Goal: Task Accomplishment & Management: Manage account settings

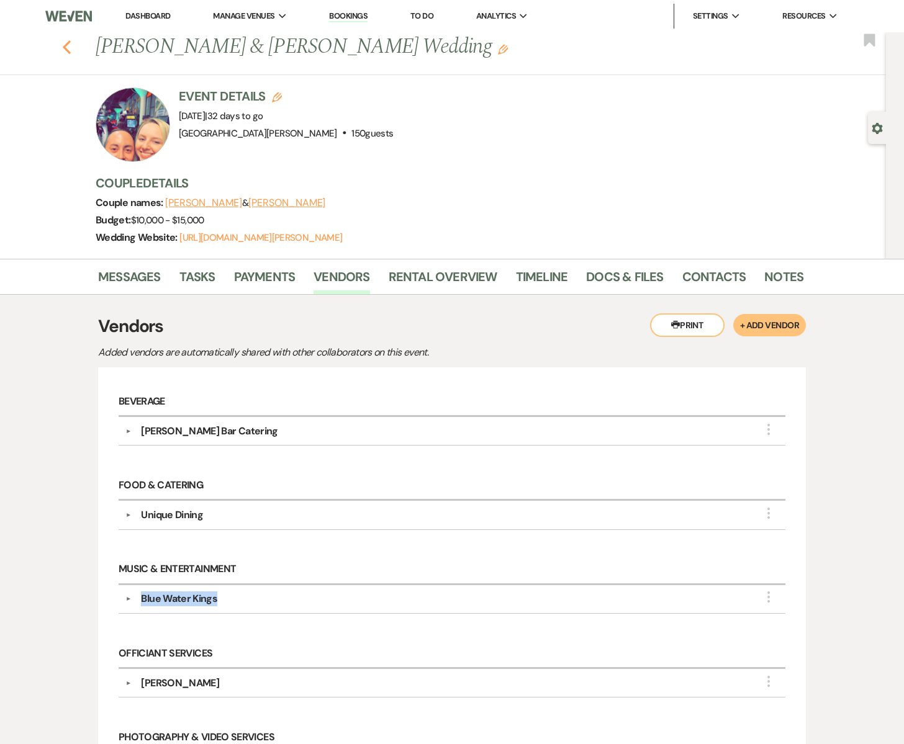
click at [68, 50] on icon "Previous" at bounding box center [66, 47] width 9 height 15
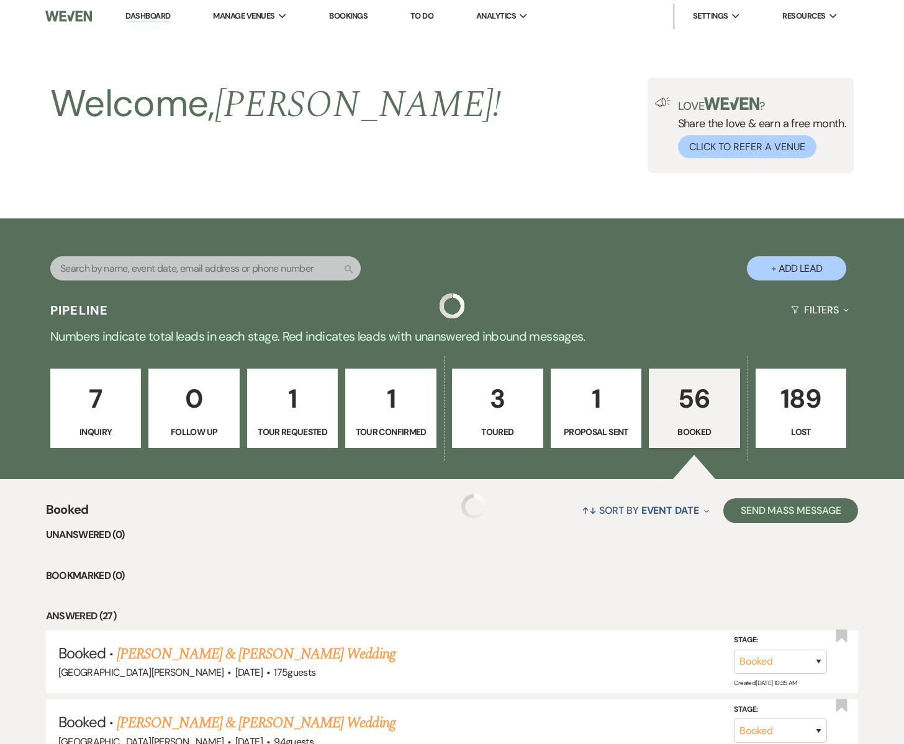
scroll to position [705, 0]
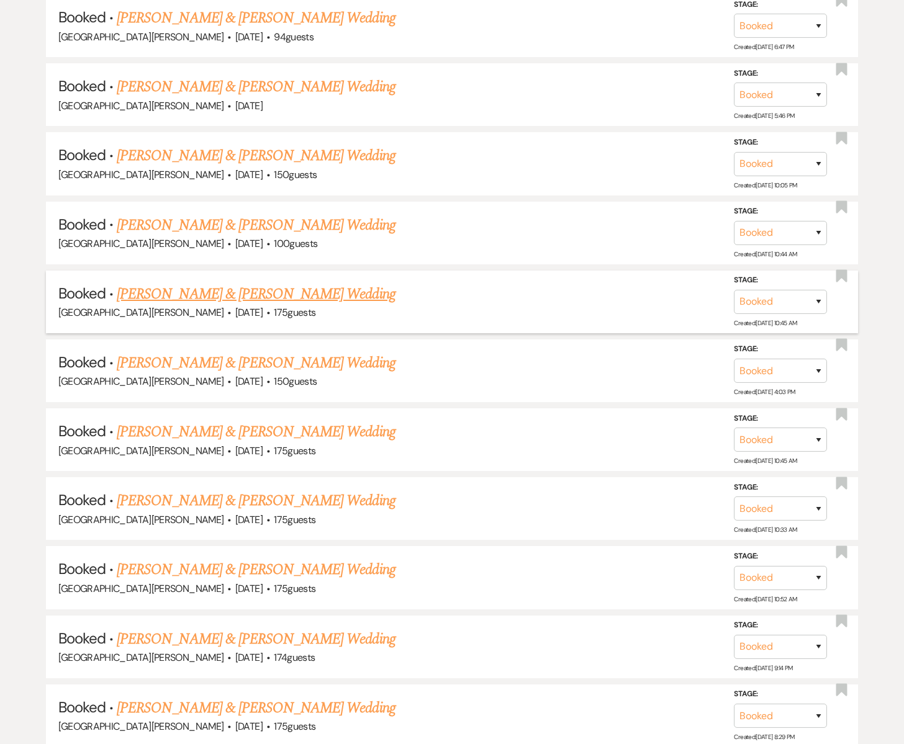
click at [220, 294] on link "Maddie Hottinger & Tyler Moravec's Wedding" at bounding box center [256, 294] width 278 height 22
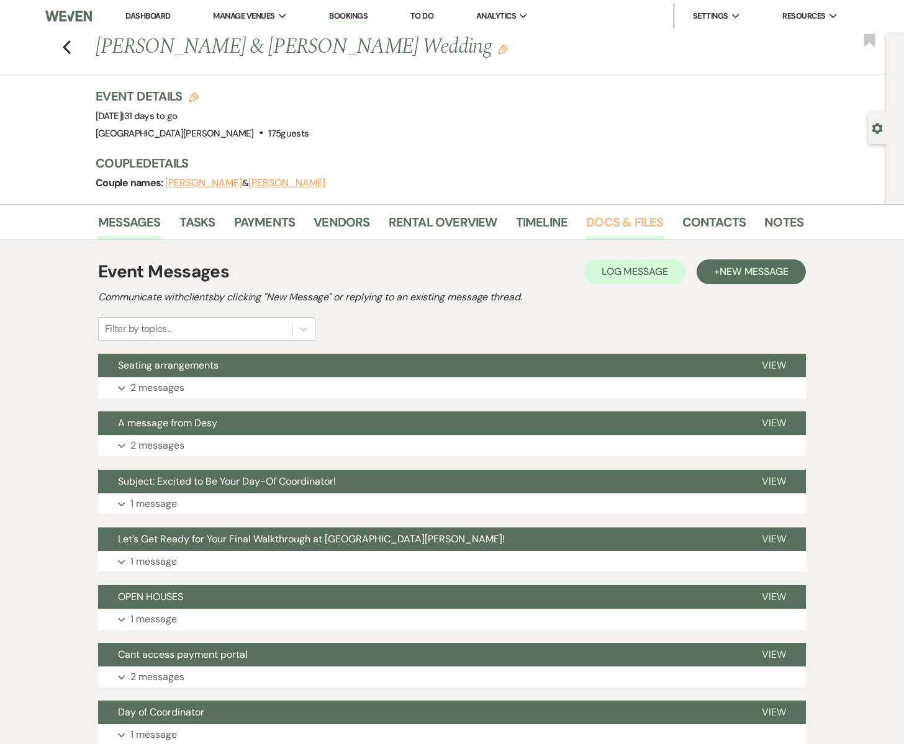
click at [611, 219] on link "Docs & Files" at bounding box center [624, 225] width 77 height 27
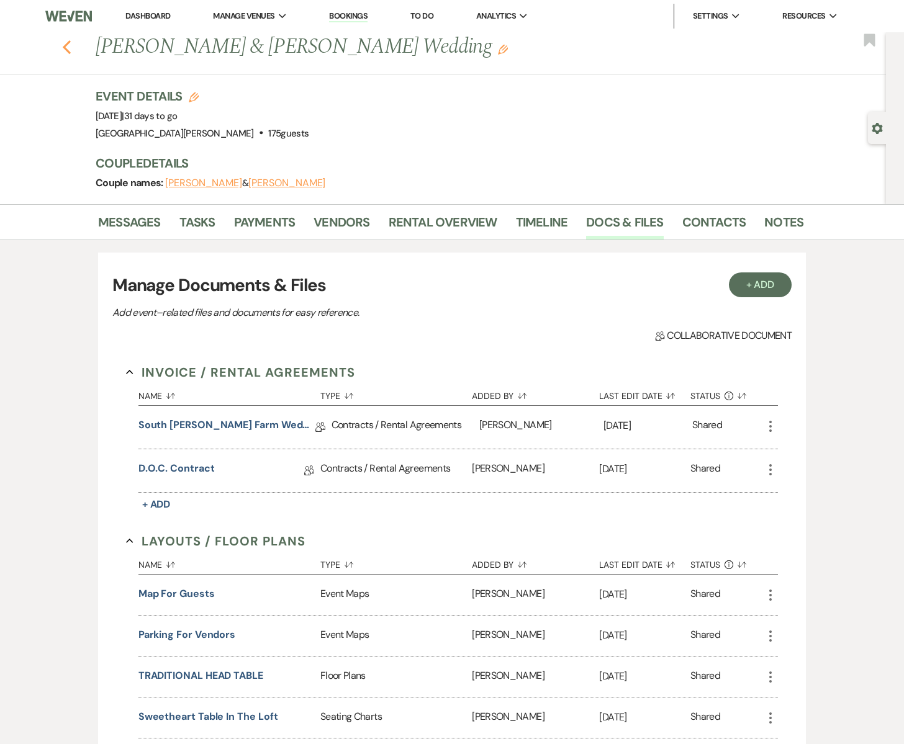
click at [70, 47] on icon "Previous" at bounding box center [66, 47] width 9 height 15
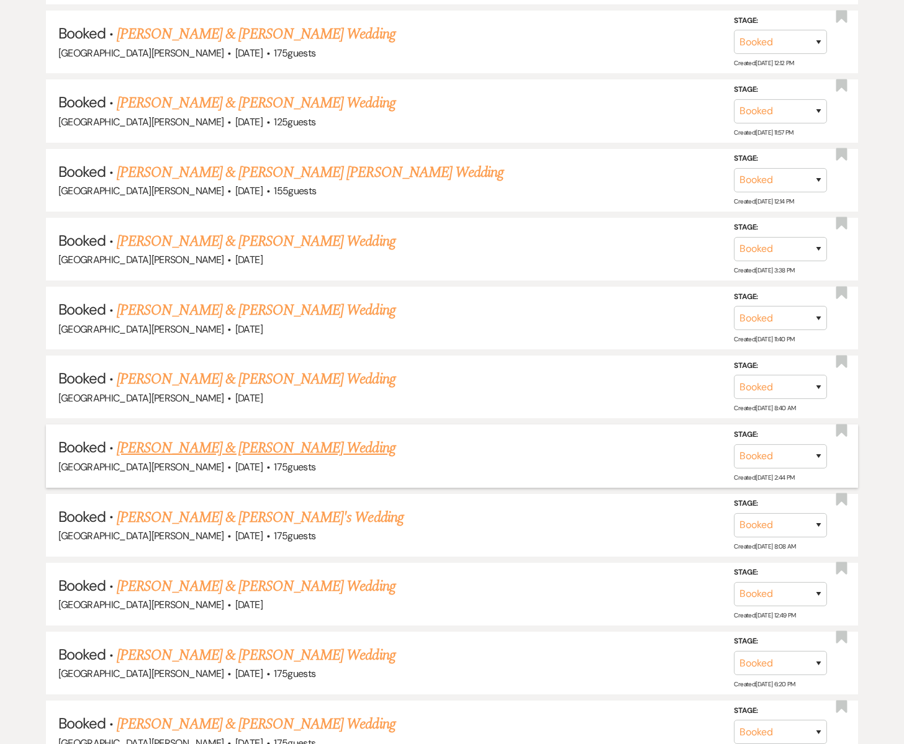
scroll to position [1519, 0]
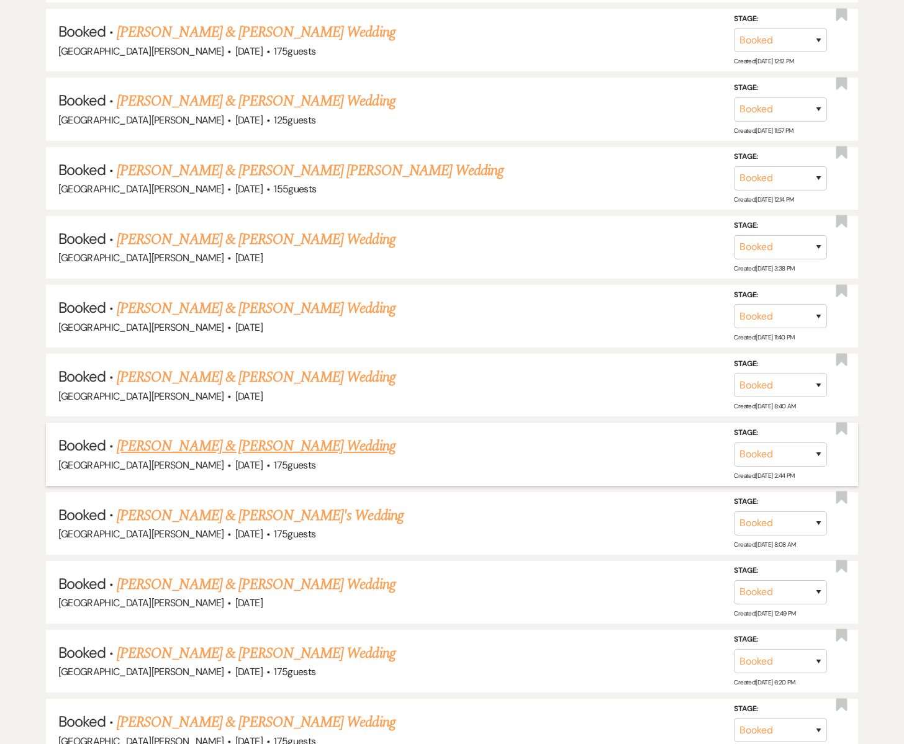
click at [177, 439] on link "Ben DuRand & Sydny Swanson's Wedding" at bounding box center [256, 446] width 278 height 22
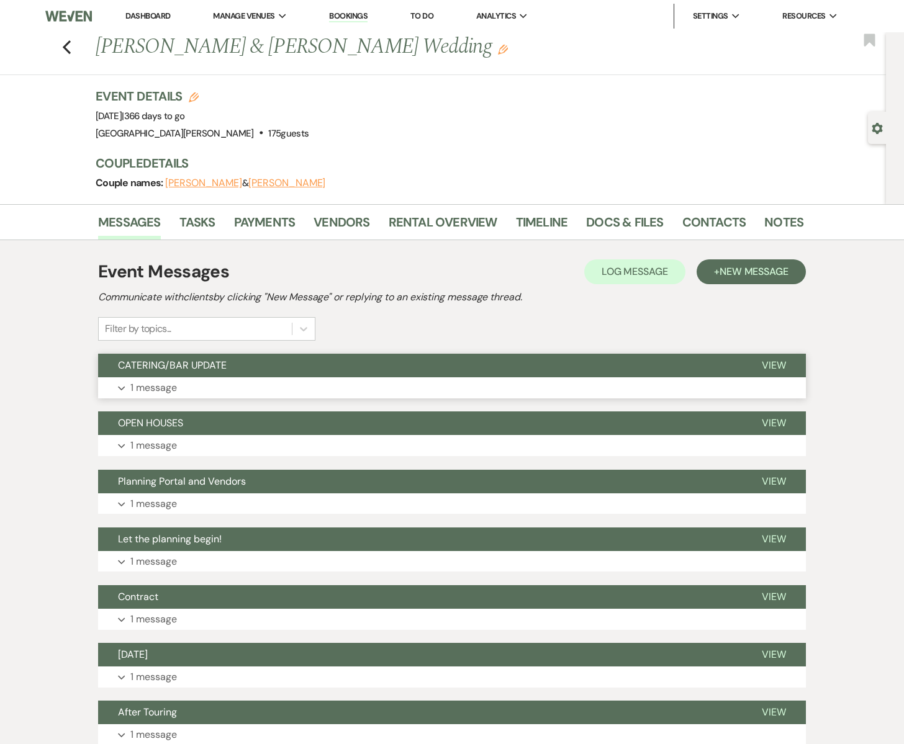
click at [160, 371] on span "CATERING/BAR UPDATE" at bounding box center [172, 365] width 109 height 13
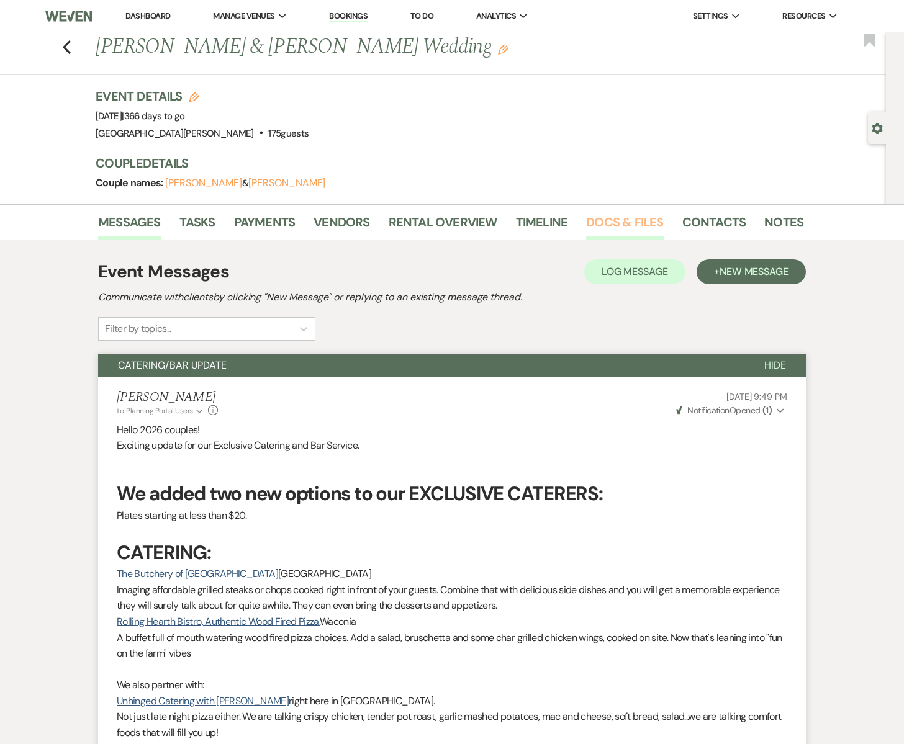
click at [626, 219] on link "Docs & Files" at bounding box center [624, 225] width 77 height 27
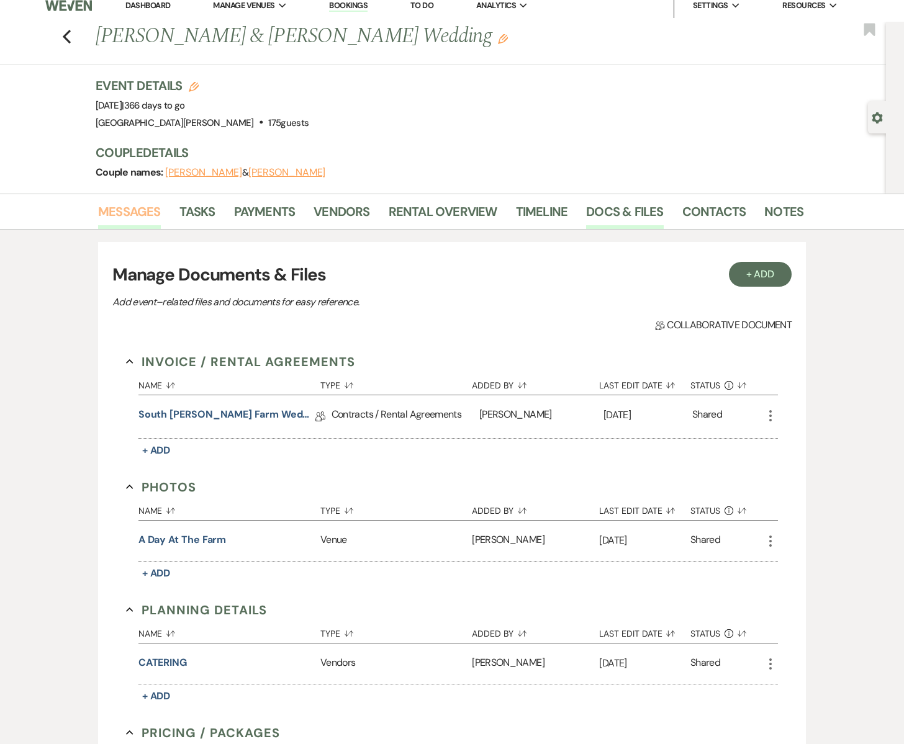
click at [147, 221] on link "Messages" at bounding box center [129, 215] width 63 height 27
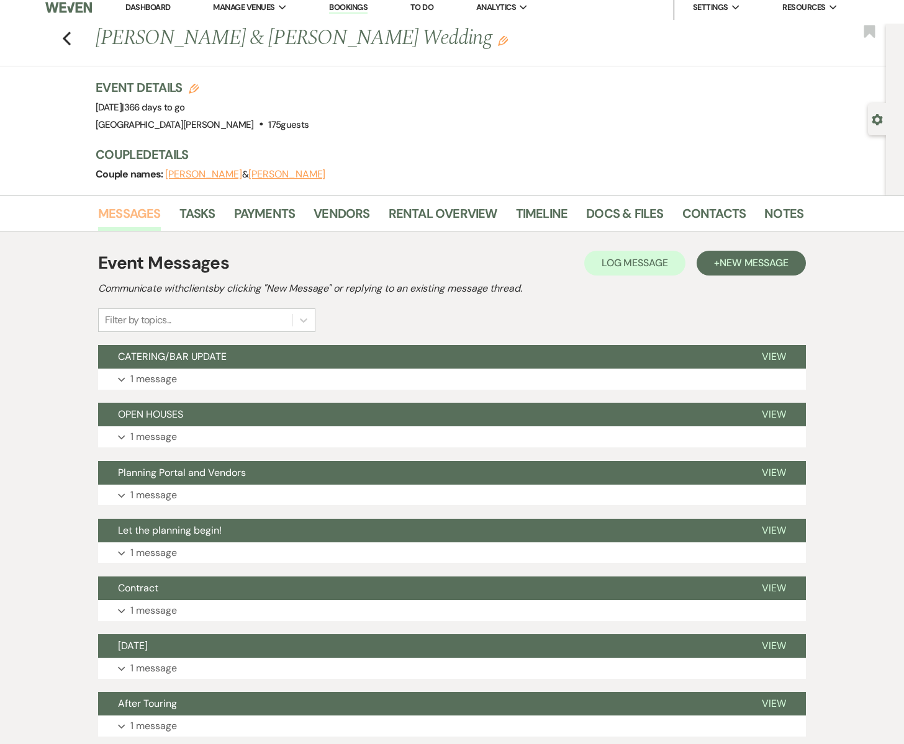
scroll to position [6, 0]
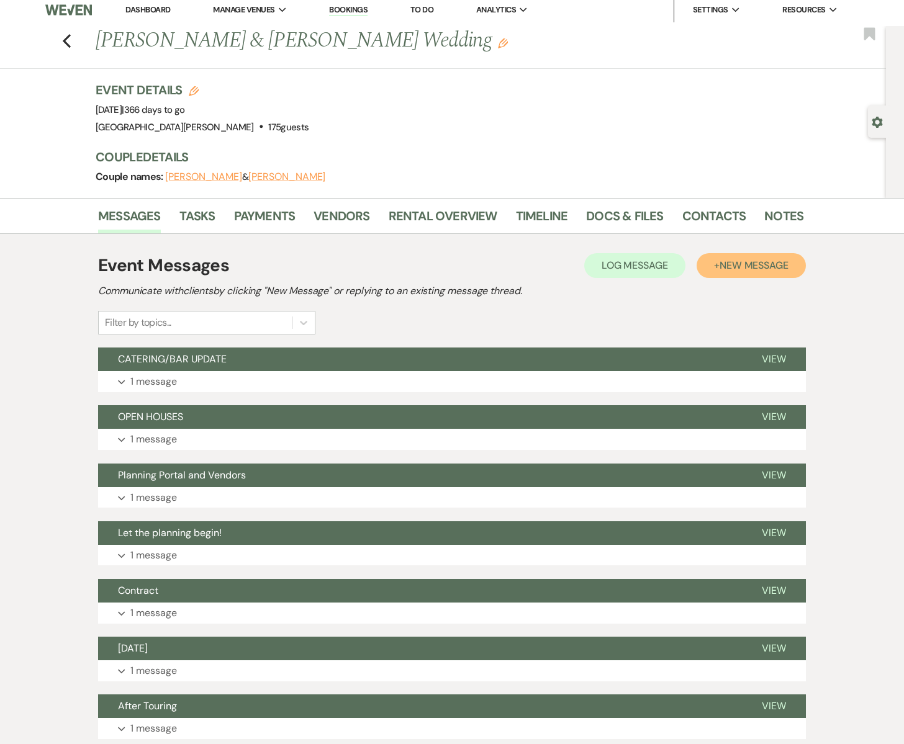
click at [721, 263] on span "New Message" at bounding box center [754, 265] width 69 height 13
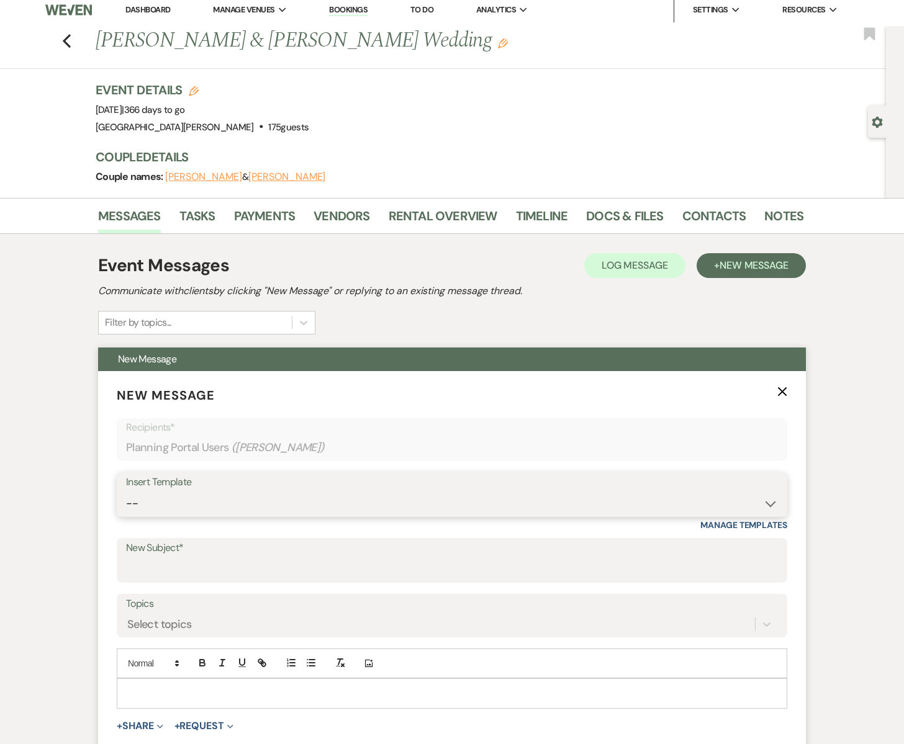
click at [196, 501] on select "-- Subject: So Great to Meet You at South Glen Farm! Subject: 🎉 Let’s Make It O…" at bounding box center [452, 504] width 652 height 24
select select "5380"
click at [126, 492] on select "-- Subject: So Great to Meet You at South Glen Farm! Subject: 🎉 Let’s Make It O…" at bounding box center [452, 504] width 652 height 24
type input "Making "us" official!"
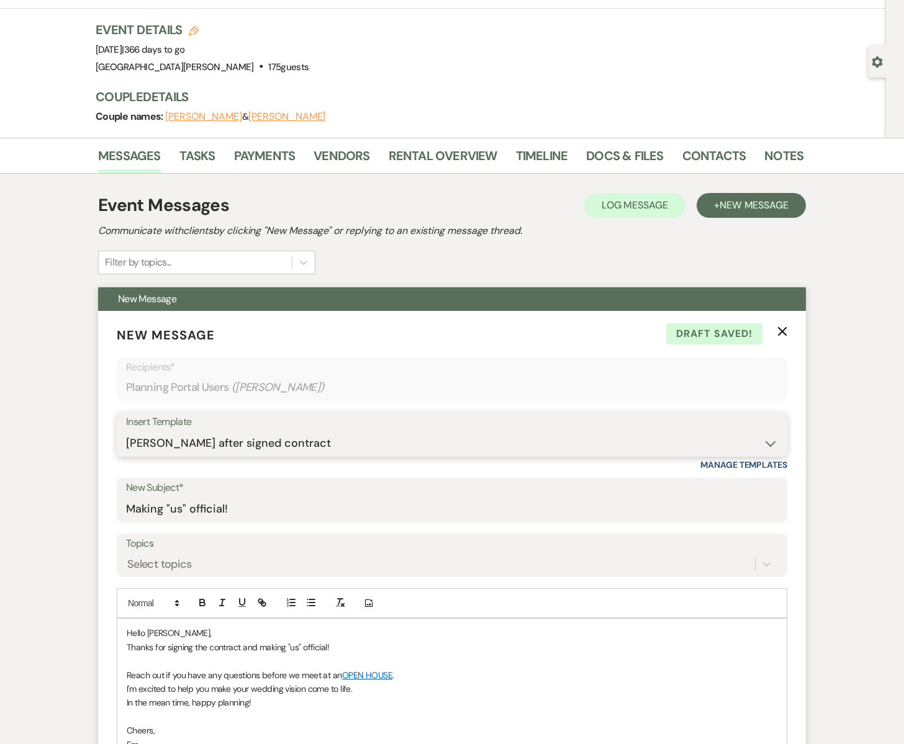
scroll to position [0, 0]
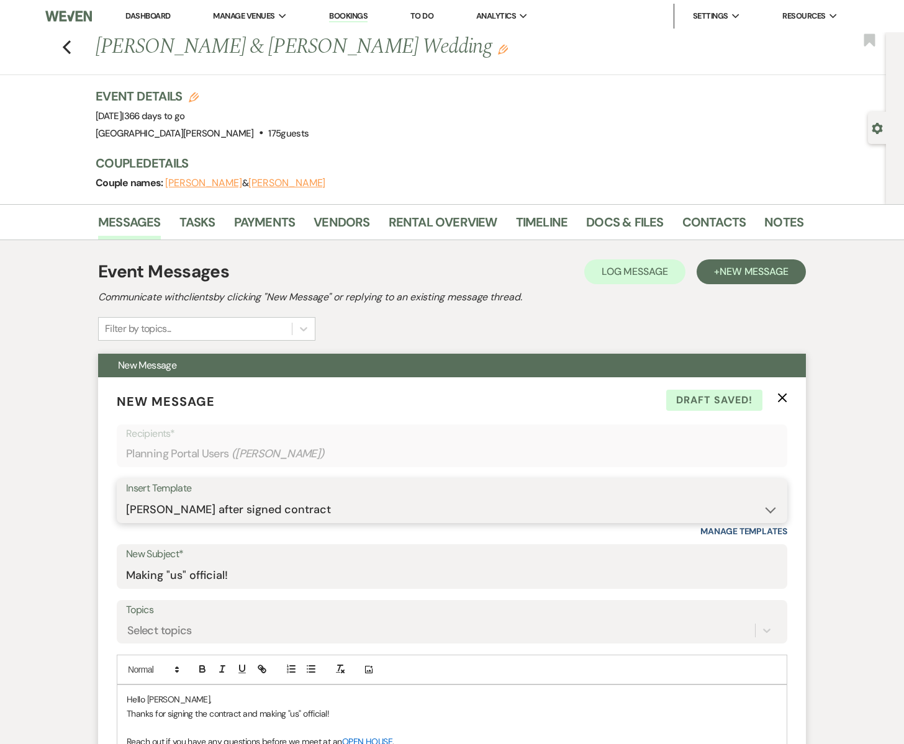
click at [197, 509] on select "-- Subject: So Great to Meet You at South Glen Farm! Subject: 🎉 Let’s Make It O…" at bounding box center [452, 510] width 652 height 24
select select "4999"
click at [126, 498] on select "-- Subject: So Great to Meet You at South Glen Farm! Subject: 🎉 Let’s Make It O…" at bounding box center [452, 510] width 652 height 24
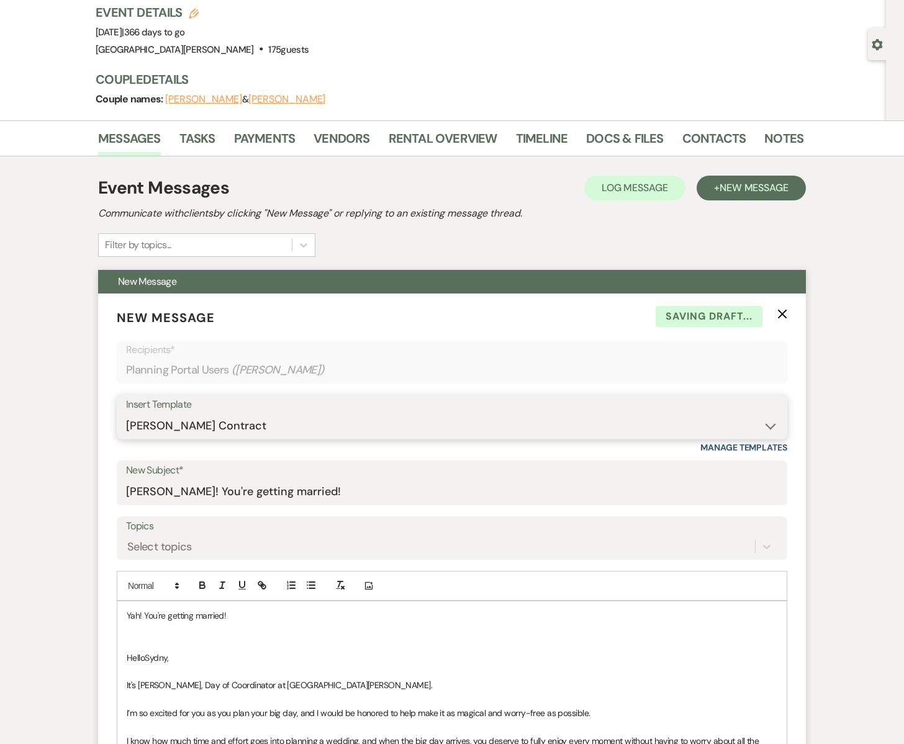
scroll to position [85, 0]
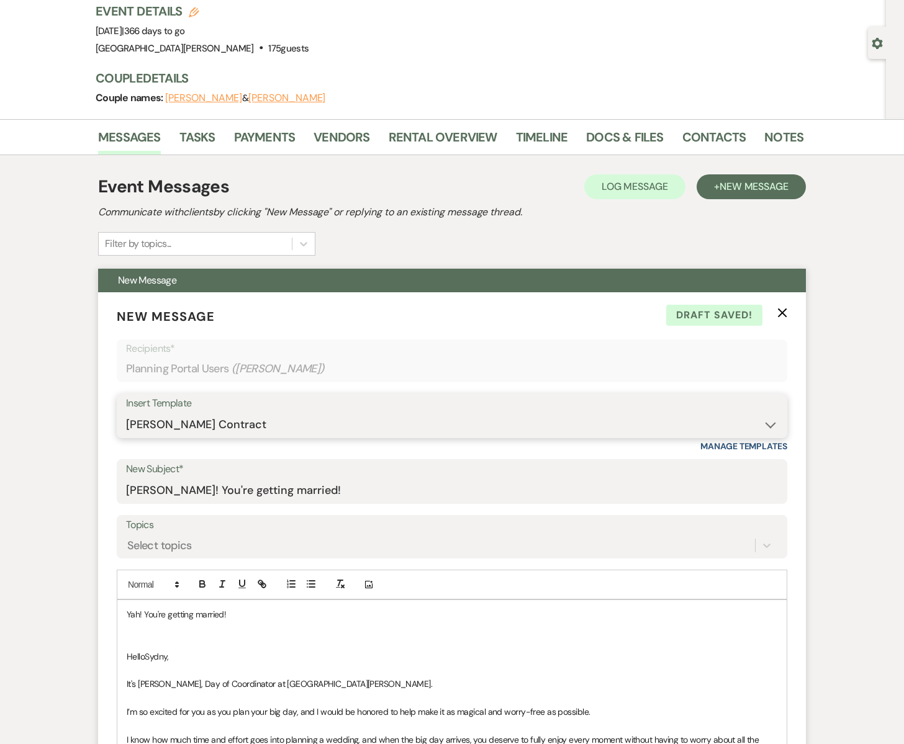
click at [155, 423] on select "-- Subject: So Great to Meet You at South Glen Farm! Subject: 🎉 Let’s Make It O…" at bounding box center [452, 425] width 652 height 24
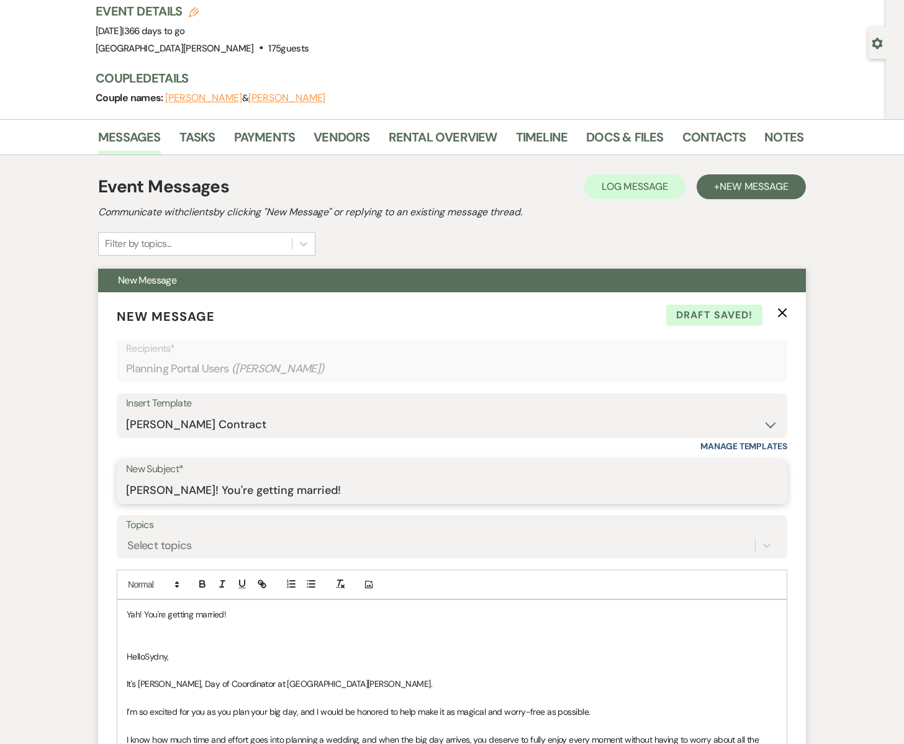
click at [159, 490] on input "Emily Yah! You're getting married!" at bounding box center [452, 491] width 652 height 24
drag, startPoint x: 158, startPoint y: 493, endPoint x: 118, endPoint y: 492, distance: 40.4
click at [118, 492] on div "New Subject* Emily Yah! You're getting married!" at bounding box center [452, 481] width 671 height 45
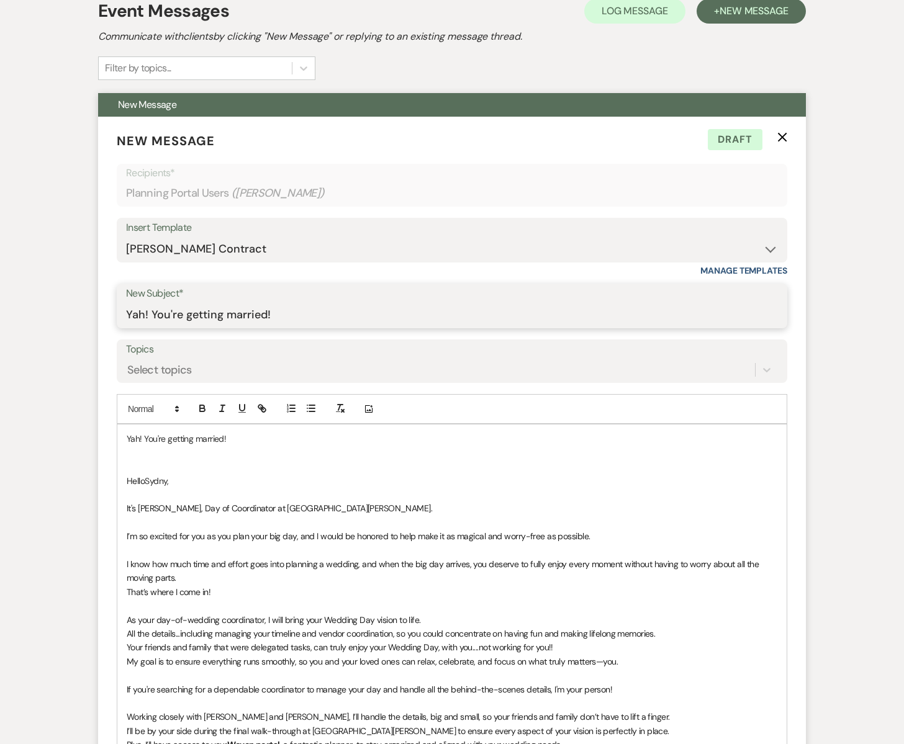
scroll to position [287, 0]
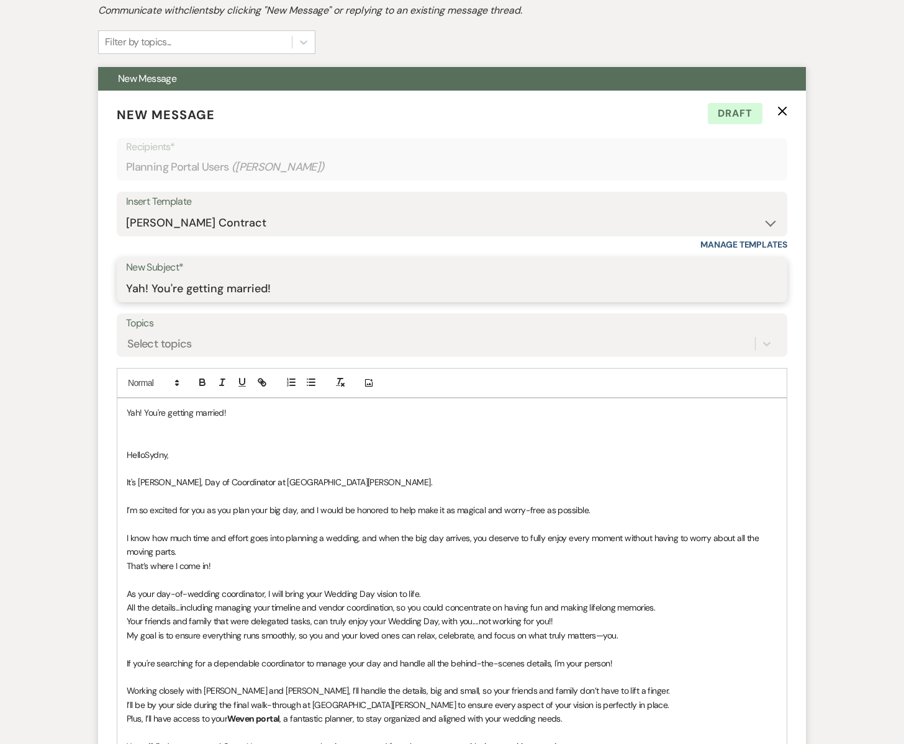
type input "Yah! You're getting married!"
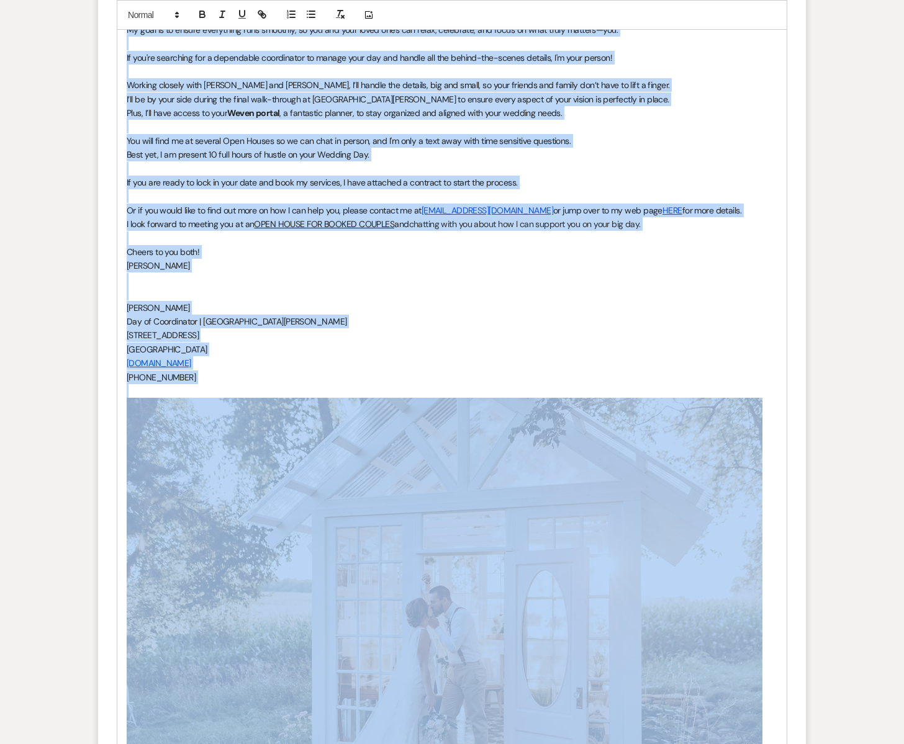
scroll to position [923, 0]
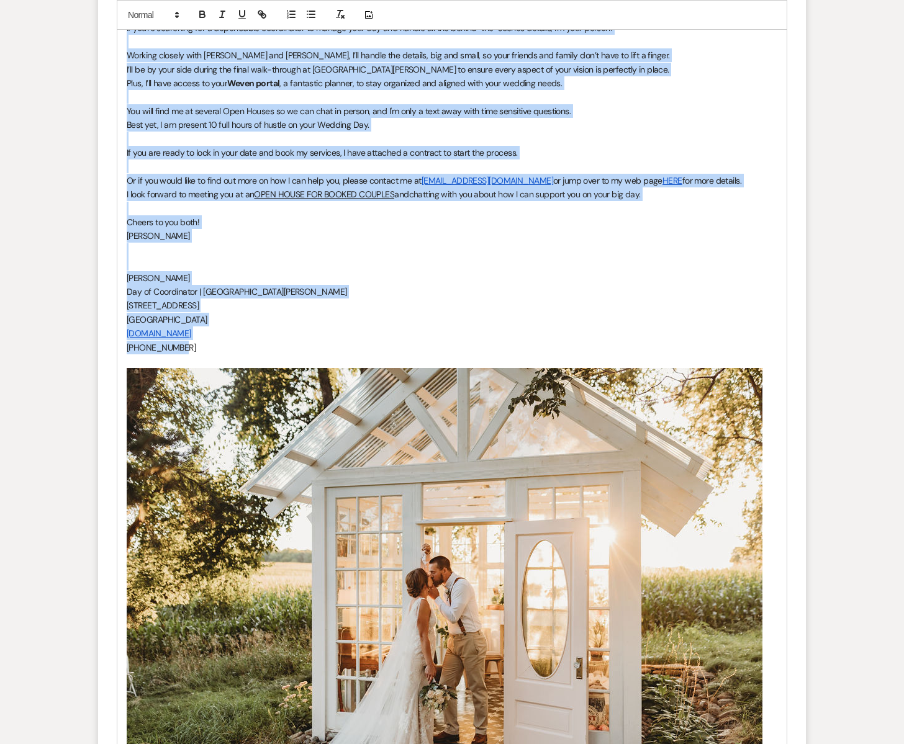
drag, startPoint x: 125, startPoint y: 413, endPoint x: 394, endPoint y: 345, distance: 276.8
click at [394, 345] on div "Yah! You're getting married! Hello Sydny, It's Emily, Day of Coordinator at Sou…" at bounding box center [451, 281] width 669 height 1037
copy div "Yah! You're getting married! Hello Sydny, It's Emily, Day of Coordinator at Sou…"
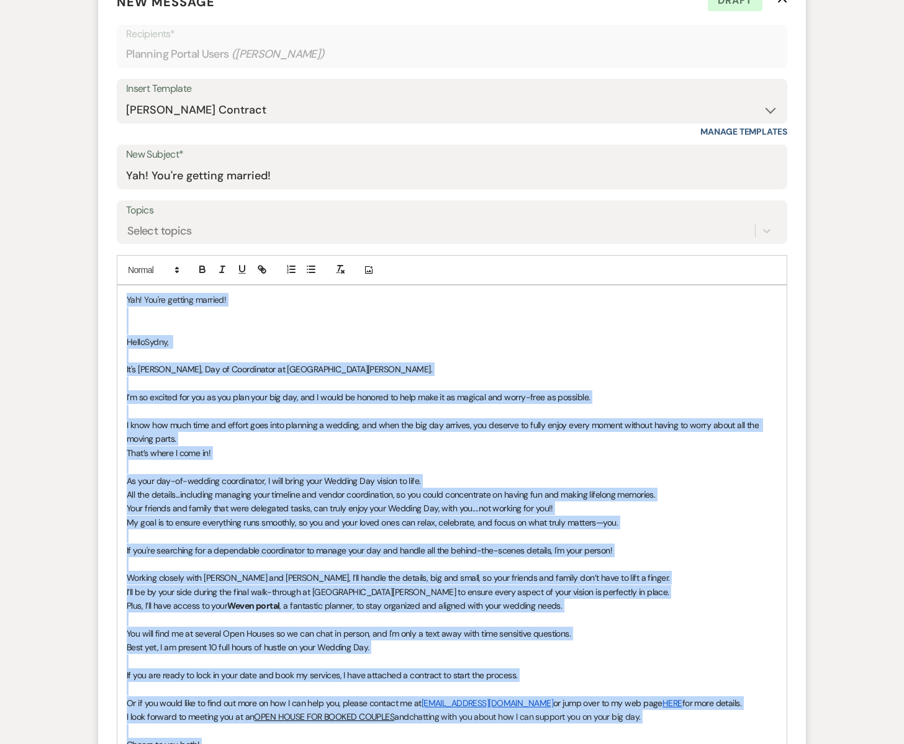
scroll to position [0, 0]
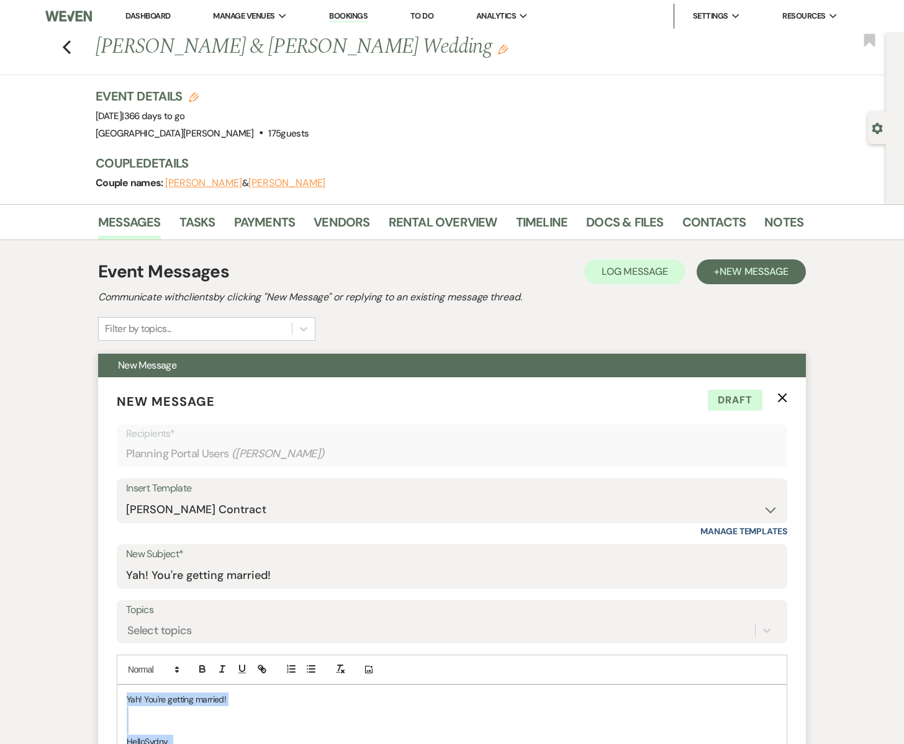
click at [779, 396] on icon "X" at bounding box center [782, 398] width 10 height 10
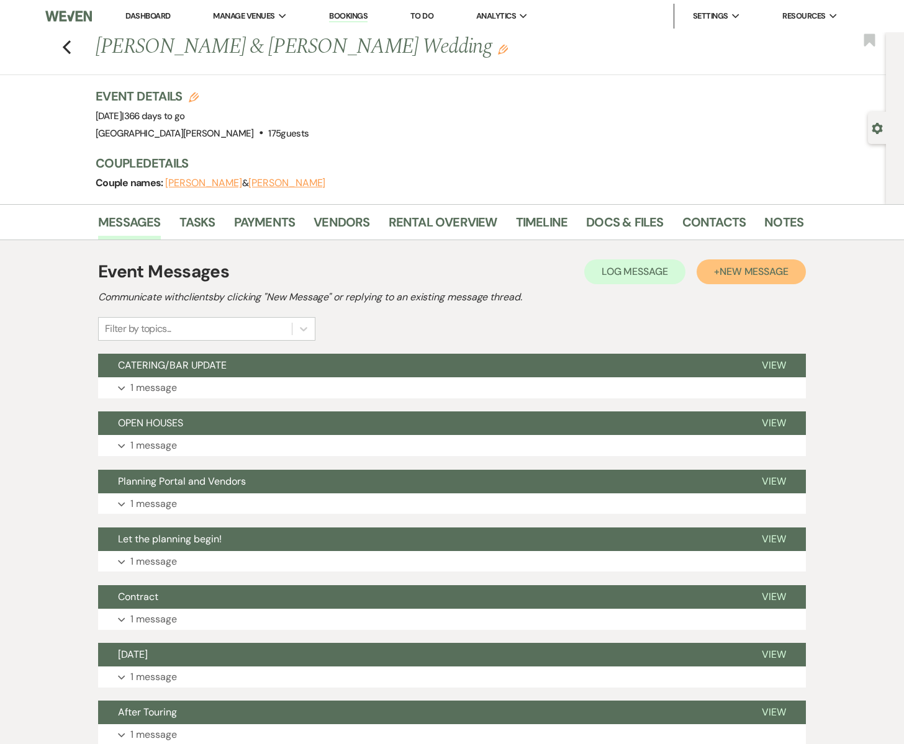
click at [730, 273] on span "New Message" at bounding box center [754, 271] width 69 height 13
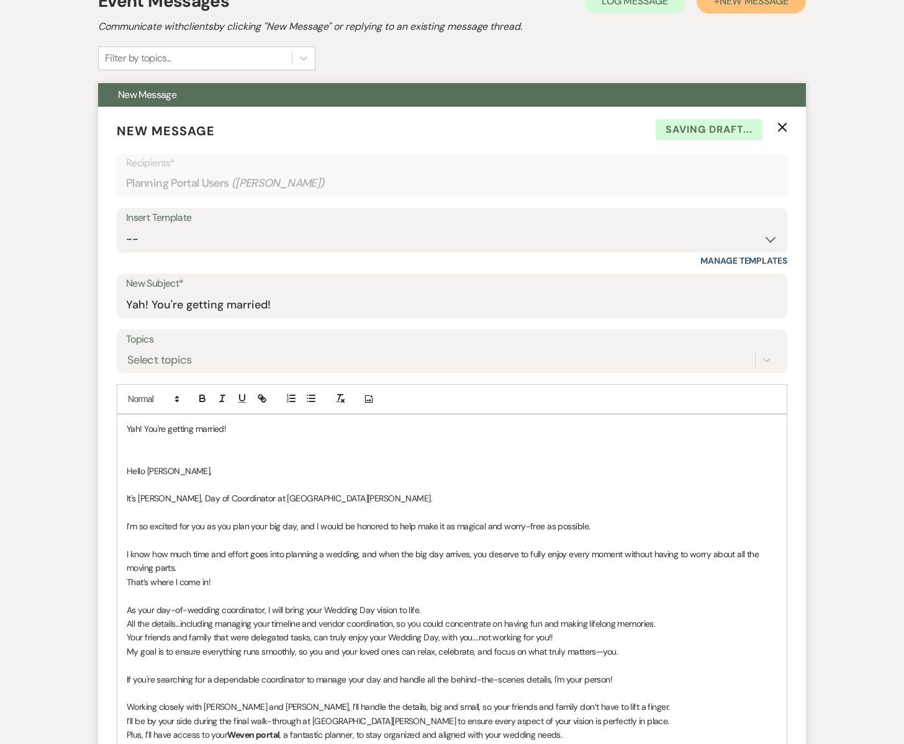
scroll to position [281, 0]
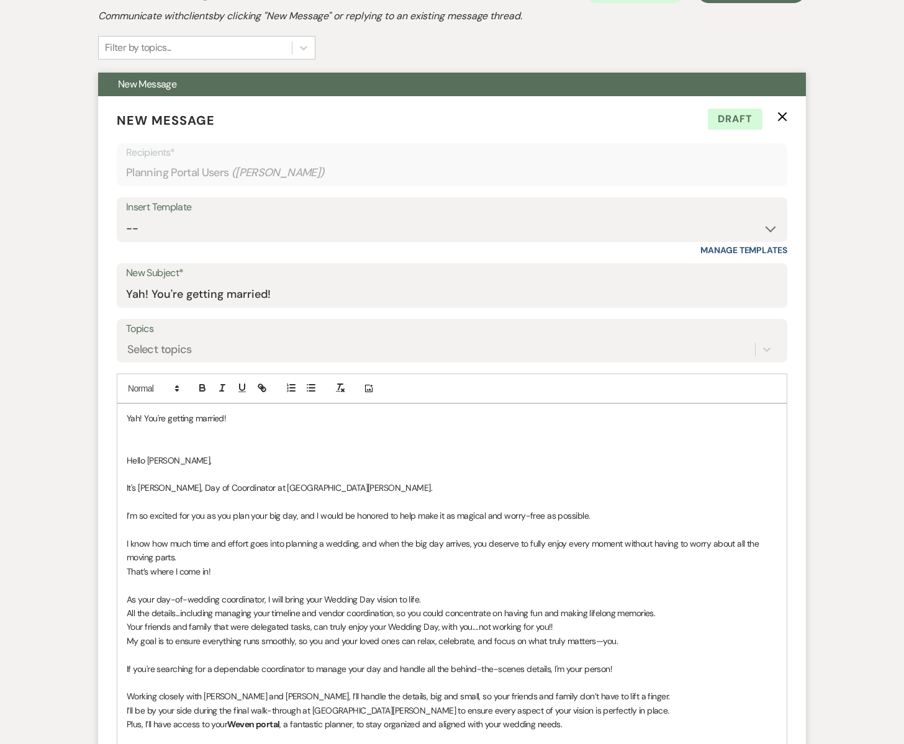
click at [168, 461] on p "Hello Sydny," at bounding box center [452, 461] width 651 height 14
drag, startPoint x: 158, startPoint y: 489, endPoint x: 139, endPoint y: 490, distance: 19.3
click at [139, 490] on p "It's Emily, Day of Coordinator at South Glen Farm." at bounding box center [452, 488] width 651 height 14
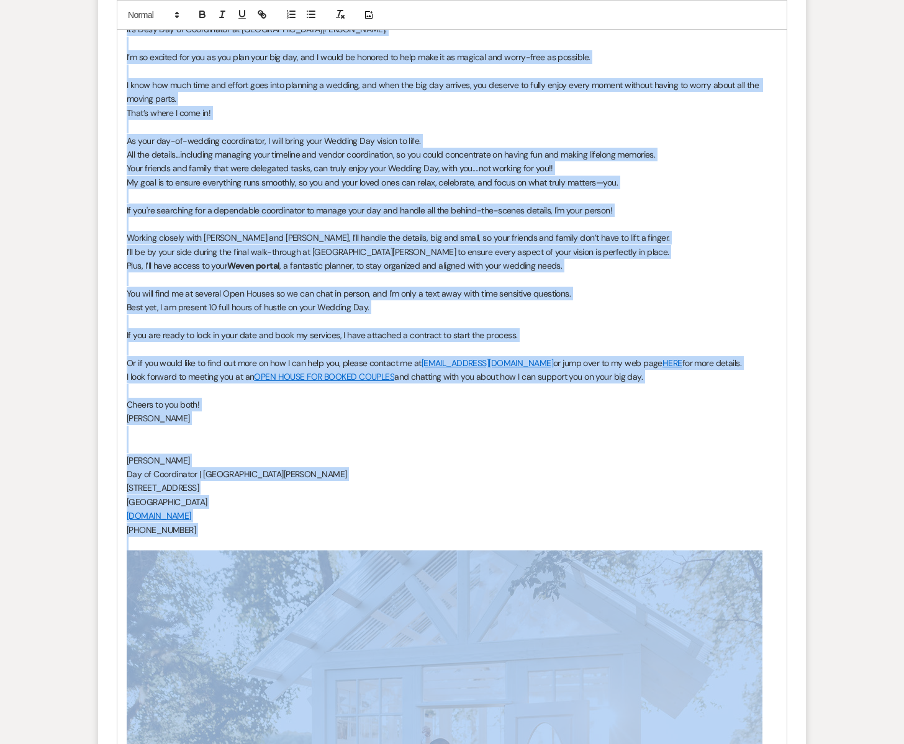
scroll to position [745, 0]
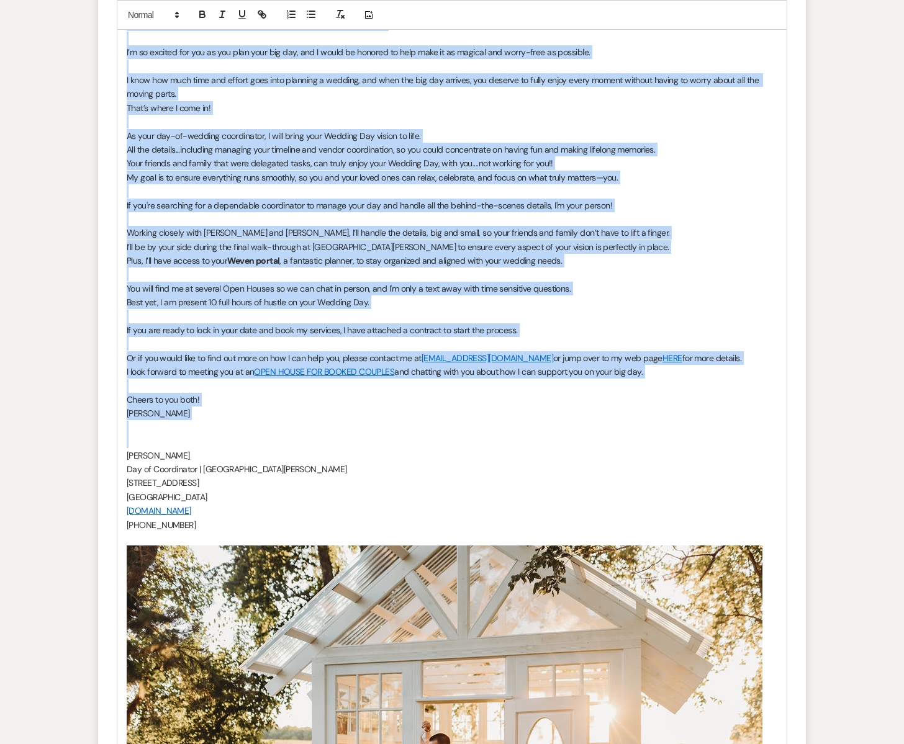
drag, startPoint x: 124, startPoint y: 350, endPoint x: 439, endPoint y: 442, distance: 328.7
click at [439, 442] on div "Yah! You're getting married! Hello Sydny & Ben, It's Desy Day of Coordinator at…" at bounding box center [451, 458] width 669 height 1037
copy div "Yah! You're getting married! Hello Sydny & Ben, It's Desy Day of Coordinator at…"
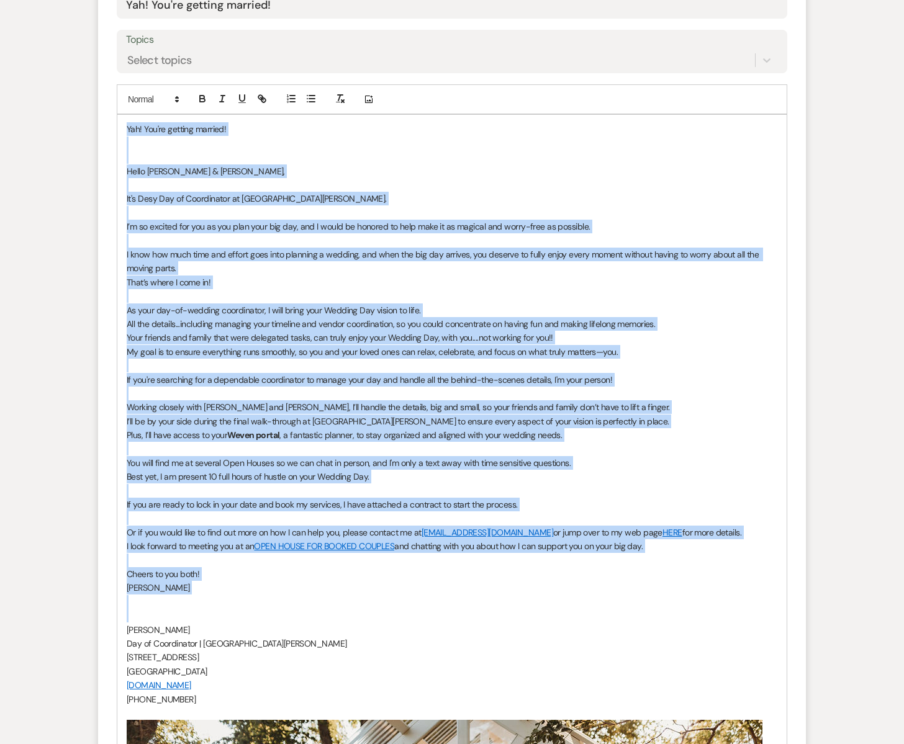
scroll to position [559, 0]
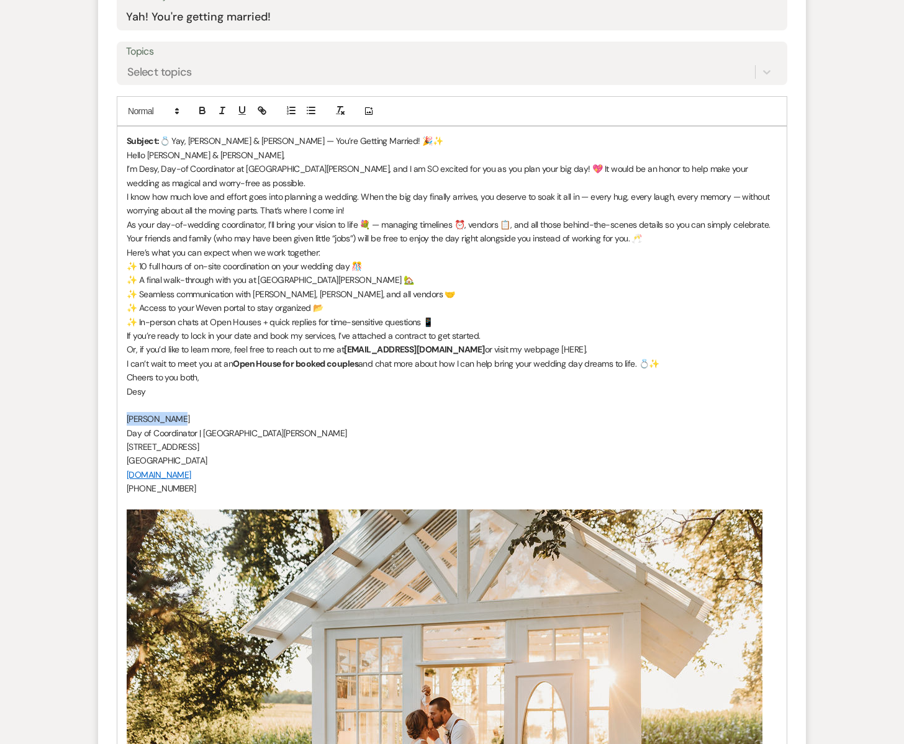
drag, startPoint x: 178, startPoint y: 420, endPoint x: 115, endPoint y: 416, distance: 62.8
click at [115, 416] on form "New Message X Saving draft... Recipients* Planning Portal Users ( Sydny Swanson…" at bounding box center [452, 453] width 708 height 1268
drag, startPoint x: 401, startPoint y: 351, endPoint x: 348, endPoint y: 353, distance: 52.8
click at [348, 353] on strong "Emilylubben3@gmail.com" at bounding box center [414, 349] width 140 height 11
click at [461, 349] on p "Or, if you’d like to learn more, feel free to reach out to me at SouthGlenFarm@…" at bounding box center [452, 350] width 651 height 14
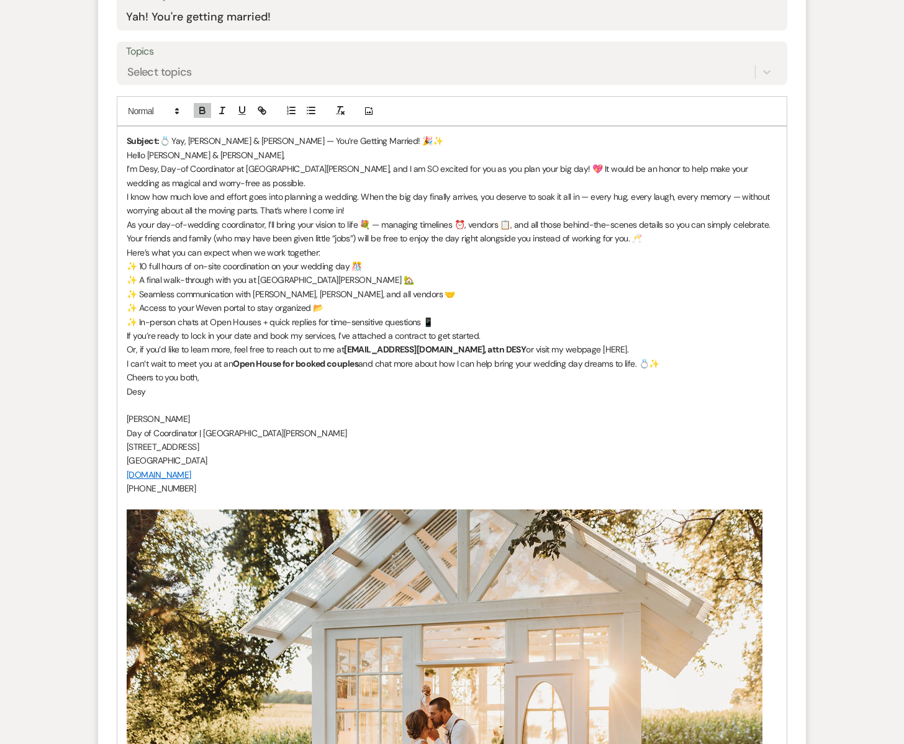
click at [477, 350] on strong "SouthGlenFarm@gmail.com, attn DESY" at bounding box center [435, 349] width 182 height 11
drag, startPoint x: 503, startPoint y: 351, endPoint x: 610, endPoint y: 348, distance: 107.5
click at [610, 348] on p "Or, if you’d like to learn more, feel free to reach out to me at SouthGlenFarm@…" at bounding box center [452, 350] width 651 height 14
drag, startPoint x: 348, startPoint y: 350, endPoint x: 510, endPoint y: 346, distance: 162.7
click at [510, 346] on p "Or, if you’d like to learn more, feel free to reach out to me at SouthGlenFarm@…" at bounding box center [452, 350] width 651 height 14
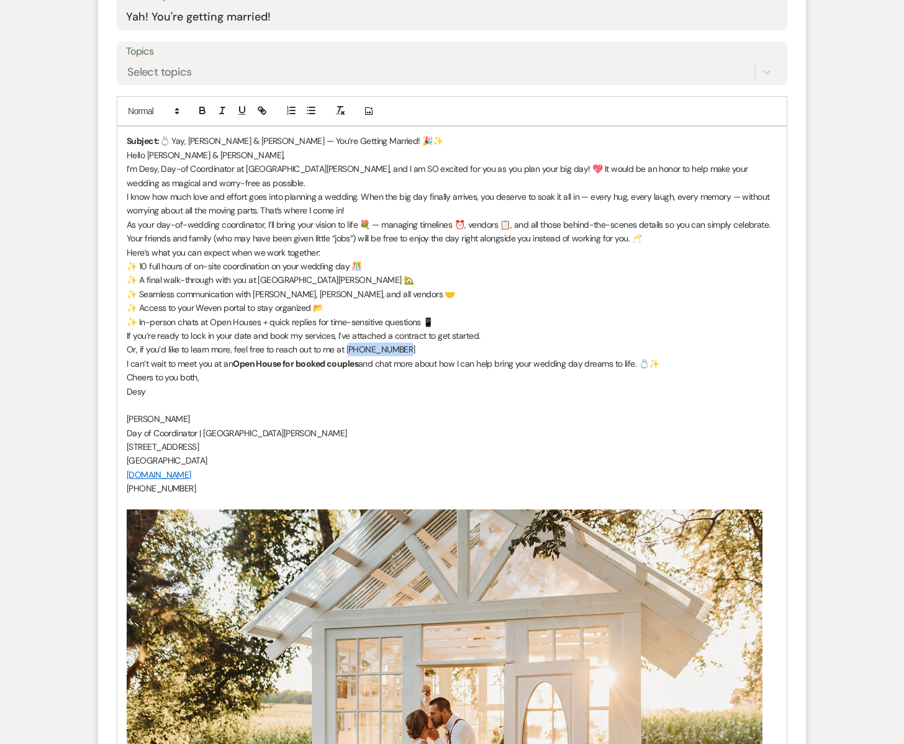
drag, startPoint x: 347, startPoint y: 349, endPoint x: 409, endPoint y: 348, distance: 61.5
click at [409, 348] on p "Or, if you’d like to learn more, feel free to reach out to me at 320-428-5507" at bounding box center [452, 350] width 651 height 14
copy p "320-428-5507"
drag, startPoint x: 125, startPoint y: 489, endPoint x: 195, endPoint y: 493, distance: 69.6
click at [195, 493] on div "Subject: 💍 Yay, Sydny & Ben — You’re Getting Married! 🎉✨ Hello Sydny & Ben, I’m…" at bounding box center [451, 534] width 669 height 815
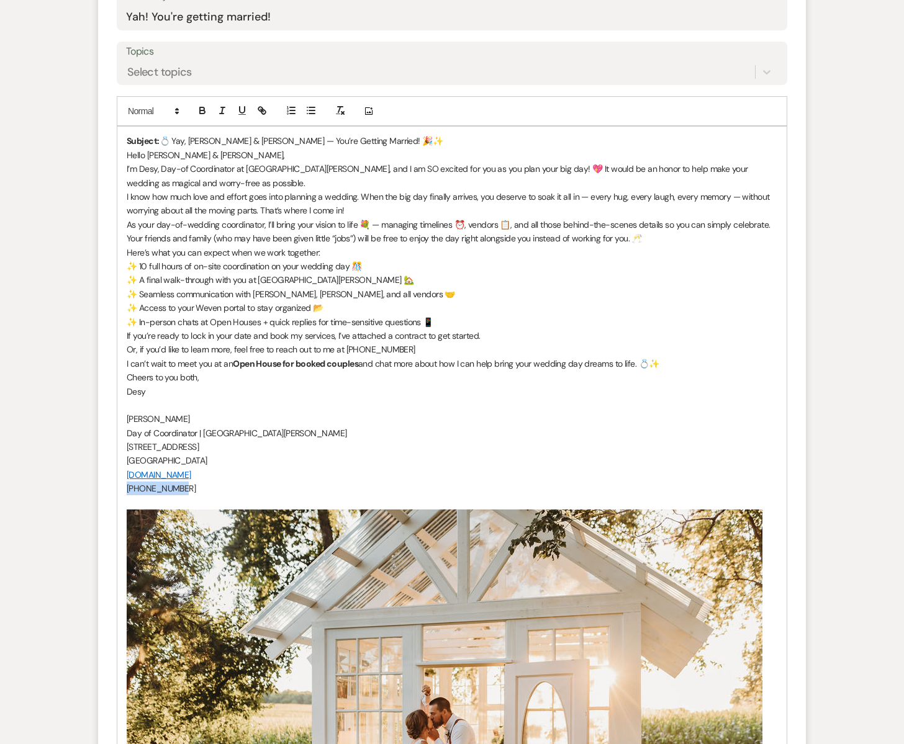
copy p "612-227-8338"
drag, startPoint x: 347, startPoint y: 348, endPoint x: 412, endPoint y: 349, distance: 65.2
click at [412, 349] on p "Or, if you’d like to learn more, feel free to reach out to me at 320-428-5507" at bounding box center [452, 350] width 651 height 14
copy p "320-428-5507"
drag, startPoint x: 128, startPoint y: 488, endPoint x: 186, endPoint y: 490, distance: 58.4
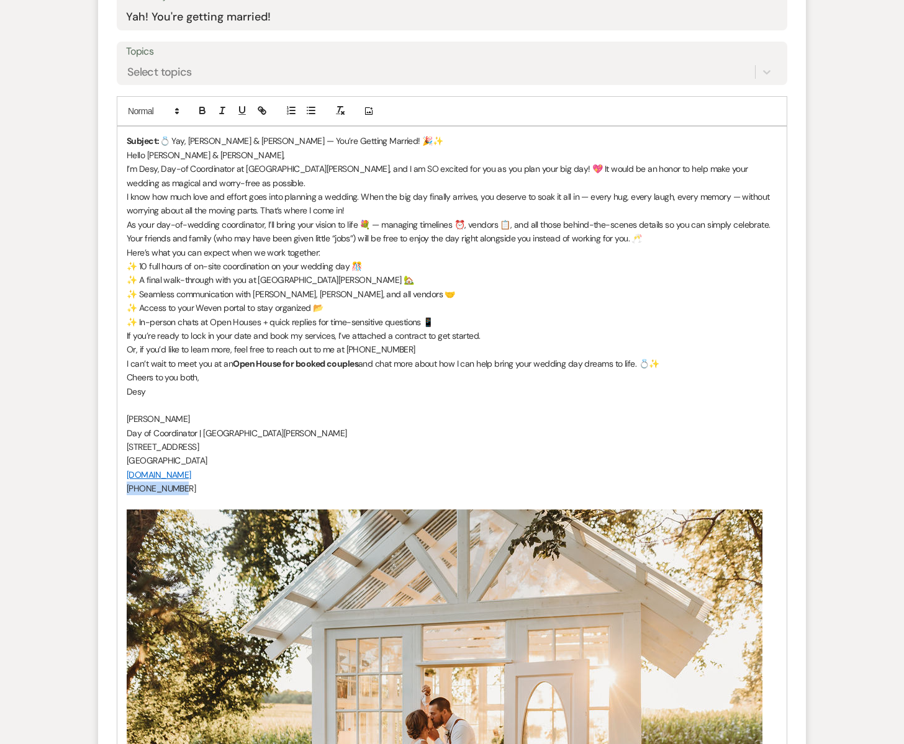
click at [186, 490] on p "612-227-8338" at bounding box center [452, 489] width 651 height 14
click at [366, 137] on p "Subject: 💍 Yay, Sydny & Ben — You’re Getting Married! 🎉✨" at bounding box center [452, 141] width 651 height 14
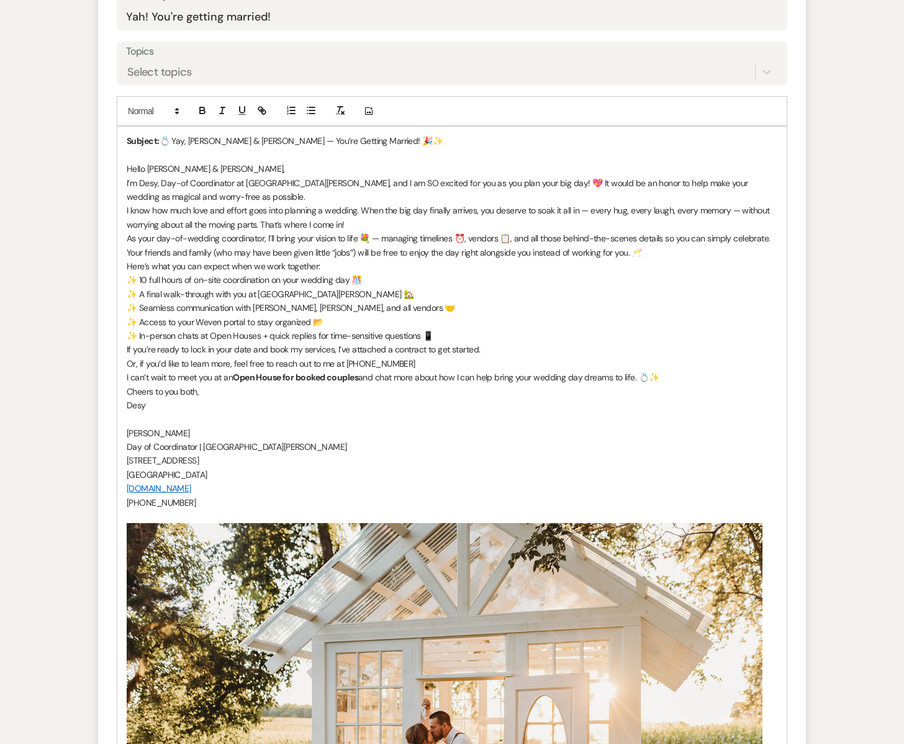
click at [447, 337] on p "✨ In-person chats at Open Houses + quick replies for time-sensitive questions 📱" at bounding box center [452, 336] width 651 height 14
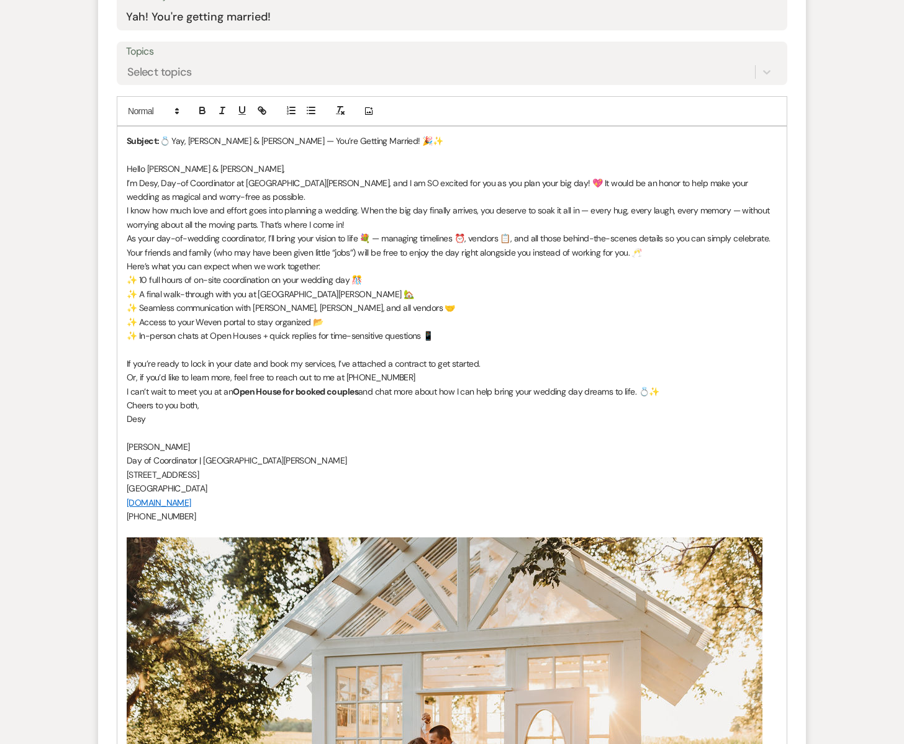
click at [449, 379] on p "Or, if you’d like to learn more, feel free to reach out to me at 320-428-5507" at bounding box center [452, 378] width 651 height 14
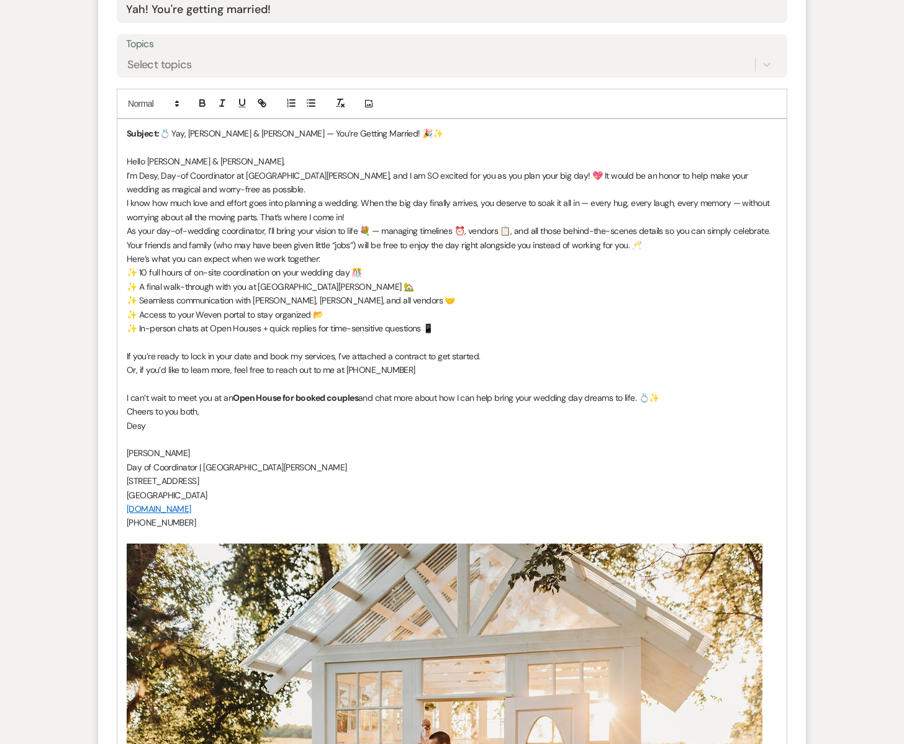
scroll to position [567, 0]
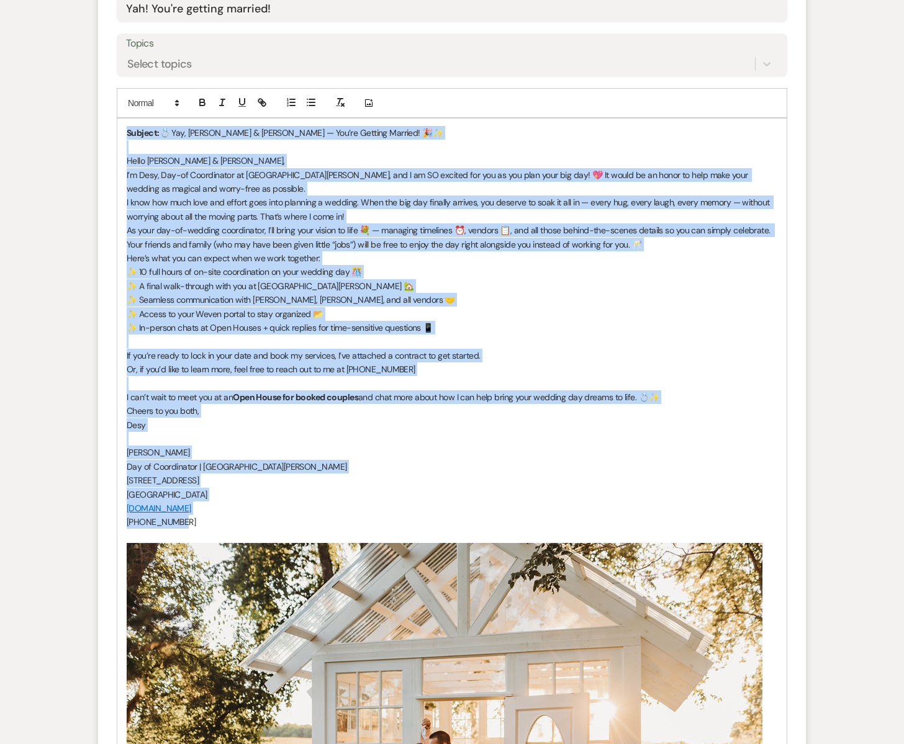
drag, startPoint x: 127, startPoint y: 134, endPoint x: 292, endPoint y: 521, distance: 420.6
click at [292, 521] on div "Subject: 💍 Yay, Sydny & Ben — You’re Getting Married! 🎉✨ Hello Sydny & Ben, I’m…" at bounding box center [451, 547] width 669 height 856
copy div "Subject: 💍 Yay, Sydny & Ben — You’re Getting Married! 🎉✨ Hello Sydny & Ben, I’m…"
click at [309, 522] on p "320-428-5507" at bounding box center [452, 522] width 651 height 14
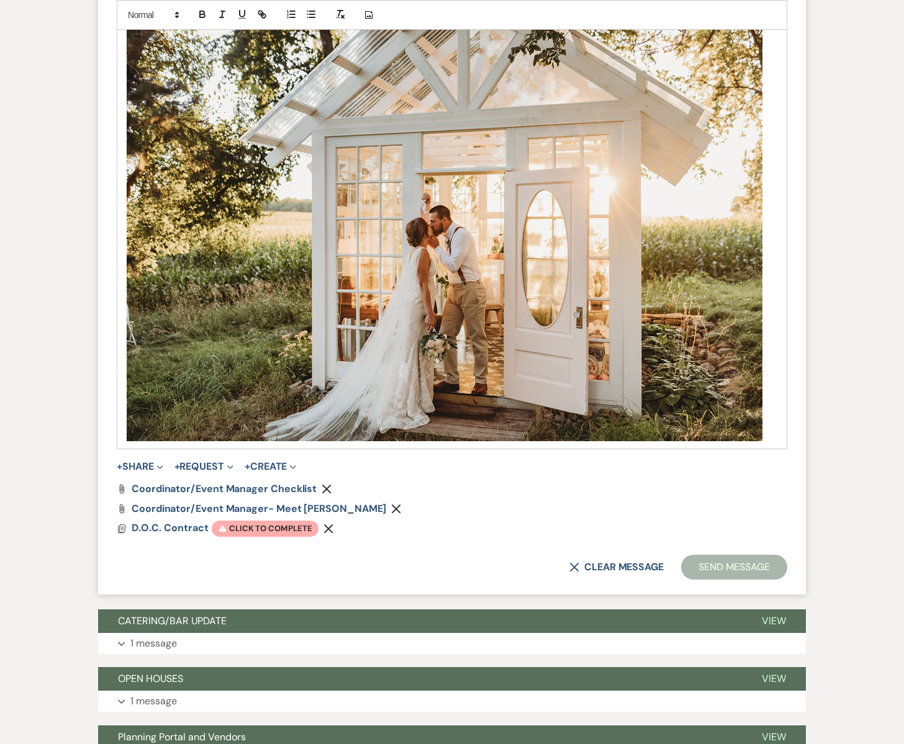
scroll to position [1134, 0]
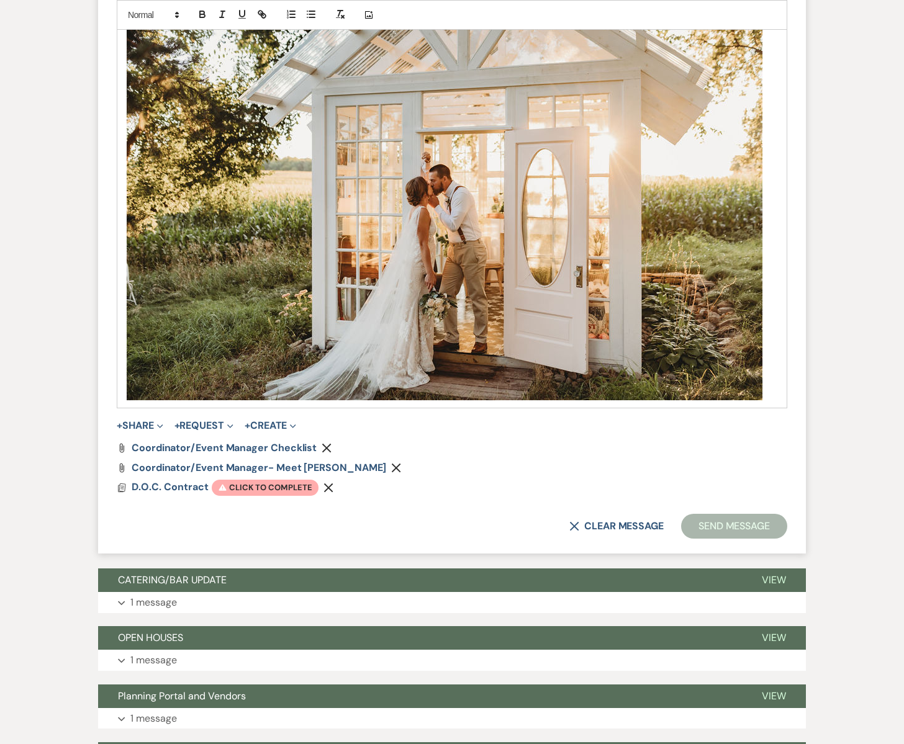
click at [392, 469] on use "button" at bounding box center [396, 468] width 9 height 9
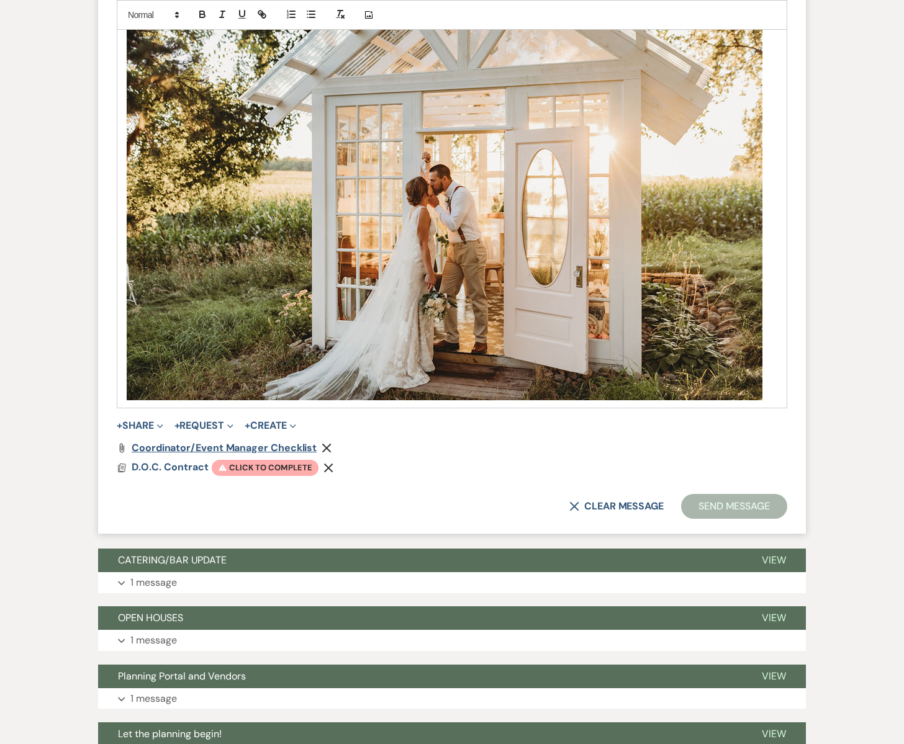
click at [286, 447] on span "Coordinator/Event Manager Checklist" at bounding box center [224, 447] width 185 height 13
click at [247, 448] on span "Coordinator/Event Manager Checklist" at bounding box center [224, 447] width 185 height 13
click at [126, 447] on icon "Attach File" at bounding box center [122, 448] width 10 height 10
click at [135, 448] on span "Coordinator/Event Manager Checklist" at bounding box center [224, 447] width 185 height 13
click at [148, 427] on button "+ Share Expand" at bounding box center [140, 426] width 47 height 10
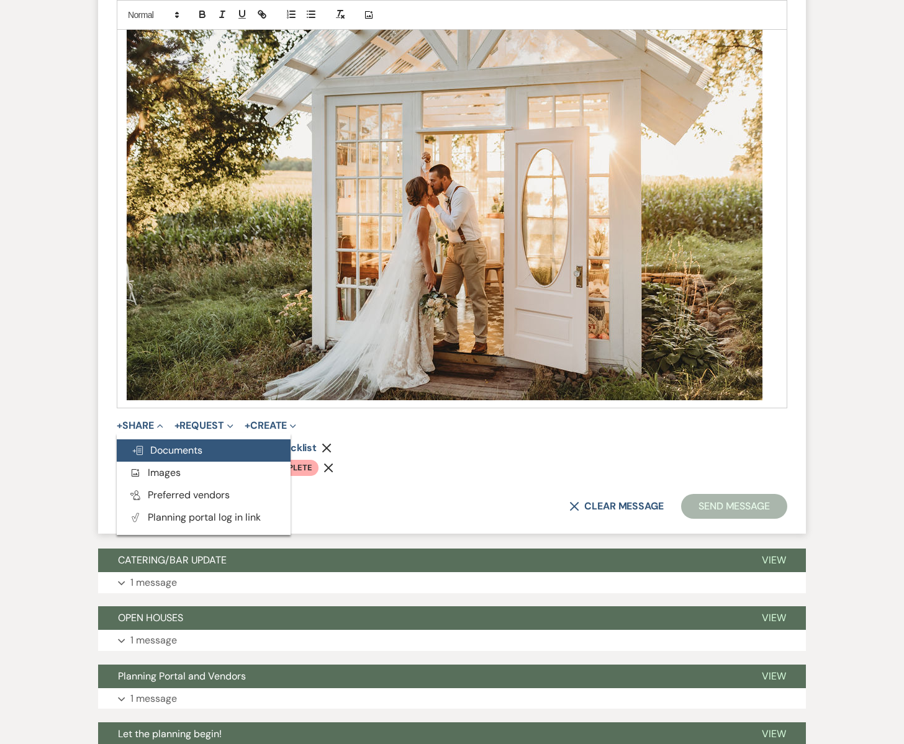
click at [157, 452] on span "Doc Upload Documents" at bounding box center [167, 450] width 71 height 13
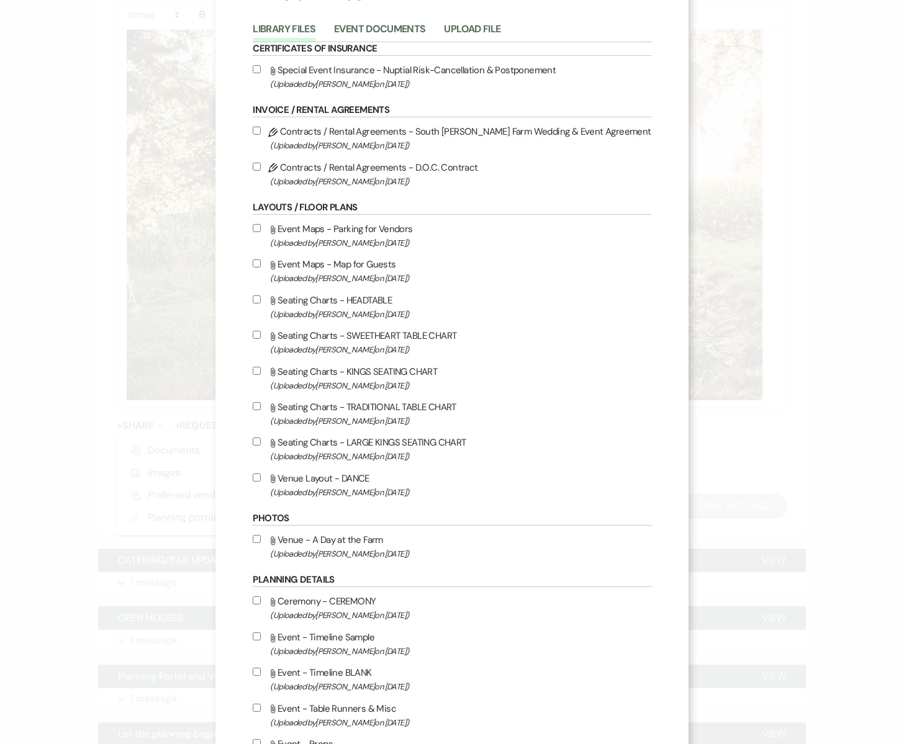
scroll to position [0, 0]
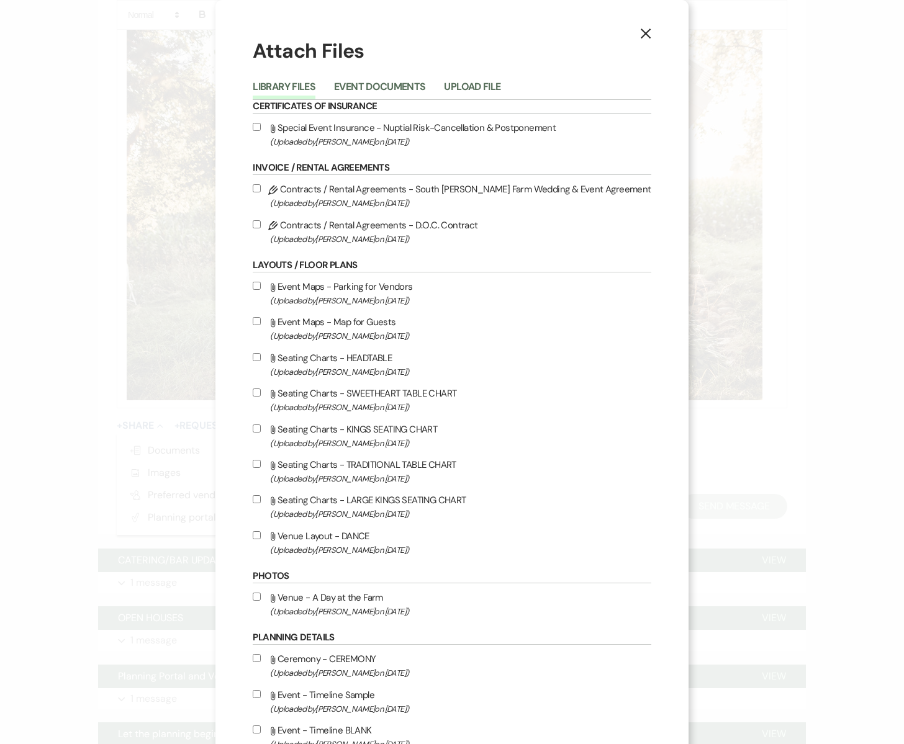
click at [641, 35] on use "button" at bounding box center [646, 34] width 10 height 10
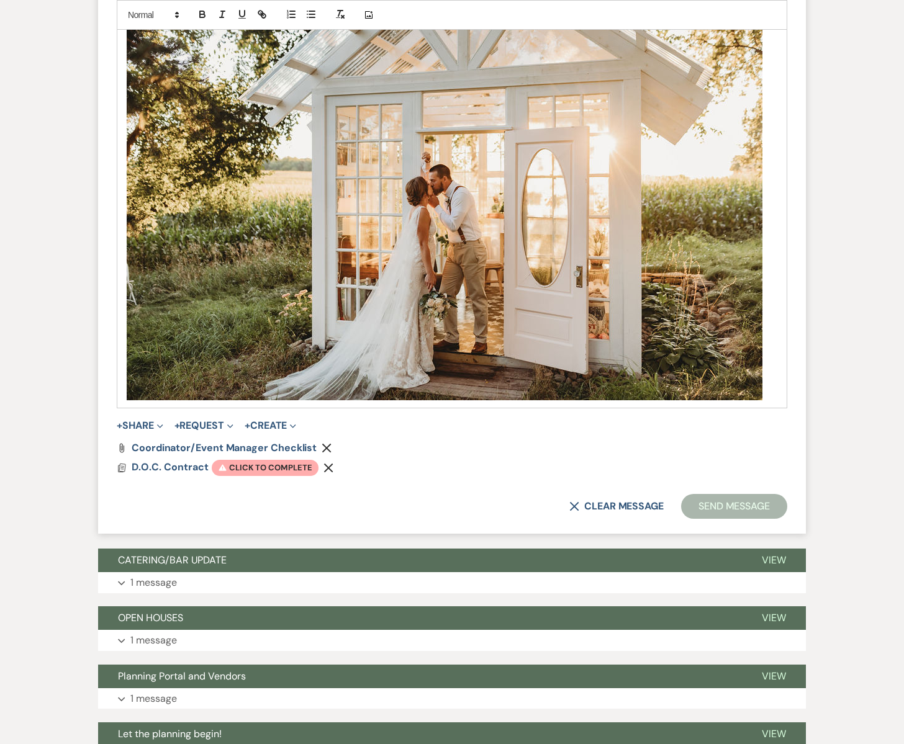
click at [325, 445] on icon "Remove" at bounding box center [327, 448] width 10 height 10
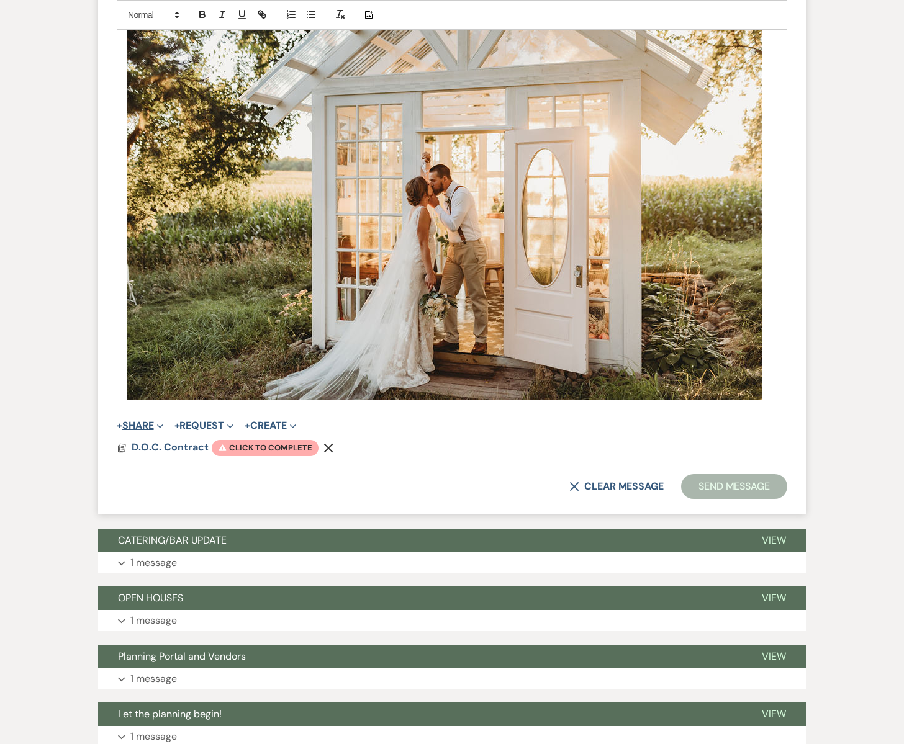
click at [150, 427] on button "+ Share Expand" at bounding box center [140, 426] width 47 height 10
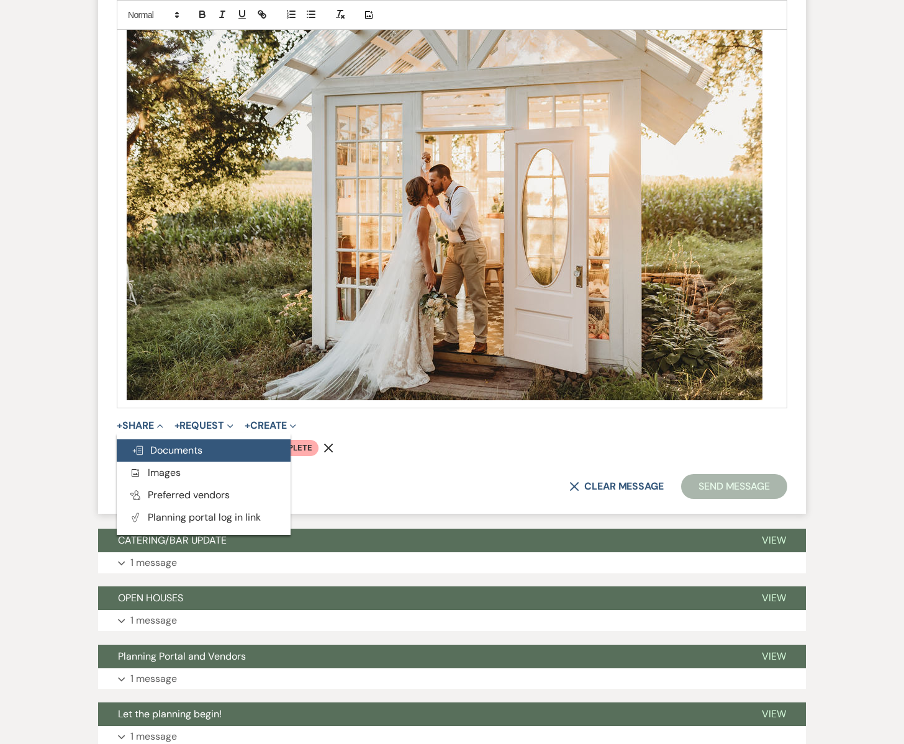
click at [158, 446] on span "Doc Upload Documents" at bounding box center [167, 450] width 71 height 13
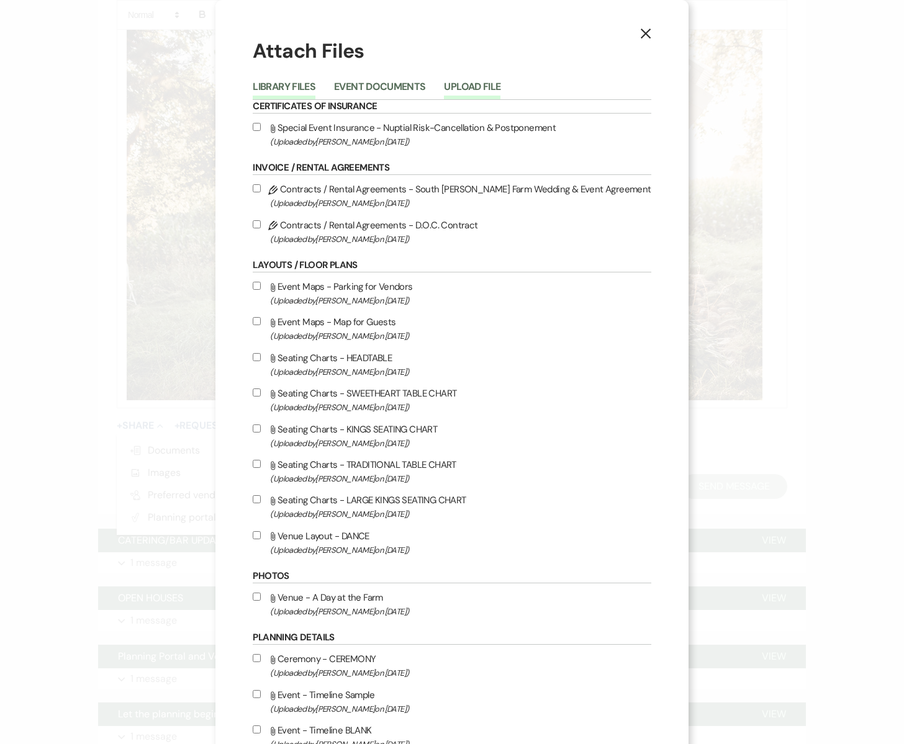
click at [497, 84] on button "Upload File" at bounding box center [472, 90] width 56 height 17
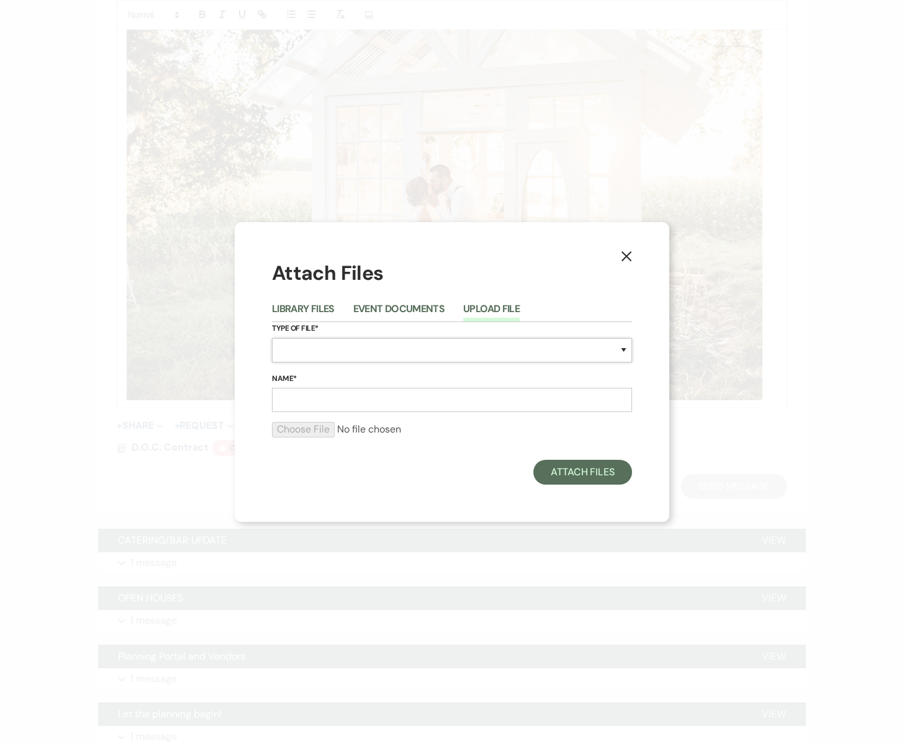
click at [330, 348] on select "Special Event Insurance Vendor Certificate of Insurance Contracts / Rental Agre…" at bounding box center [452, 350] width 360 height 24
select select "0"
click at [272, 338] on select "Special Event Insurance Vendor Certificate of Insurance Contracts / Rental Agre…" at bounding box center [452, 350] width 360 height 24
click at [391, 401] on input "Name*" at bounding box center [452, 400] width 360 height 24
type input "Desy-1"
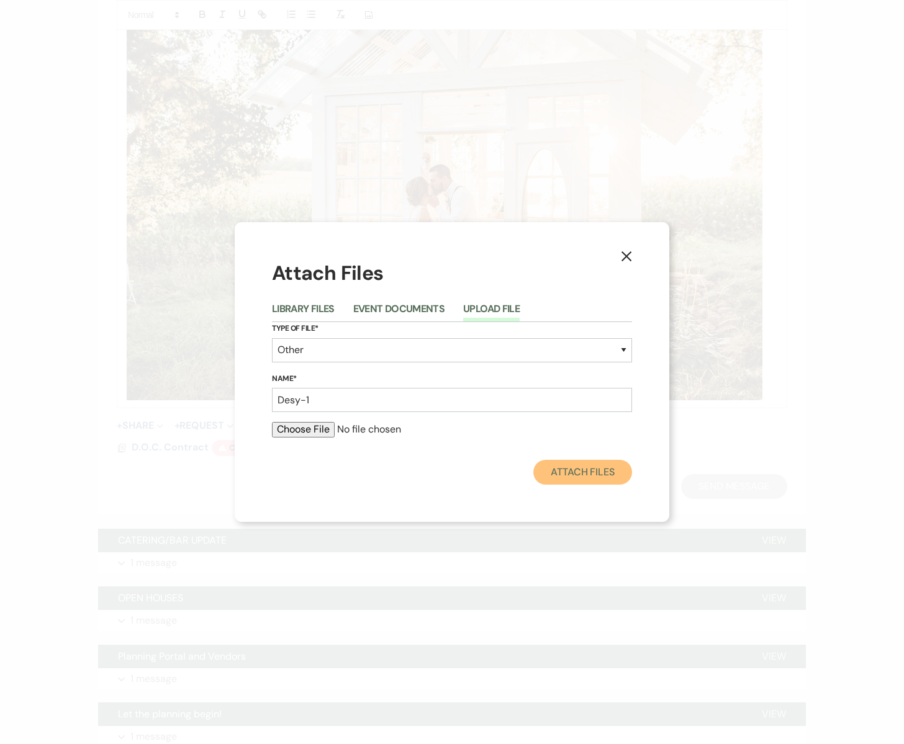
click at [602, 471] on button "Attach Files" at bounding box center [582, 472] width 99 height 25
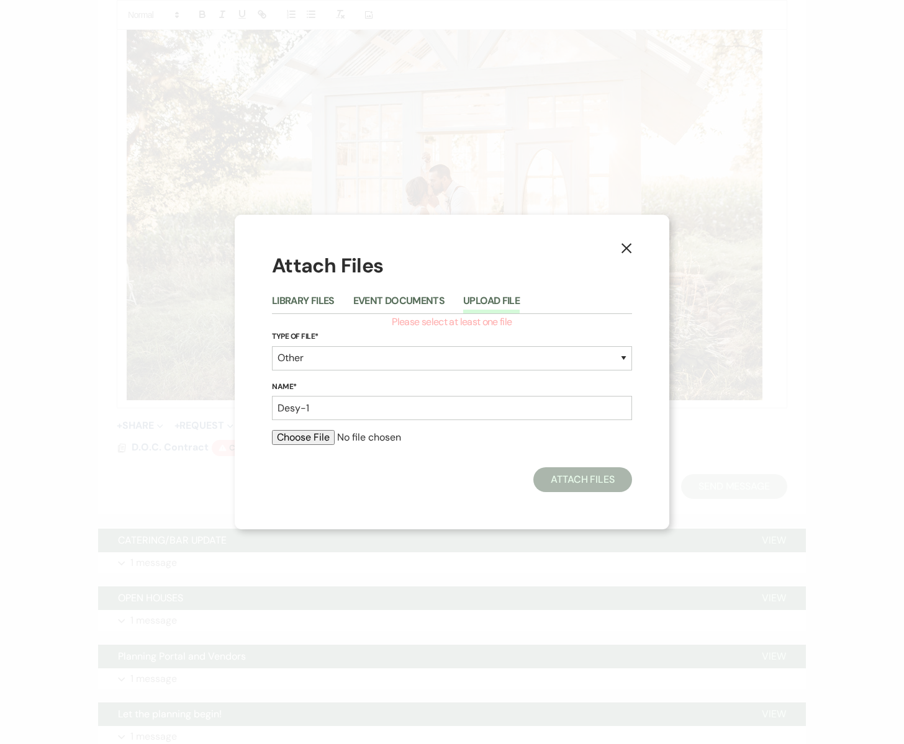
click at [313, 440] on input "file" at bounding box center [452, 437] width 360 height 15
type input "C:\fakepath\DESY -1.jpg"
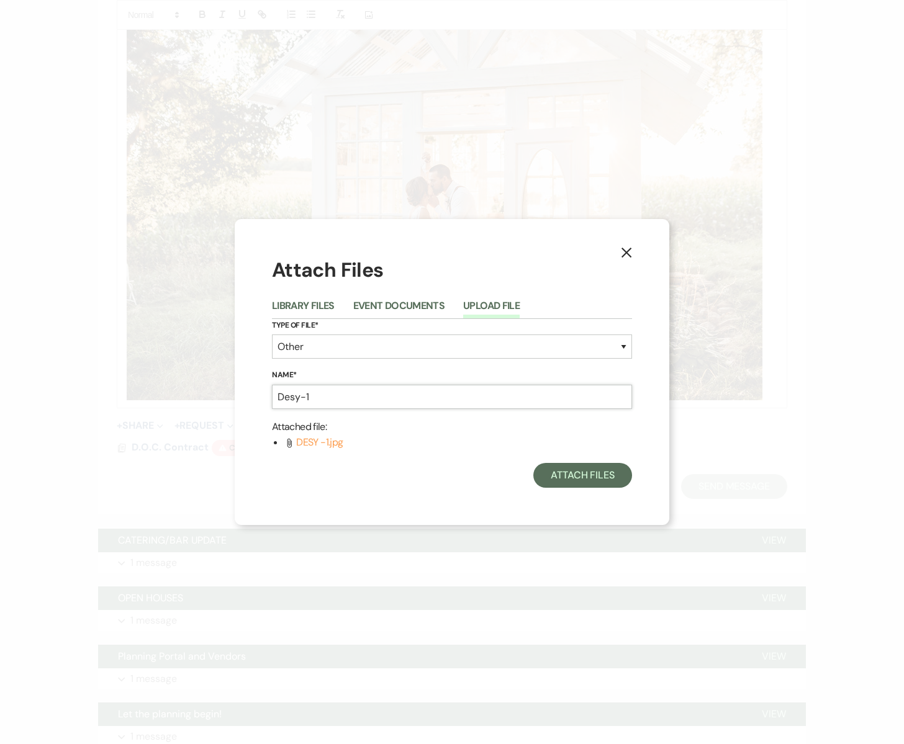
click at [310, 396] on input "Desy-1" at bounding box center [452, 397] width 360 height 24
click at [278, 397] on input "Desy" at bounding box center [452, 397] width 360 height 24
type input "About Desy"
click at [578, 479] on button "Attach Files" at bounding box center [582, 475] width 99 height 25
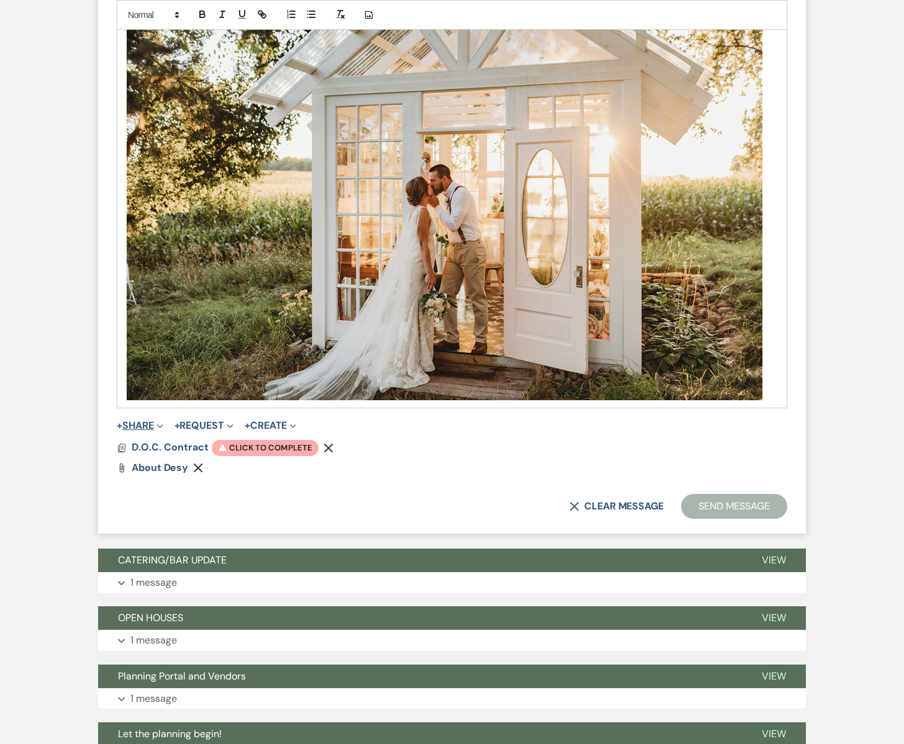
click at [145, 423] on button "+ Share Expand" at bounding box center [140, 426] width 47 height 10
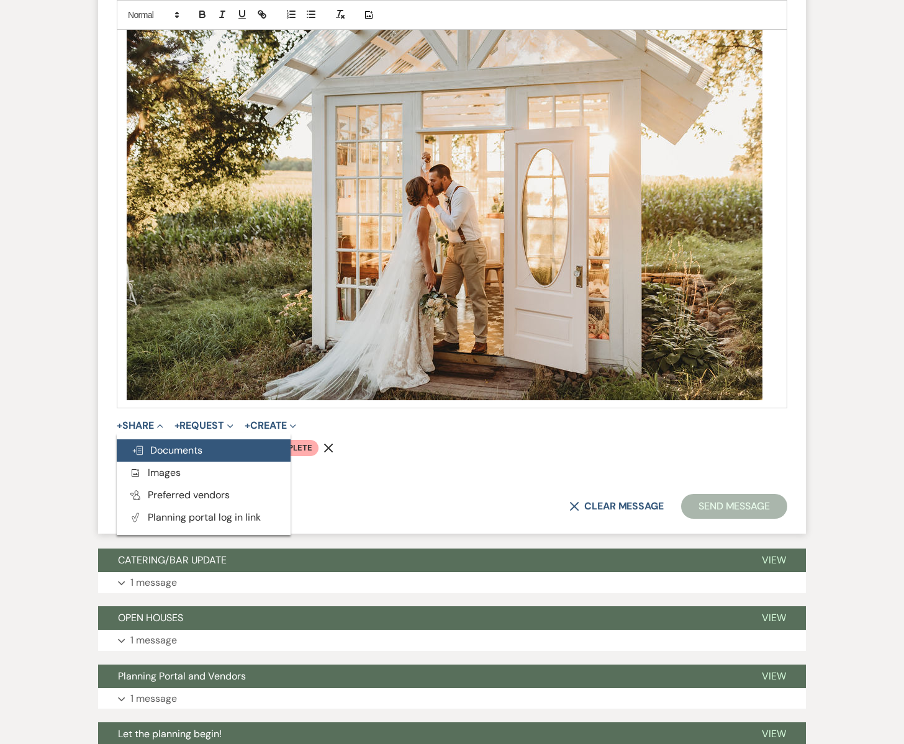
click at [199, 448] on span "Doc Upload Documents" at bounding box center [167, 450] width 71 height 13
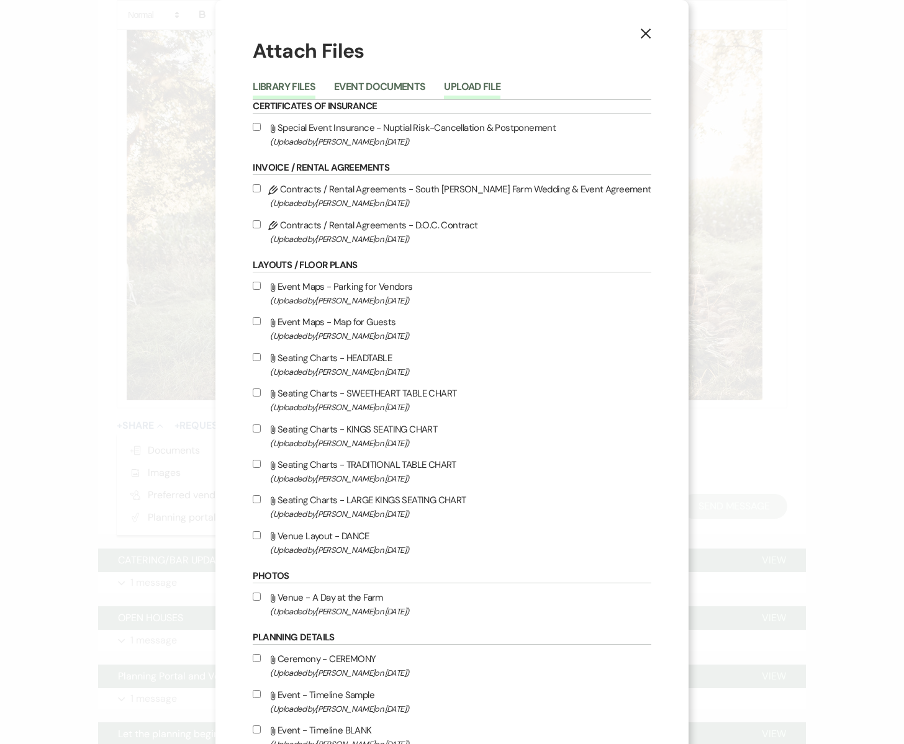
click at [474, 89] on button "Upload File" at bounding box center [472, 90] width 56 height 17
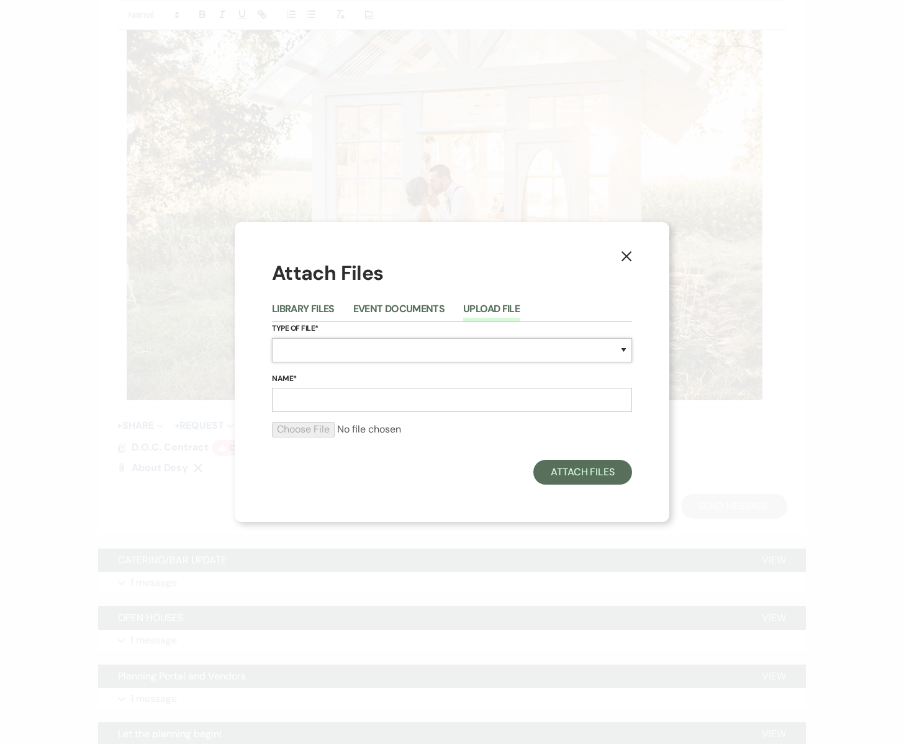
click at [433, 351] on select "Special Event Insurance Vendor Certificate of Insurance Contracts / Rental Agre…" at bounding box center [452, 350] width 360 height 24
select select "0"
click at [272, 338] on select "Special Event Insurance Vendor Certificate of Insurance Contracts / Rental Agre…" at bounding box center [452, 350] width 360 height 24
click at [389, 403] on input "Name*" at bounding box center [452, 400] width 360 height 24
click at [291, 400] on input "Name*" at bounding box center [452, 400] width 360 height 24
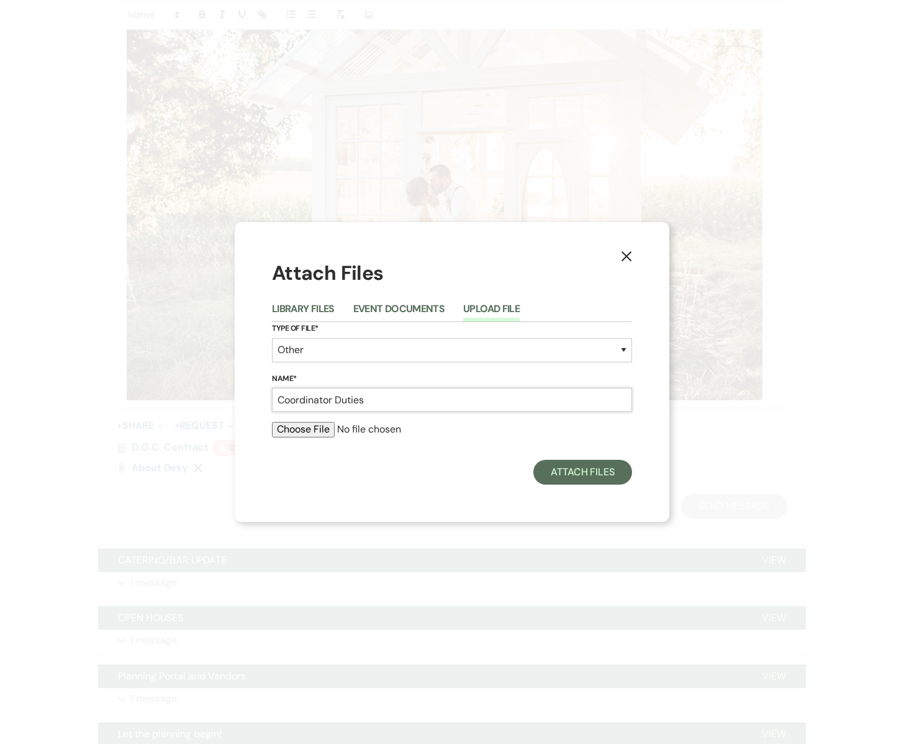
type input "Coordinator Duties"
click at [294, 430] on input "file" at bounding box center [452, 429] width 360 height 15
type input "C:\fakepath\DESY-2.jpg"
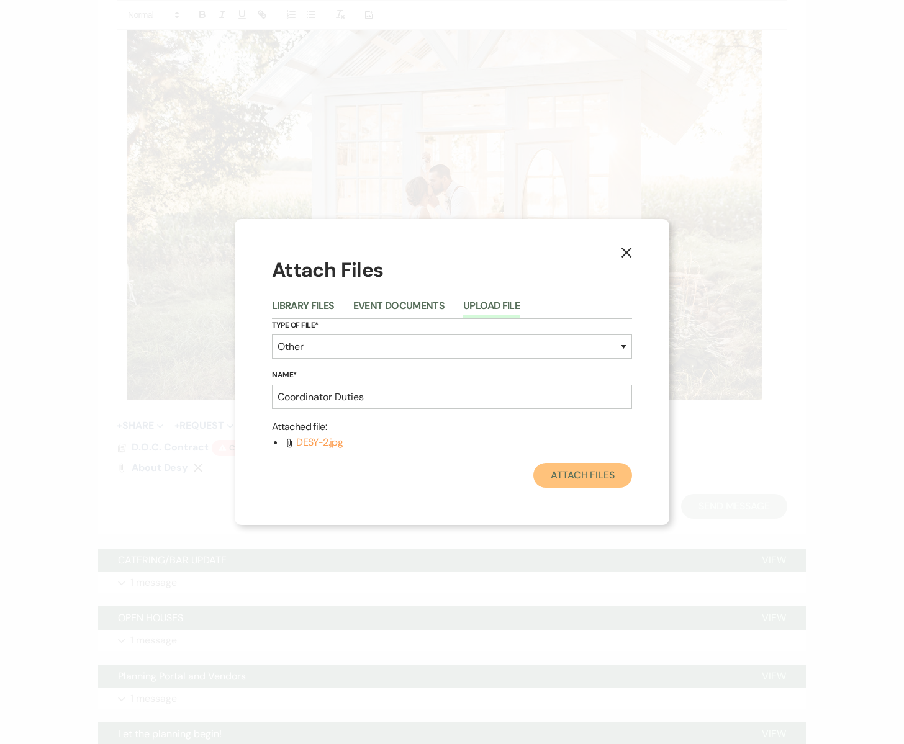
click at [564, 475] on button "Attach Files" at bounding box center [582, 475] width 99 height 25
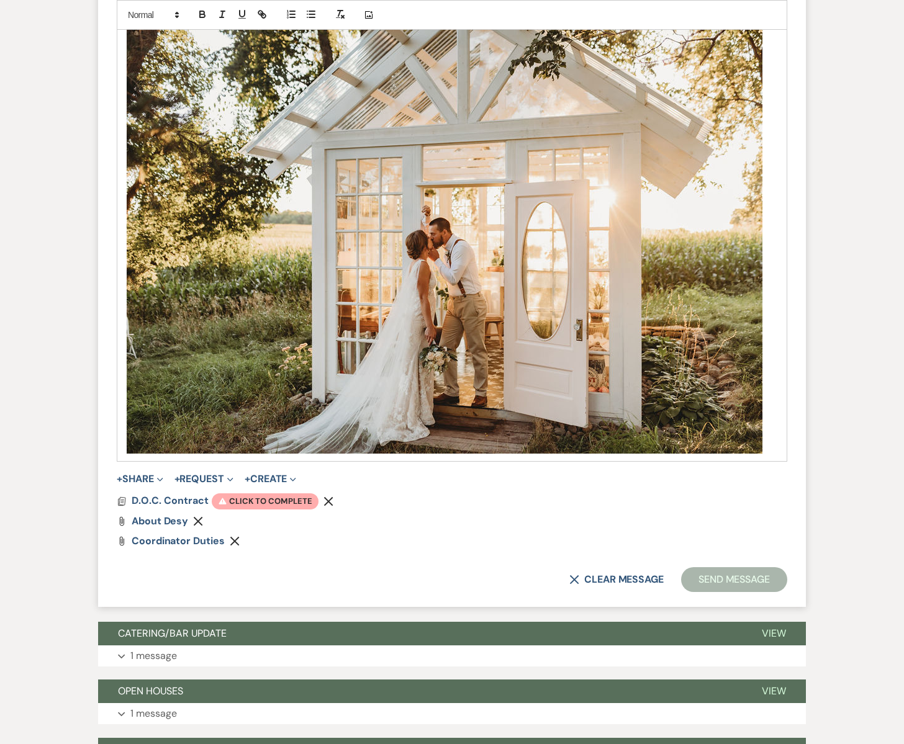
scroll to position [1080, 0]
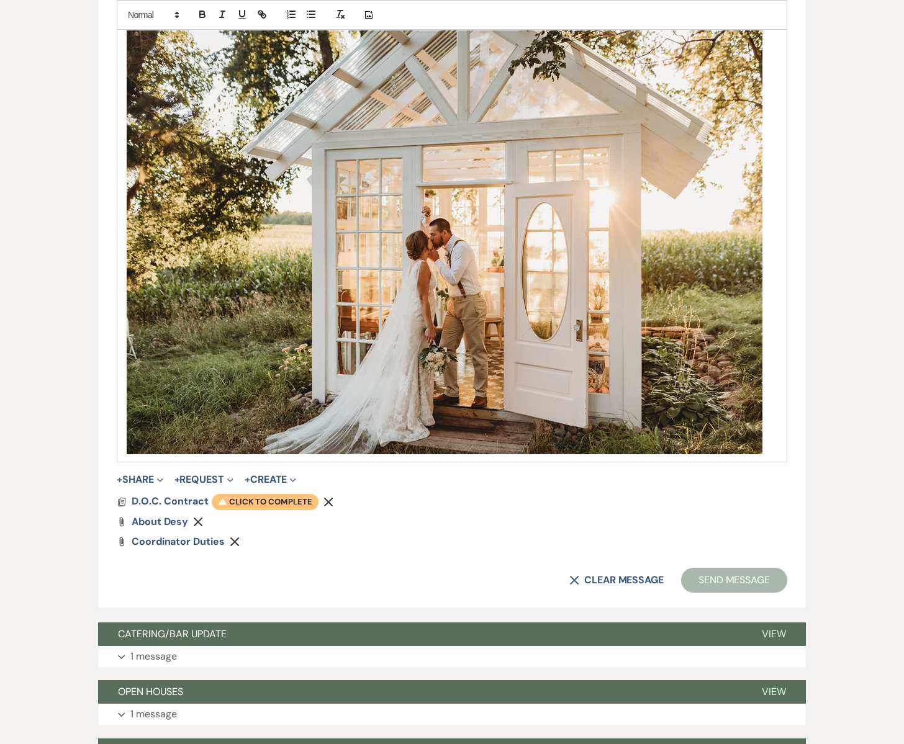
click at [264, 499] on span "Warning Click to complete" at bounding box center [265, 502] width 107 height 16
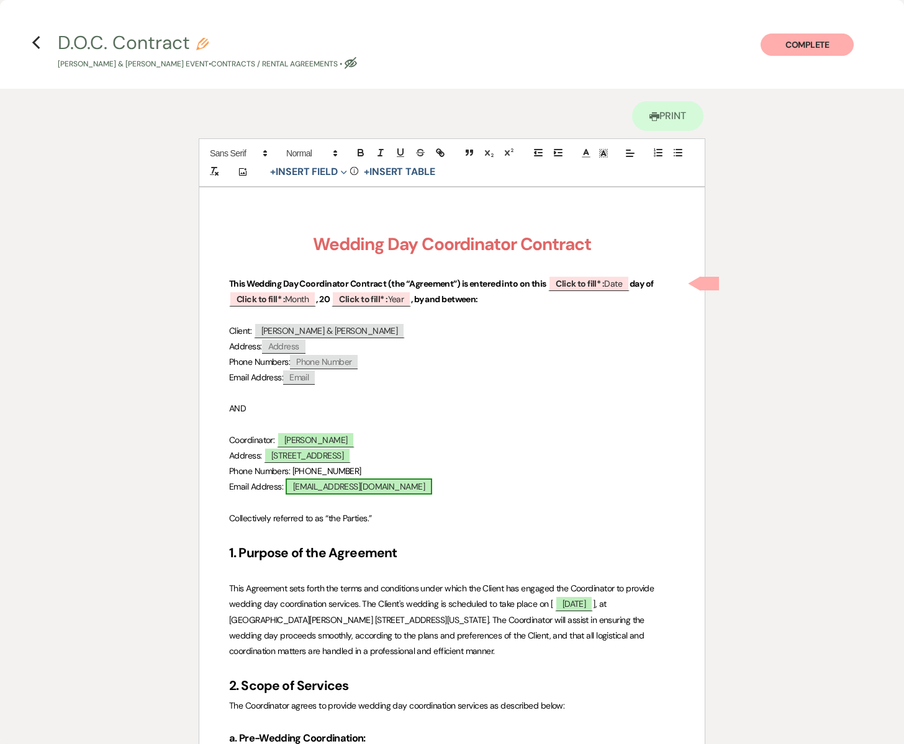
click at [346, 486] on span "EmilyLubben3@gmail.com" at bounding box center [359, 487] width 147 height 16
select select "owner"
select select "Email"
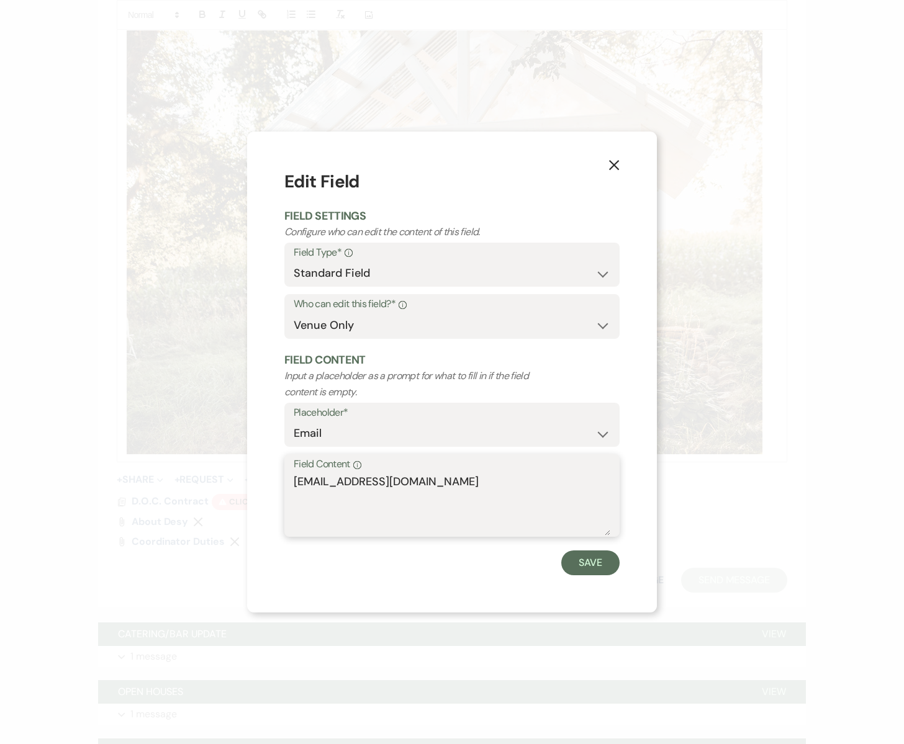
drag, startPoint x: 368, startPoint y: 483, endPoint x: 276, endPoint y: 481, distance: 91.9
click at [276, 481] on div "X Edit Field Field Settings Configure who can edit the content of this field. F…" at bounding box center [452, 372] width 410 height 481
type textarea "Southglenfarm@gmail.com"
click at [579, 566] on button "Save" at bounding box center [590, 563] width 58 height 25
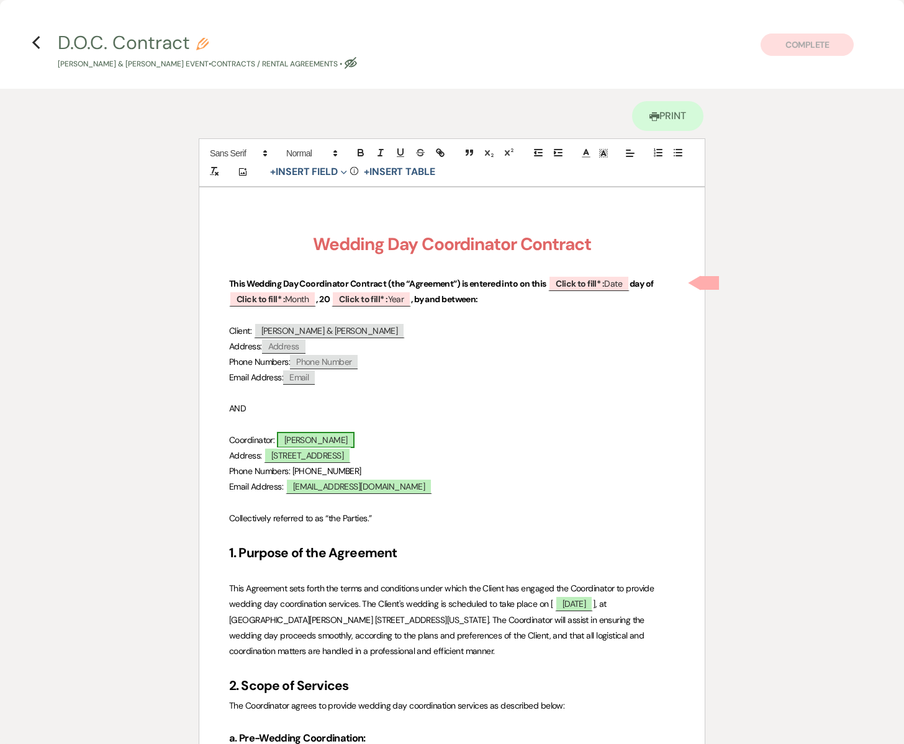
click at [324, 440] on span "Emily Lubben" at bounding box center [316, 440] width 78 height 16
select select "owner"
select select "Name"
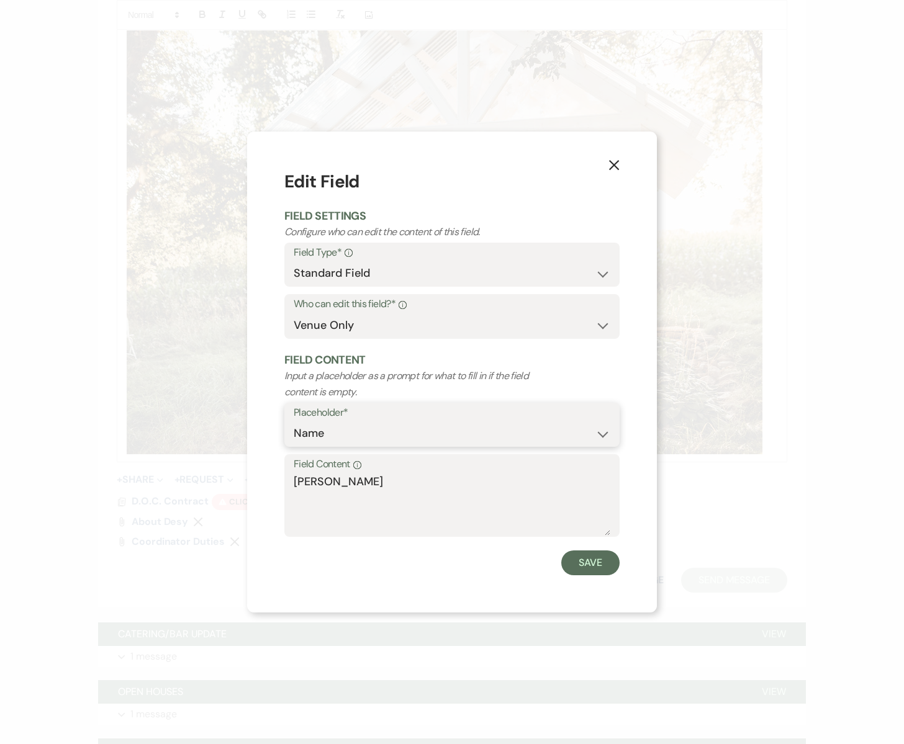
click at [324, 440] on select "Custom Placeholder Date Time Name Location Venue Name Type Number Budget Addres…" at bounding box center [452, 434] width 317 height 24
drag, startPoint x: 370, startPoint y: 486, endPoint x: 289, endPoint y: 482, distance: 81.4
click at [289, 482] on div "Field Content Info Emily Lubben" at bounding box center [451, 495] width 335 height 83
type textarea "[PERSON_NAME]"
click at [576, 558] on button "Save" at bounding box center [590, 563] width 58 height 25
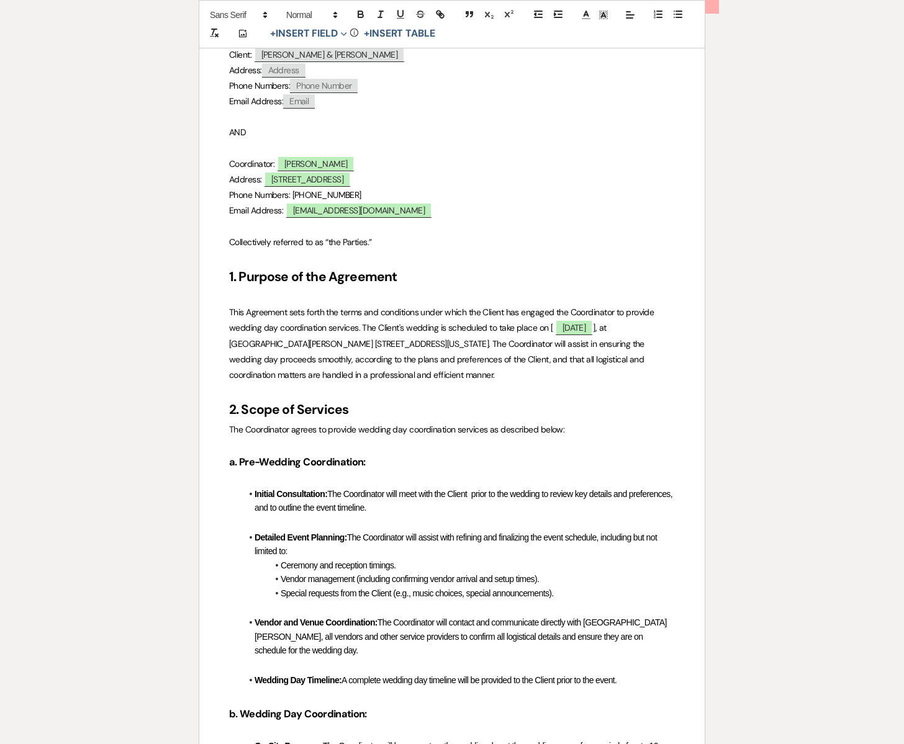
scroll to position [289, 0]
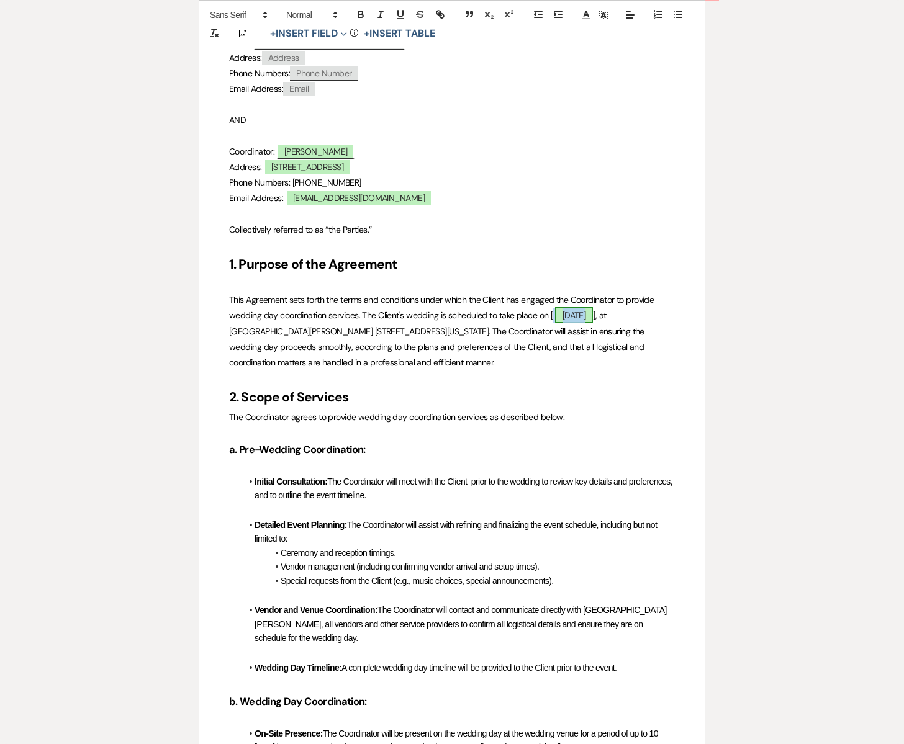
click at [562, 315] on span "08/21/2026" at bounding box center [574, 315] width 38 height 16
select select "smartCustomField"
select select "owner"
select select "{{eventDate}}"
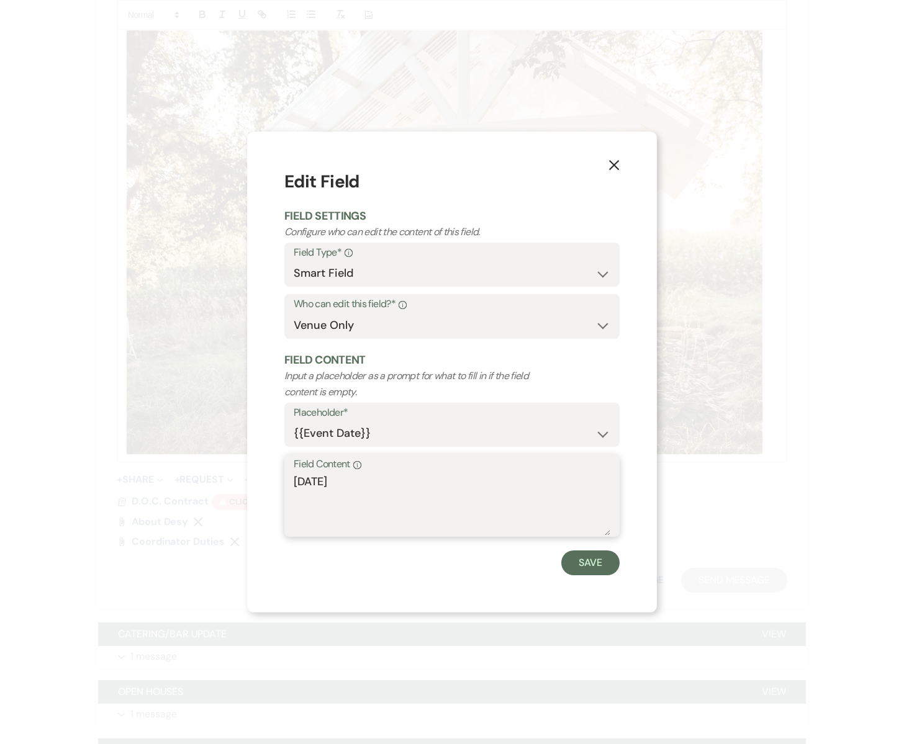
click at [296, 482] on textarea "08/21/2026" at bounding box center [452, 505] width 317 height 62
type textarea "Friday 08/21/2026"
click at [577, 565] on button "Save" at bounding box center [590, 563] width 58 height 25
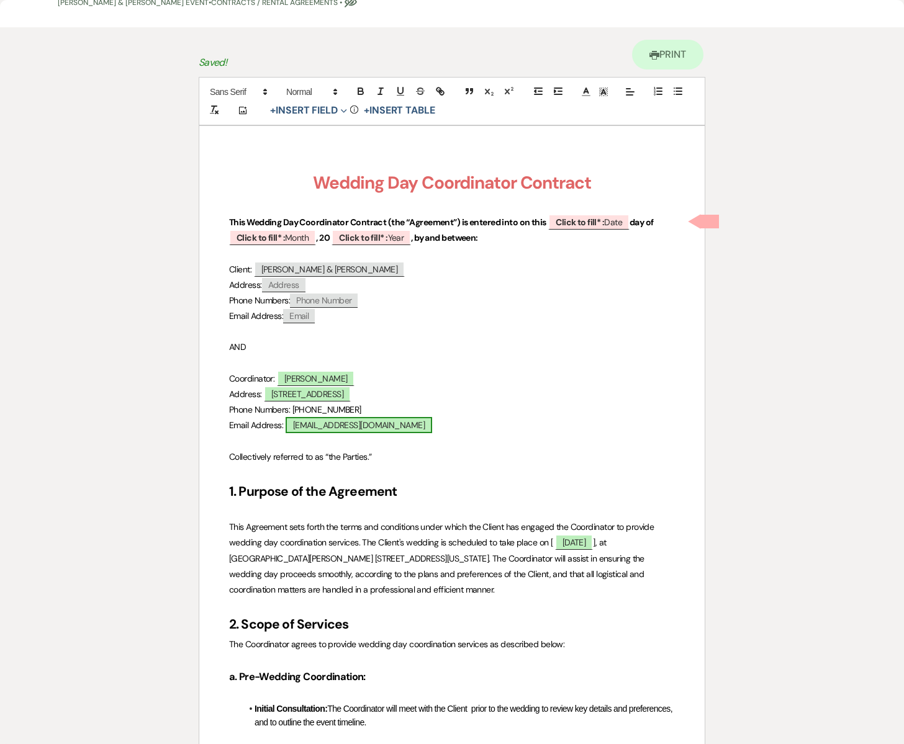
scroll to position [57, 0]
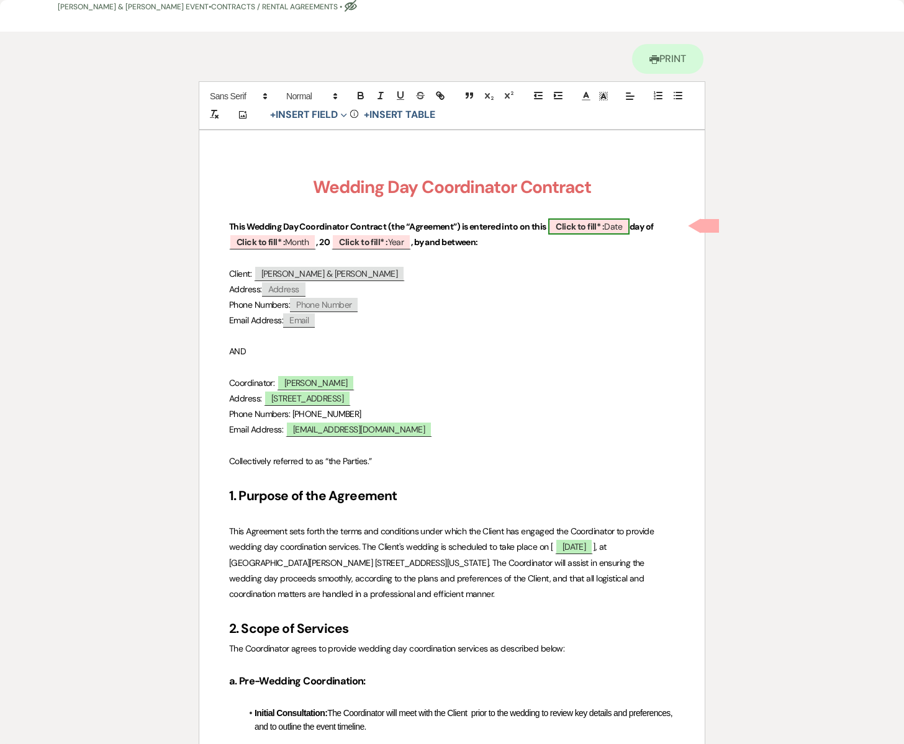
click at [610, 230] on span "Click to fill* : Date" at bounding box center [588, 227] width 81 height 16
select select "owner"
select select "Date"
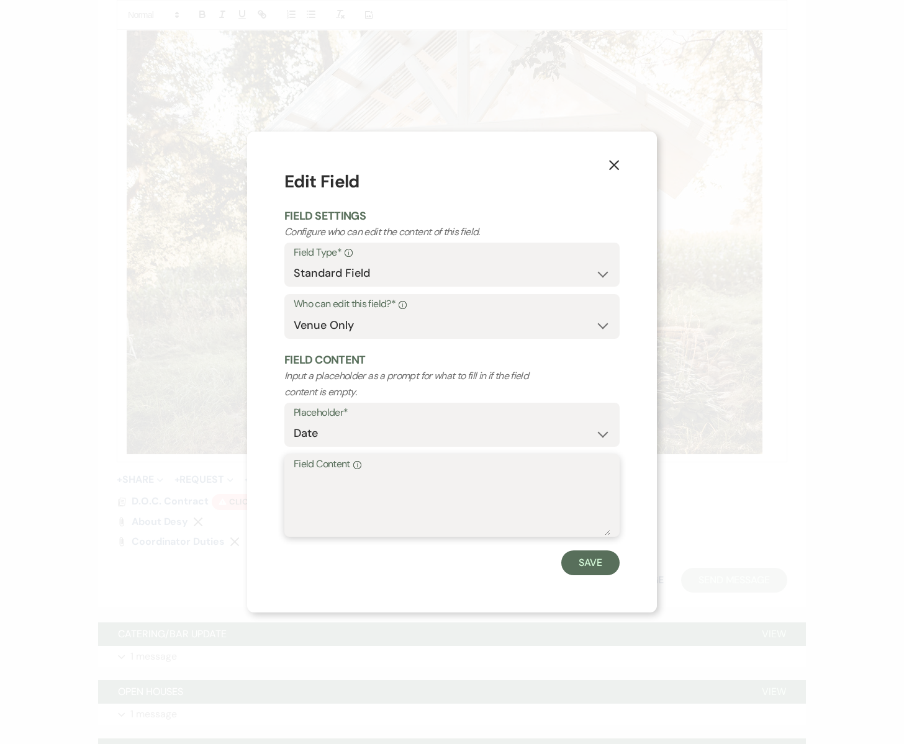
click at [333, 527] on textarea "Field Content Info" at bounding box center [452, 505] width 317 height 62
type textarea "19th"
click at [598, 565] on button "Save" at bounding box center [590, 563] width 58 height 25
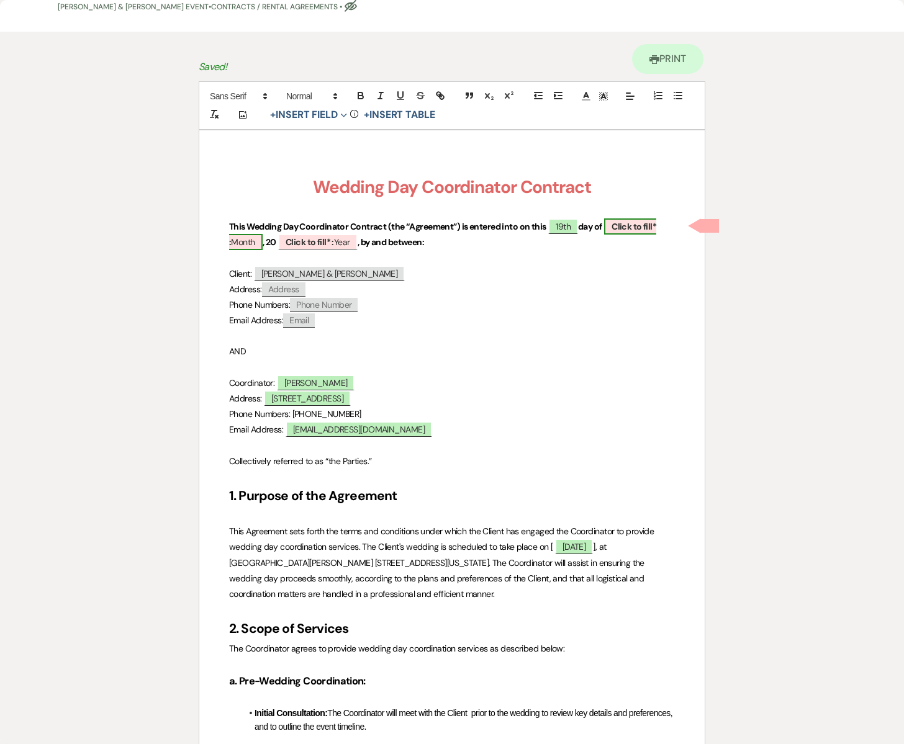
click at [648, 228] on b "Click to fill* :" at bounding box center [442, 234] width 427 height 27
select select "owner"
select select "custom_placeholder"
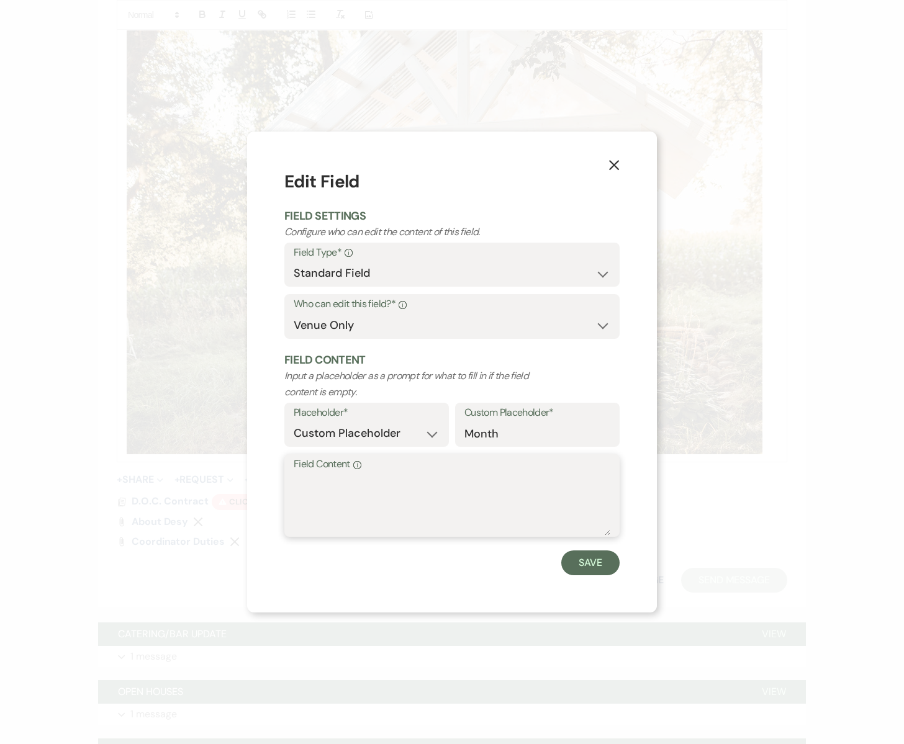
click at [405, 503] on textarea "Field Content Info" at bounding box center [452, 505] width 317 height 62
type textarea "August"
click at [594, 559] on button "Save" at bounding box center [590, 563] width 58 height 25
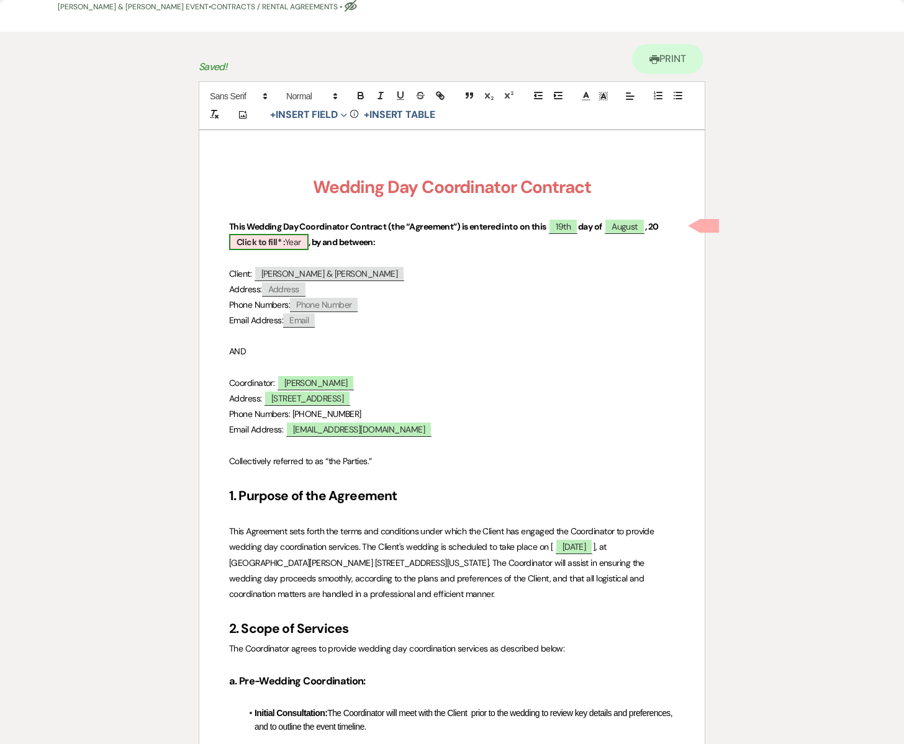
click at [280, 243] on b "Click to fill* :" at bounding box center [261, 242] width 48 height 11
select select "owner"
select select "custom_placeholder"
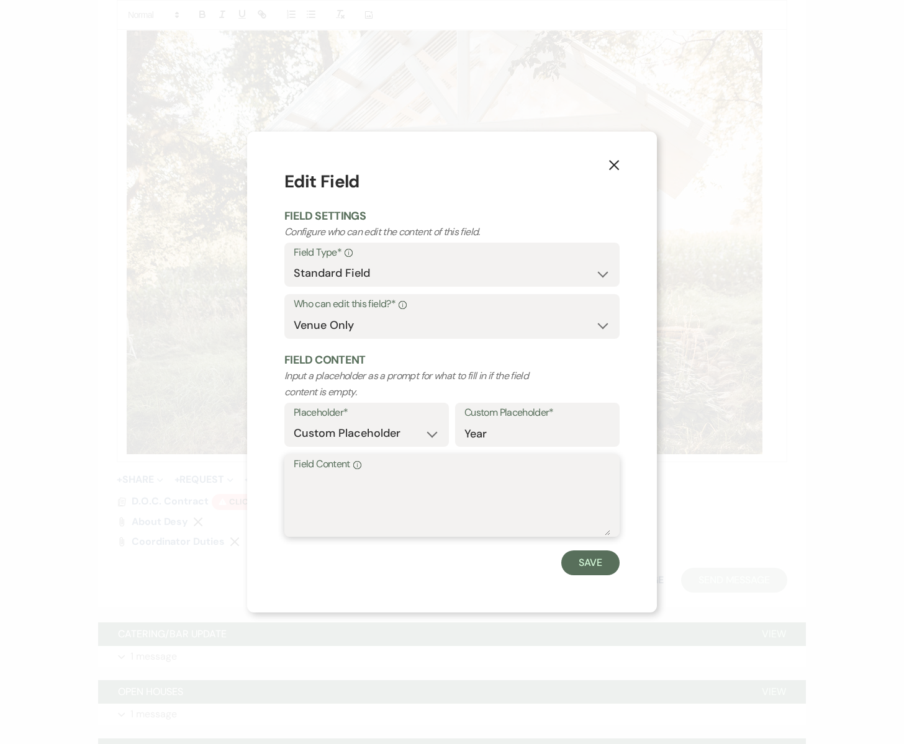
click at [321, 502] on textarea "Field Content Info" at bounding box center [452, 505] width 317 height 62
type textarea "2025"
click at [577, 562] on button "Save" at bounding box center [590, 563] width 58 height 25
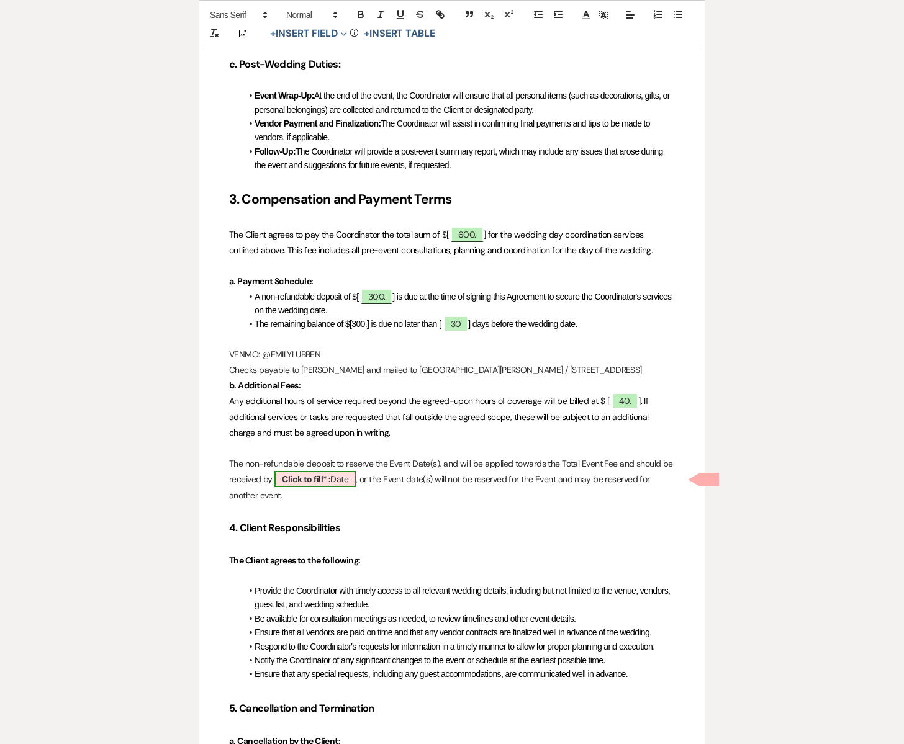
scroll to position [1293, 0]
click at [337, 481] on span "Click to fill* : Date" at bounding box center [314, 479] width 81 height 16
select select "owner"
select select "Date"
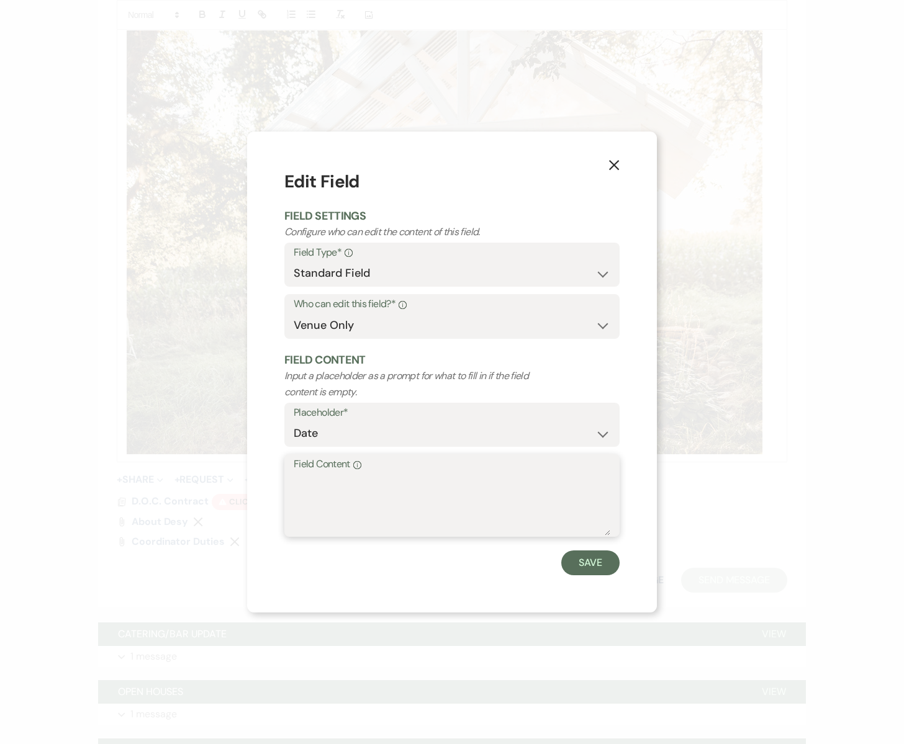
click at [337, 481] on textarea "Field Content Info" at bounding box center [452, 505] width 317 height 62
type textarea "August 29th, 2025"
click at [579, 556] on button "Save" at bounding box center [590, 563] width 58 height 25
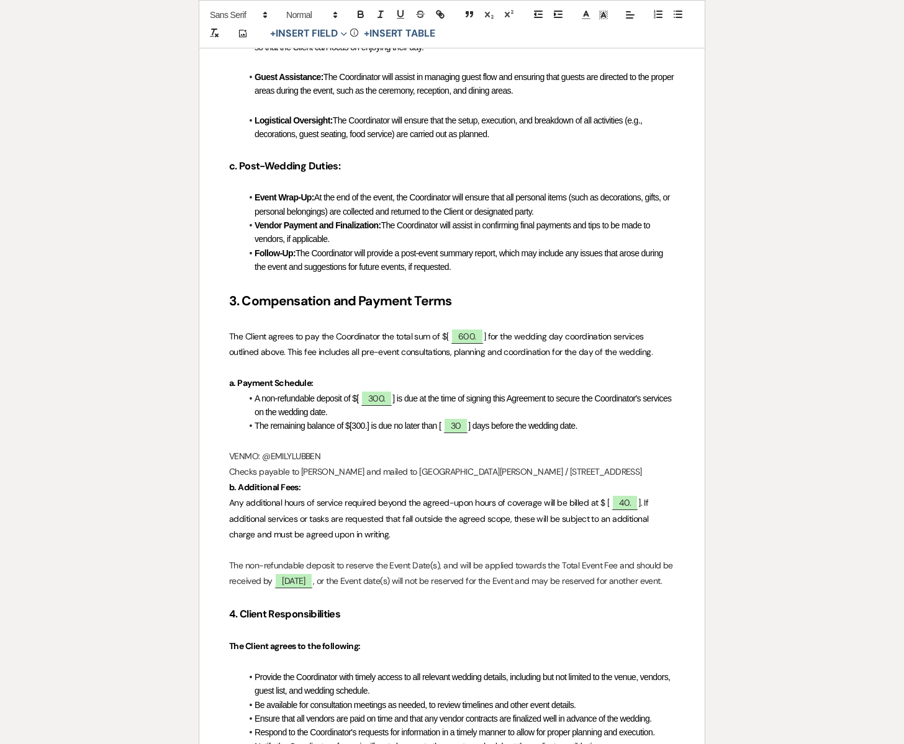
scroll to position [1199, 0]
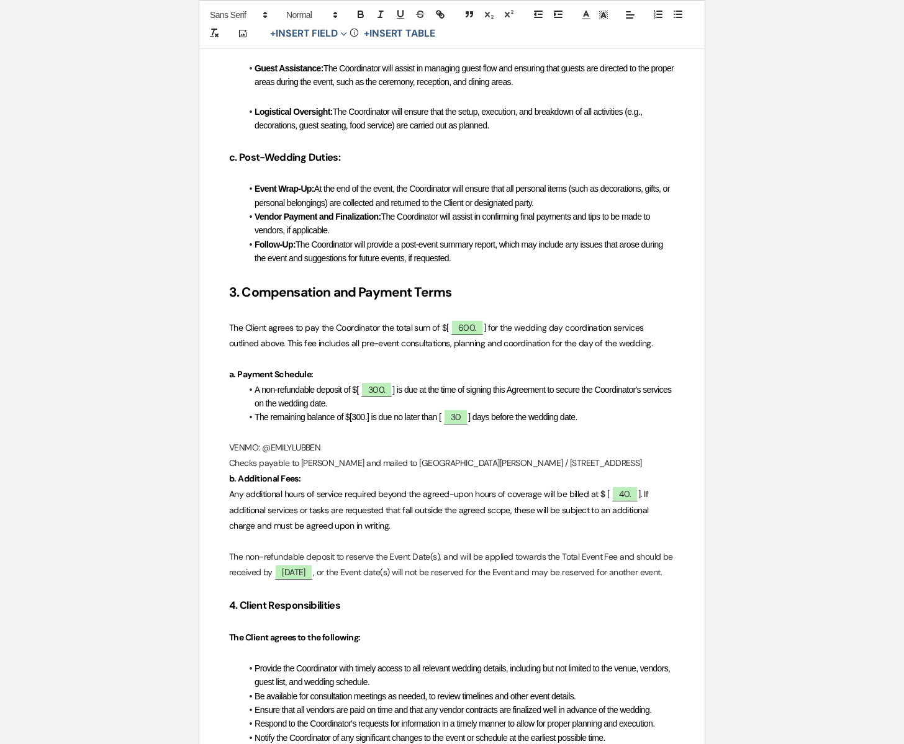
drag, startPoint x: 289, startPoint y: 448, endPoint x: 347, endPoint y: 448, distance: 57.7
click at [347, 448] on p "VENMO: @EMILYLUBBEN" at bounding box center [452, 448] width 446 height 16
drag, startPoint x: 319, startPoint y: 465, endPoint x: 368, endPoint y: 466, distance: 49.1
click at [368, 466] on p "Checks payable to Emily Lubben and mailed to South Glen Farm / 4423 80th st / G…" at bounding box center [452, 464] width 446 height 16
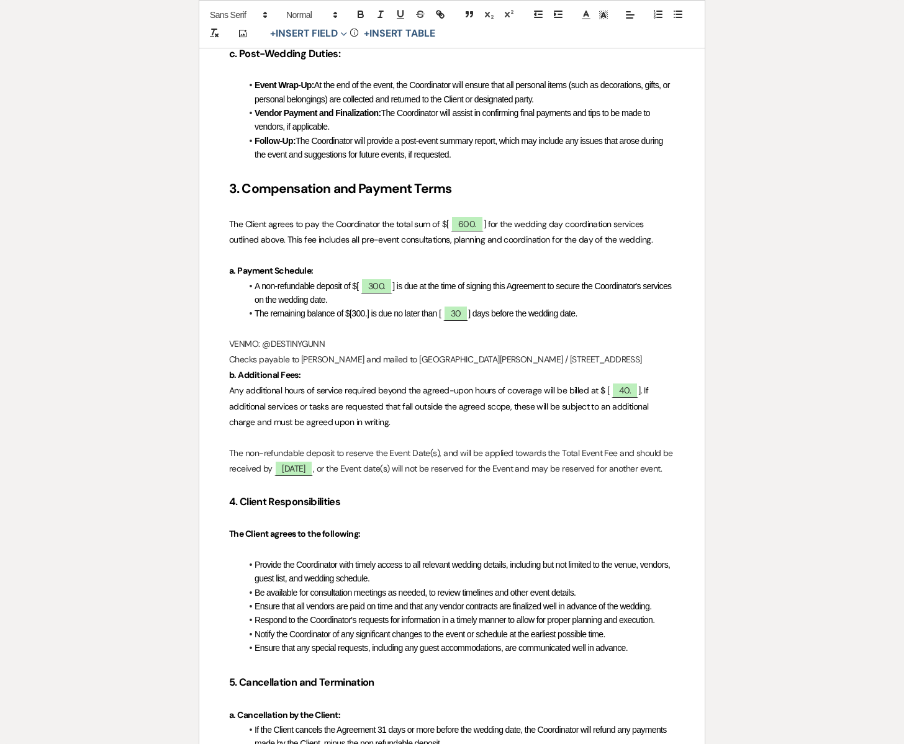
scroll to position [1313, 0]
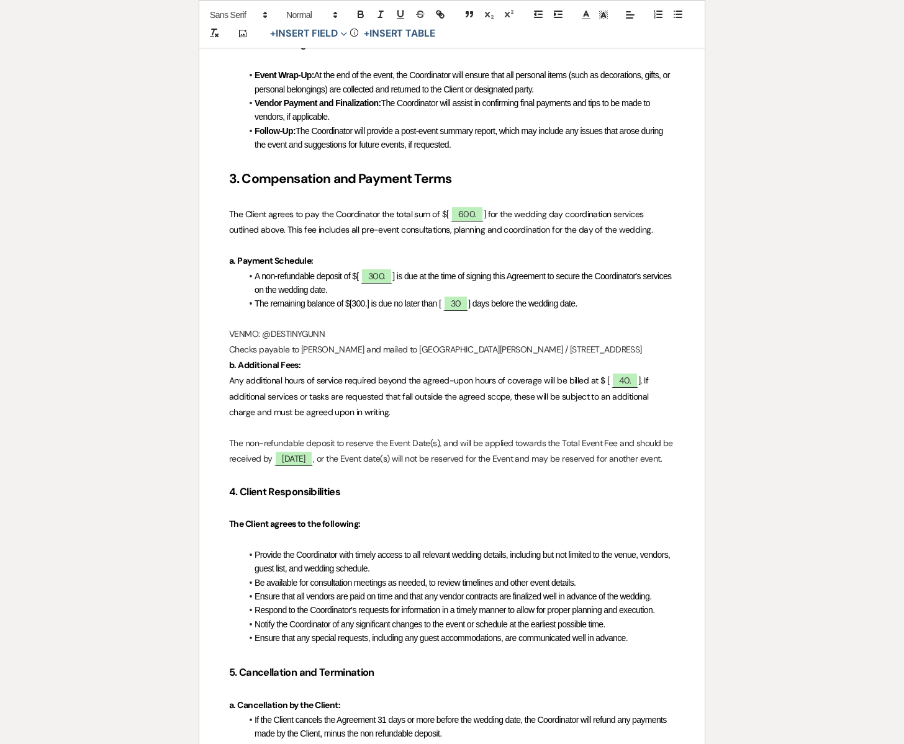
drag, startPoint x: 245, startPoint y: 333, endPoint x: 635, endPoint y: 346, distance: 389.5
click at [635, 346] on div "Wedding Day Coordinator Contract This Wedding Day Coordinator Contract (the “Ag…" at bounding box center [451, 255] width 505 height 2762
click at [404, 15] on icon "button" at bounding box center [400, 14] width 11 height 11
click at [361, 16] on icon "button" at bounding box center [360, 14] width 11 height 11
click at [677, 319] on div "Wedding Day Coordinator Contract This Wedding Day Coordinator Contract (the “Ag…" at bounding box center [451, 255] width 505 height 2762
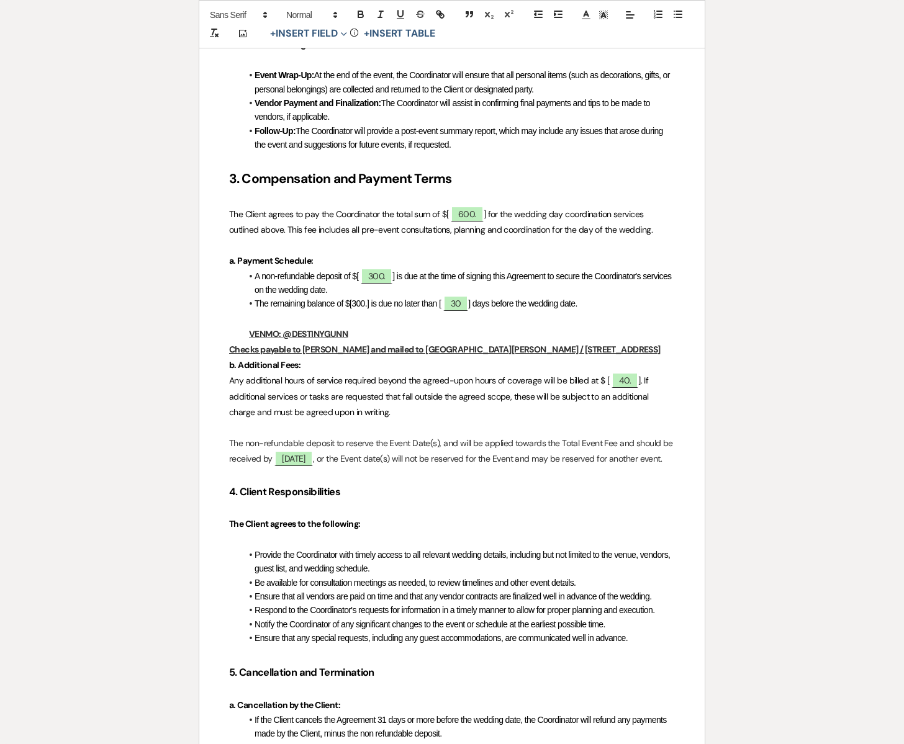
click at [664, 350] on p "Checks payable to Destiny Ulrick and mailed to South Glen Farm / 4423 80th st /…" at bounding box center [452, 350] width 446 height 16
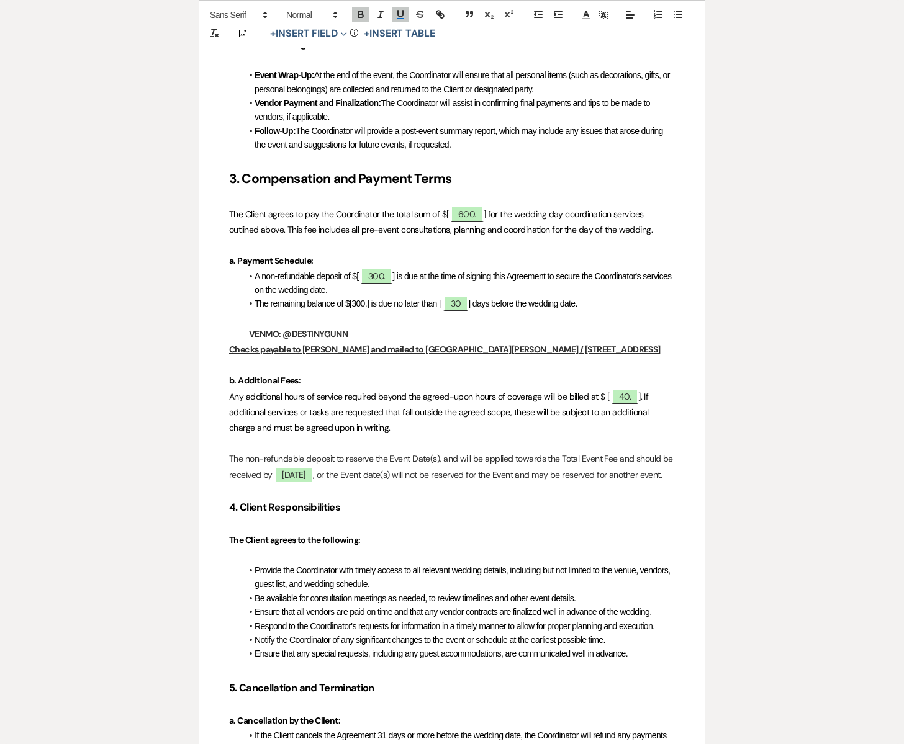
click at [549, 352] on u "Checks payable to Destiny Ulrick and mailed to South Glen Farm / 4423 80th st /…" at bounding box center [444, 349] width 431 height 11
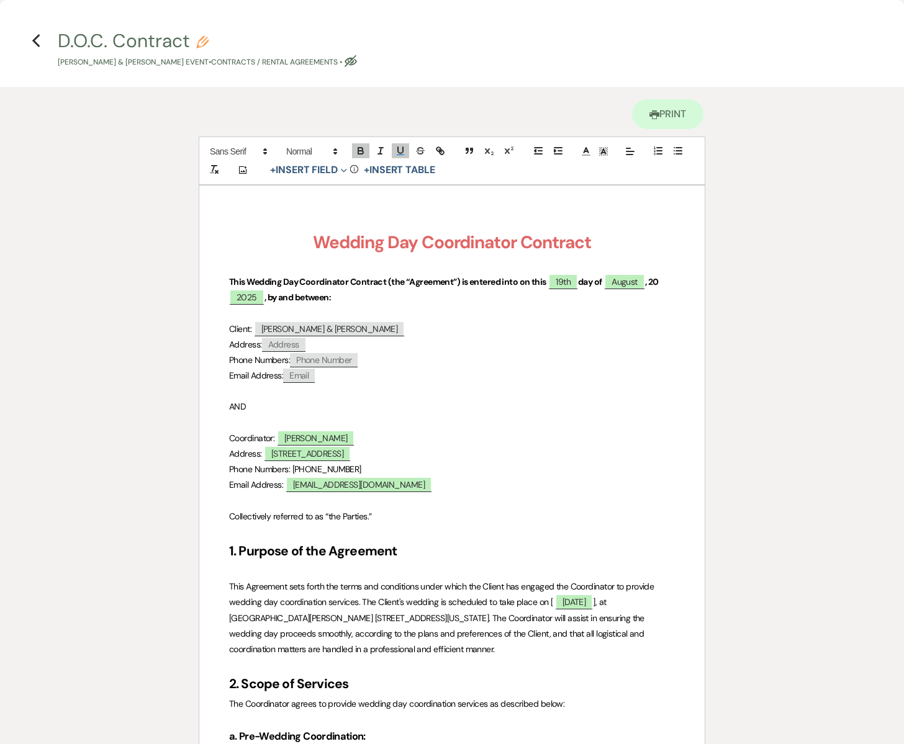
scroll to position [0, 0]
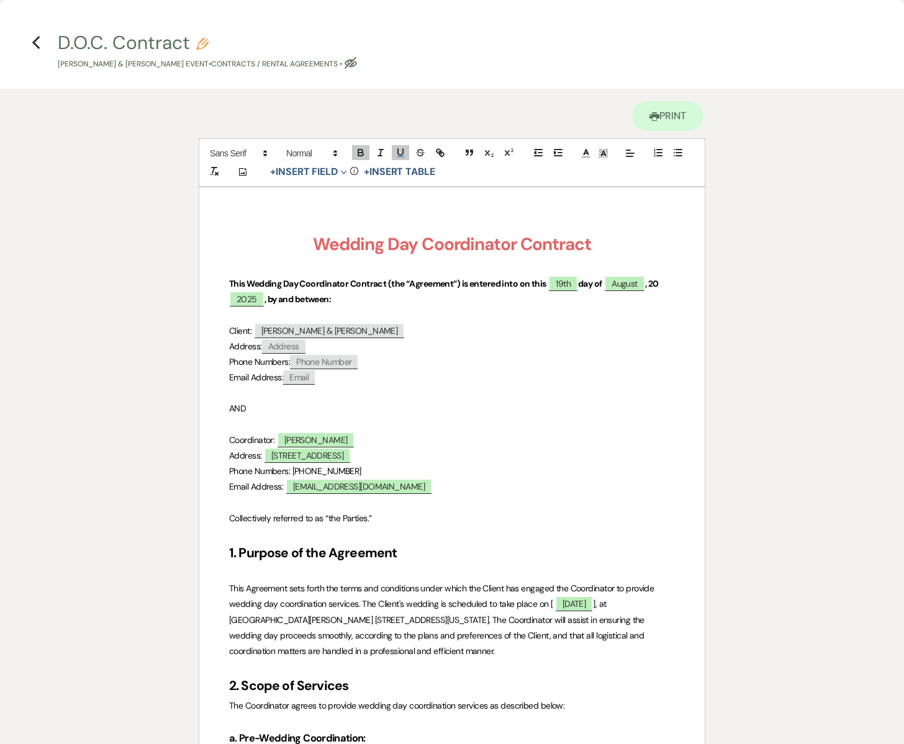
click at [38, 40] on icon "Previous" at bounding box center [36, 42] width 9 height 15
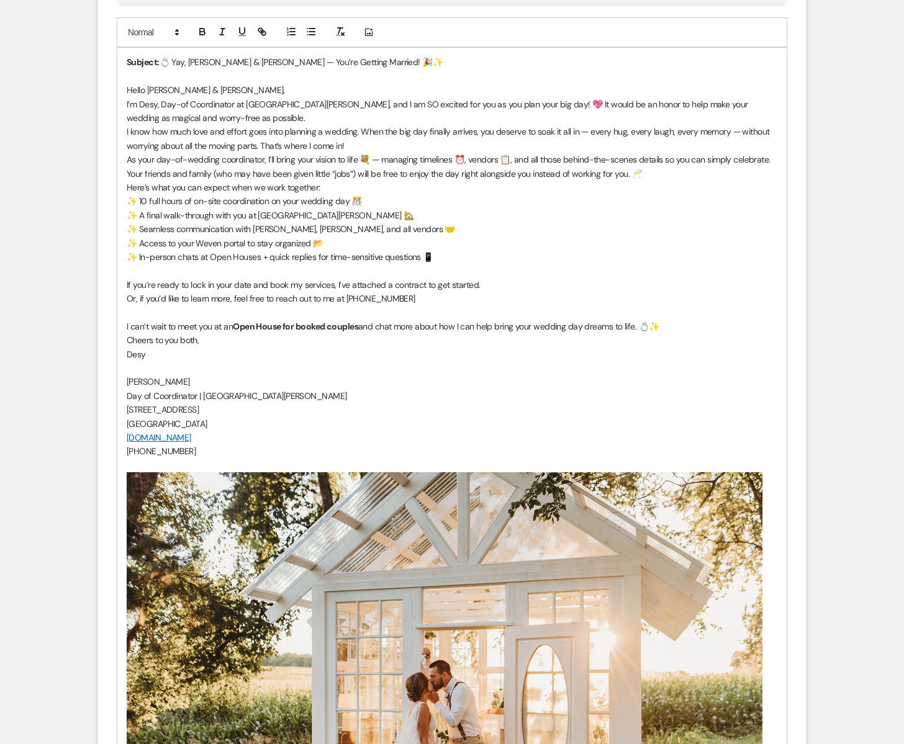
scroll to position [641, 0]
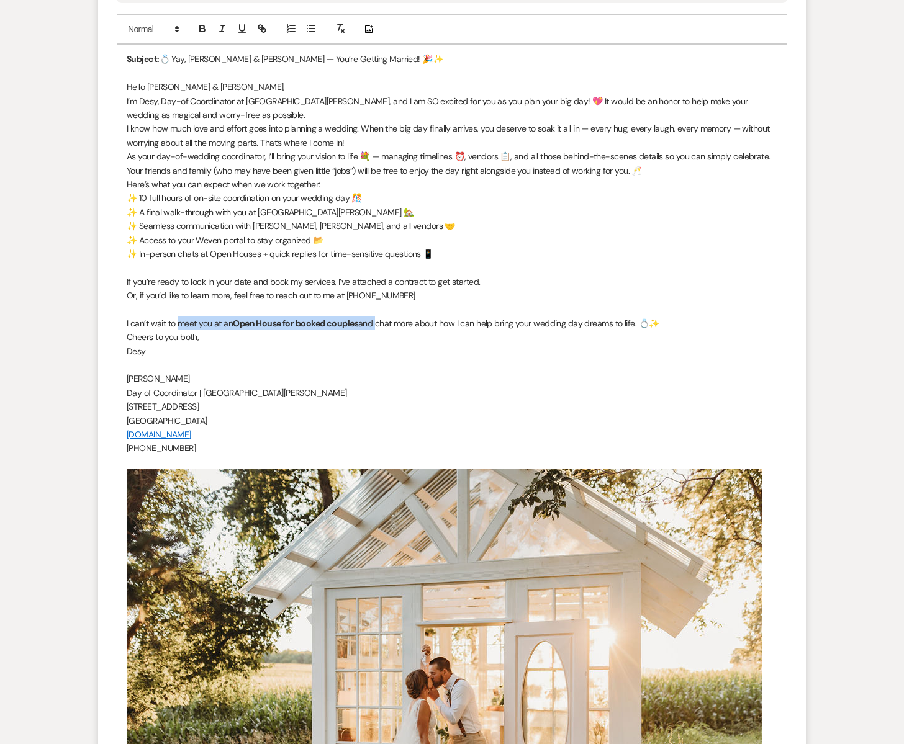
drag, startPoint x: 178, startPoint y: 323, endPoint x: 376, endPoint y: 321, distance: 198.7
click at [376, 321] on p "I can’t wait to meet you at an Open House for booked couples and chat more abou…" at bounding box center [452, 324] width 651 height 14
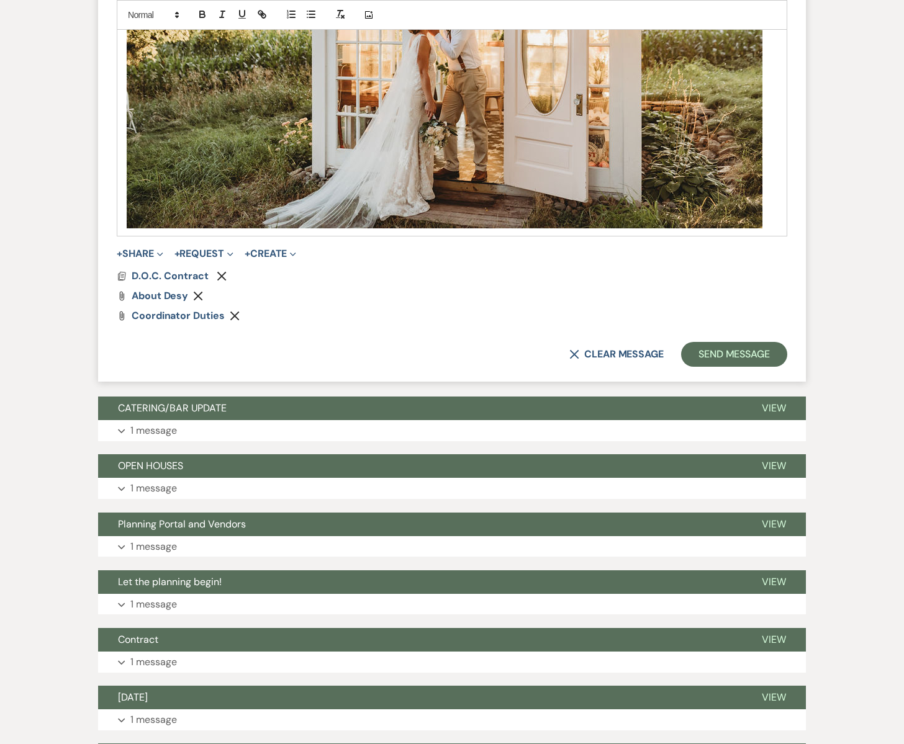
scroll to position [1316, 0]
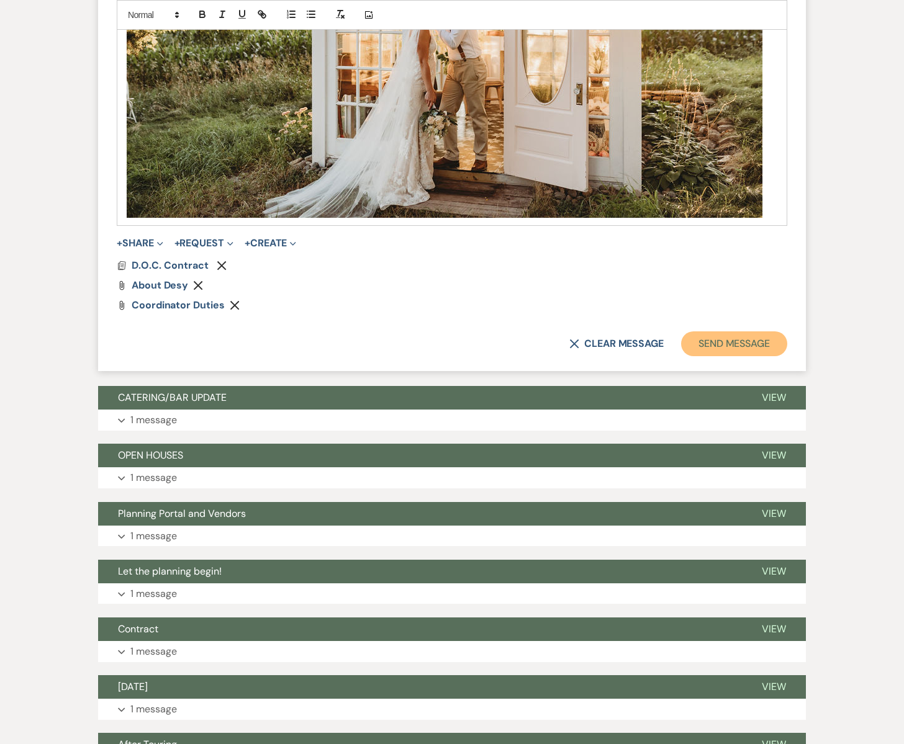
click at [745, 340] on button "Send Message" at bounding box center [734, 344] width 106 height 25
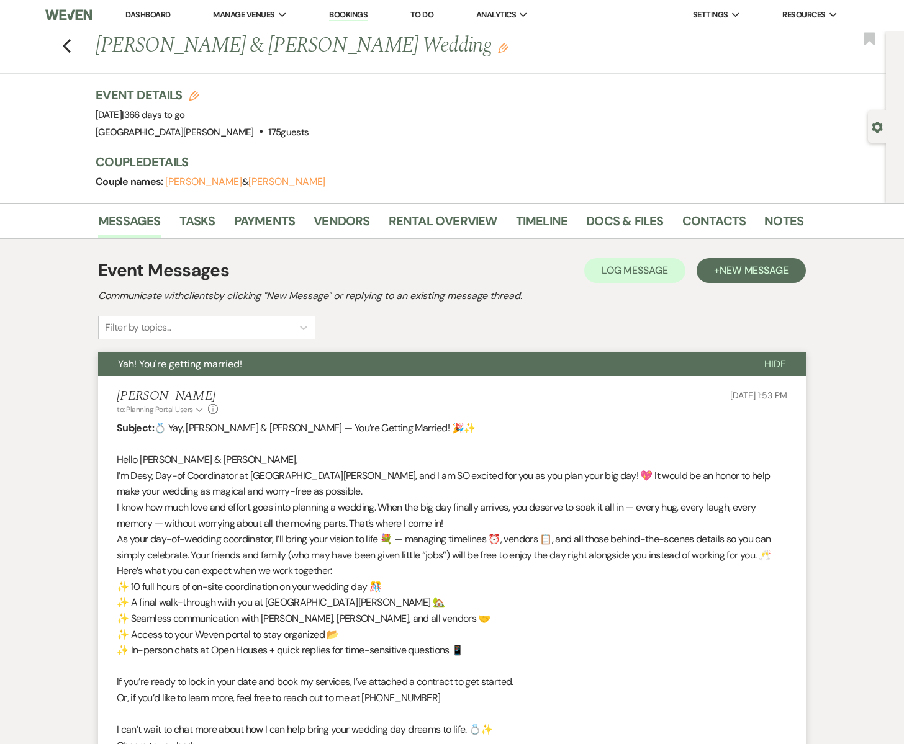
scroll to position [0, 0]
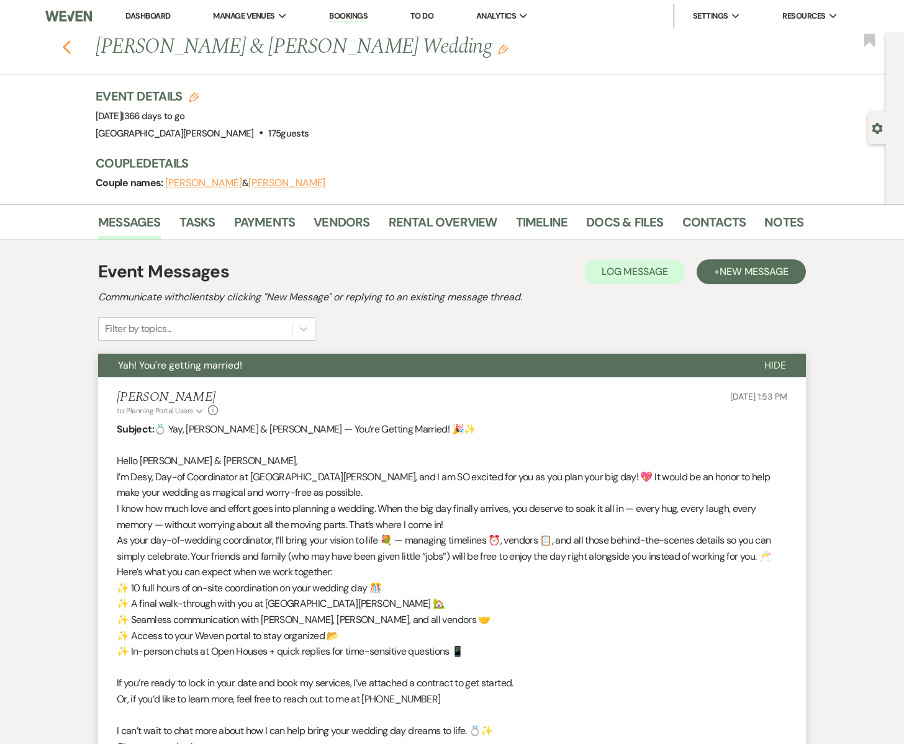
click at [69, 50] on icon "Previous" at bounding box center [66, 47] width 9 height 15
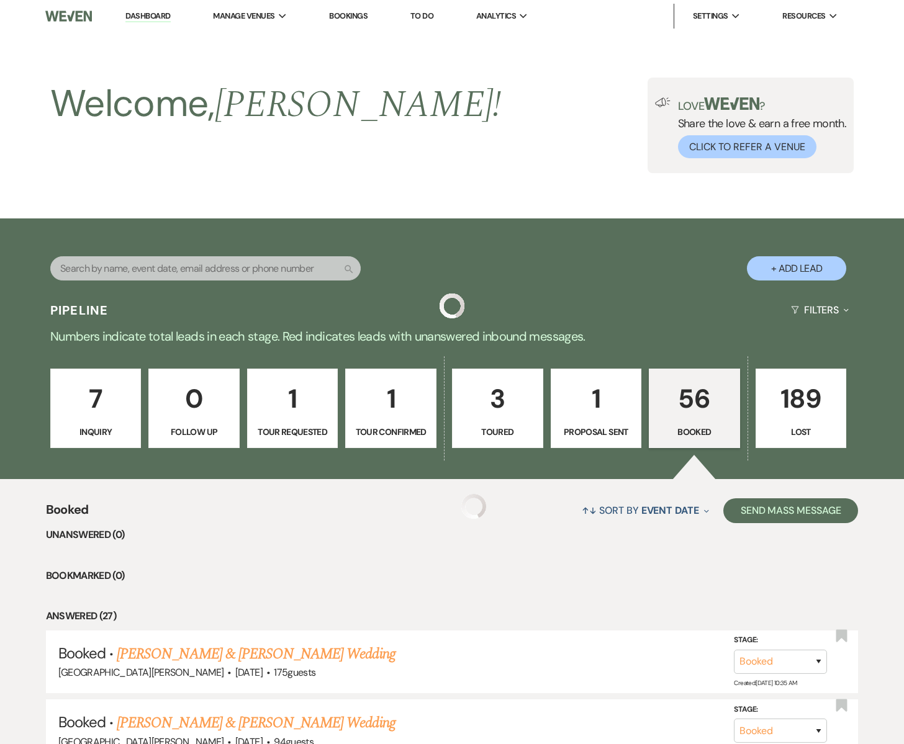
scroll to position [1519, 0]
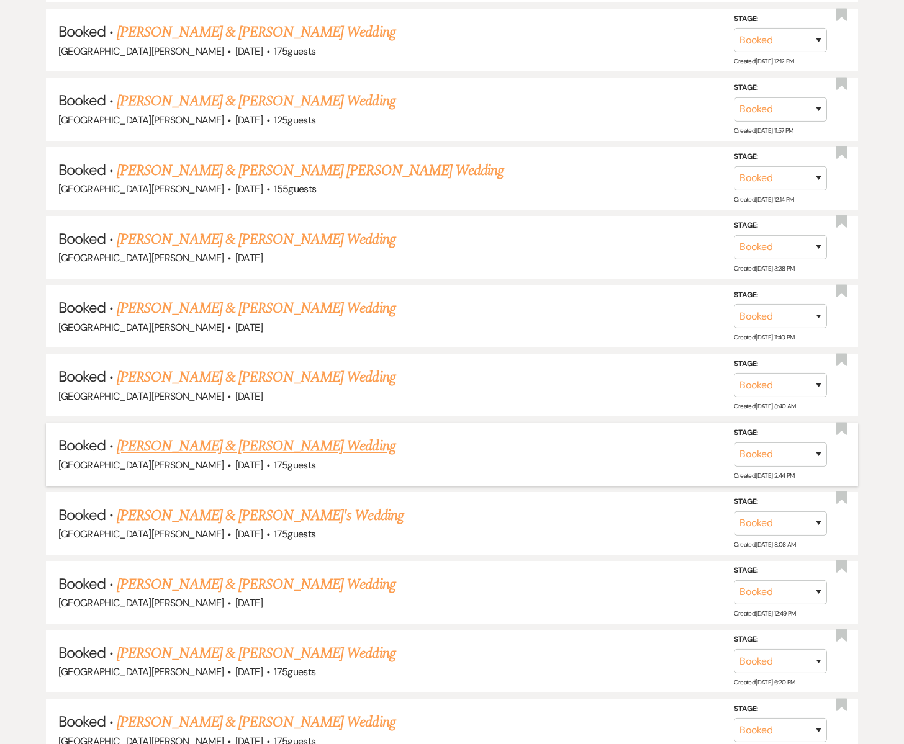
click at [197, 435] on link "Ben DuRand & Sydny Swanson's Wedding" at bounding box center [256, 446] width 278 height 22
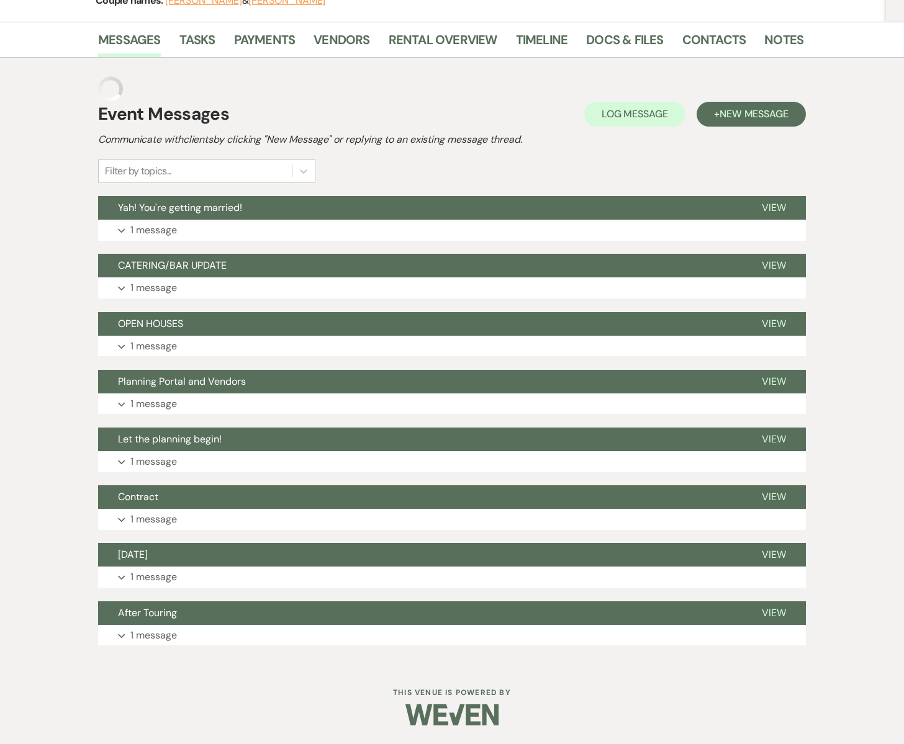
scroll to position [158, 0]
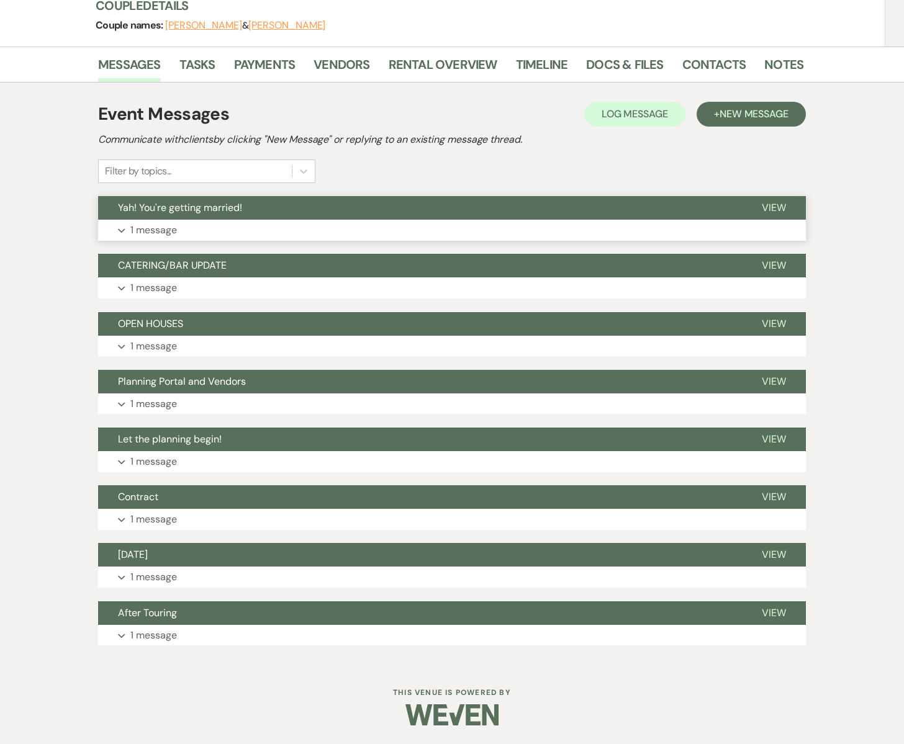
click at [217, 214] on span "Yah! You're getting married!" at bounding box center [180, 207] width 124 height 13
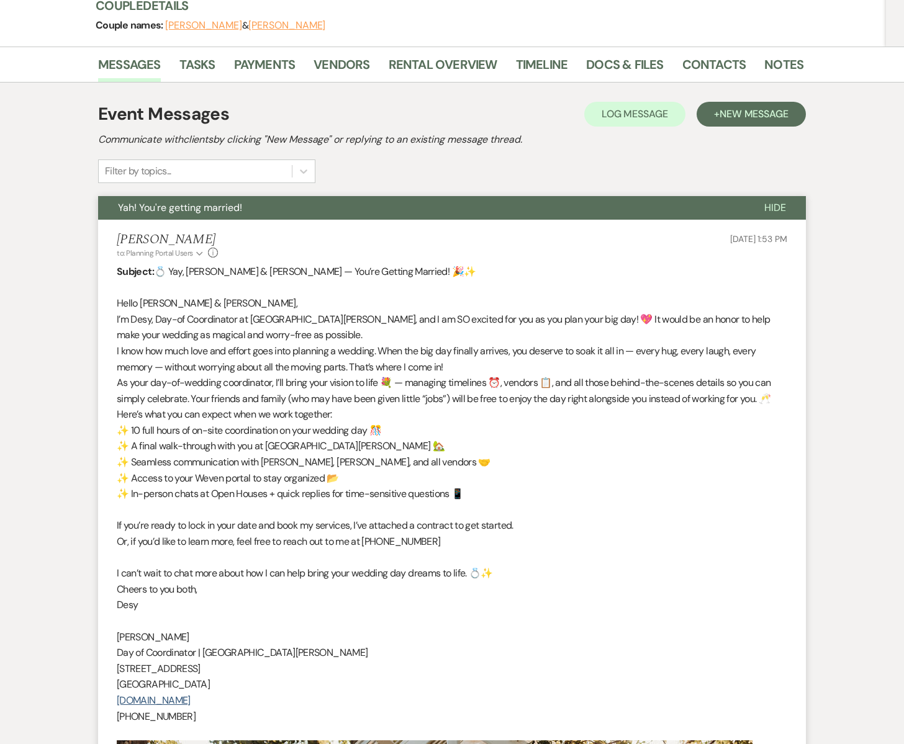
scroll to position [0, 0]
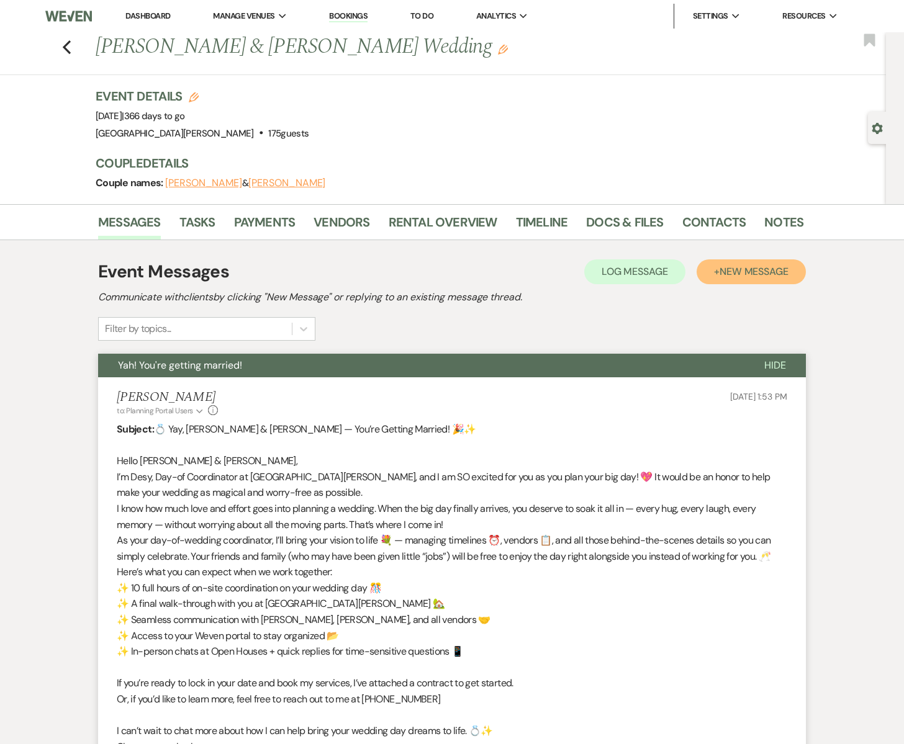
click at [733, 271] on span "New Message" at bounding box center [754, 271] width 69 height 13
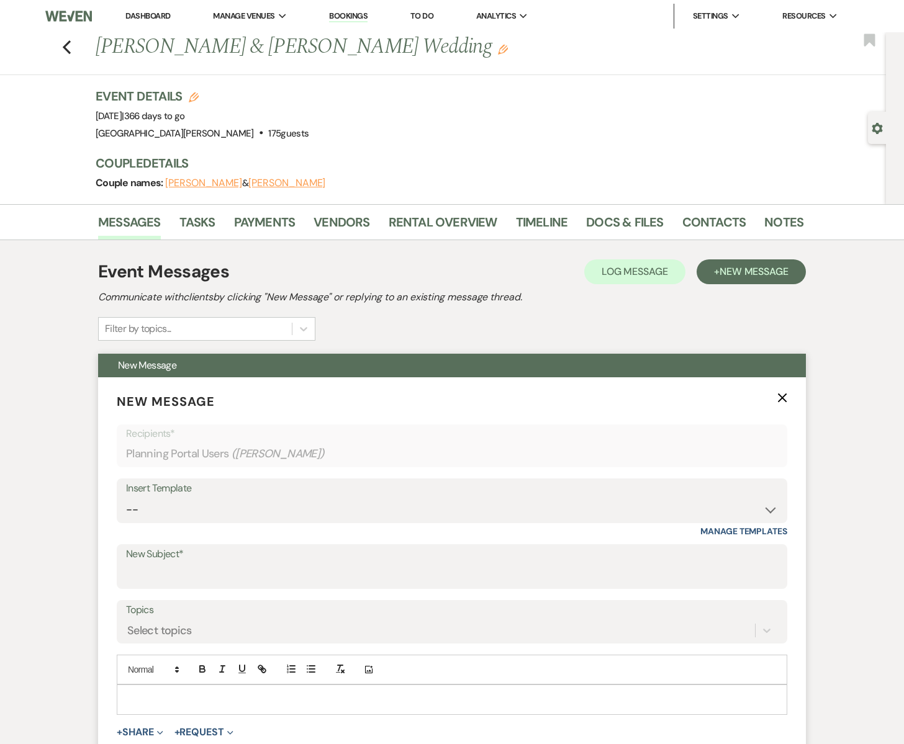
click at [150, 562] on label "New Subject*" at bounding box center [452, 555] width 652 height 18
click at [150, 564] on input "New Subject*" at bounding box center [452, 576] width 652 height 24
click at [158, 507] on select "-- Subject: So Great to Meet You at South Glen Farm! Subject: 🎉 Let’s Make It O…" at bounding box center [452, 510] width 652 height 24
select select "5380"
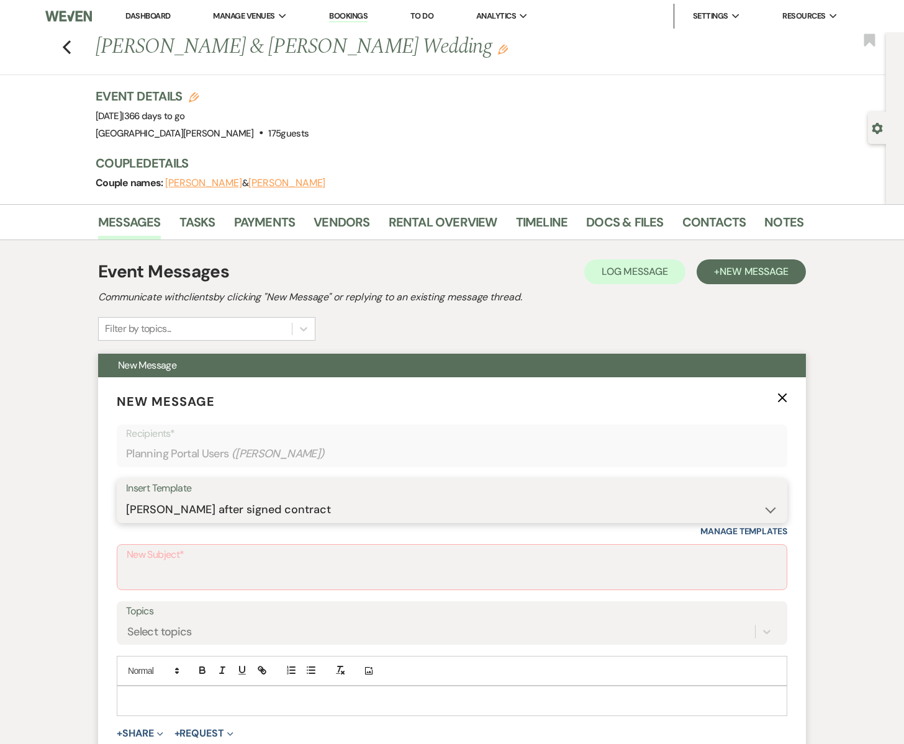
click at [126, 498] on select "-- Subject: So Great to Meet You at South Glen Farm! Subject: 🎉 Let’s Make It O…" at bounding box center [452, 510] width 652 height 24
type input "Making "us" official!"
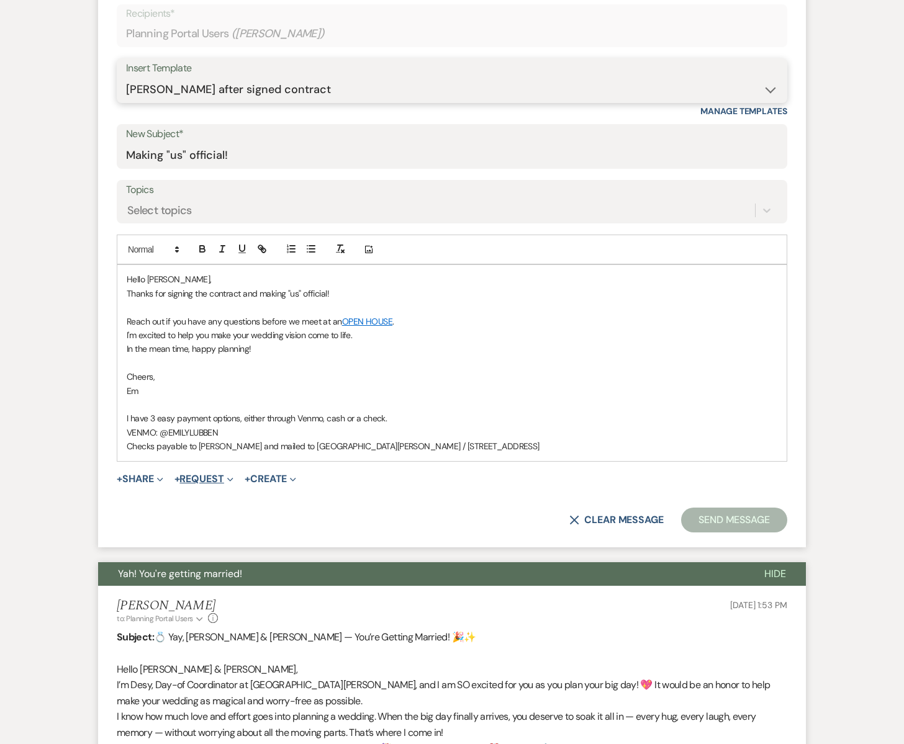
scroll to position [425, 0]
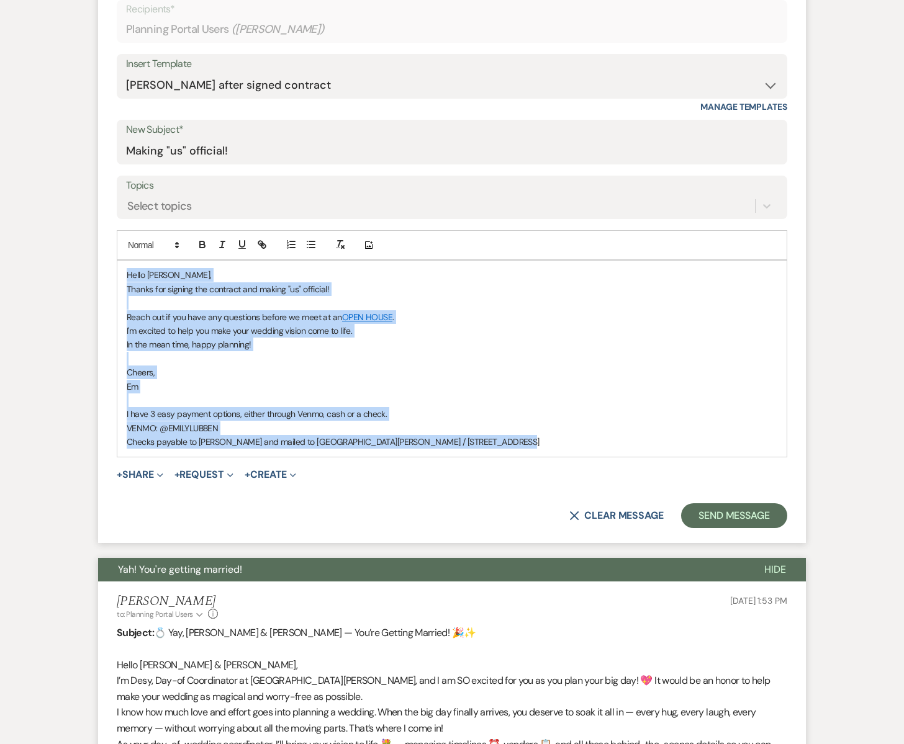
drag, startPoint x: 124, startPoint y: 271, endPoint x: 515, endPoint y: 441, distance: 426.0
click at [514, 441] on div "Hello Sydny, Thanks for signing the contract and making "us" official! Reach ou…" at bounding box center [451, 359] width 669 height 196
copy div "Hello Sydny, Thanks for signing the contract and making "us" official! Reach ou…"
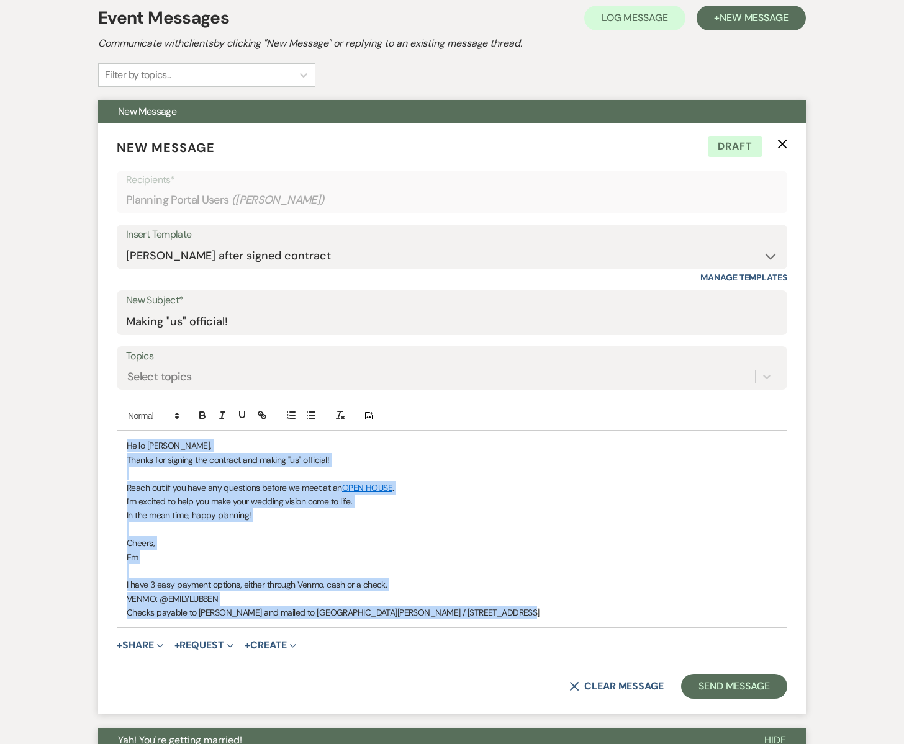
scroll to position [0, 0]
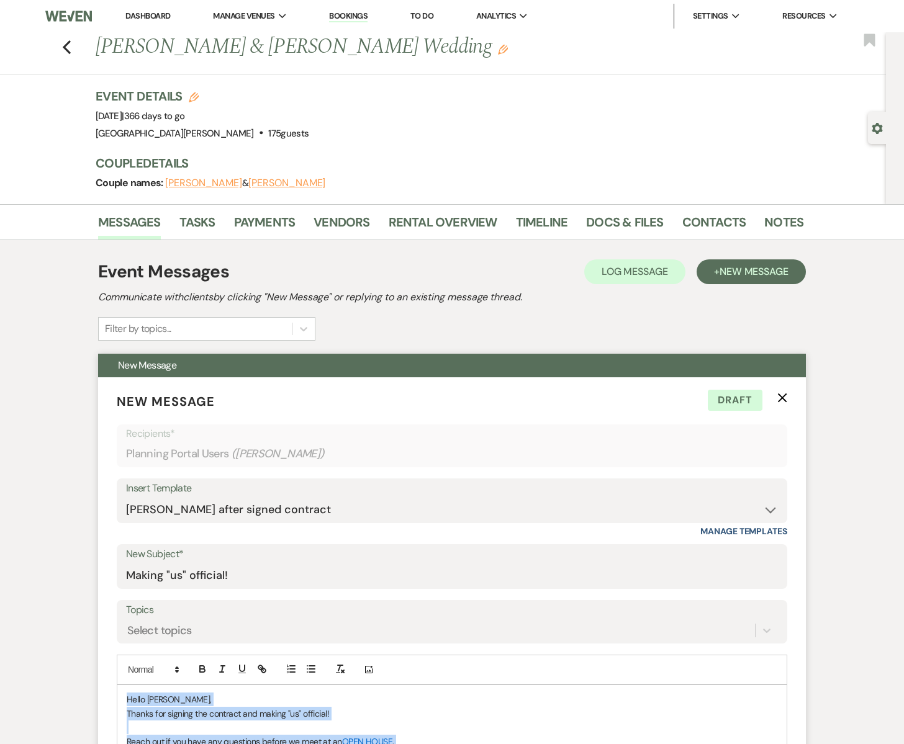
click at [782, 399] on use "button" at bounding box center [782, 398] width 9 height 9
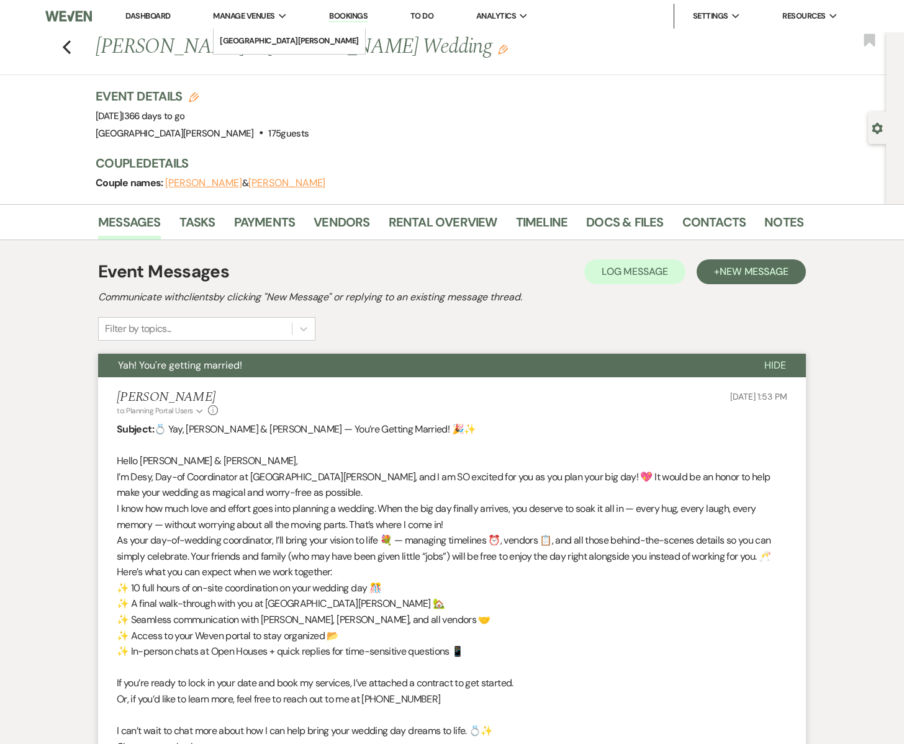
click at [253, 13] on span "Manage Venues" at bounding box center [243, 16] width 61 height 12
click at [260, 34] on link "[GEOGRAPHIC_DATA][PERSON_NAME]" at bounding box center [289, 41] width 151 height 25
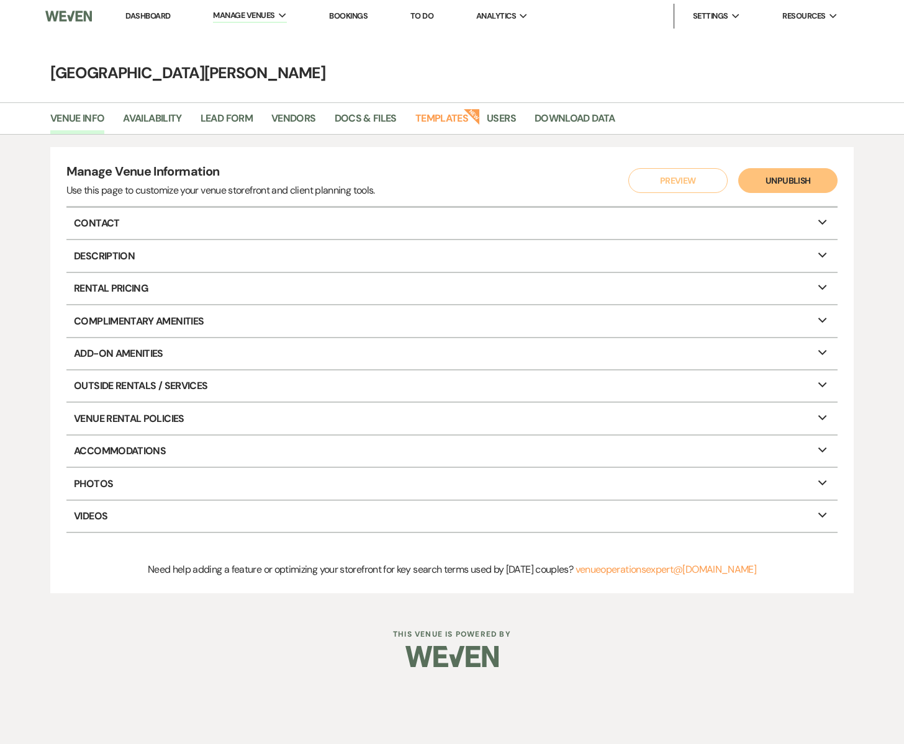
click at [148, 12] on link "Dashboard" at bounding box center [147, 16] width 45 height 11
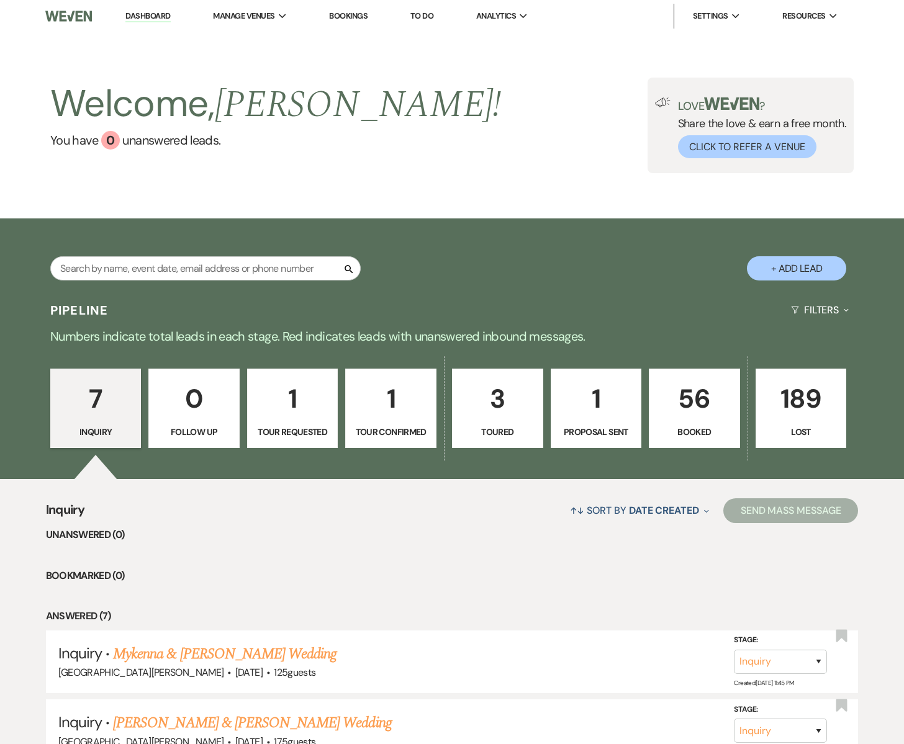
click at [677, 415] on p "56" at bounding box center [694, 399] width 75 height 42
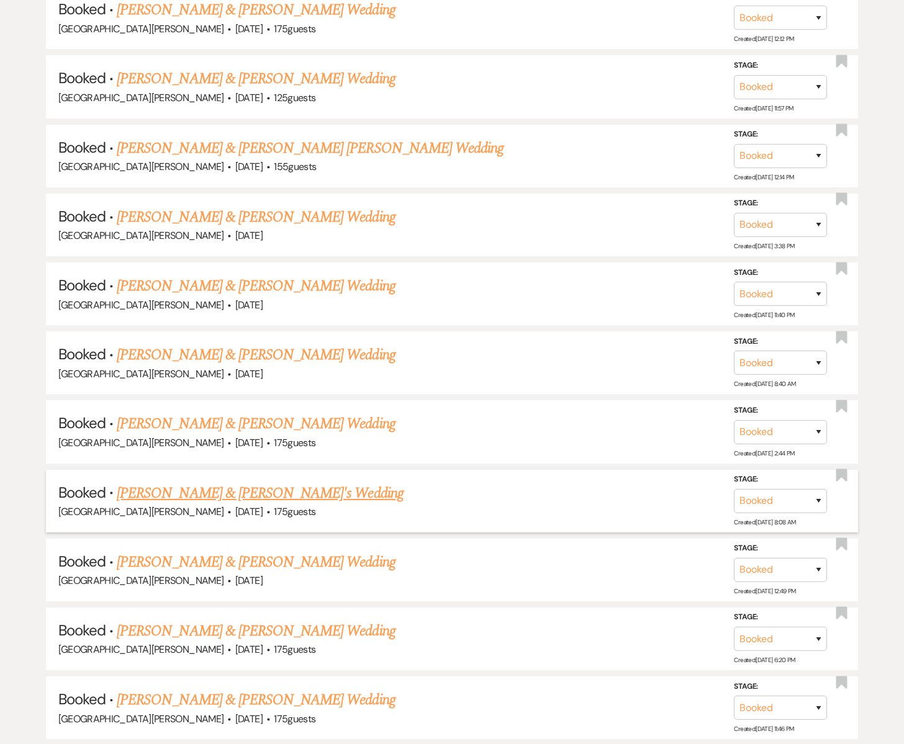
scroll to position [1555, 0]
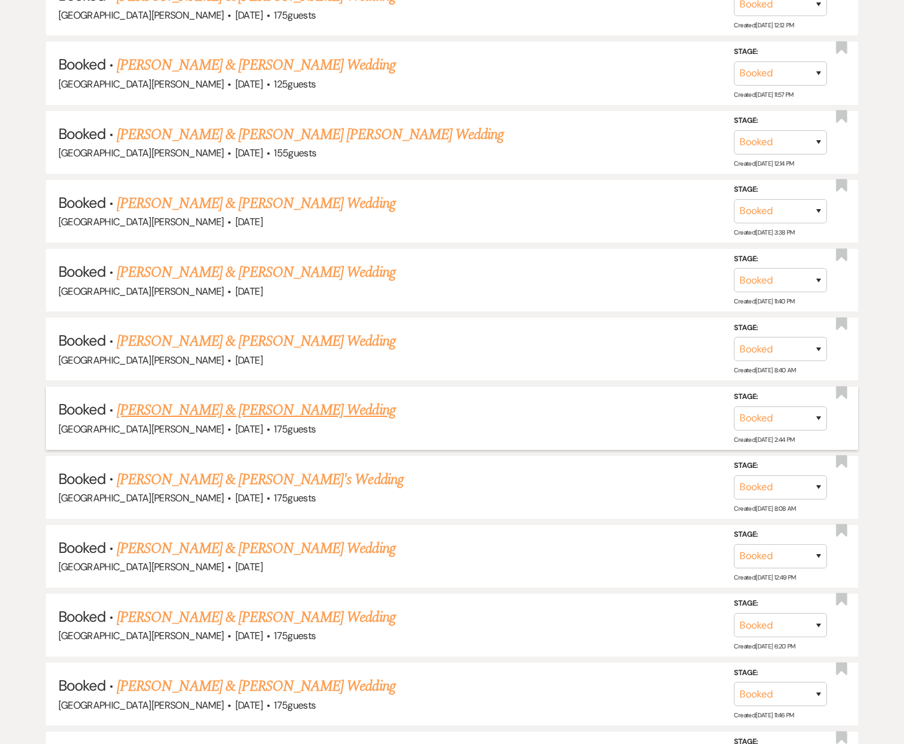
click at [210, 404] on link "Ben DuRand & Sydny Swanson's Wedding" at bounding box center [256, 410] width 278 height 22
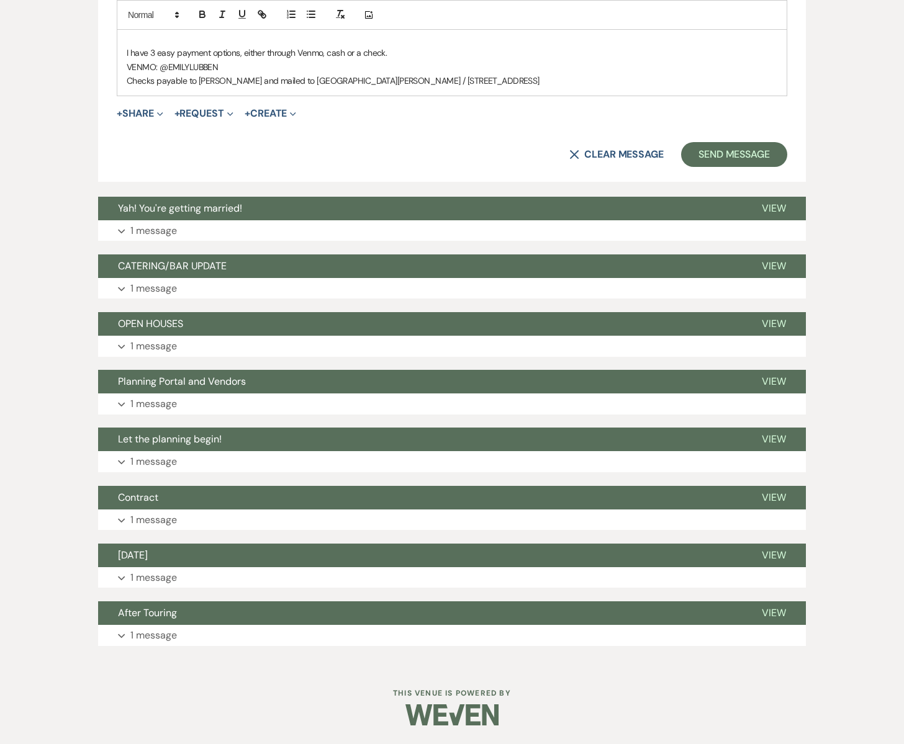
scroll to position [786, 0]
click at [175, 217] on button "Yah! You're getting married!" at bounding box center [420, 209] width 644 height 24
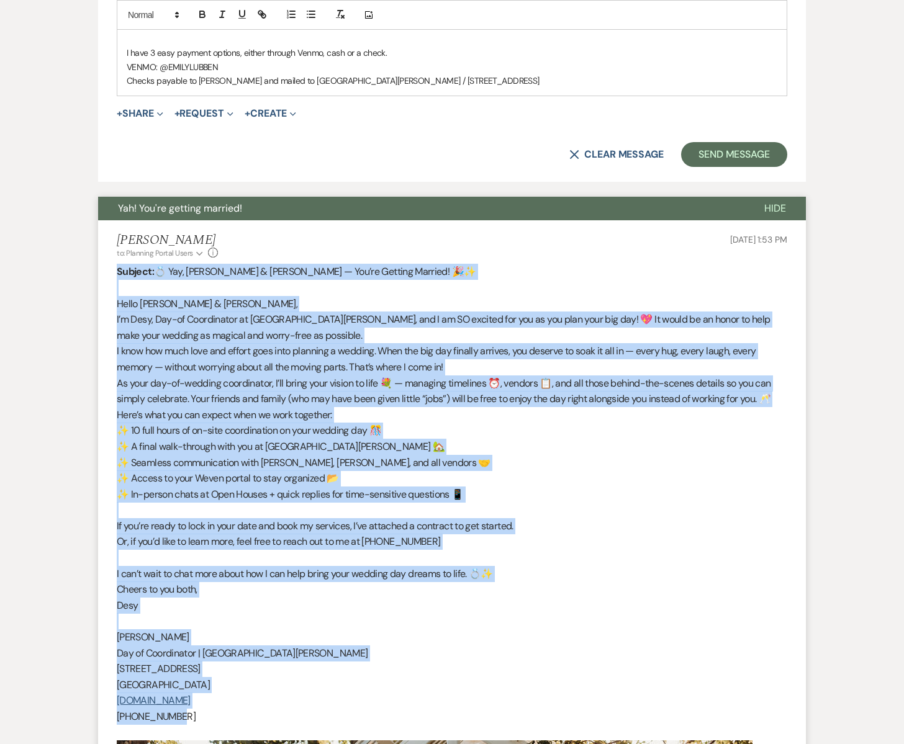
drag, startPoint x: 115, startPoint y: 271, endPoint x: 414, endPoint y: 695, distance: 519.2
click at [427, 712] on li "Sherry Nielsen to: Planning Portal Users Expand Info Aug 19, 2025, 1:53 PM Subj…" at bounding box center [452, 734] width 708 height 1028
copy div "Subject: 💍 Yay, Sydny & Ben — You’re Getting Married! 🎉✨ Hello Sydny & Ben, I’m…"
click at [487, 443] on p "✨ A final walk-through with you at South Glen Farm 🏡" at bounding box center [452, 447] width 671 height 16
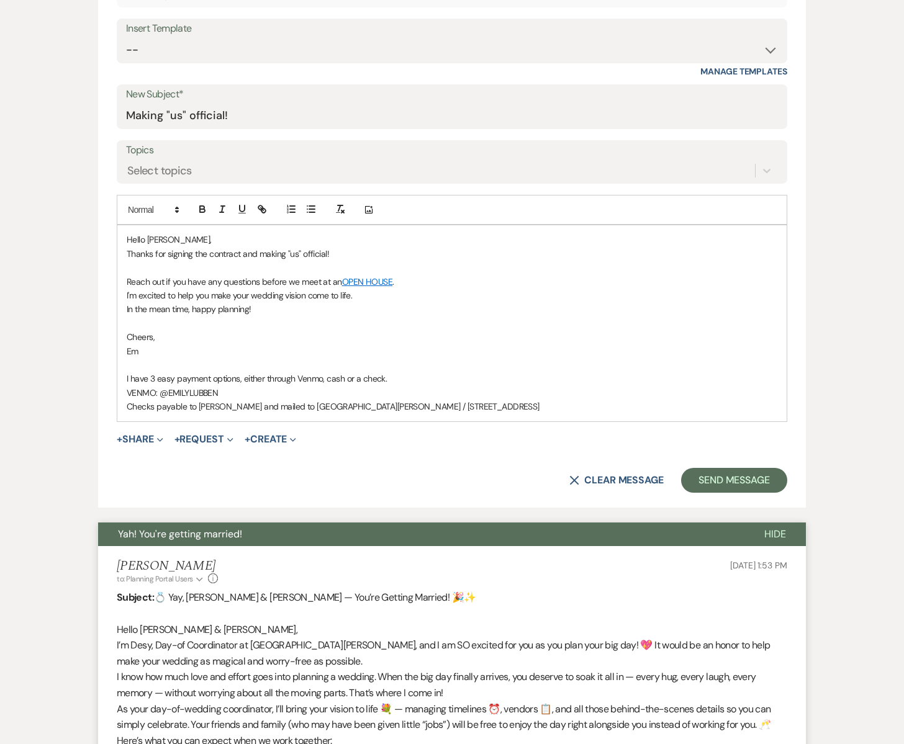
scroll to position [0, 0]
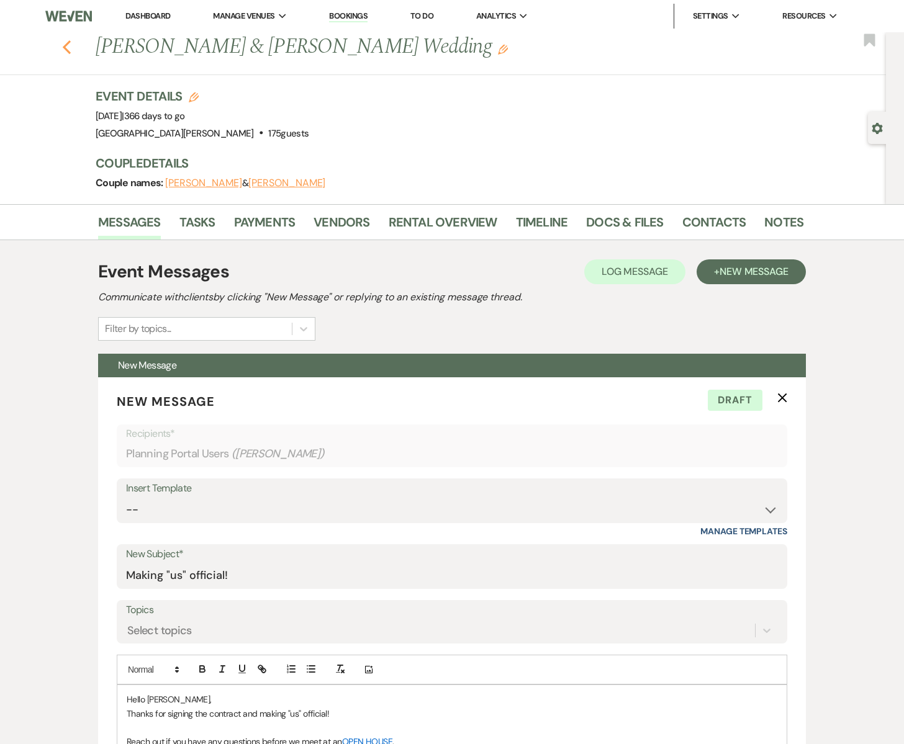
click at [70, 48] on icon "Previous" at bounding box center [66, 47] width 9 height 15
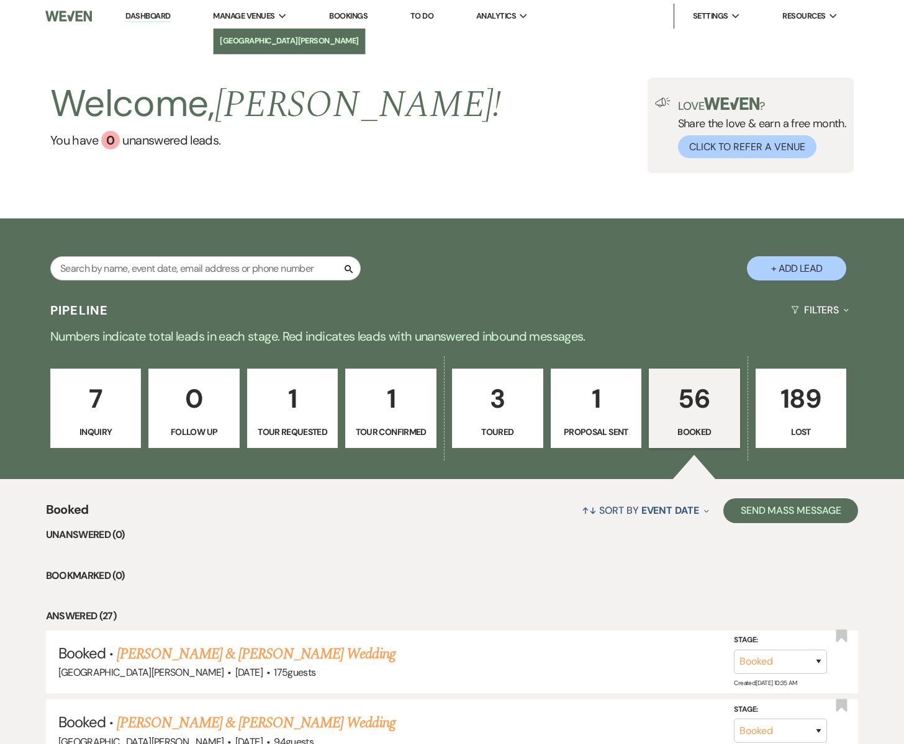
click at [256, 37] on li "[GEOGRAPHIC_DATA][PERSON_NAME]" at bounding box center [289, 41] width 139 height 12
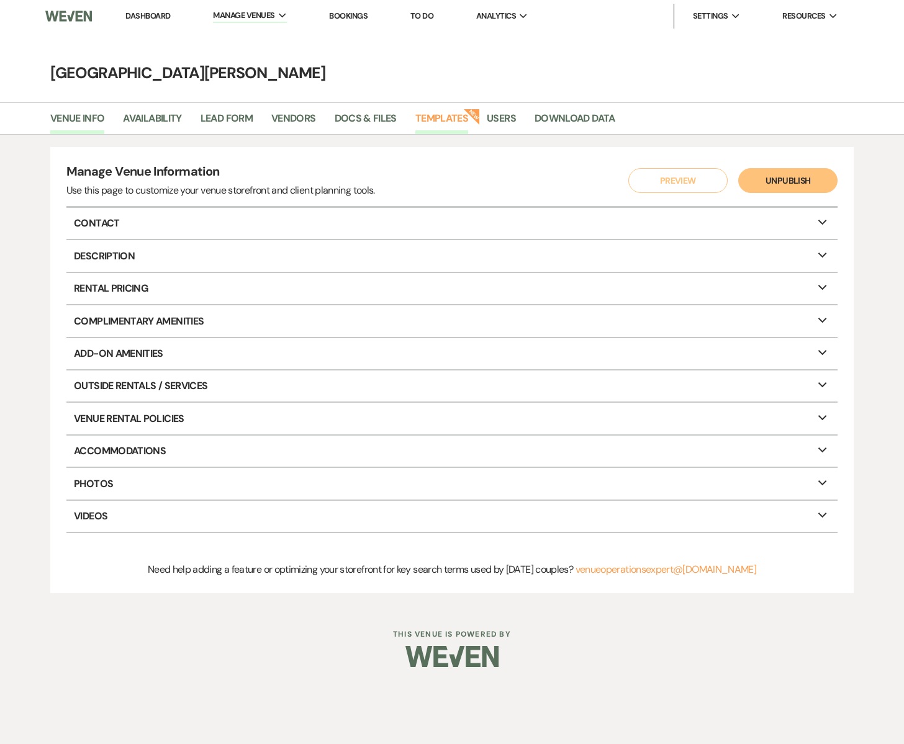
click at [444, 112] on link "Templates" at bounding box center [441, 123] width 53 height 24
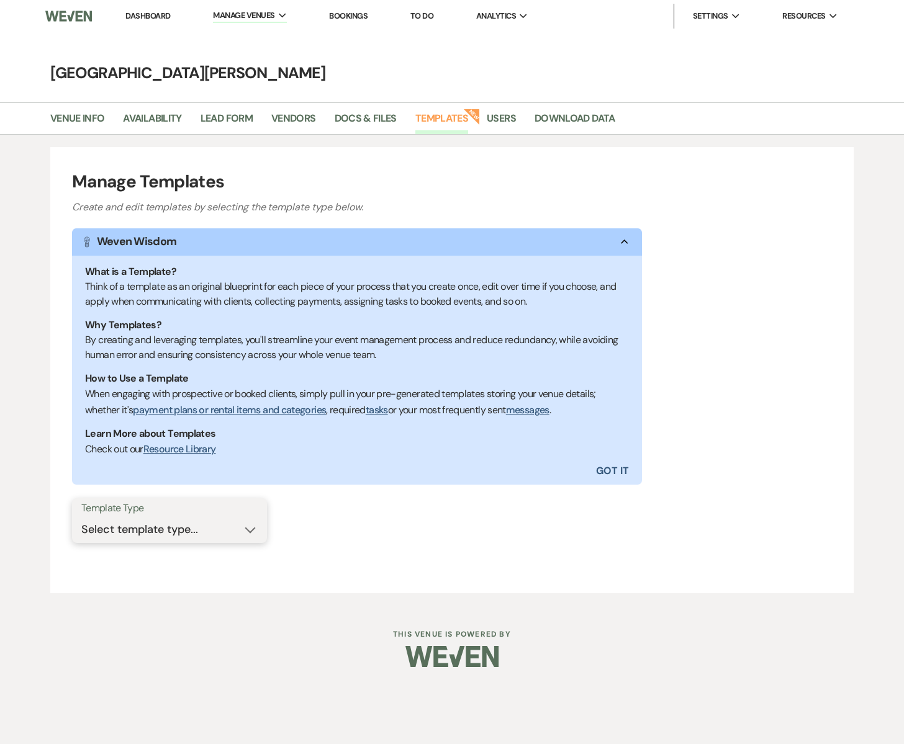
click at [250, 530] on select "Select template type... Task List Message Templates Payment Plan Inventory Item…" at bounding box center [169, 530] width 176 height 24
select select "Message Templates"
click at [81, 518] on select "Select template type... Task List Message Templates Payment Plan Inventory Item…" at bounding box center [169, 530] width 176 height 24
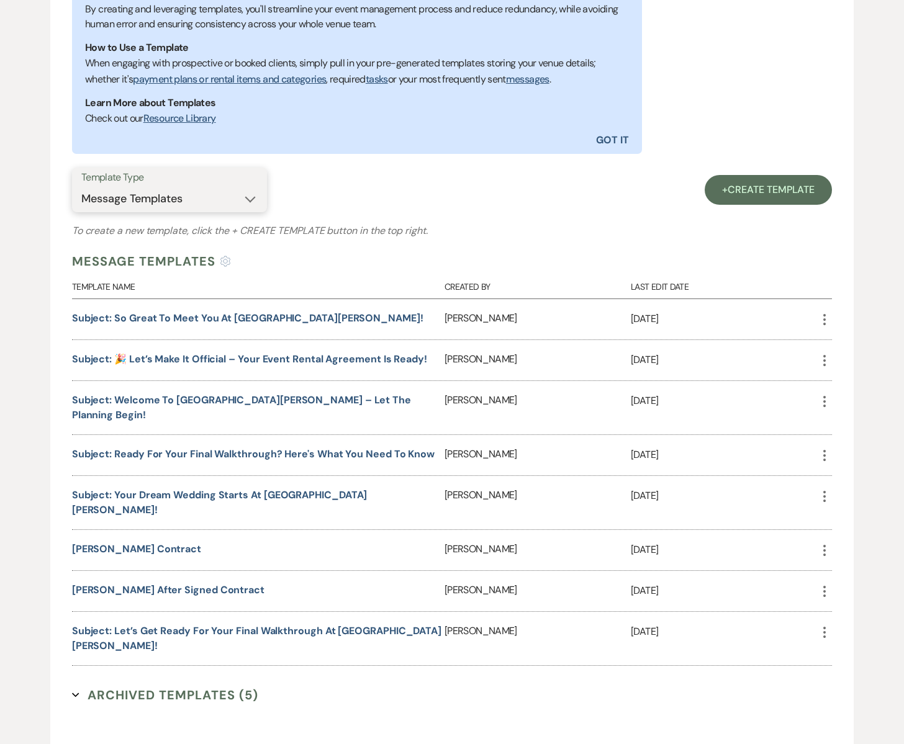
scroll to position [383, 0]
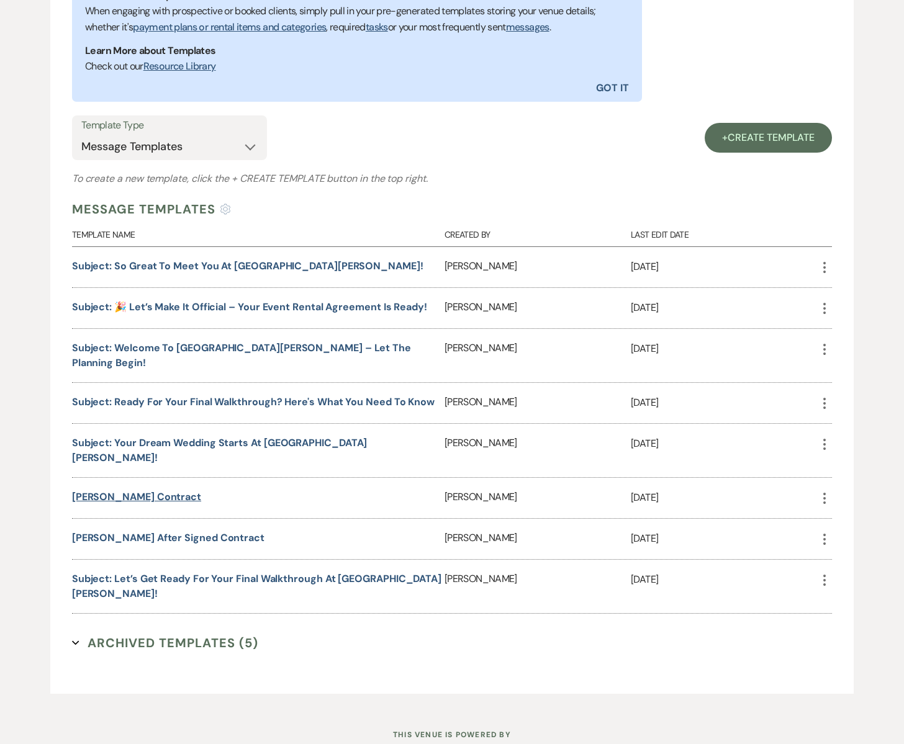
click at [108, 490] on link "Emily Contract" at bounding box center [136, 496] width 129 height 13
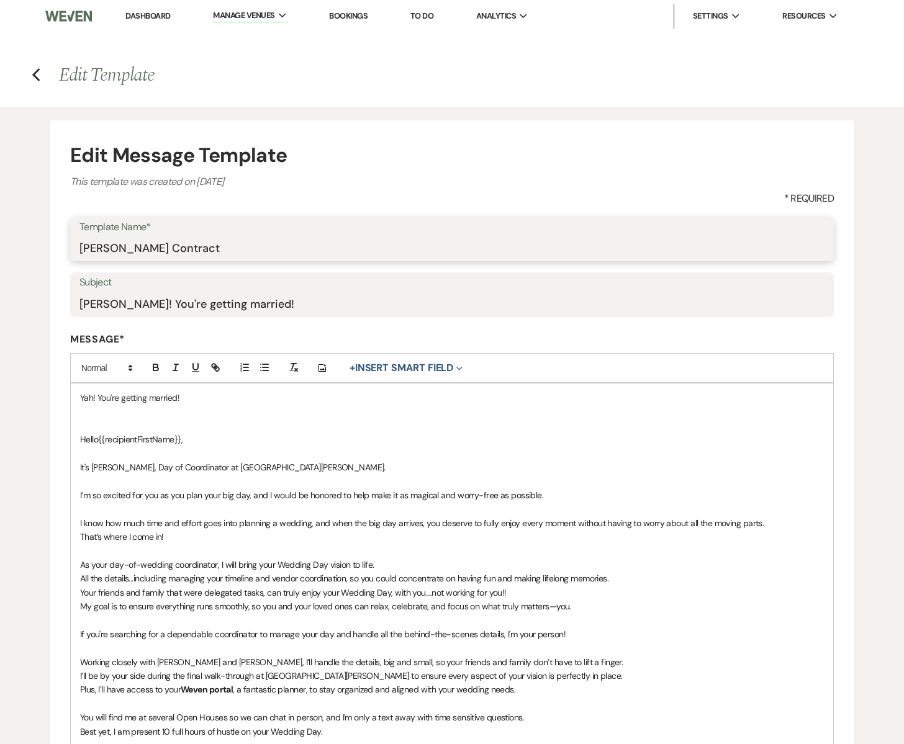
drag, startPoint x: 108, startPoint y: 249, endPoint x: 77, endPoint y: 248, distance: 31.0
click at [77, 248] on div "Template Name* Emily Contract" at bounding box center [452, 239] width 764 height 45
type input "Destiny Contract"
drag, startPoint x: 111, startPoint y: 304, endPoint x: 70, endPoint y: 303, distance: 40.4
click at [70, 304] on div "Subject Emily Yah! You're getting married!" at bounding box center [452, 295] width 764 height 45
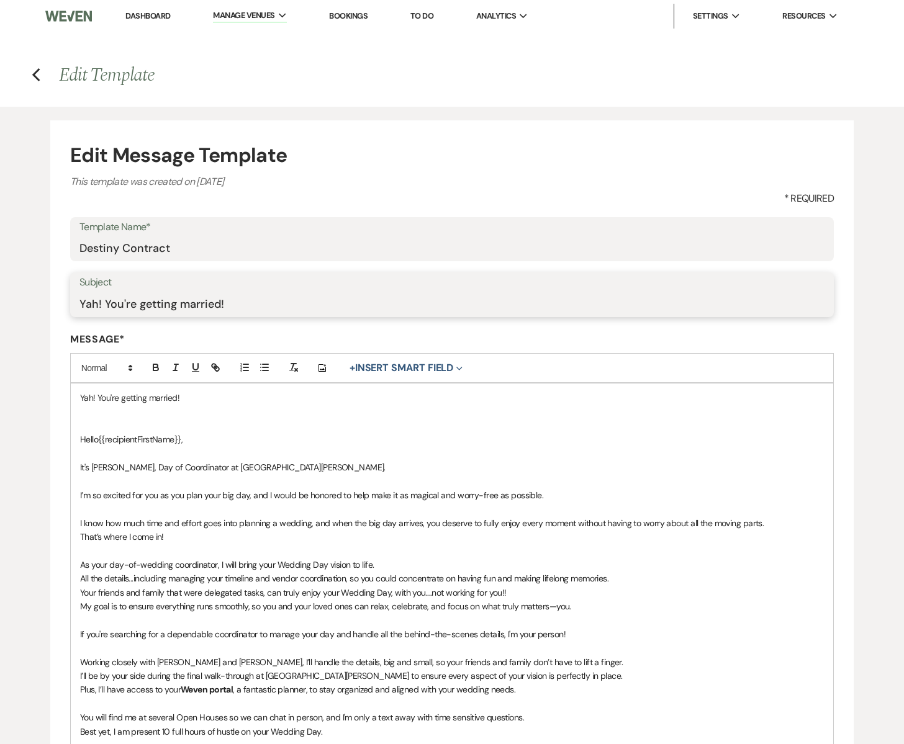
type input "Yah! You're getting married!"
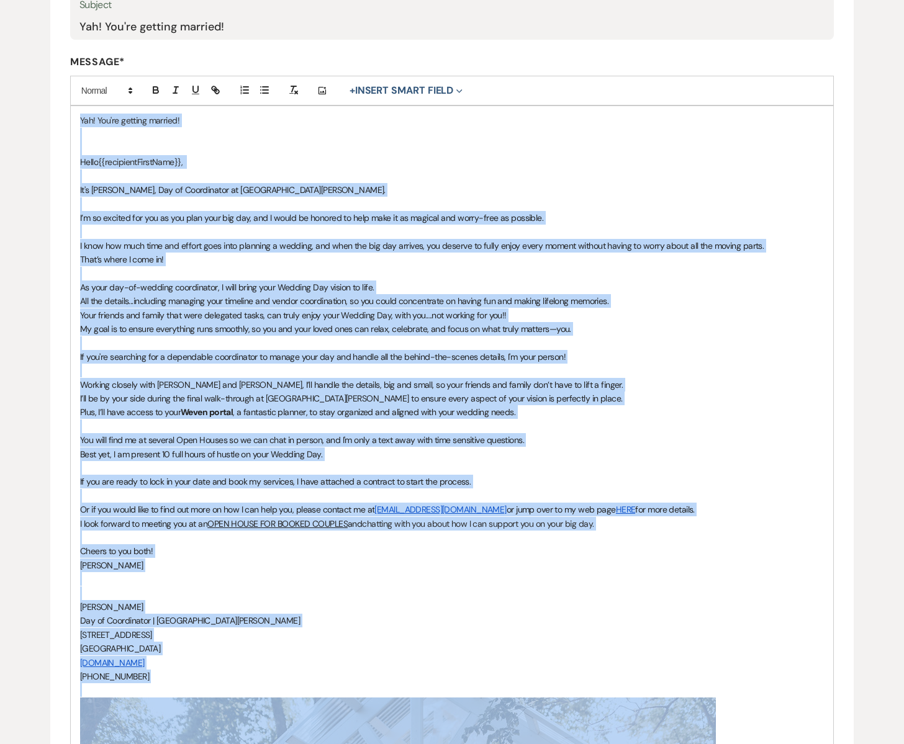
scroll to position [281, 0]
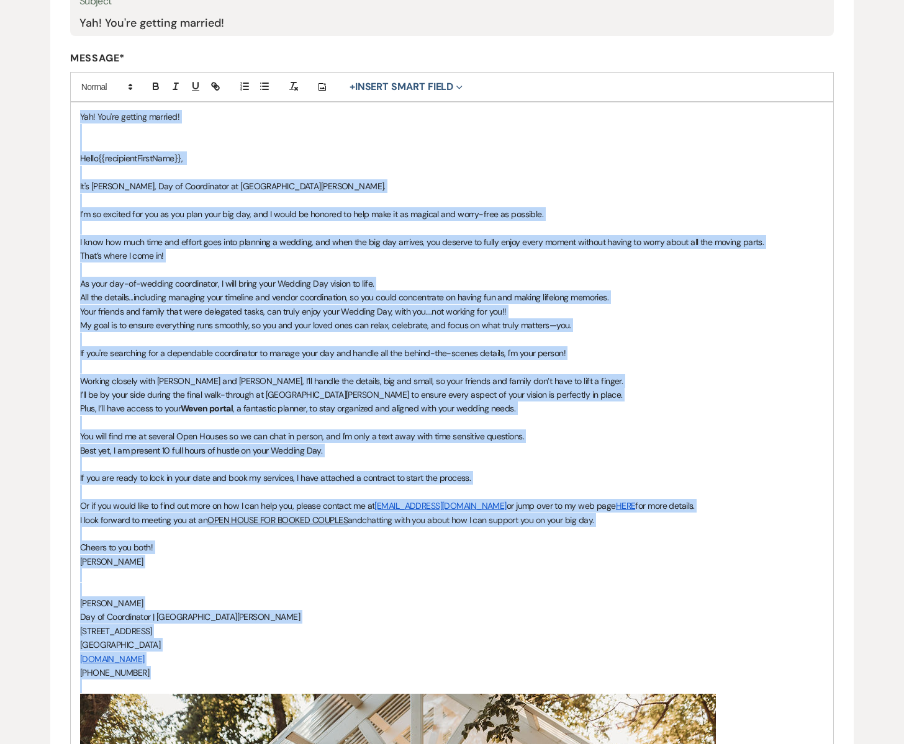
drag, startPoint x: 77, startPoint y: 397, endPoint x: 377, endPoint y: 681, distance: 413.7
click at [377, 681] on div "Yah! You're getting married! Hello {{recipientFirstName}}, It's Emily, Day of C…" at bounding box center [452, 613] width 762 height 1023
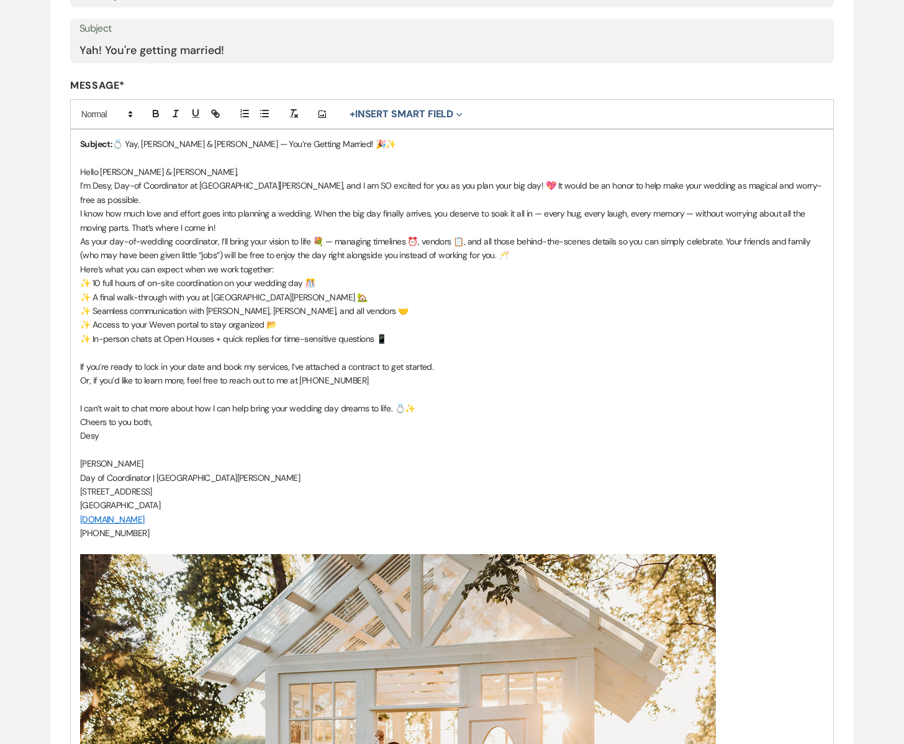
scroll to position [255, 0]
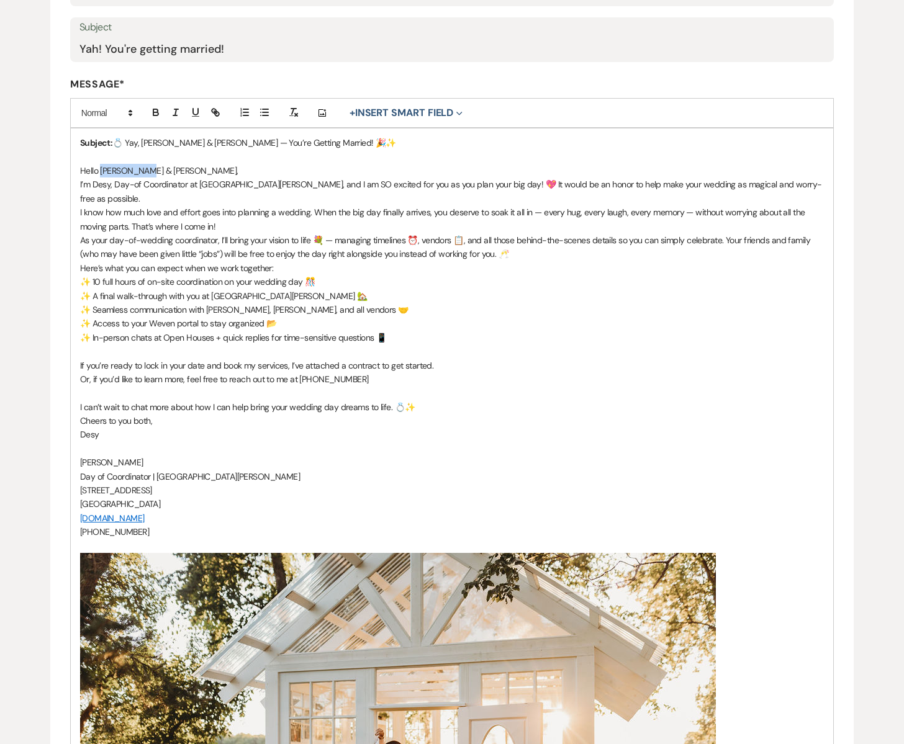
drag, startPoint x: 101, startPoint y: 169, endPoint x: 147, endPoint y: 169, distance: 45.9
click at [147, 169] on span "Hello Sydny & Ben," at bounding box center [159, 170] width 158 height 11
click at [109, 173] on span "Hello {{. }}," at bounding box center [101, 170] width 43 height 11
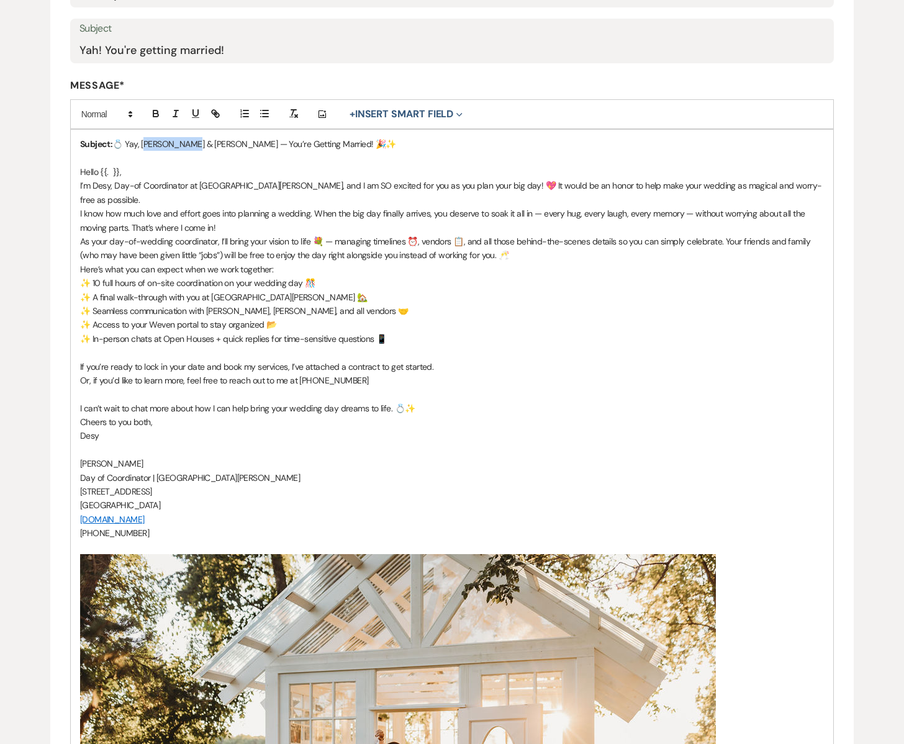
drag, startPoint x: 140, startPoint y: 140, endPoint x: 186, endPoint y: 141, distance: 45.9
click at [186, 141] on span "💍 Yay, Sydny & Ben — You’re Getting Married! 🎉✨" at bounding box center [254, 143] width 284 height 11
click at [111, 170] on span "Hello {{. }}," at bounding box center [100, 171] width 41 height 11
click at [109, 173] on span "Hello {{. }}," at bounding box center [111, 171] width 63 height 11
click at [162, 169] on p "Hello {{ }}," at bounding box center [452, 172] width 744 height 14
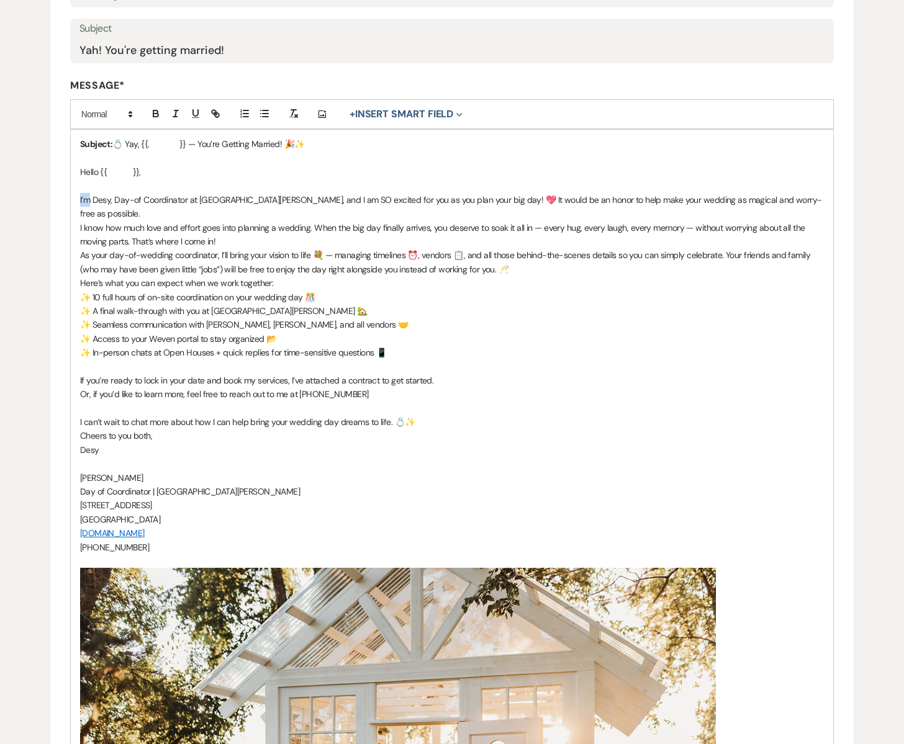
drag, startPoint x: 91, startPoint y: 200, endPoint x: 76, endPoint y: 199, distance: 14.9
click at [76, 199] on div "Subject: 💍 Yay, {{. }} — You’re Getting Married! 🎉✨ Hello {{ }}, ﻿ I’m Desy, Da…" at bounding box center [452, 565] width 762 height 870
click at [470, 199] on span "this is Desy, Day-of Coordinator at South Glen Farm, and I am SO excited for yo…" at bounding box center [443, 206] width 726 height 25
click at [312, 228] on span "I know how much love and effort goes into planning a wedding. When the big day …" at bounding box center [443, 234] width 727 height 25
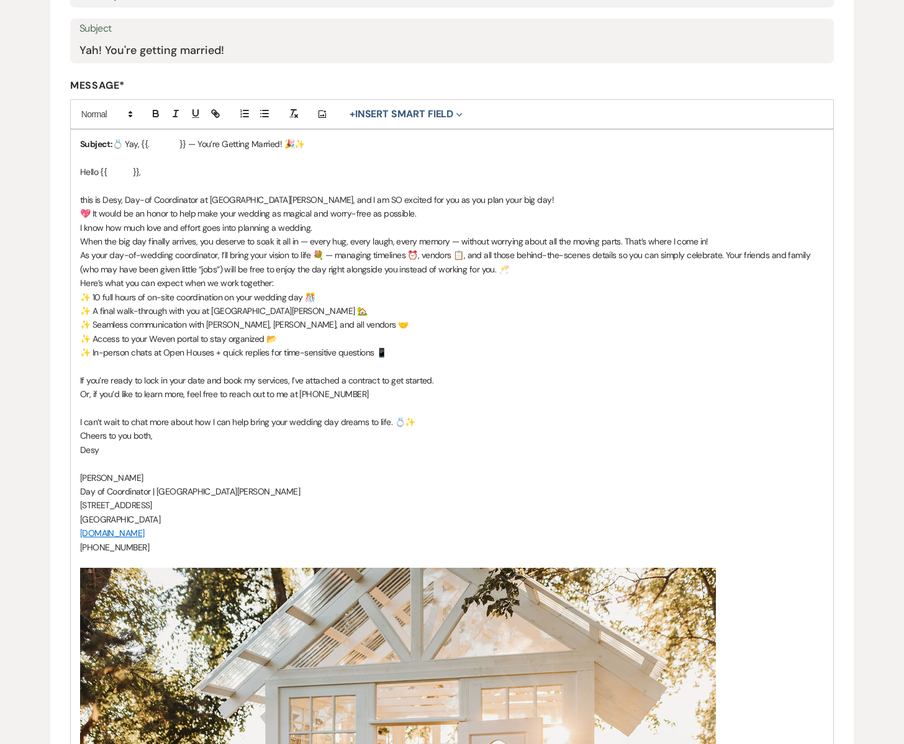
click at [728, 240] on p "﻿ When the big day finally arrives, you deserve to soak it all in — every hug, …" at bounding box center [452, 242] width 744 height 14
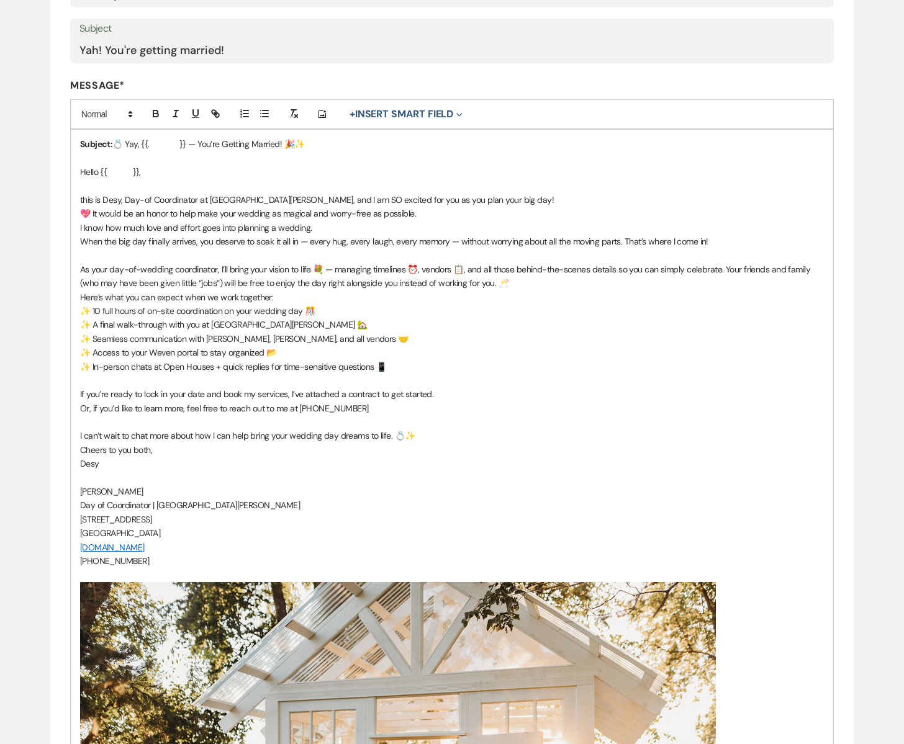
click at [718, 269] on span "As your day-of-wedding coordinator, I’ll bring your vision to life 💐 — managing…" at bounding box center [446, 276] width 733 height 25
click at [618, 291] on p "Here’s what you can expect when we work together:" at bounding box center [452, 298] width 744 height 14
click at [78, 296] on div "Subject: 💍 Yay, {{. }} — You’re Getting Married! 🎉✨ Hello {{ }}, this is Desy, …" at bounding box center [452, 572] width 762 height 884
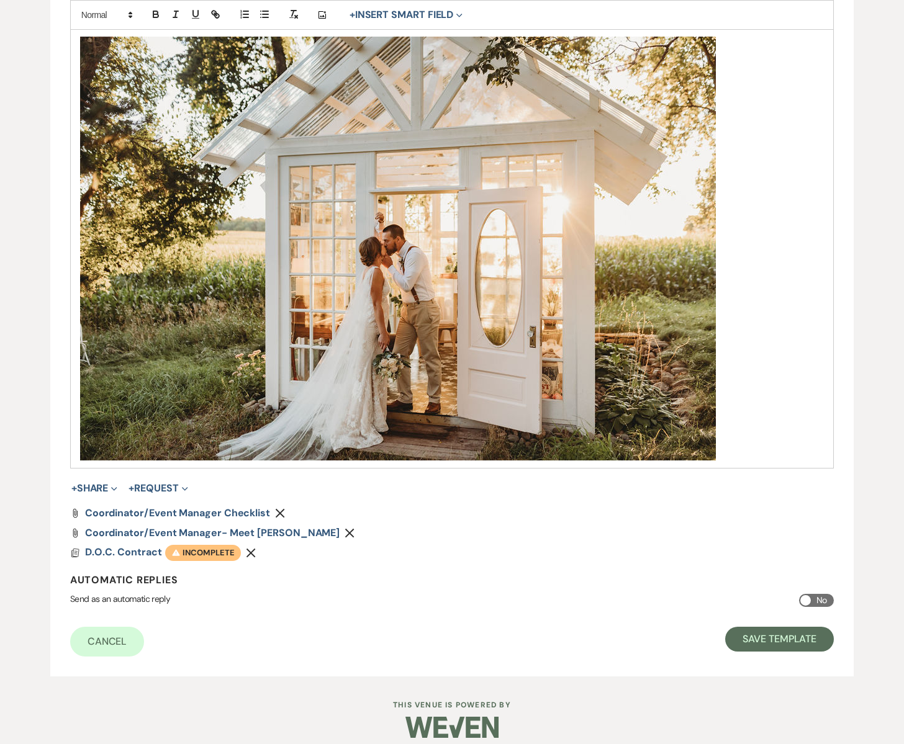
scroll to position [825, 0]
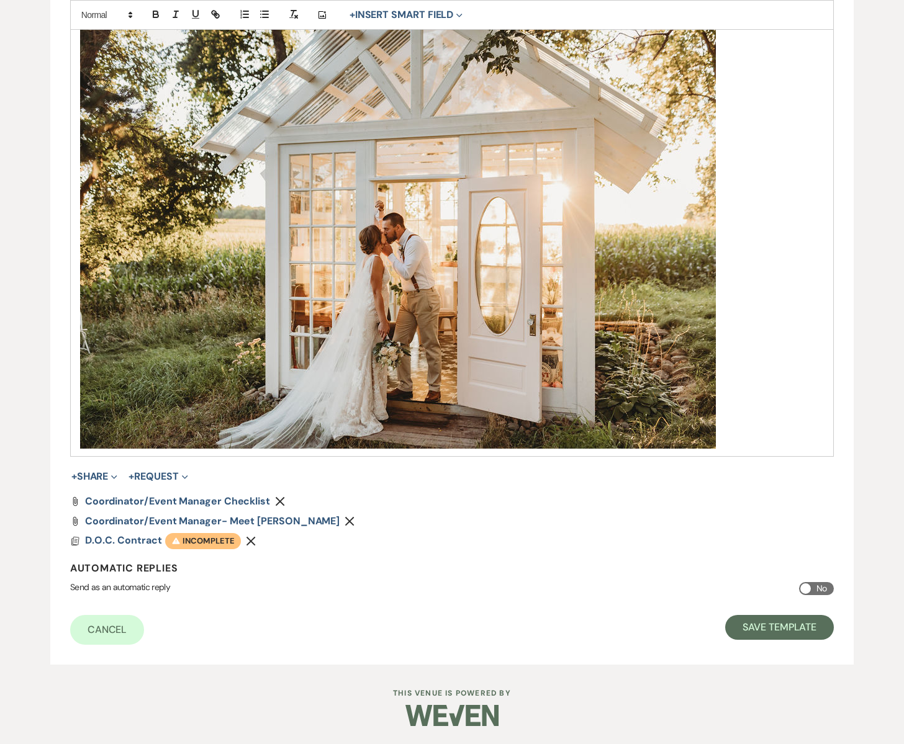
click at [276, 500] on use "button" at bounding box center [280, 501] width 9 height 9
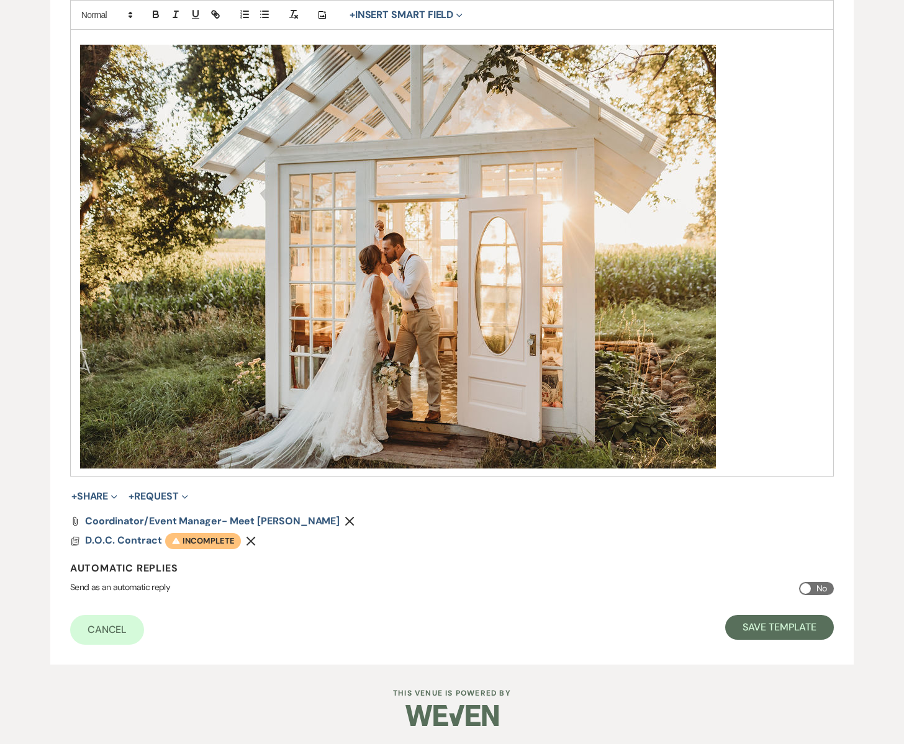
click at [345, 517] on icon "Remove" at bounding box center [350, 522] width 10 height 10
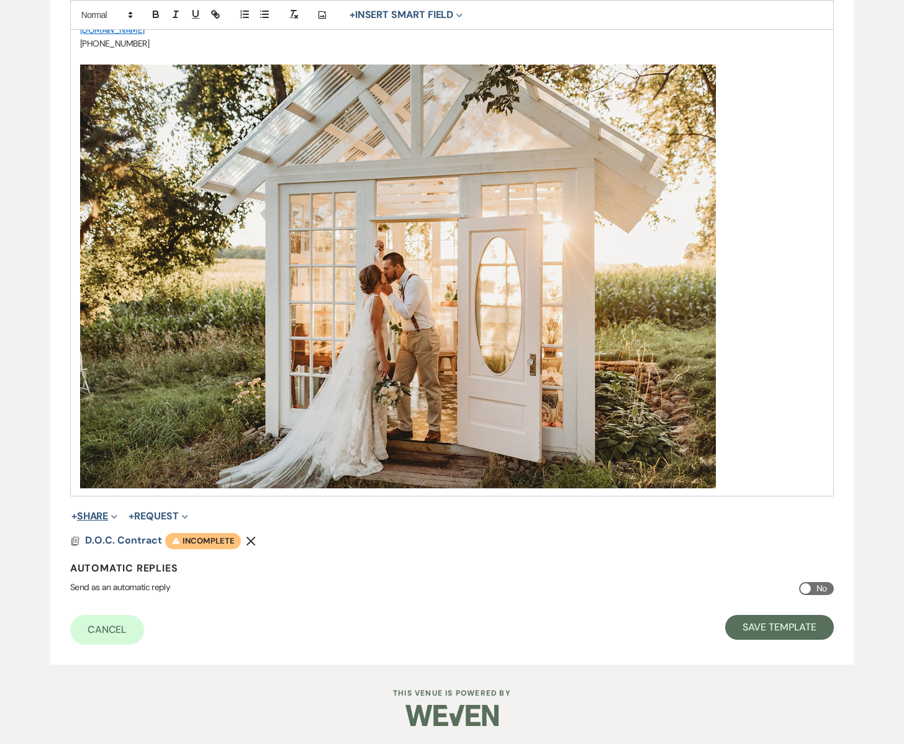
click at [109, 513] on button "+ Share Expand" at bounding box center [94, 517] width 47 height 10
click at [121, 542] on span "Doc Upload Documents" at bounding box center [121, 541] width 71 height 13
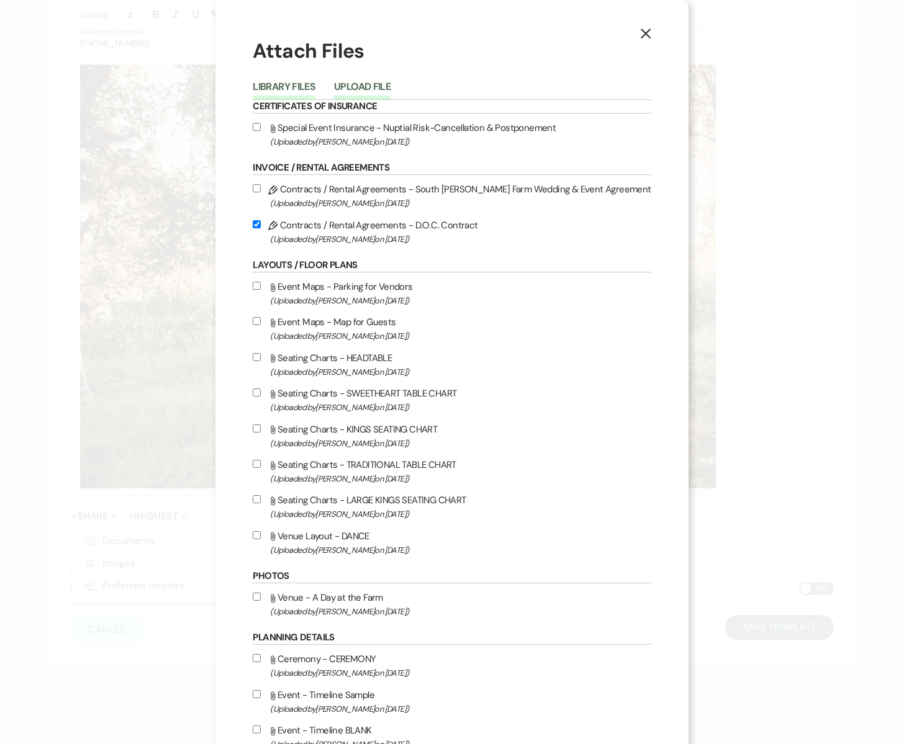
click at [389, 86] on button "Upload File" at bounding box center [362, 90] width 56 height 17
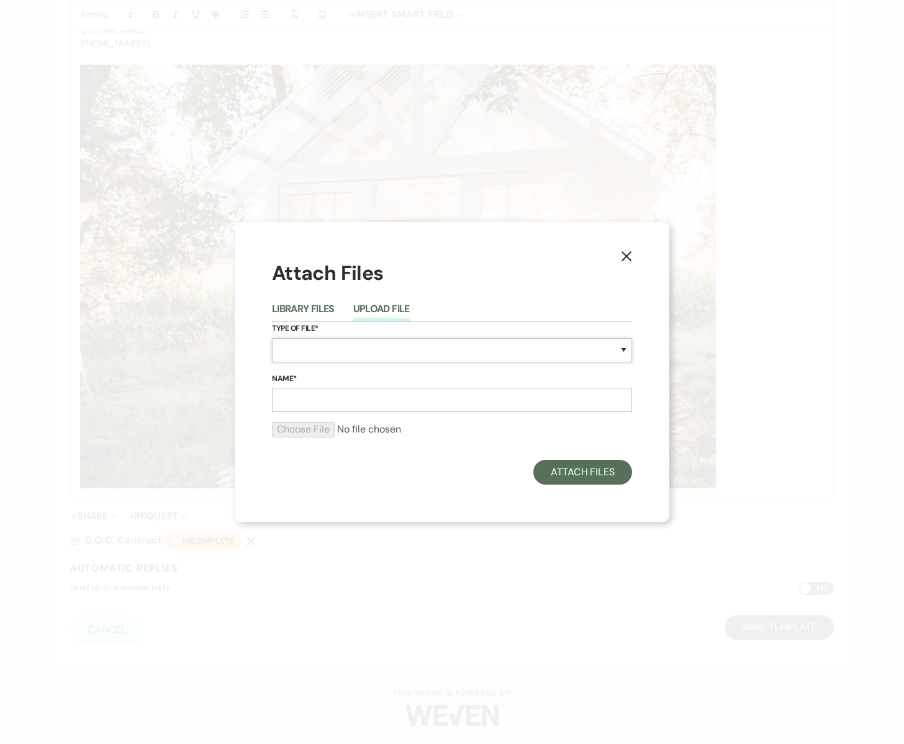
click at [318, 351] on select "Special Event Insurance Vendor Certificate of Insurance Contracts / Rental Agre…" at bounding box center [452, 350] width 360 height 24
select select "63"
click at [272, 338] on select "Special Event Insurance Vendor Certificate of Insurance Contracts / Rental Agre…" at bounding box center [452, 350] width 360 height 24
click at [325, 403] on input "Name*" at bounding box center [452, 400] width 360 height 24
type input "Meet Desy"
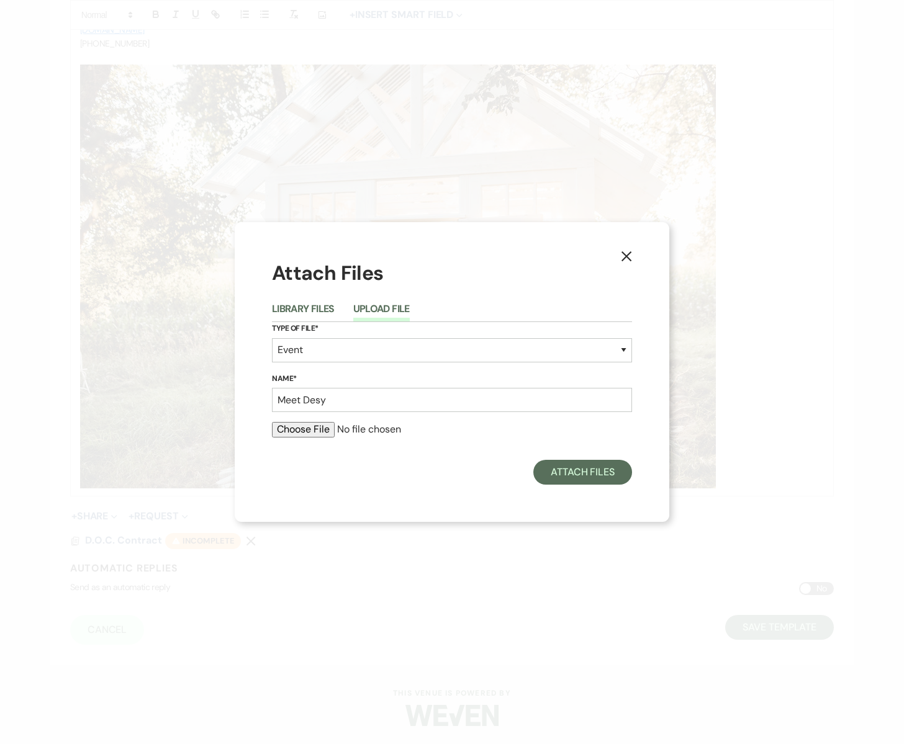
click at [317, 430] on input "file" at bounding box center [452, 429] width 360 height 15
type input "C:\fakepath\DESY -1.jpg"
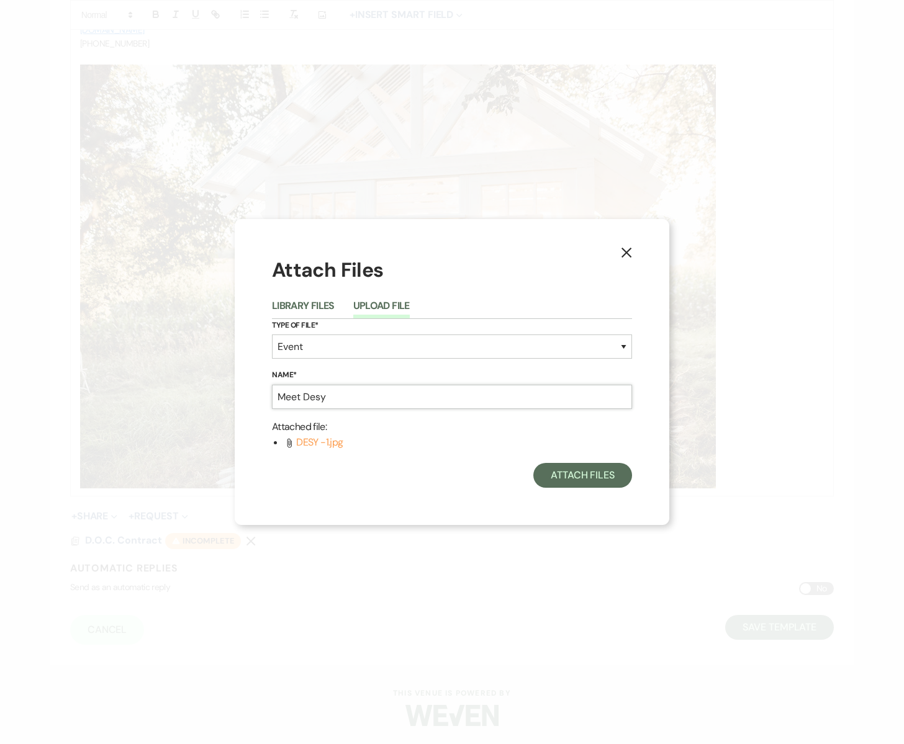
drag, startPoint x: 300, startPoint y: 388, endPoint x: 267, endPoint y: 385, distance: 33.7
click at [267, 385] on div "X Attach Files Library Files Upload File Type of File* Special Event Insurance …" at bounding box center [452, 372] width 435 height 306
type input "About Desy"
click at [561, 475] on button "Attach Files" at bounding box center [582, 475] width 99 height 25
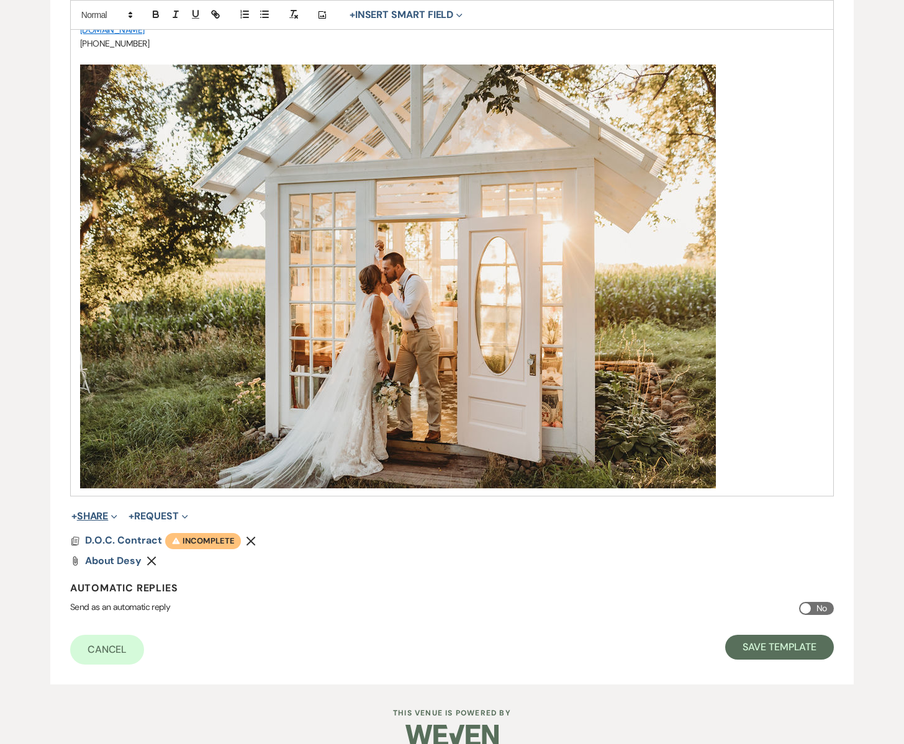
click at [102, 519] on button "+ Share Expand" at bounding box center [94, 517] width 47 height 10
click at [117, 540] on span "Doc Upload Documents" at bounding box center [121, 541] width 71 height 13
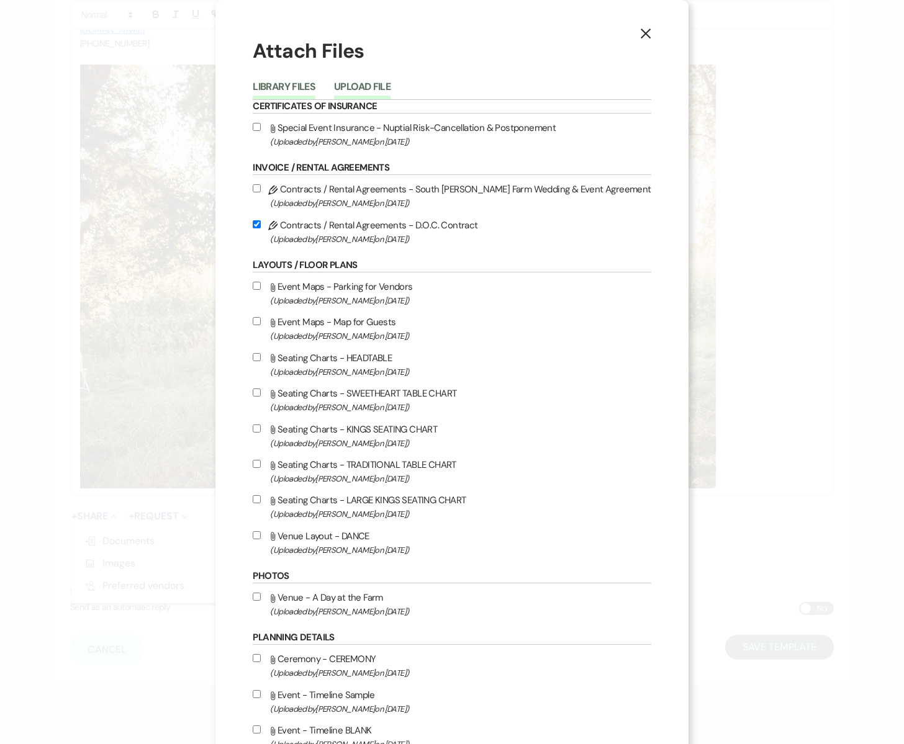
click at [386, 88] on button "Upload File" at bounding box center [362, 90] width 56 height 17
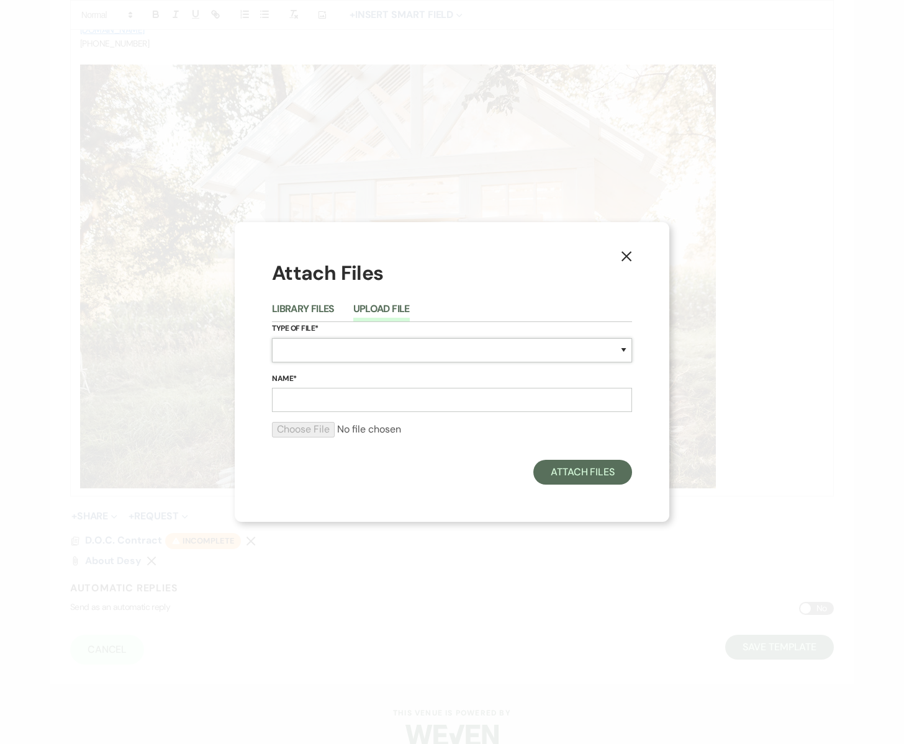
click at [300, 346] on select "Special Event Insurance Vendor Certificate of Insurance Contracts / Rental Agre…" at bounding box center [452, 350] width 360 height 24
select select "63"
click at [272, 338] on select "Special Event Insurance Vendor Certificate of Insurance Contracts / Rental Agre…" at bounding box center [452, 350] width 360 height 24
click at [300, 397] on input "Name*" at bounding box center [452, 400] width 360 height 24
type input "Coordinating Duties"
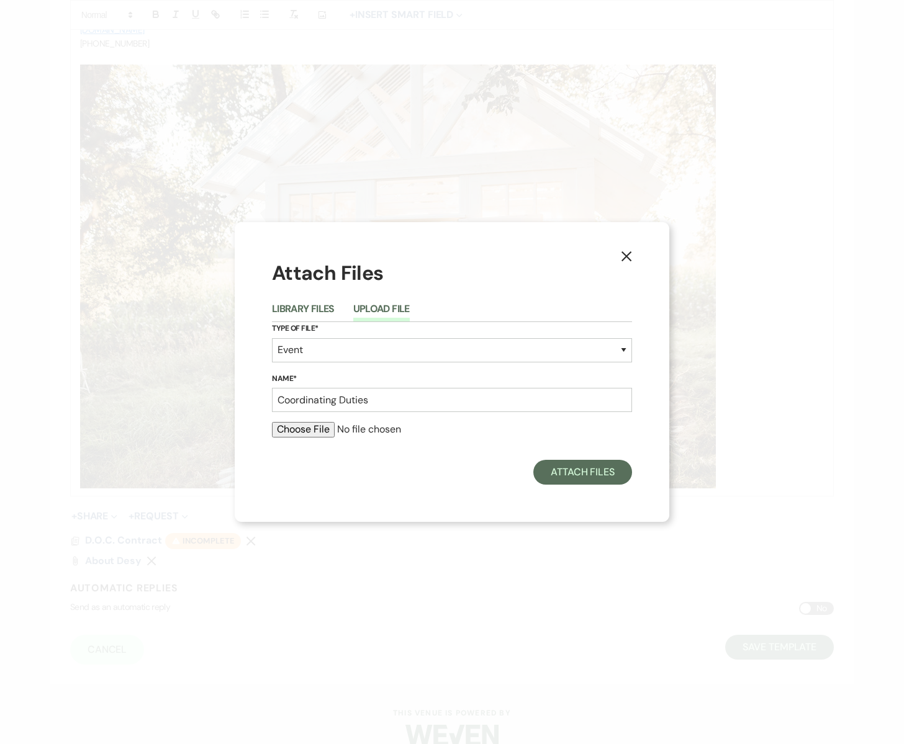
click at [298, 428] on input "file" at bounding box center [452, 429] width 360 height 15
type input "C:\fakepath\DESY-2.jpg"
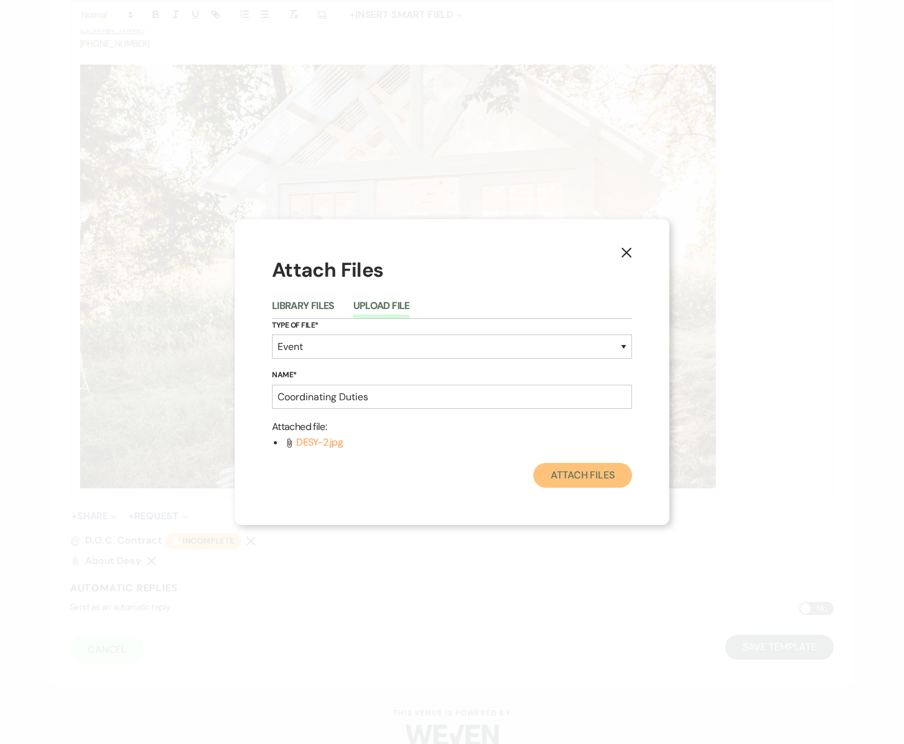
click at [587, 479] on button "Attach Files" at bounding box center [582, 475] width 99 height 25
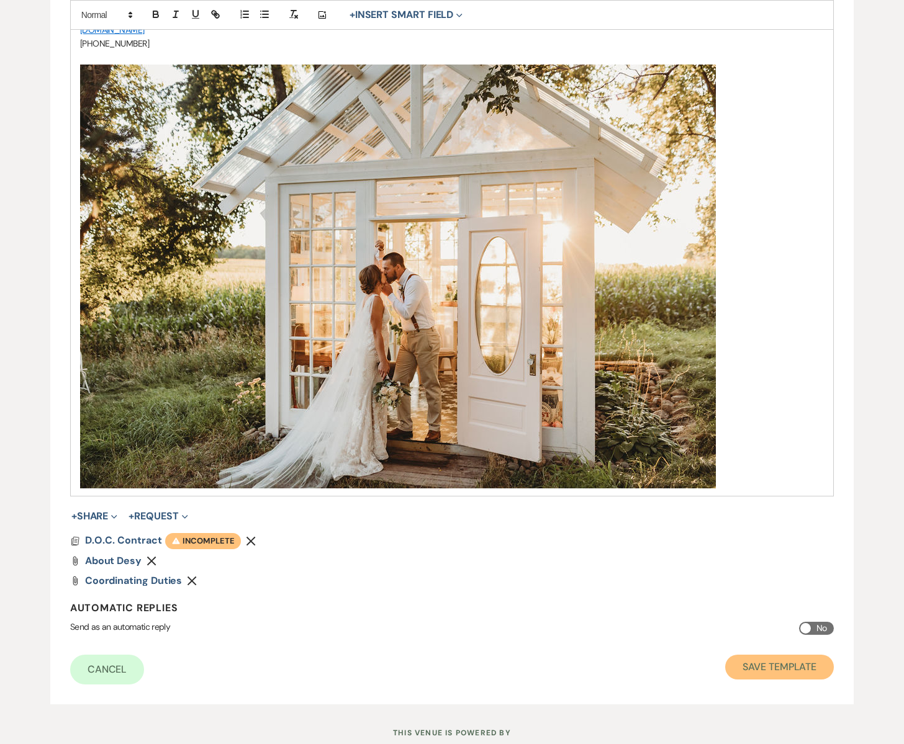
click at [767, 665] on button "Save Template" at bounding box center [779, 667] width 109 height 25
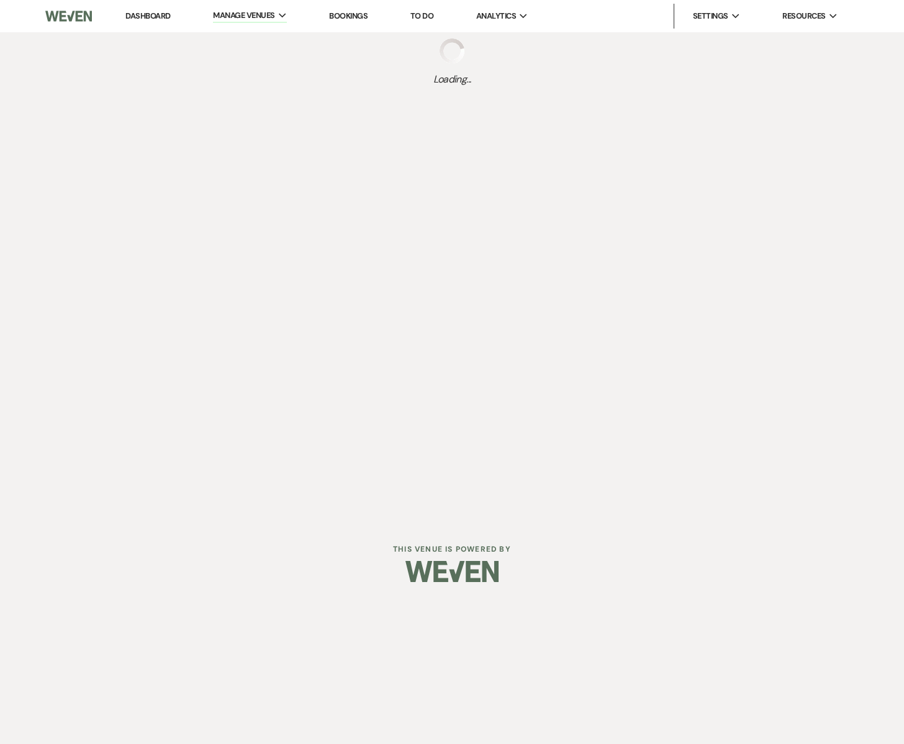
select select "Message Templates"
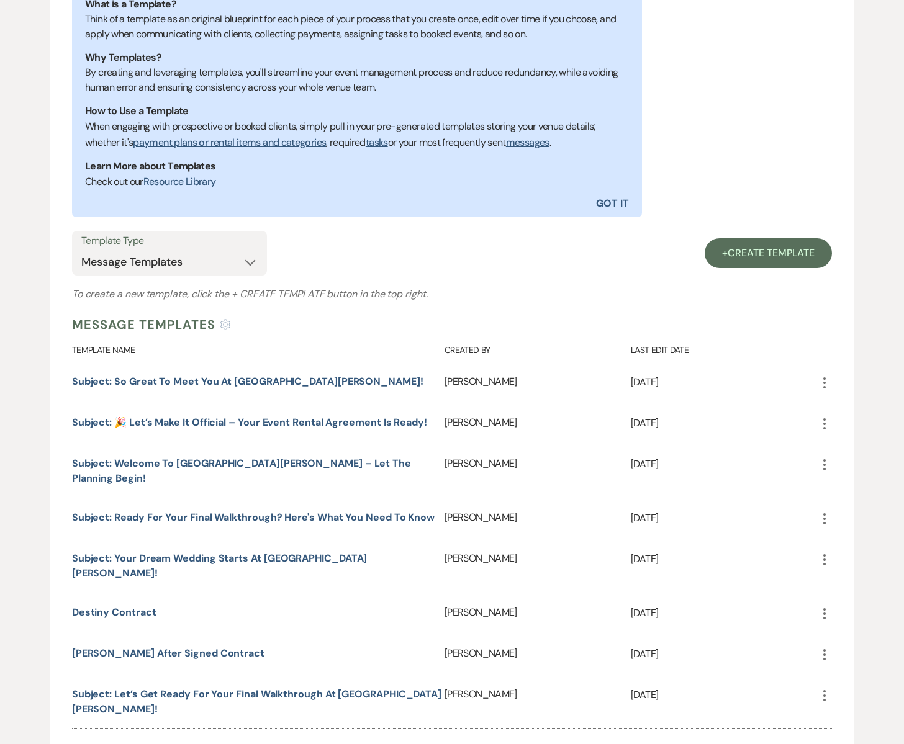
scroll to position [383, 0]
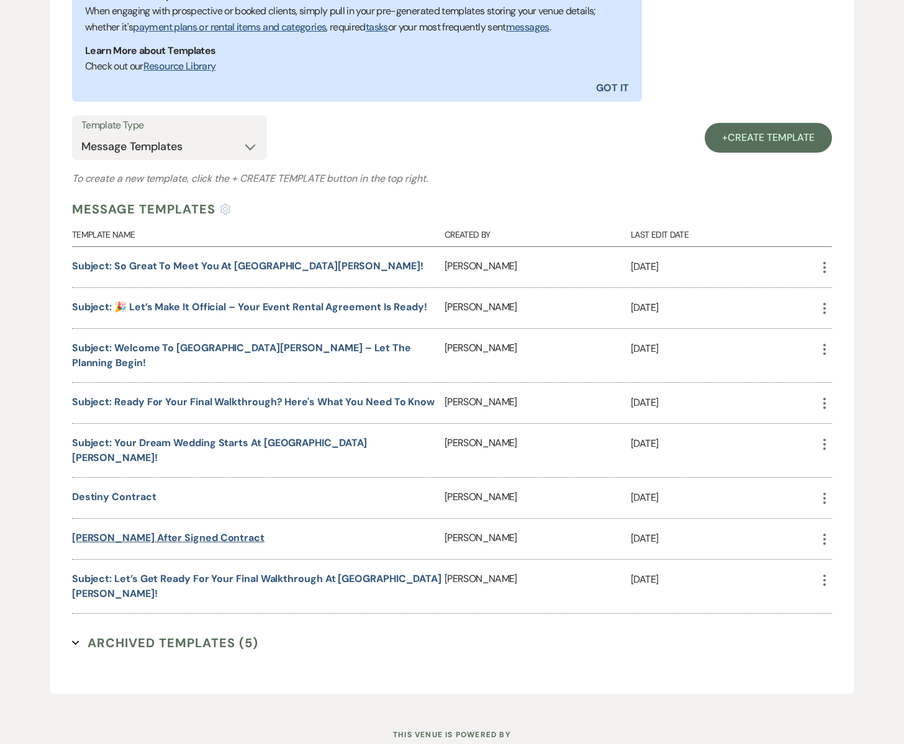
click at [177, 531] on link "[PERSON_NAME] after signed contract" at bounding box center [168, 537] width 192 height 13
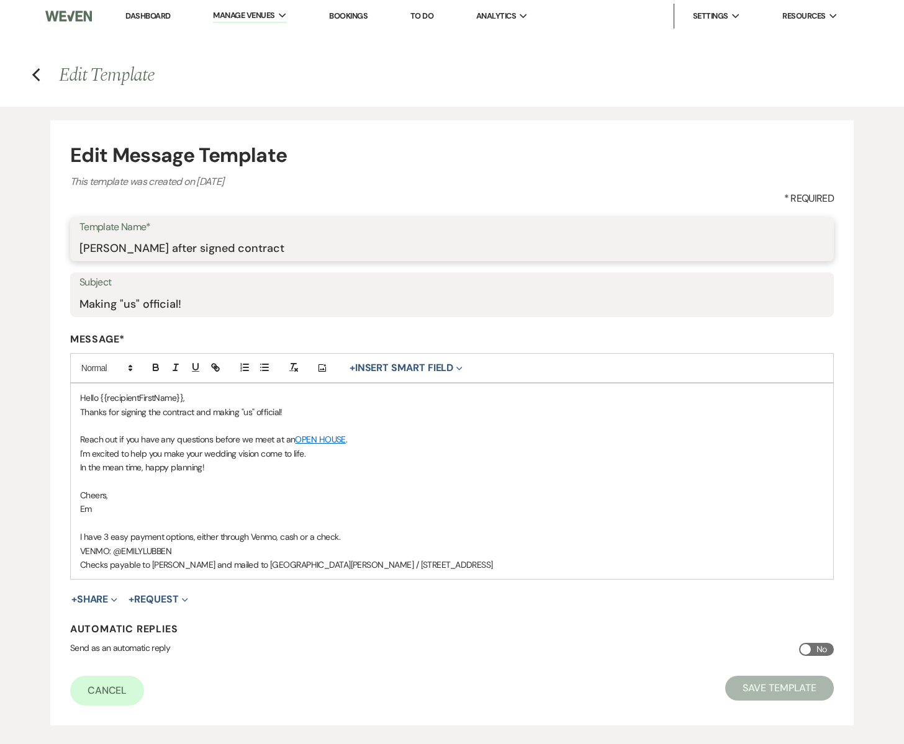
drag, startPoint x: 108, startPoint y: 248, endPoint x: 64, endPoint y: 248, distance: 44.1
click at [64, 248] on form "Edit Message Template This template was created on [DATE] * Required Template N…" at bounding box center [451, 422] width 803 height 605
type input "Desy after signed contract"
drag, startPoint x: 99, startPoint y: 398, endPoint x: 187, endPoint y: 399, distance: 88.2
click at [187, 399] on p "Hello {{recipientFirstName}}," at bounding box center [452, 398] width 744 height 14
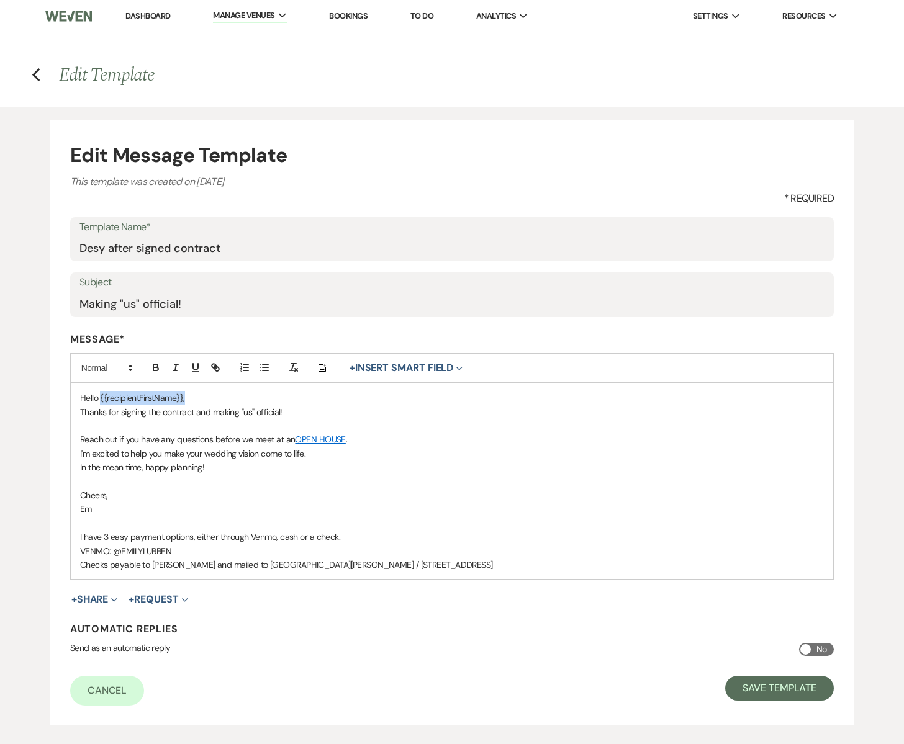
copy p "{{recipientFirstName}},"
click at [38, 78] on icon "Previous" at bounding box center [36, 75] width 9 height 15
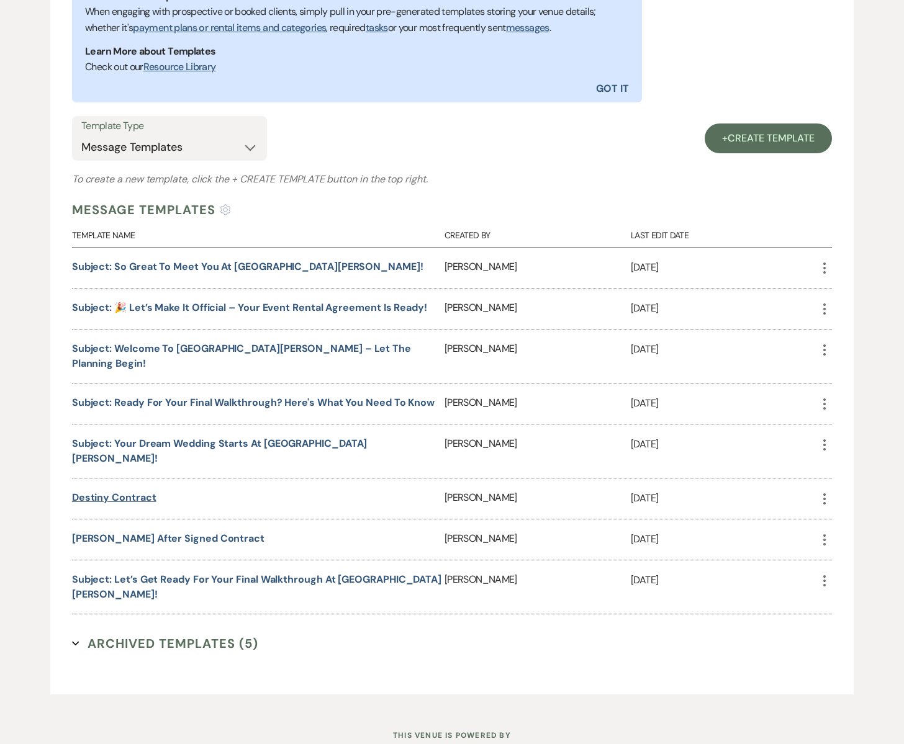
click at [132, 491] on link "Destiny Contract" at bounding box center [114, 497] width 84 height 13
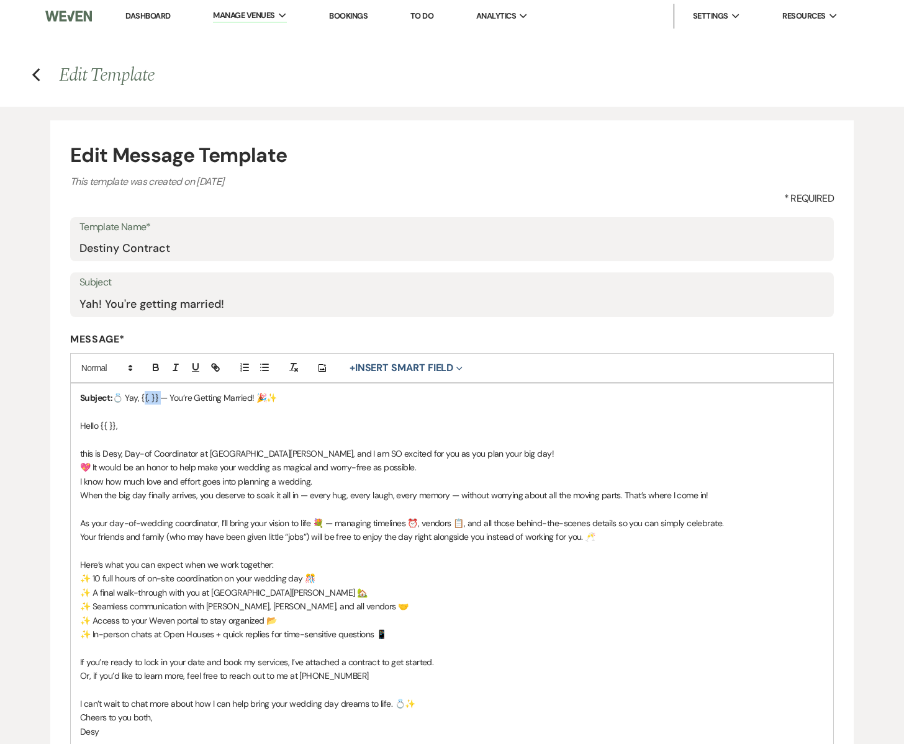
drag, startPoint x: 140, startPoint y: 399, endPoint x: 157, endPoint y: 397, distance: 17.4
click at [157, 397] on span "💍 Yay, {{. }} — You’re Getting Married! 🎉✨" at bounding box center [194, 397] width 164 height 11
drag, startPoint x: 99, startPoint y: 425, endPoint x: 119, endPoint y: 425, distance: 19.2
click at [119, 425] on p "Hello {{ }}," at bounding box center [452, 426] width 744 height 14
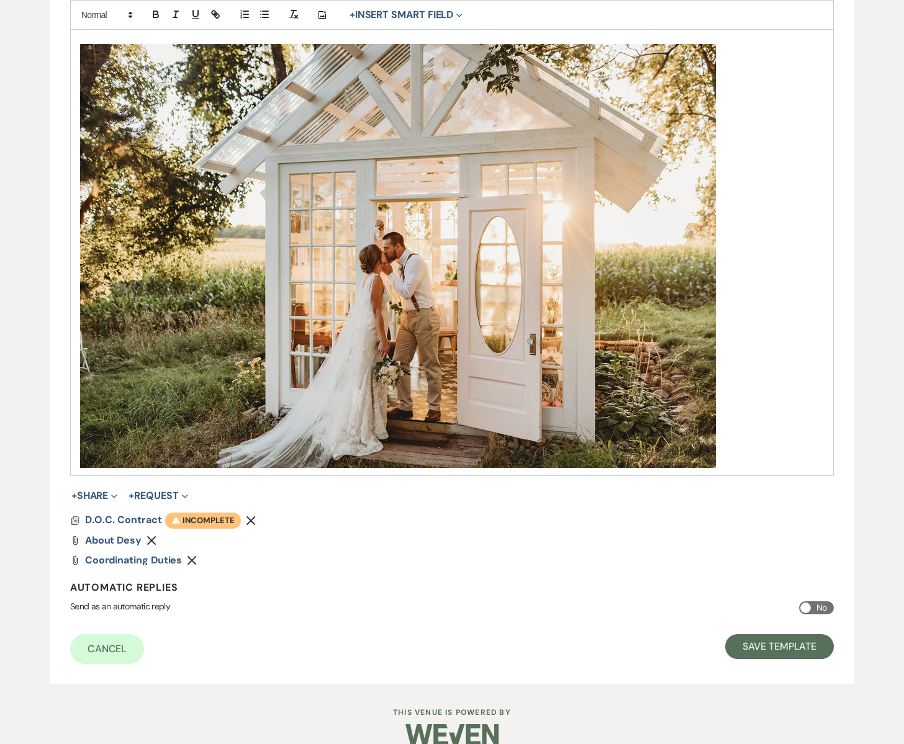
scroll to position [825, 0]
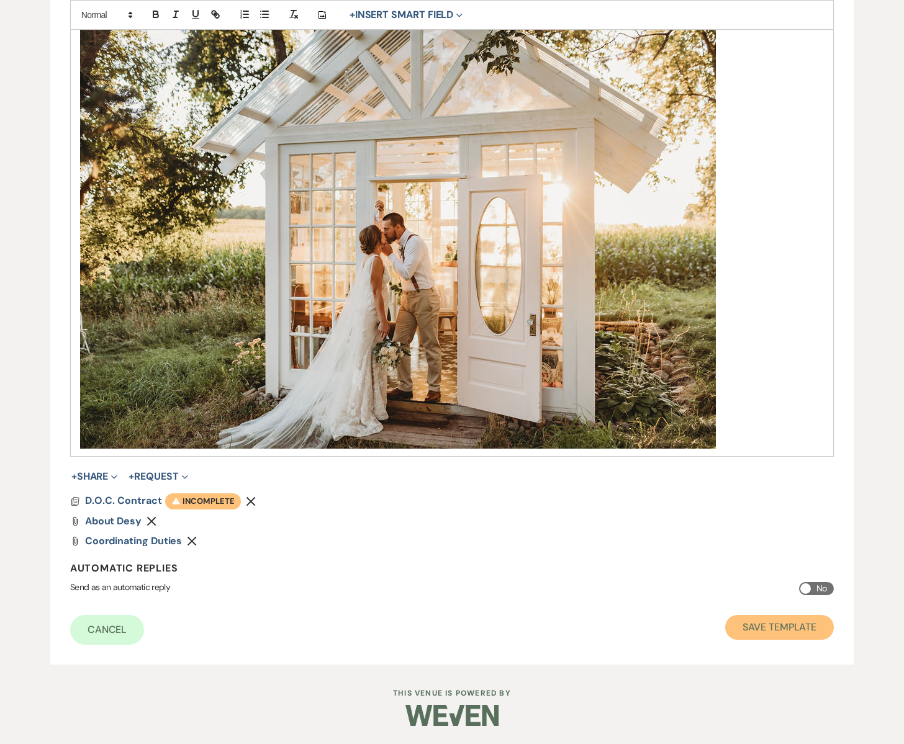
click at [799, 627] on button "Save Template" at bounding box center [779, 627] width 109 height 25
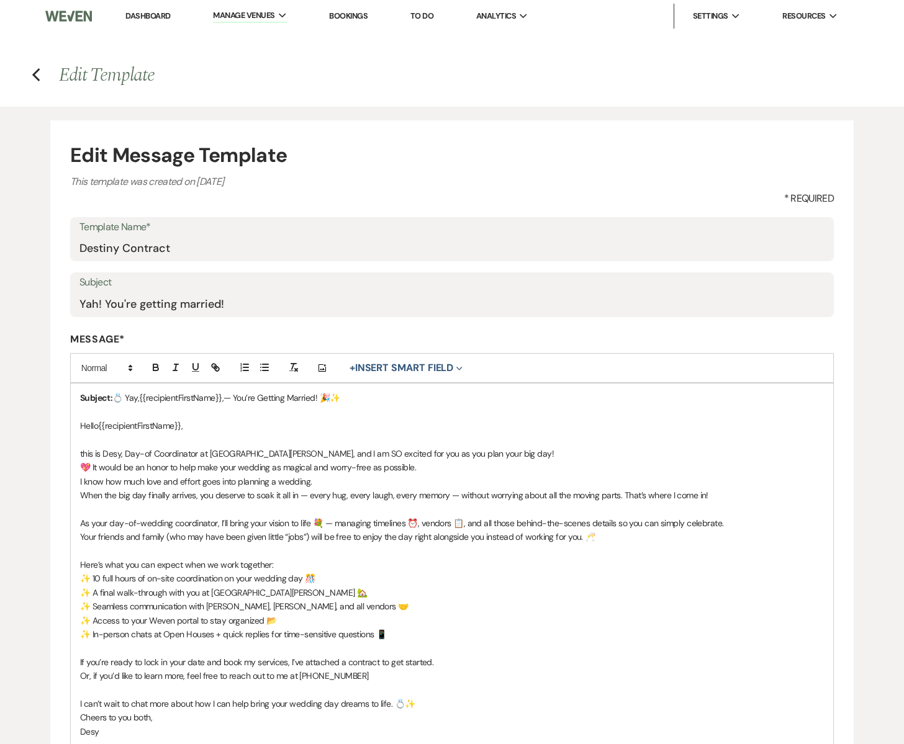
select select "Message Templates"
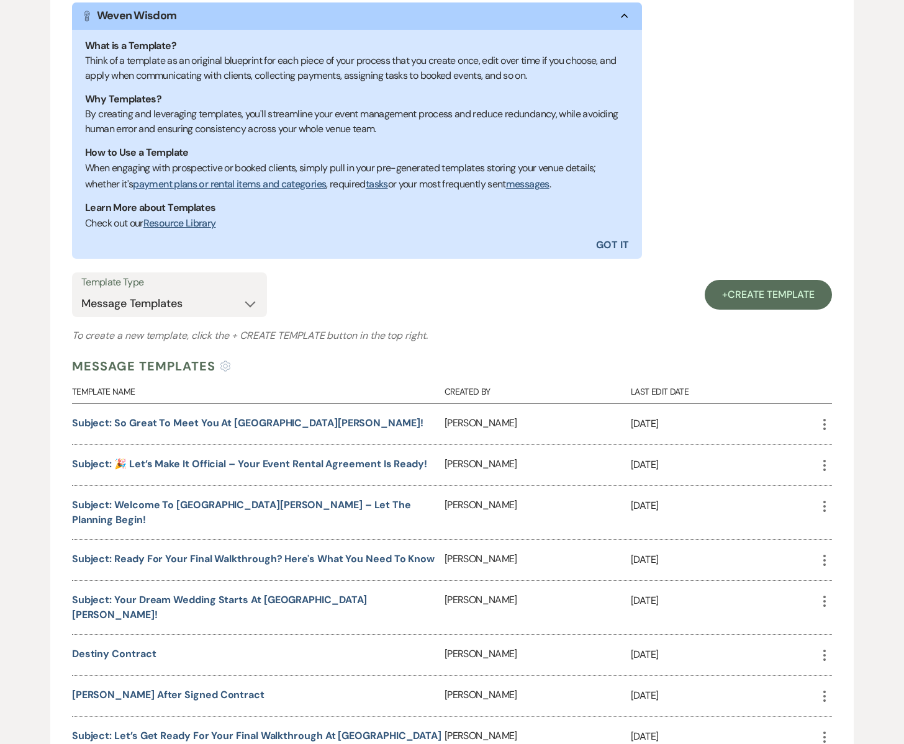
scroll to position [383, 0]
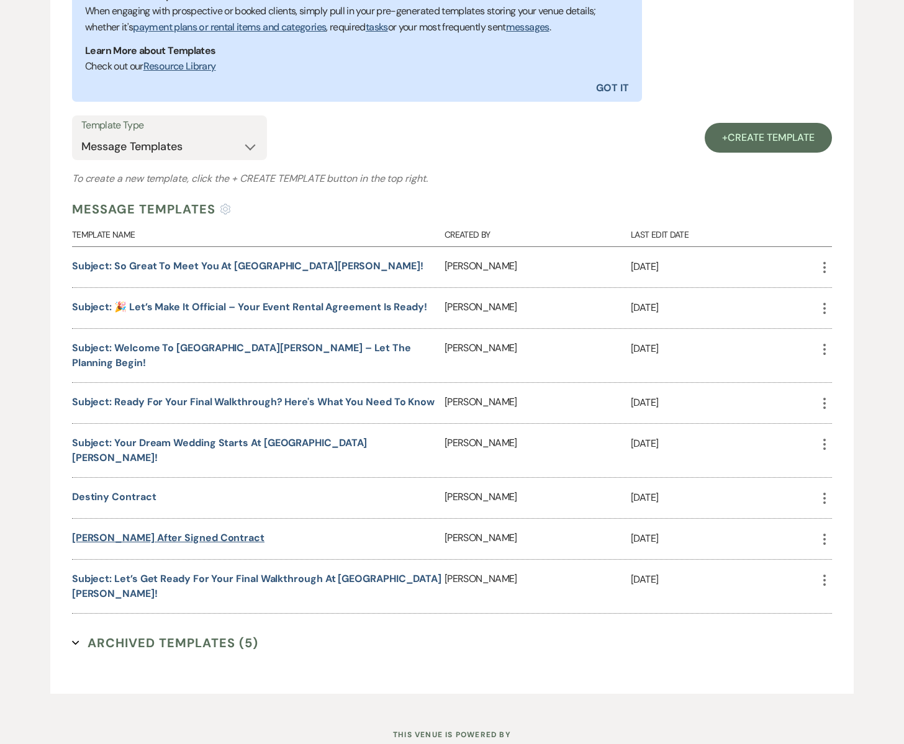
click at [124, 531] on link "[PERSON_NAME] after signed contract" at bounding box center [168, 537] width 192 height 13
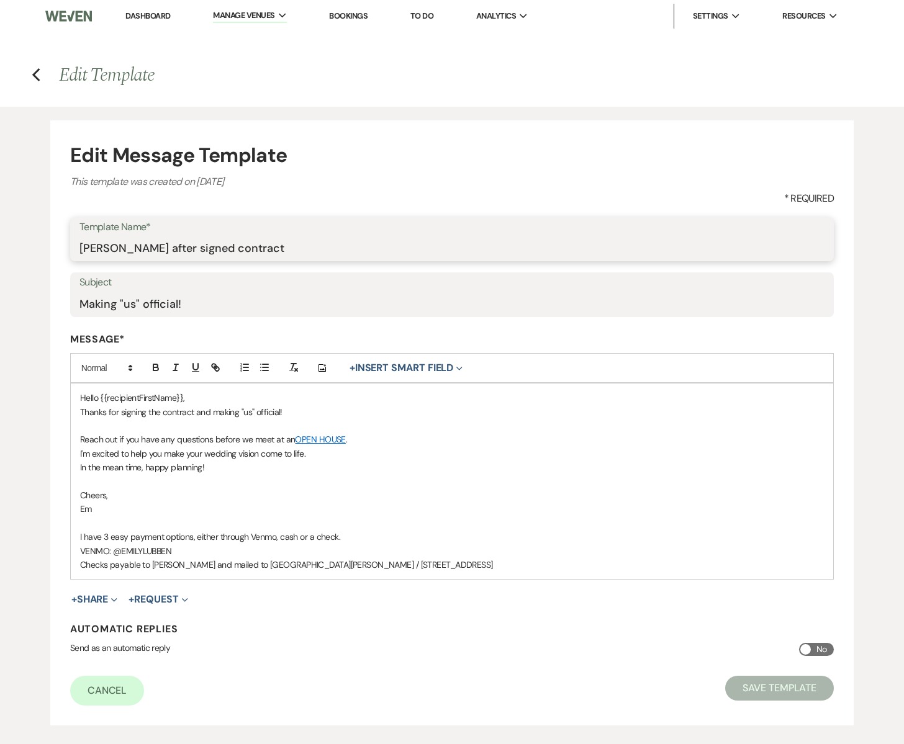
drag, startPoint x: 110, startPoint y: 251, endPoint x: 63, endPoint y: 249, distance: 47.2
click at [63, 249] on form "Edit Message Template This template was created on [DATE] * Required Template N…" at bounding box center [451, 422] width 803 height 605
click at [87, 250] on input "Dstiny after signed contract" at bounding box center [451, 248] width 745 height 24
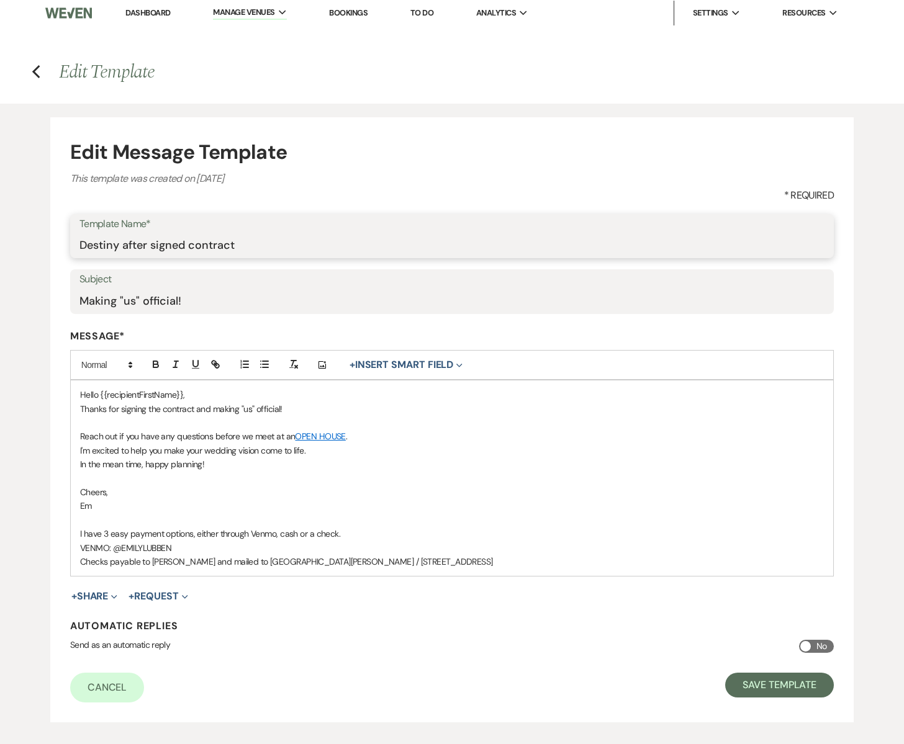
scroll to position [4, 0]
type input "Destiny after signed contract"
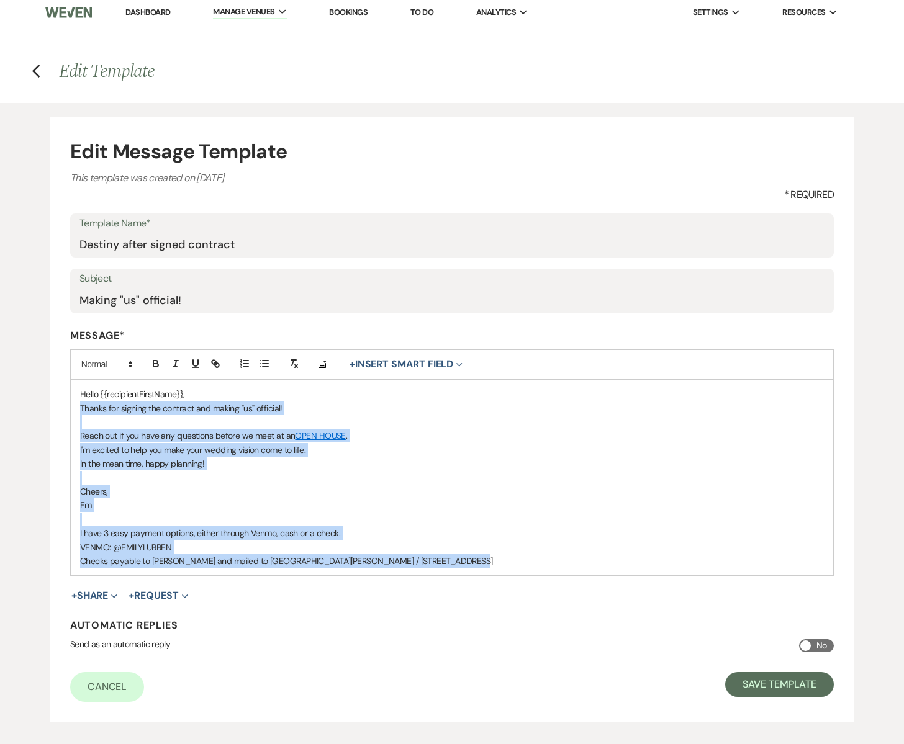
drag, startPoint x: 81, startPoint y: 407, endPoint x: 494, endPoint y: 594, distance: 453.2
click at [497, 595] on form "Edit Message Template This template was created on Mar 19, 2025 * Required Temp…" at bounding box center [451, 419] width 803 height 605
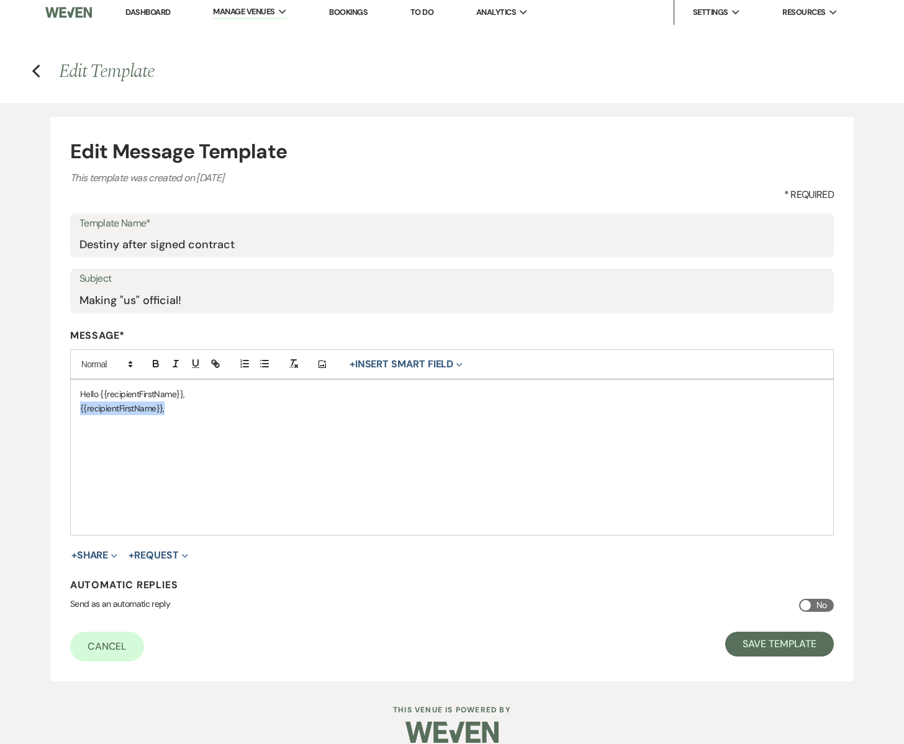
drag, startPoint x: 79, startPoint y: 409, endPoint x: 198, endPoint y: 423, distance: 120.1
click at [197, 424] on div "Hello {{recipientFirstName}}, {{recipientFirstName}}," at bounding box center [452, 457] width 762 height 155
click at [83, 420] on div "Hello {{recipientFirstName}}," at bounding box center [452, 457] width 762 height 155
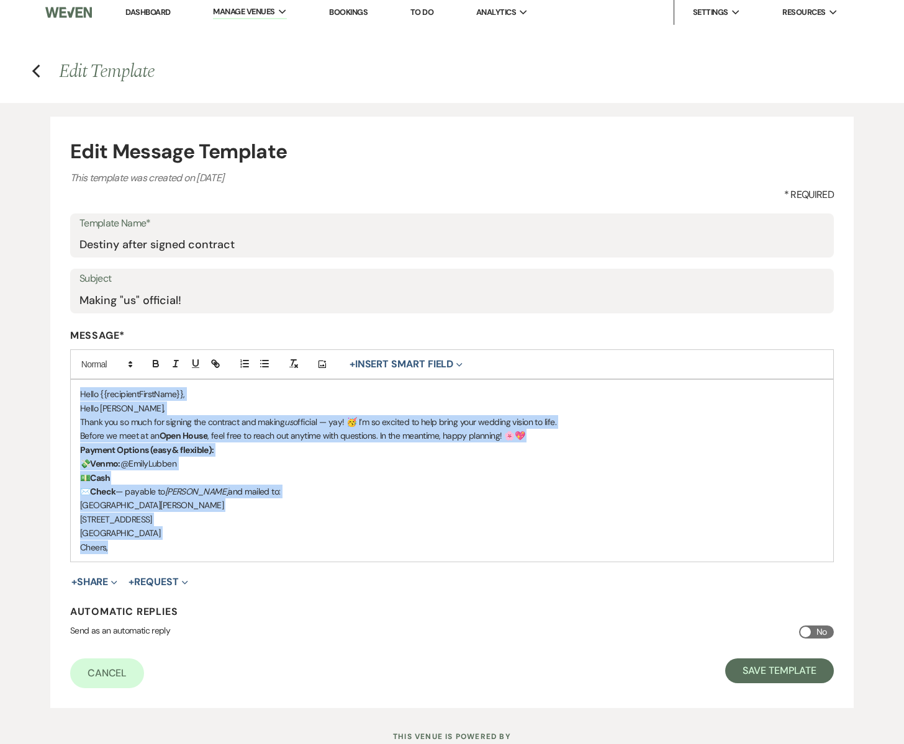
drag, startPoint x: 81, startPoint y: 392, endPoint x: 207, endPoint y: 553, distance: 204.7
click at [207, 553] on div "Hello {{recipientFirstName}}, Hello Sydny, Thank you so much for signing the co…" at bounding box center [452, 471] width 762 height 182
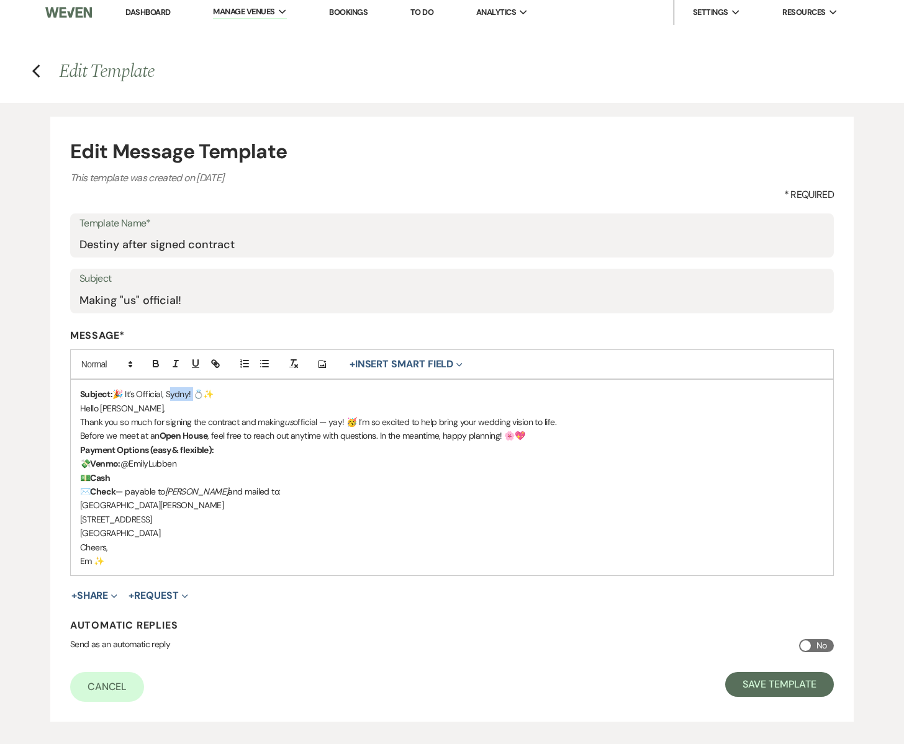
drag, startPoint x: 165, startPoint y: 395, endPoint x: 189, endPoint y: 392, distance: 25.1
click at [191, 393] on p "Subject: 🎉 It’s Official, Sydny! 💍✨" at bounding box center [452, 394] width 744 height 14
drag, startPoint x: 102, startPoint y: 409, endPoint x: 125, endPoint y: 408, distance: 23.6
click at [126, 409] on p "Hello Sydny," at bounding box center [452, 409] width 744 height 14
click at [189, 396] on p "Subject: 🎉 It’s Official. 💍✨" at bounding box center [452, 394] width 744 height 14
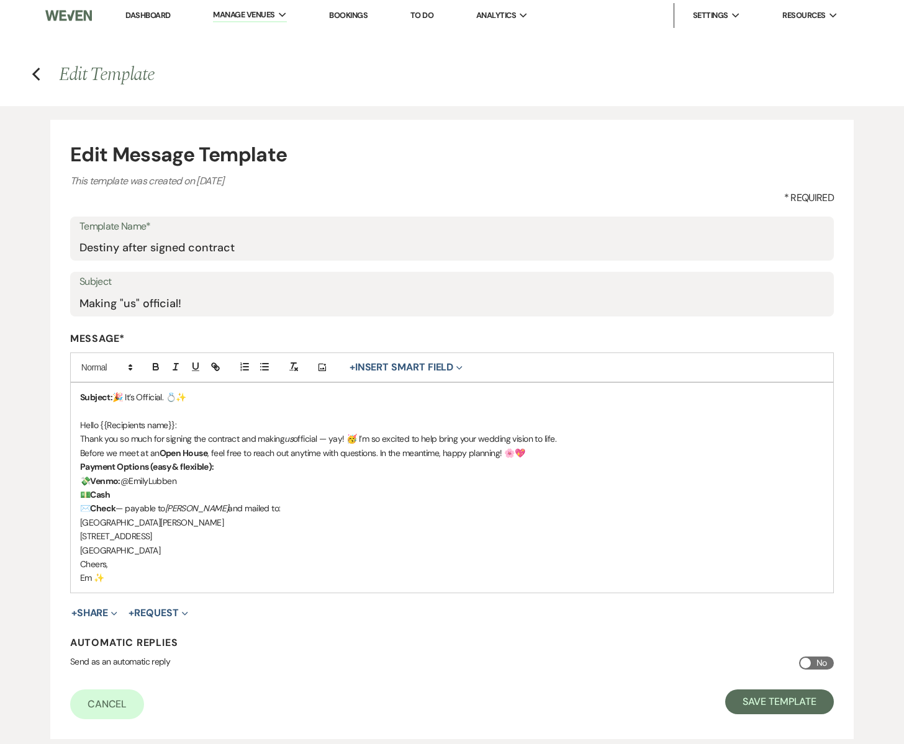
scroll to position [0, 0]
click at [359, 437] on p "Thank you so much for signing the contract and making us official — yay! 🥳 I’m …" at bounding box center [452, 440] width 744 height 14
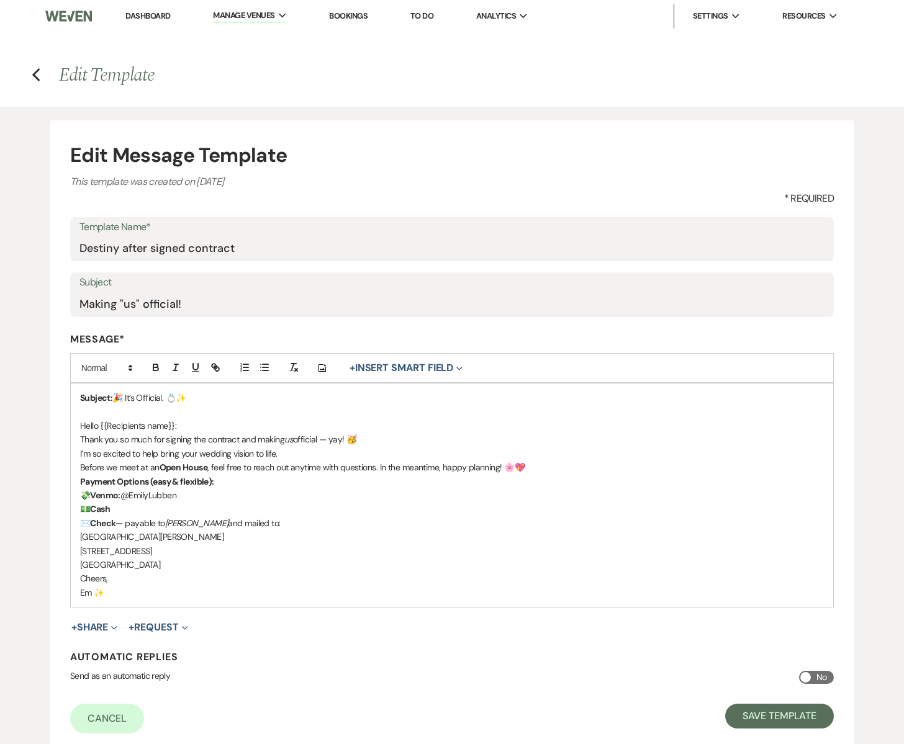
click at [535, 466] on p "Before we meet at an Open House , feel free to reach out anytime with questions…" at bounding box center [452, 468] width 744 height 14
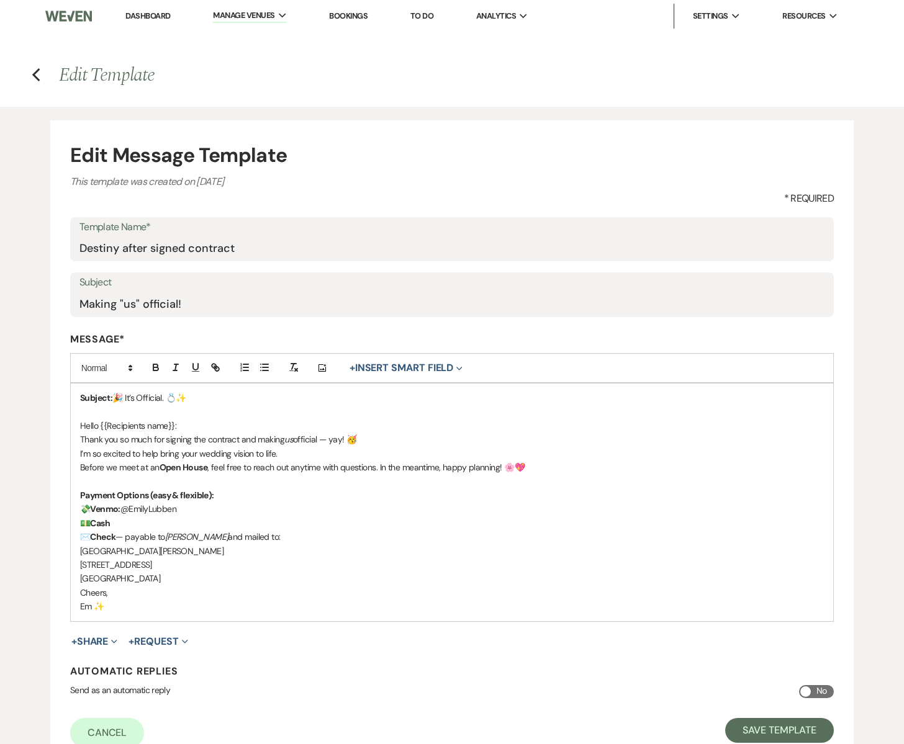
drag, startPoint x: 133, startPoint y: 508, endPoint x: 217, endPoint y: 512, distance: 84.5
click at [218, 512] on p "💸 Venmo: @EmilyLubben" at bounding box center [452, 509] width 744 height 14
drag, startPoint x: 171, startPoint y: 538, endPoint x: 222, endPoint y: 540, distance: 50.9
click at [222, 540] on p "✉️ Check — payable to Emily Lubben and mailed to:" at bounding box center [452, 537] width 744 height 14
drag, startPoint x: 82, startPoint y: 608, endPoint x: 94, endPoint y: 607, distance: 12.5
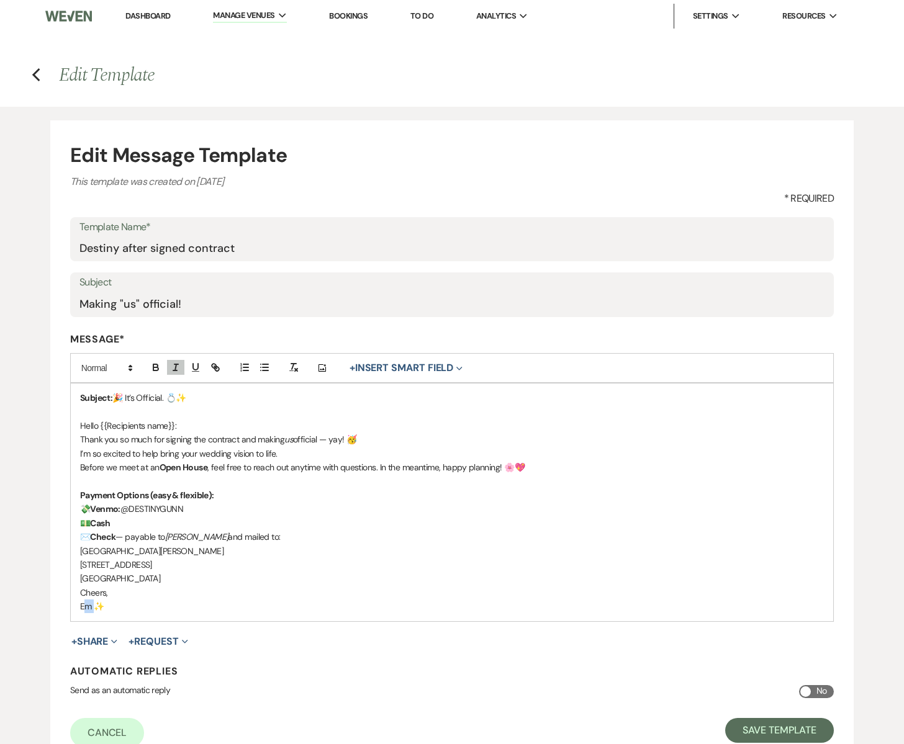
click at [94, 607] on p "Em ✨" at bounding box center [452, 607] width 744 height 14
click at [162, 580] on p "Glencoe, MN 55336" at bounding box center [452, 579] width 744 height 14
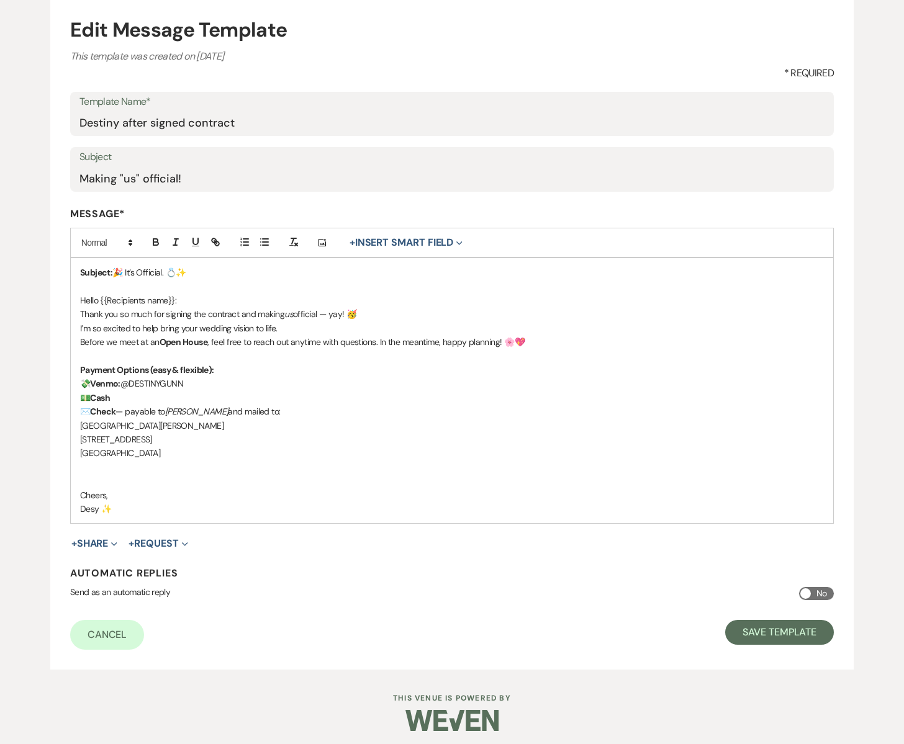
scroll to position [130, 0]
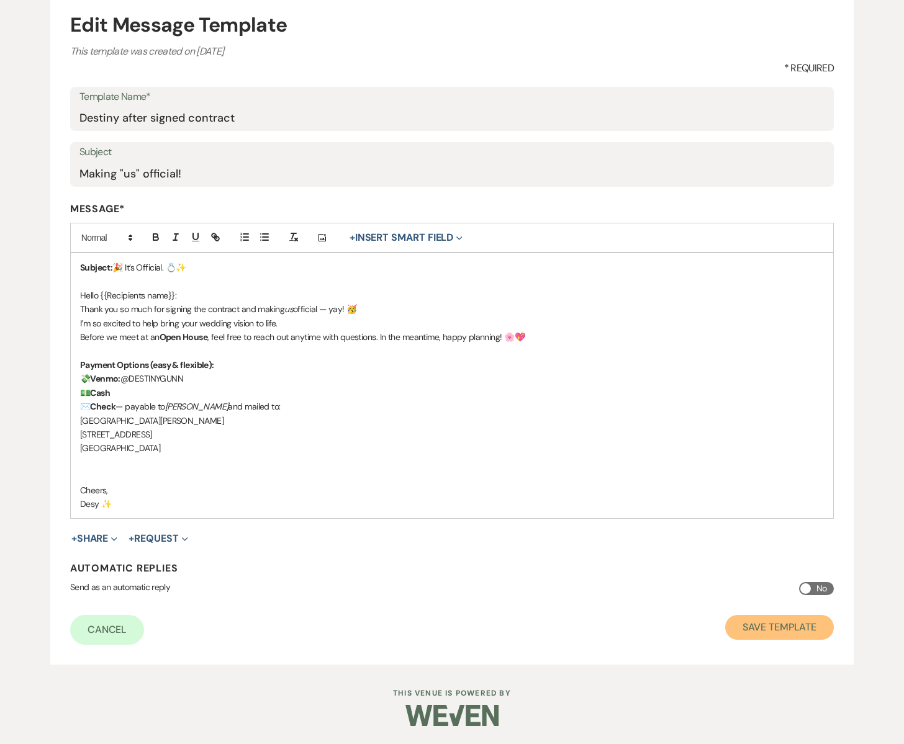
click at [758, 624] on button "Save Template" at bounding box center [779, 627] width 109 height 25
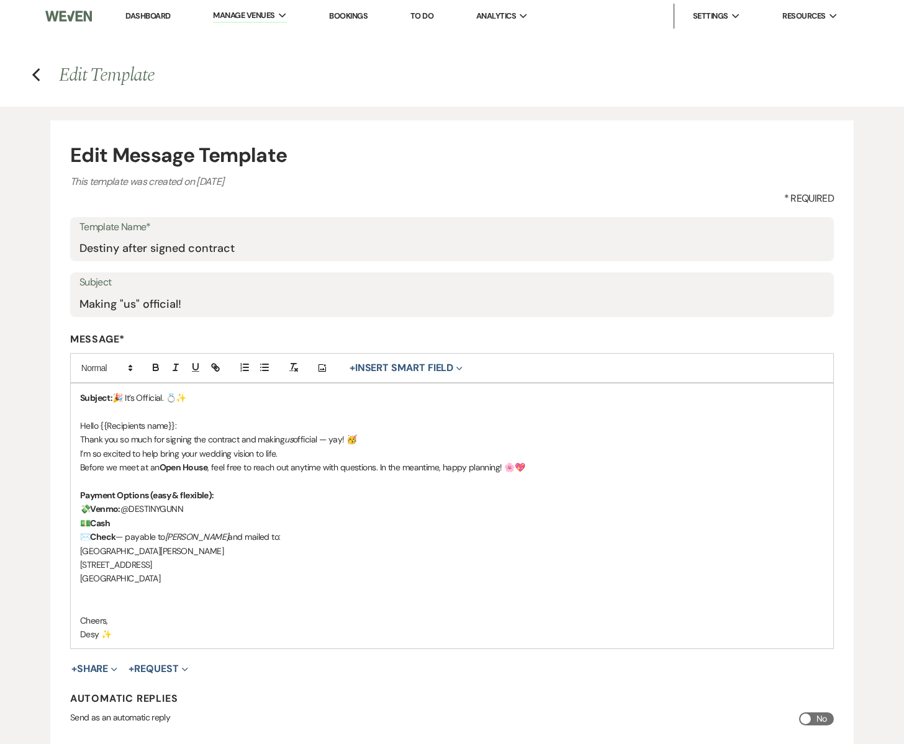
select select "Message Templates"
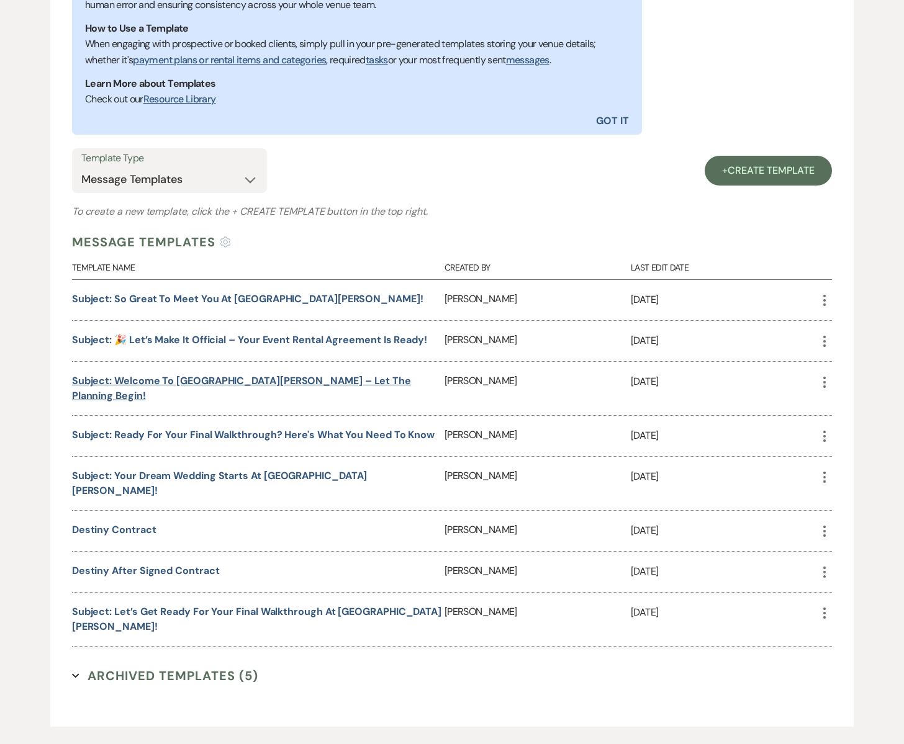
scroll to position [383, 0]
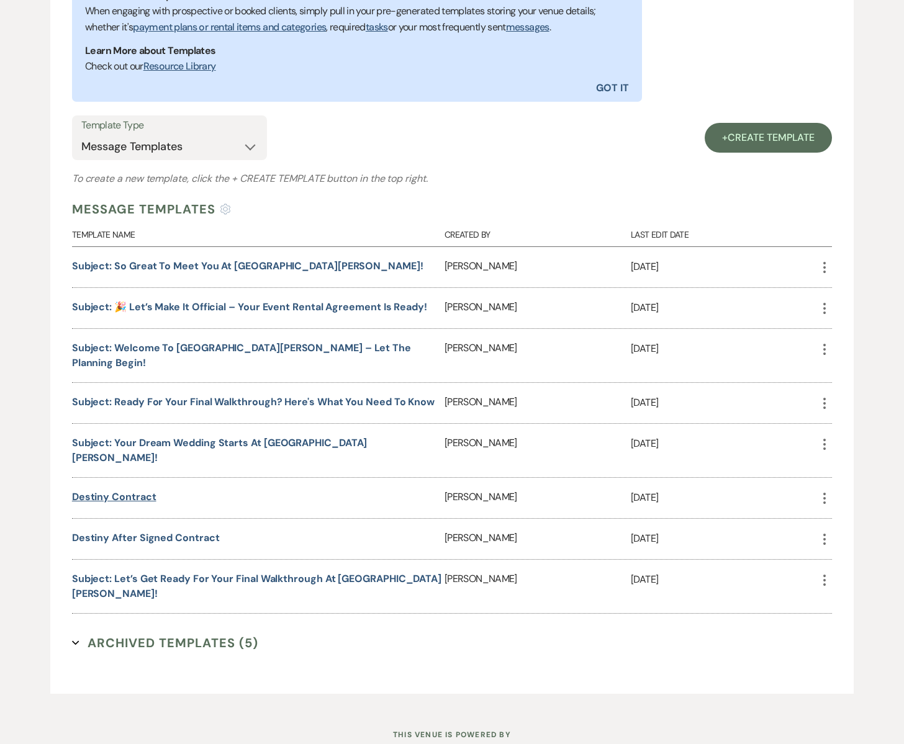
click at [133, 490] on link "Destiny Contract" at bounding box center [114, 496] width 84 height 13
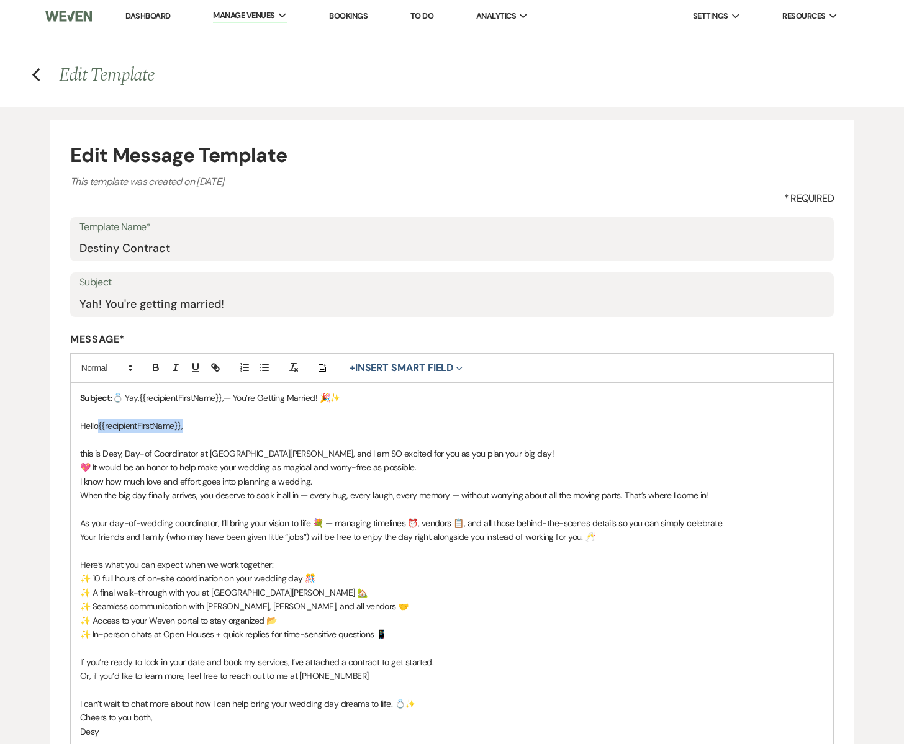
drag, startPoint x: 100, startPoint y: 423, endPoint x: 189, endPoint y: 427, distance: 89.5
click at [189, 427] on p "Hello {{recipientFirstName}}," at bounding box center [452, 426] width 744 height 14
copy p "{{recipientFirstName}},"
click at [40, 76] on icon "Previous" at bounding box center [36, 75] width 9 height 15
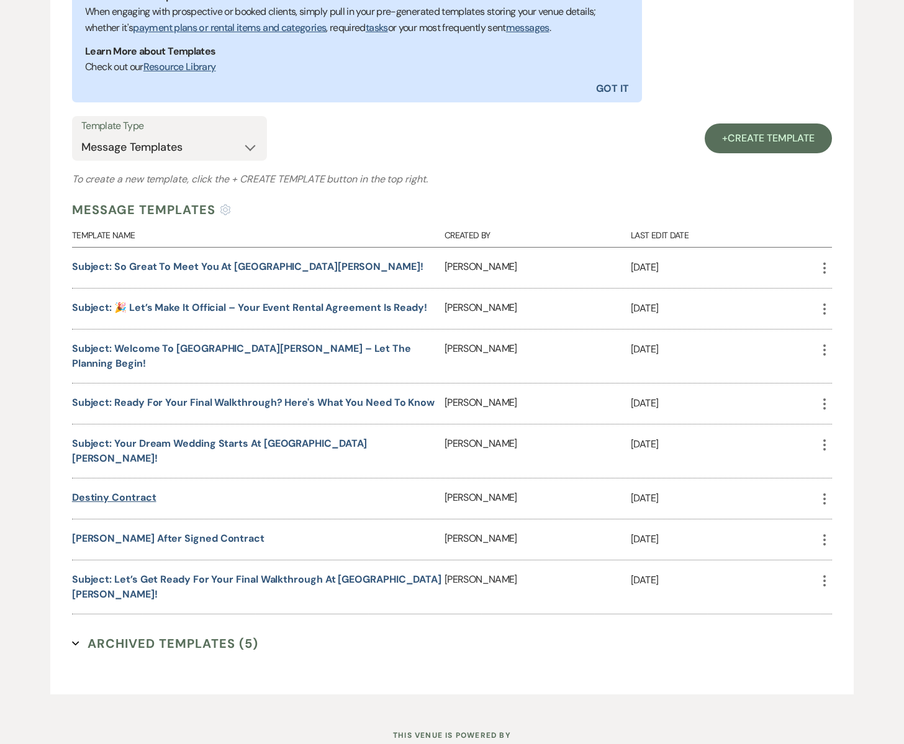
click at [119, 491] on link "Destiny Contract" at bounding box center [114, 497] width 84 height 13
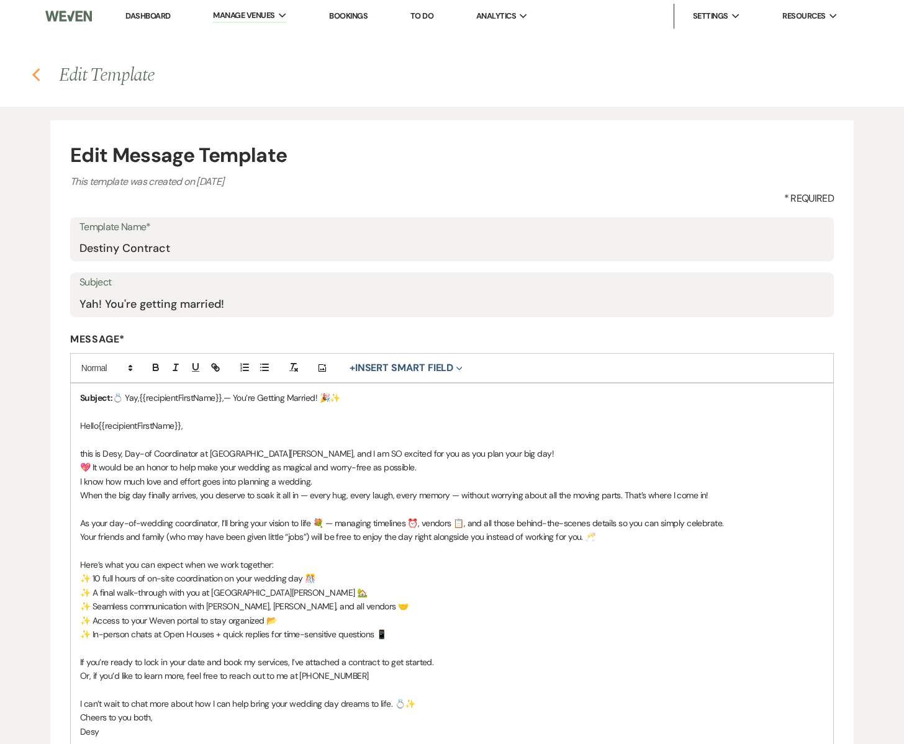
click at [38, 76] on icon "Previous" at bounding box center [36, 75] width 9 height 15
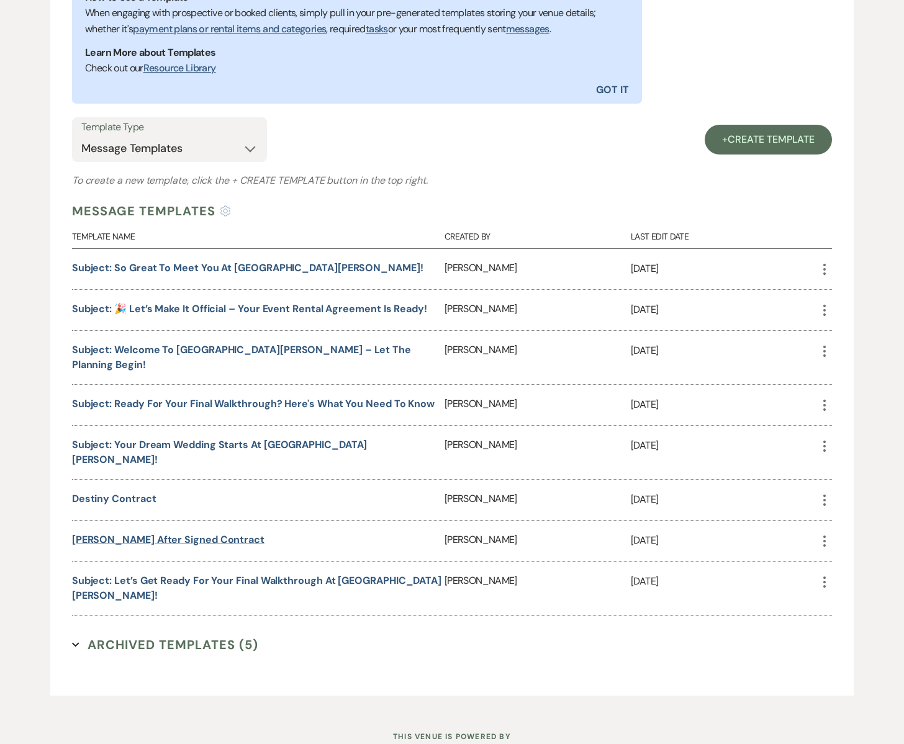
click at [135, 533] on link "[PERSON_NAME] after signed contract" at bounding box center [168, 539] width 192 height 13
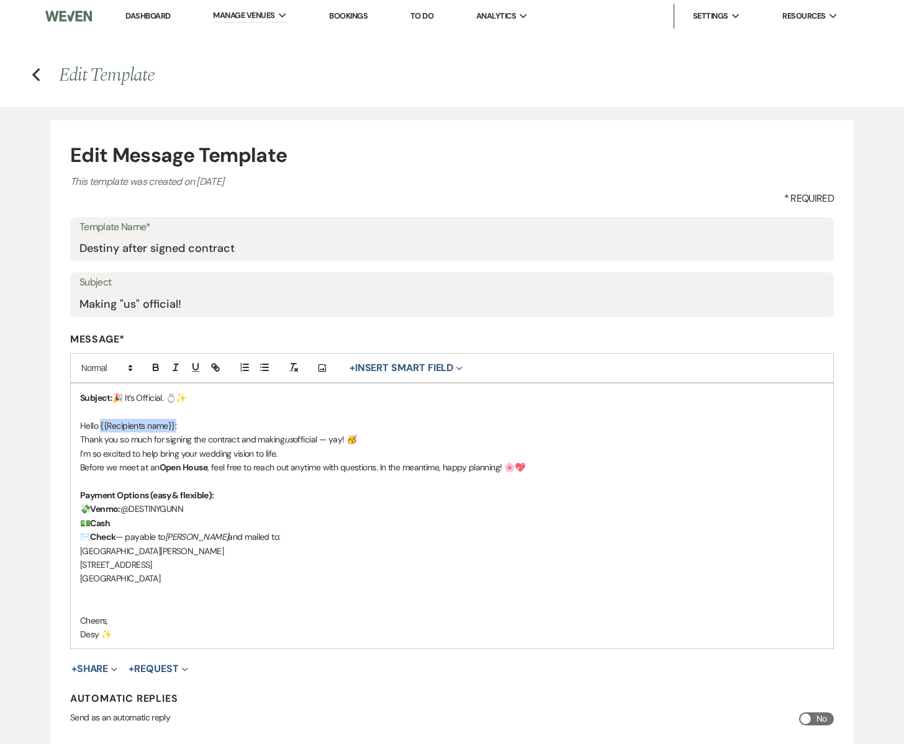
drag, startPoint x: 99, startPoint y: 425, endPoint x: 182, endPoint y: 427, distance: 82.6
click at [182, 427] on p "Hello {{Recipients name}}:" at bounding box center [452, 426] width 744 height 14
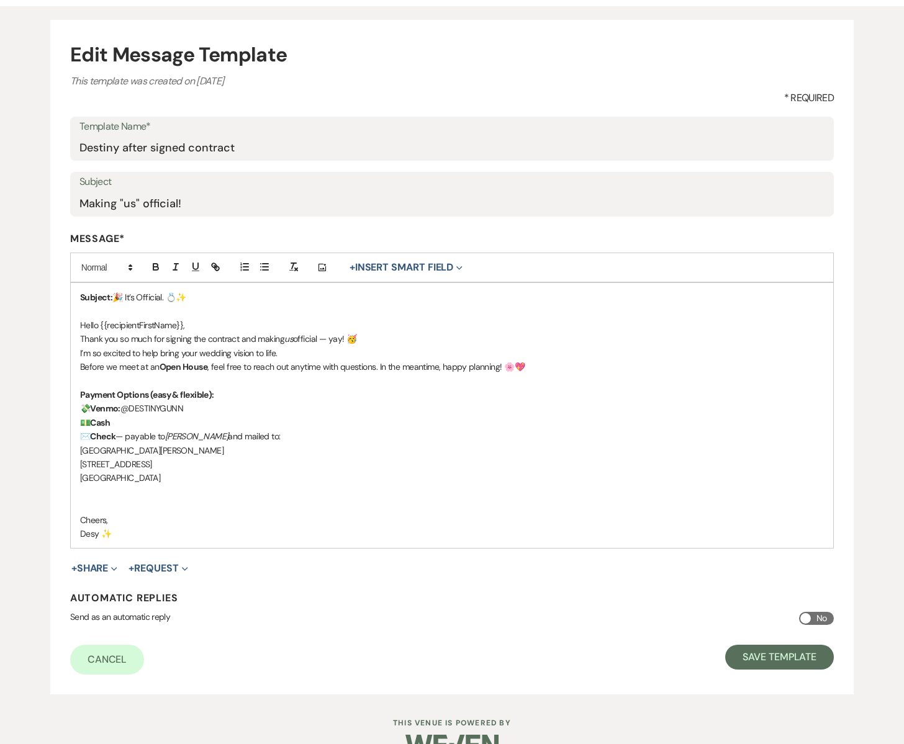
scroll to position [130, 0]
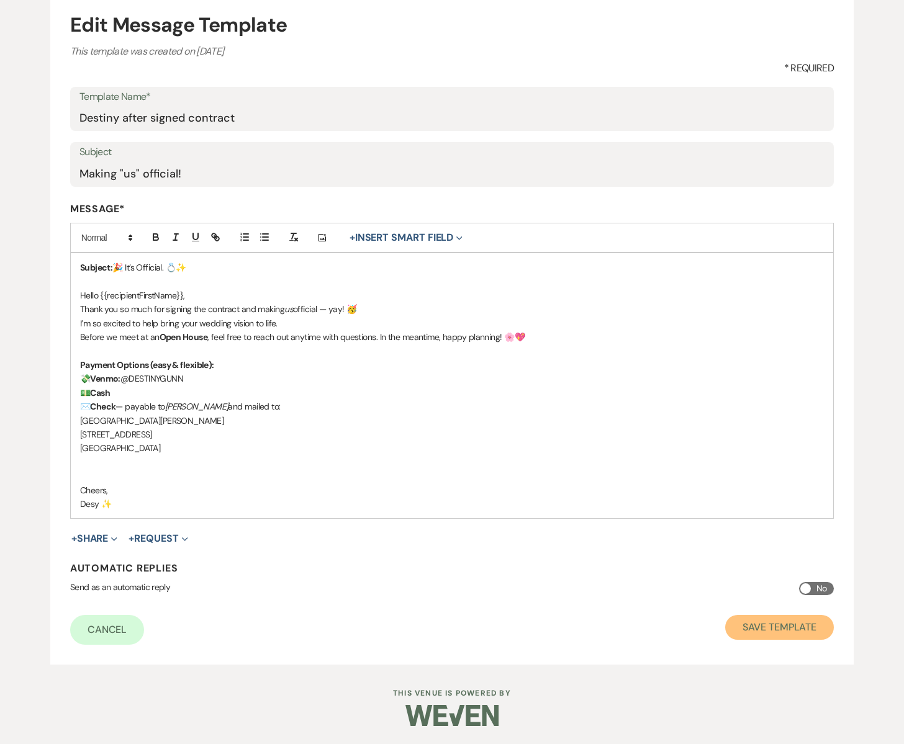
click at [749, 621] on button "Save Template" at bounding box center [779, 627] width 109 height 25
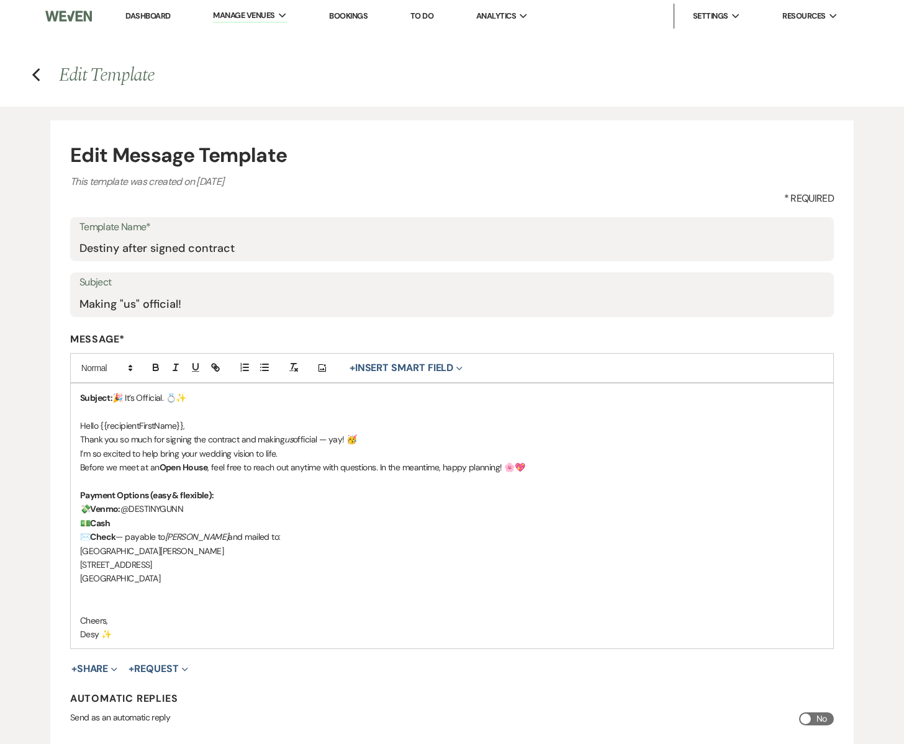
select select "Message Templates"
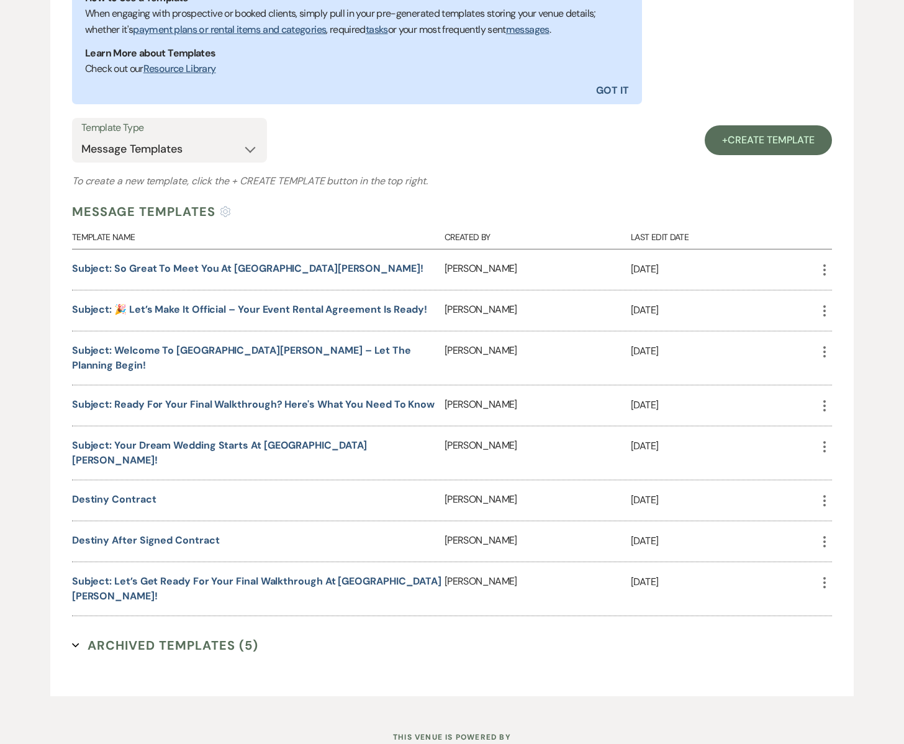
scroll to position [383, 0]
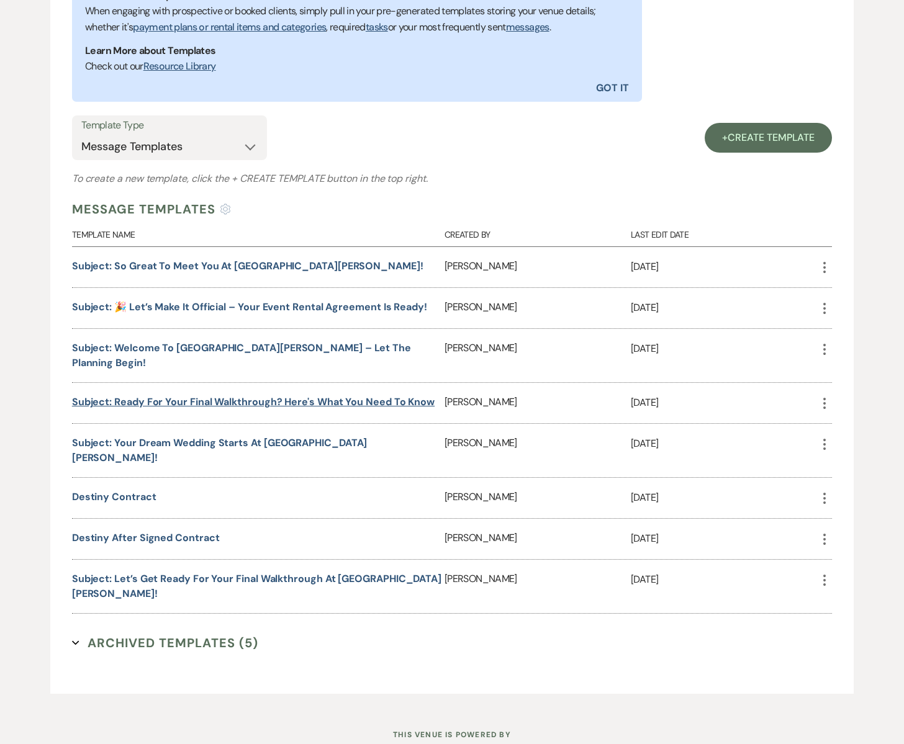
click at [171, 395] on link "Subject: Ready for Your Final Walkthrough? Here's What You Need to Know" at bounding box center [253, 401] width 363 height 13
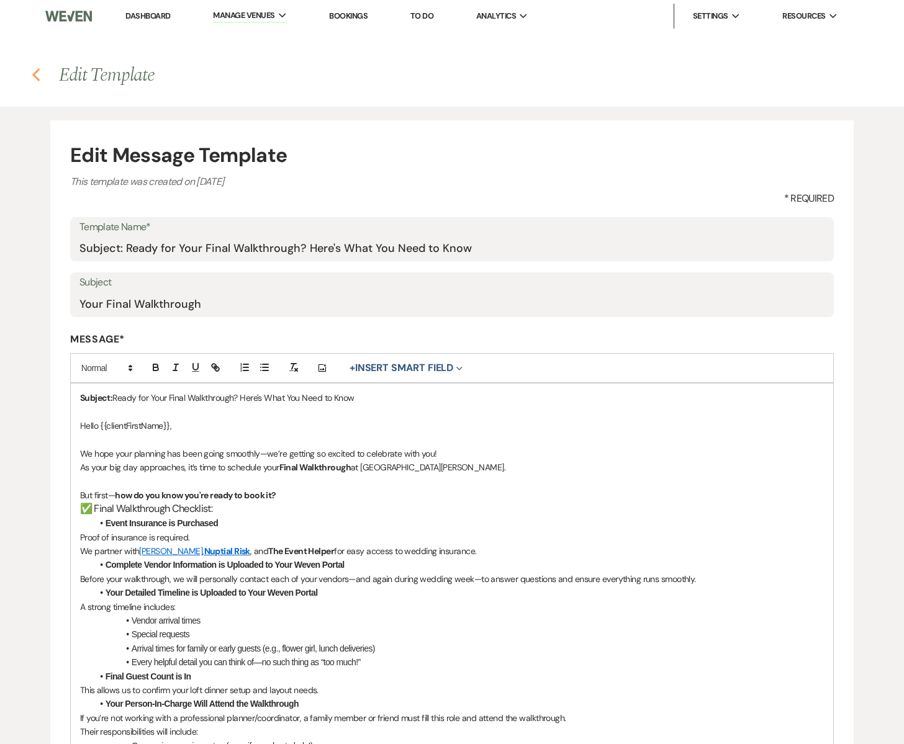
click at [35, 71] on use "button" at bounding box center [36, 75] width 8 height 14
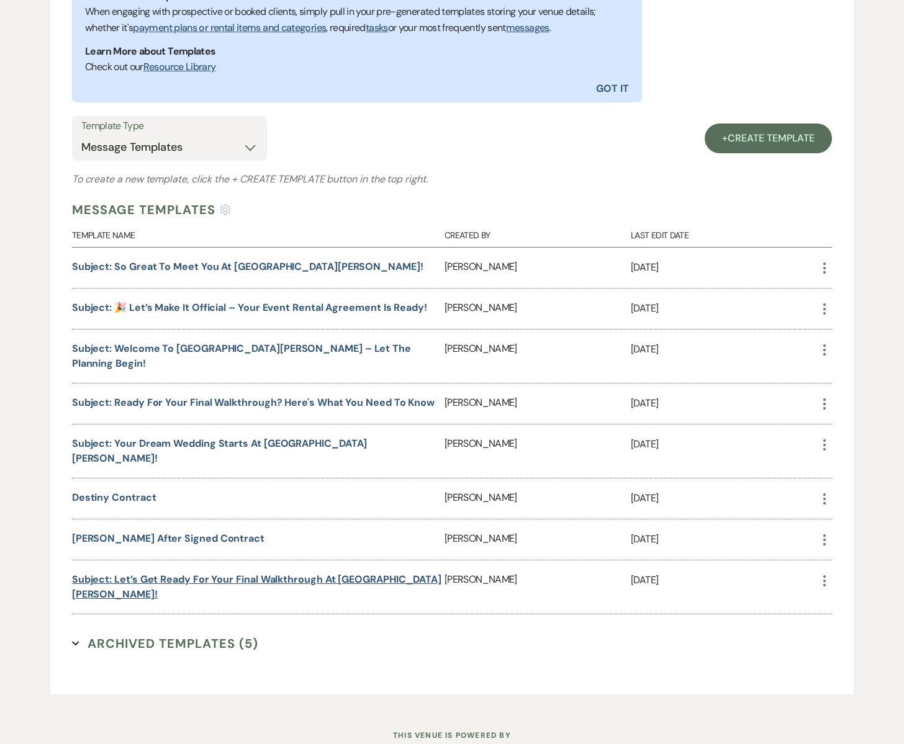
click at [237, 573] on link "Subject: Let’s Get Ready for Your Final Walkthrough at [GEOGRAPHIC_DATA][PERSON…" at bounding box center [256, 587] width 369 height 28
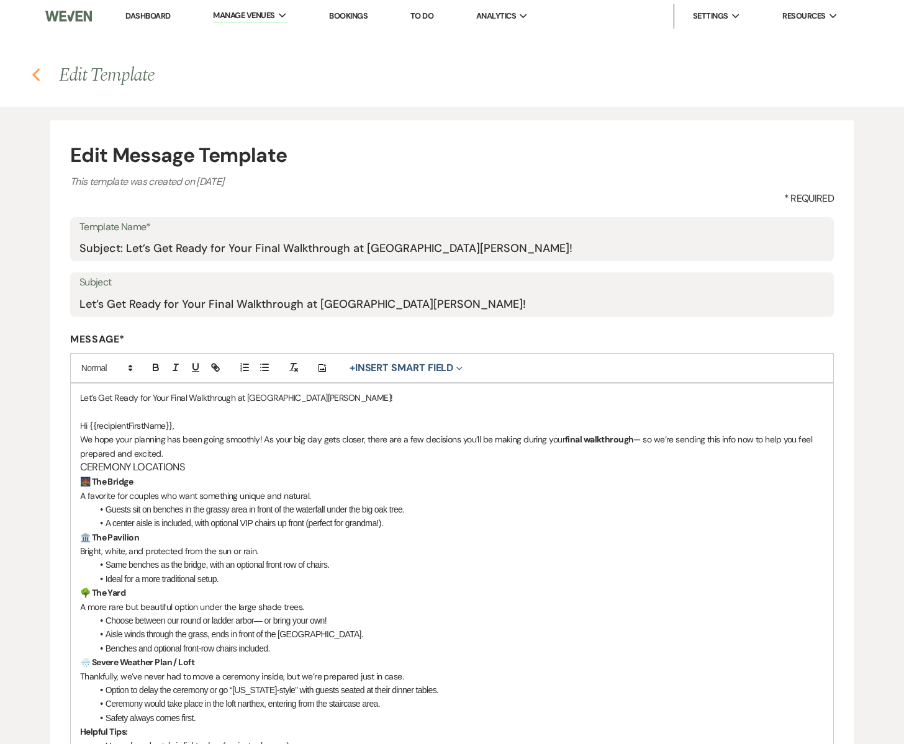
click at [38, 73] on icon "Previous" at bounding box center [36, 75] width 9 height 15
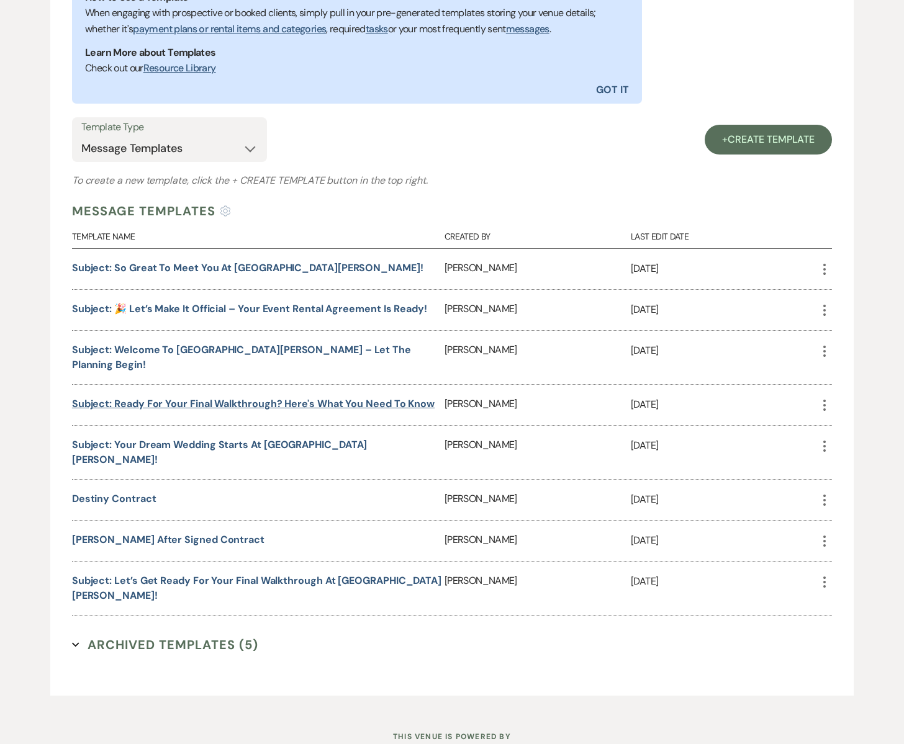
click at [206, 397] on link "Subject: Ready for Your Final Walkthrough? Here's What You Need to Know" at bounding box center [253, 403] width 363 height 13
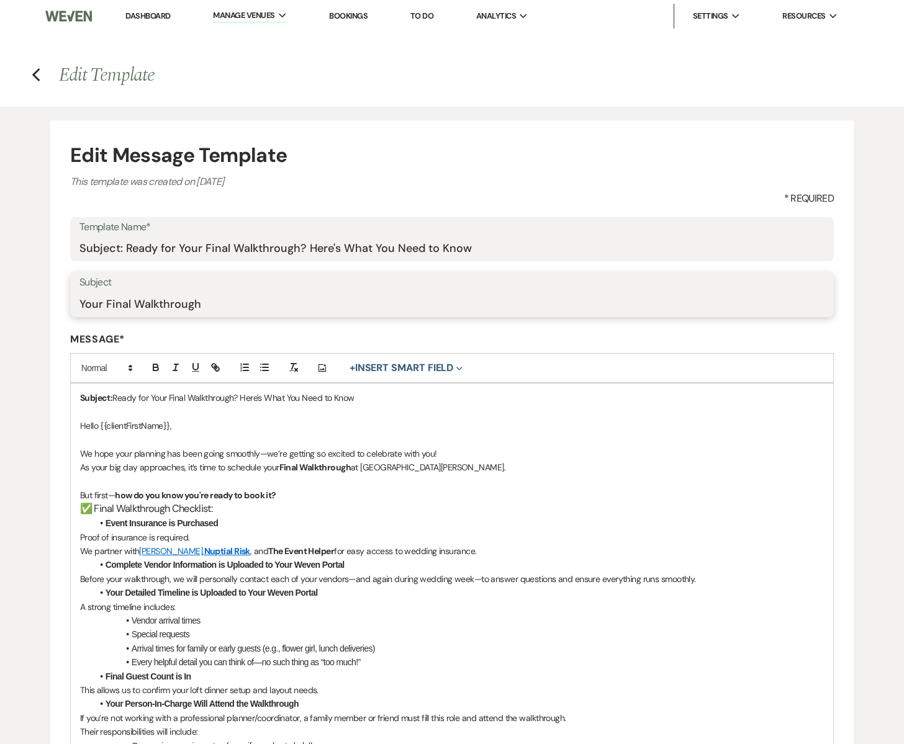
click at [220, 304] on input "Your Final Walkthrough" at bounding box center [451, 304] width 745 height 24
click at [251, 306] on input "Your Final Walkthrough-condenced" at bounding box center [451, 304] width 745 height 24
click at [321, 304] on input "Your Final Walkthrough-condensed" at bounding box center [451, 304] width 745 height 24
click at [206, 304] on input "Your Final Walkthrough-condensed" at bounding box center [451, 304] width 745 height 24
click at [269, 304] on input "Your Final Walkthrough-(condensed" at bounding box center [451, 304] width 745 height 24
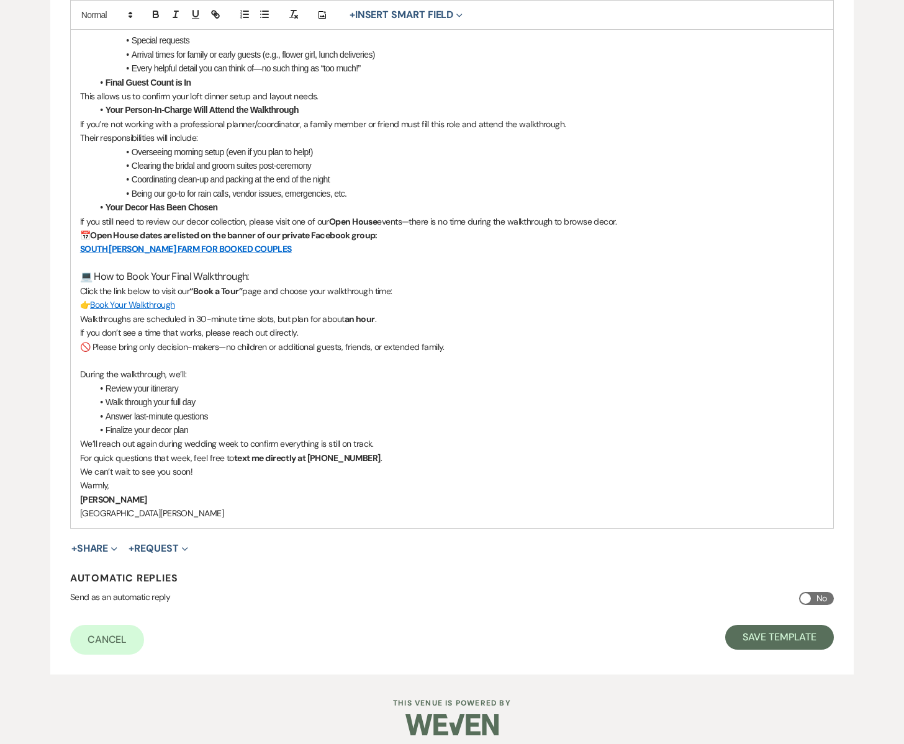
scroll to position [604, 0]
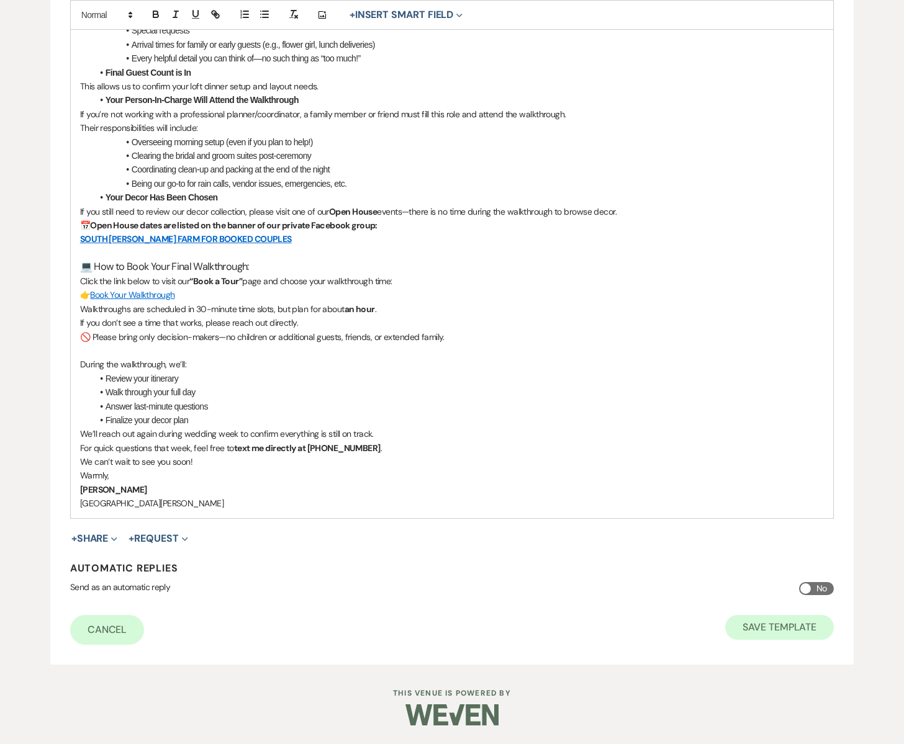
type input "Your Final Walkthrough-(condensed)"
click at [766, 631] on button "Save Template" at bounding box center [779, 627] width 109 height 25
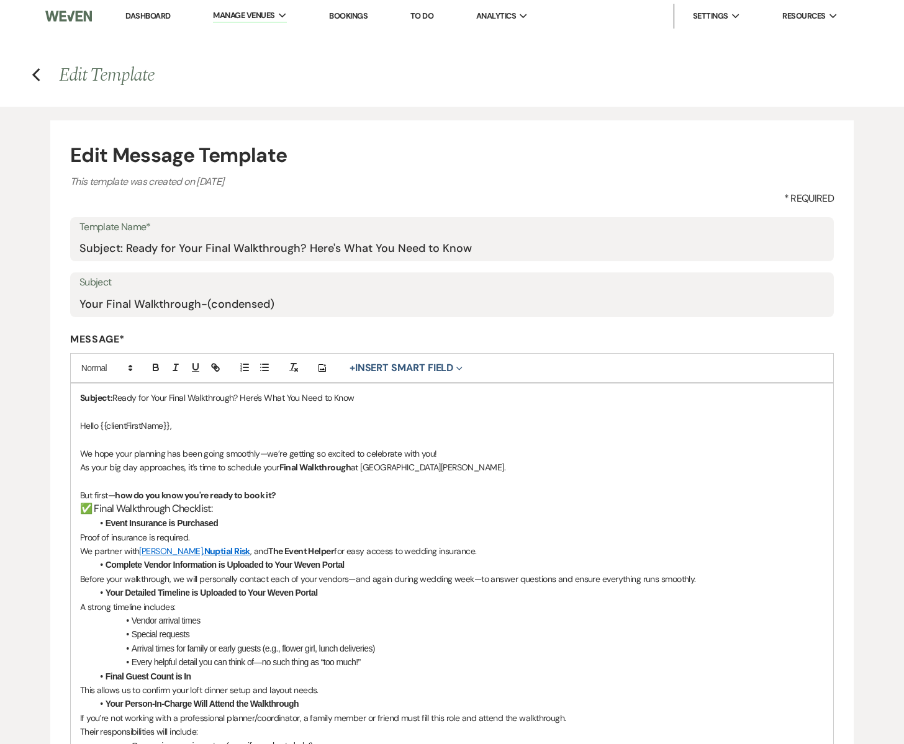
select select "Message Templates"
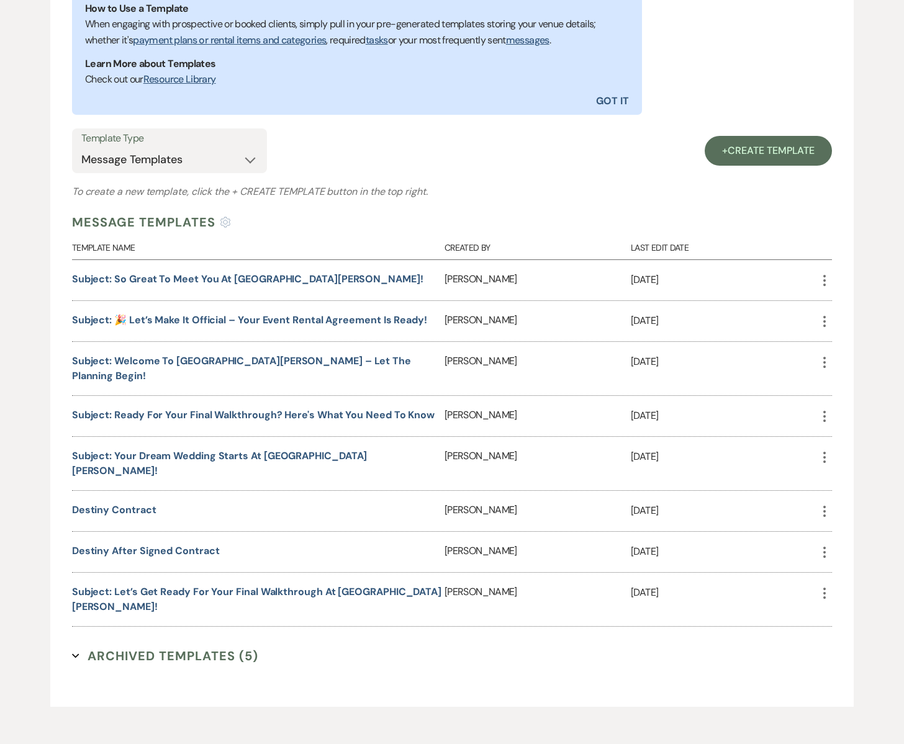
scroll to position [383, 0]
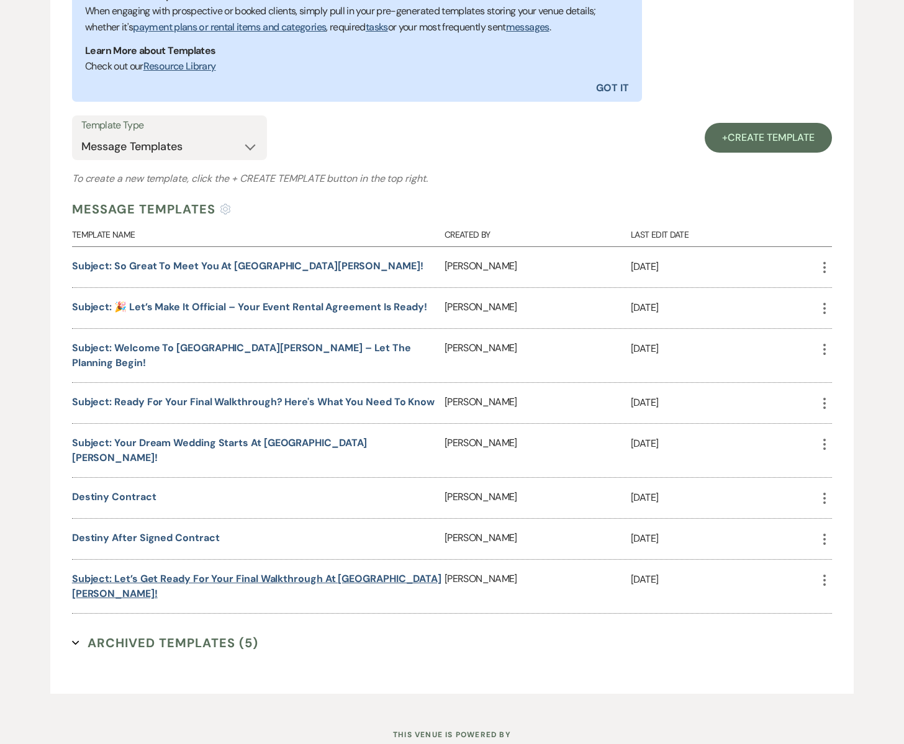
click at [227, 572] on link "Subject: Let’s Get Ready for Your Final Walkthrough at South Glen Farm!" at bounding box center [256, 586] width 369 height 28
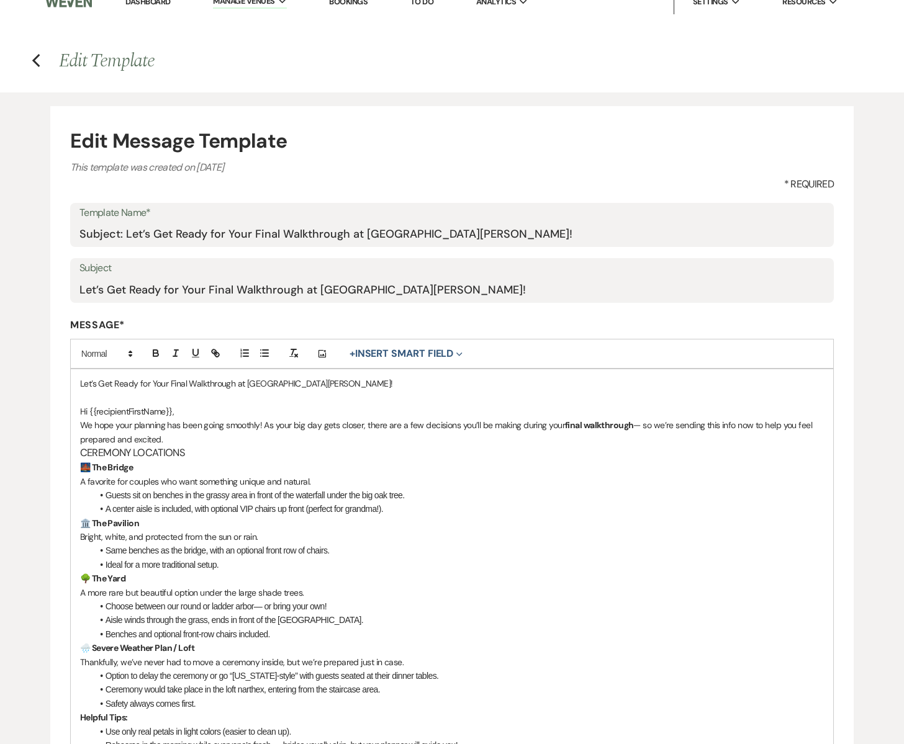
scroll to position [13, 0]
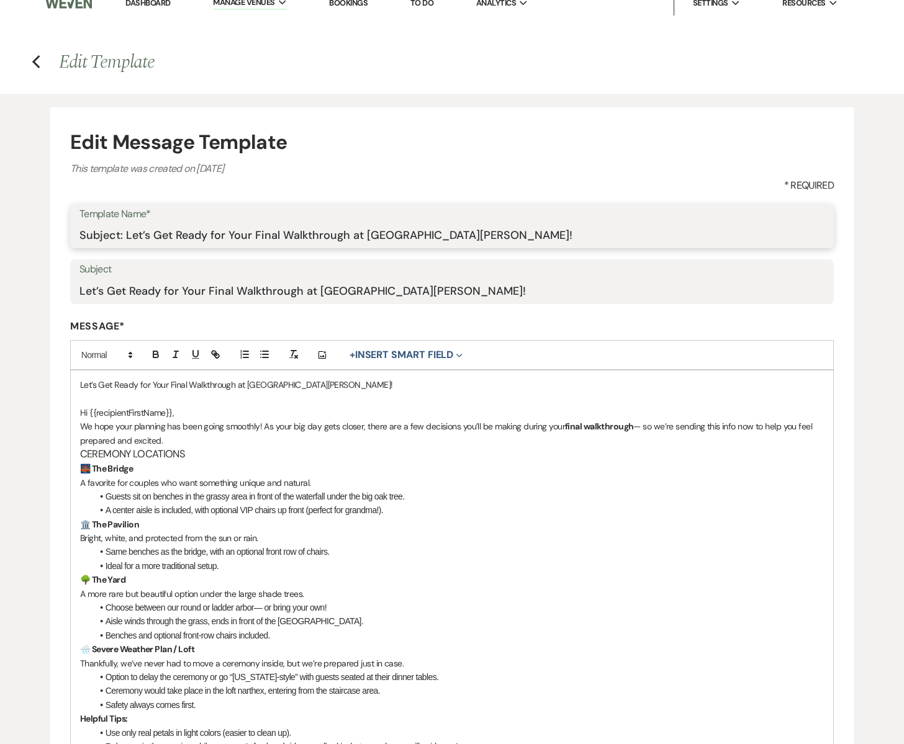
click at [476, 233] on input "Subject: Let’s Get Ready for Your Final Walkthrough at South Glen Farm!" at bounding box center [451, 235] width 745 height 24
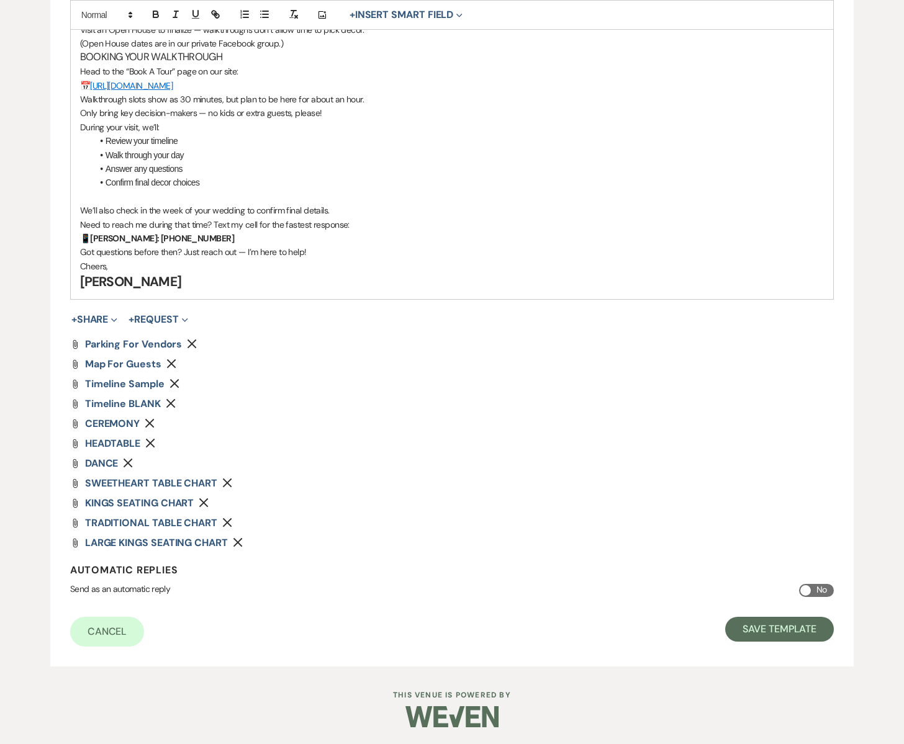
scroll to position [1568, 0]
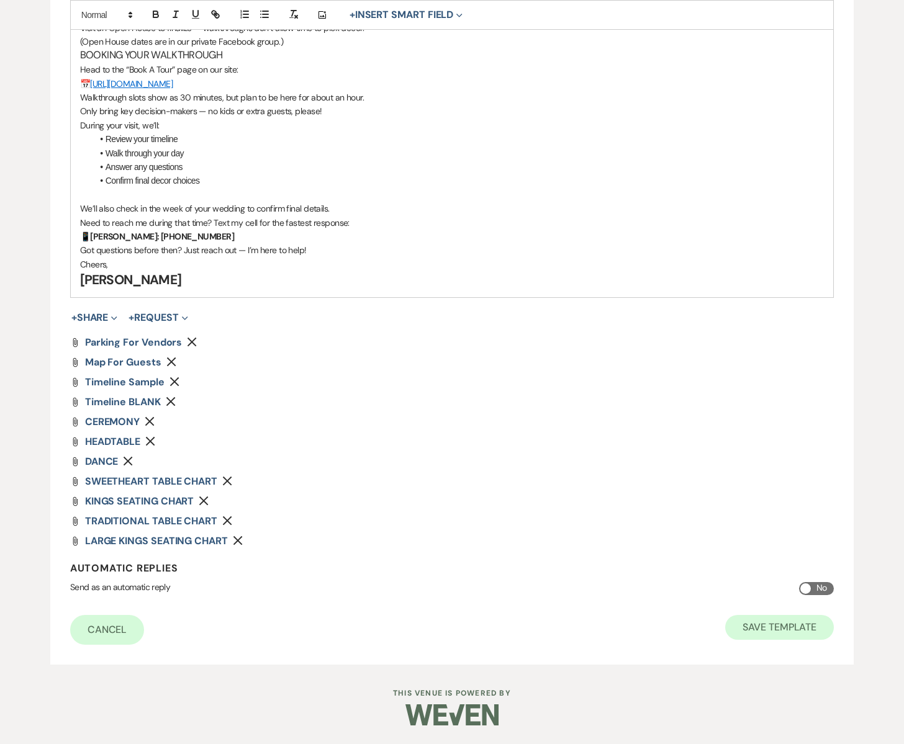
type input "Subject: Let’s Get Ready for Your Final Walkthrough at [GEOGRAPHIC_DATA][PERSON…"
click at [766, 628] on button "Save Template" at bounding box center [779, 627] width 109 height 25
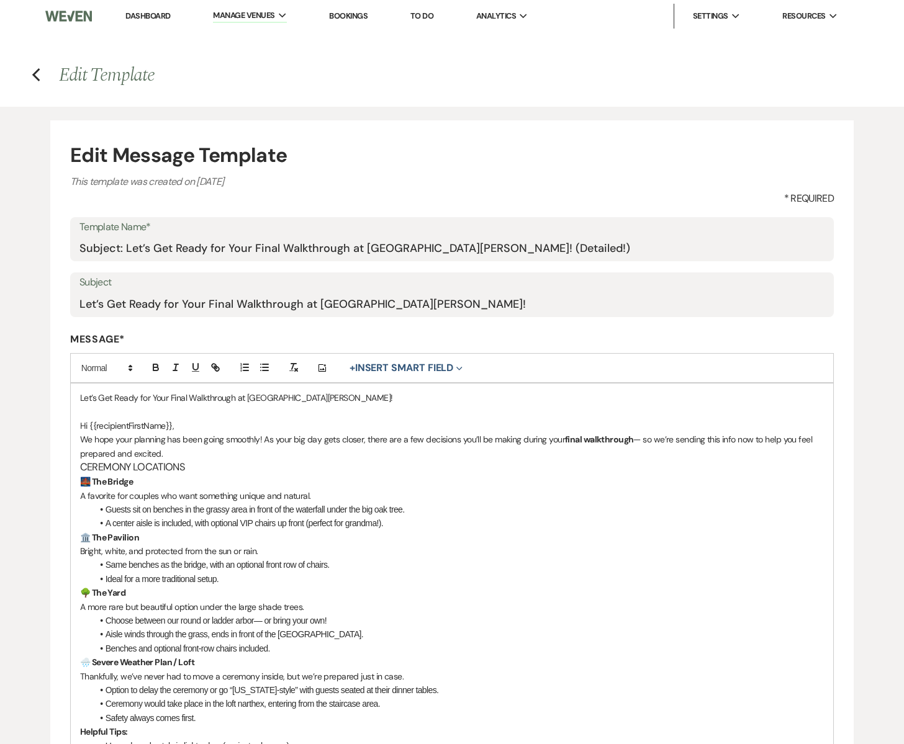
select select "Message Templates"
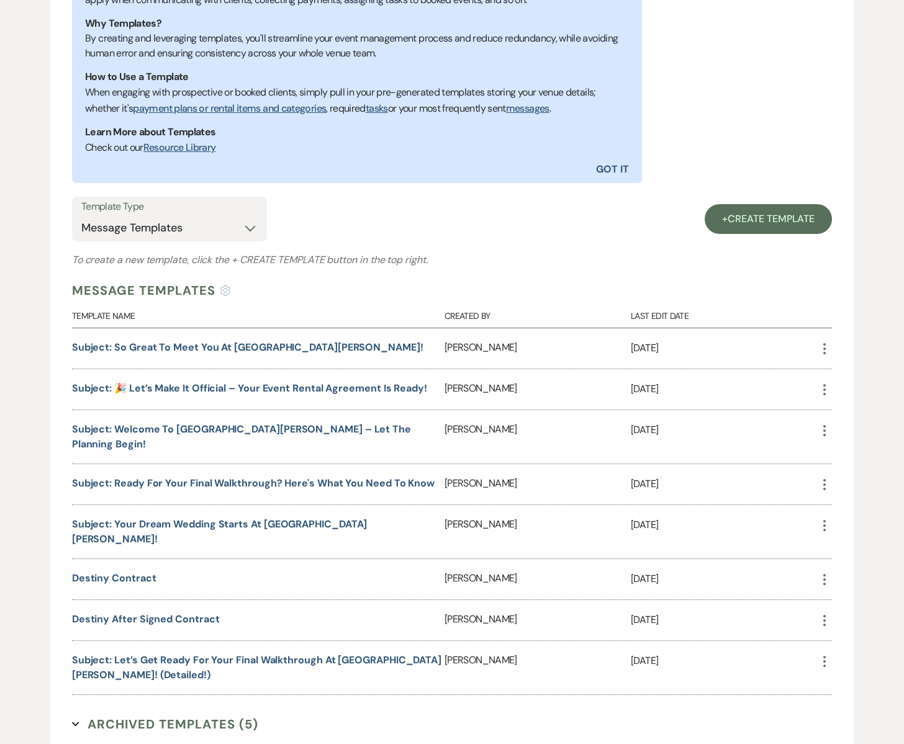
scroll to position [310, 0]
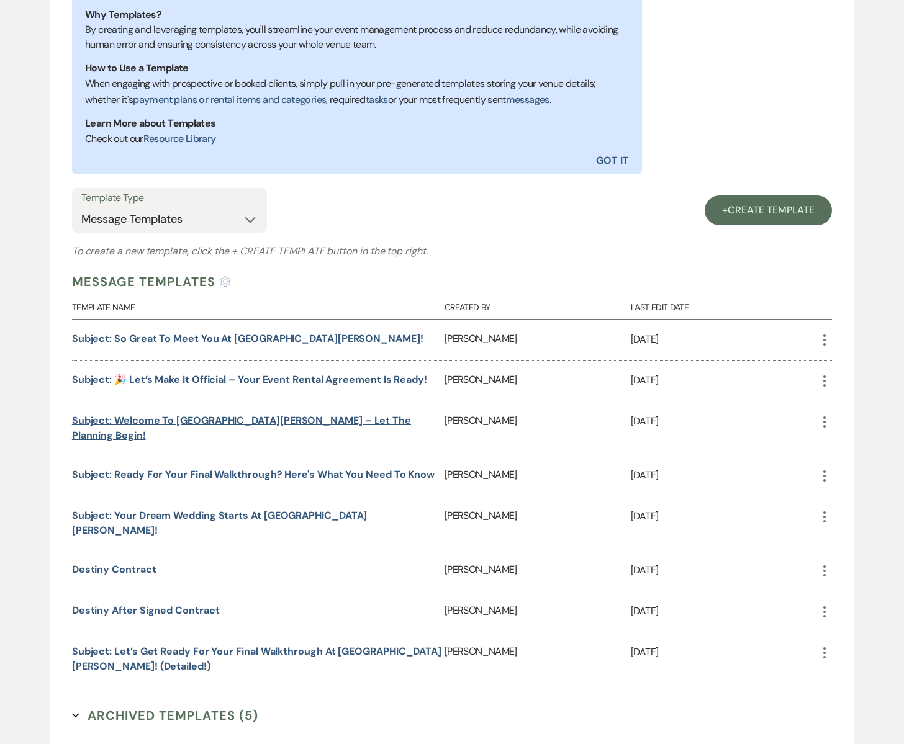
click at [360, 422] on link "Subject: Welcome to [GEOGRAPHIC_DATA][PERSON_NAME] – Let the Planning Begin!" at bounding box center [241, 428] width 339 height 28
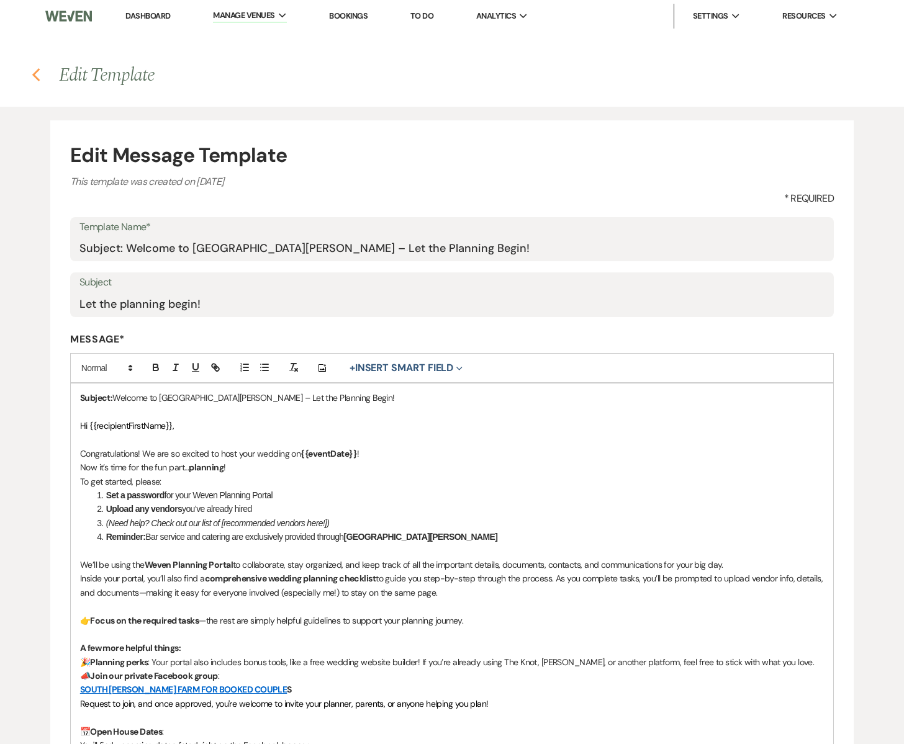
click at [38, 75] on icon "Previous" at bounding box center [36, 75] width 9 height 15
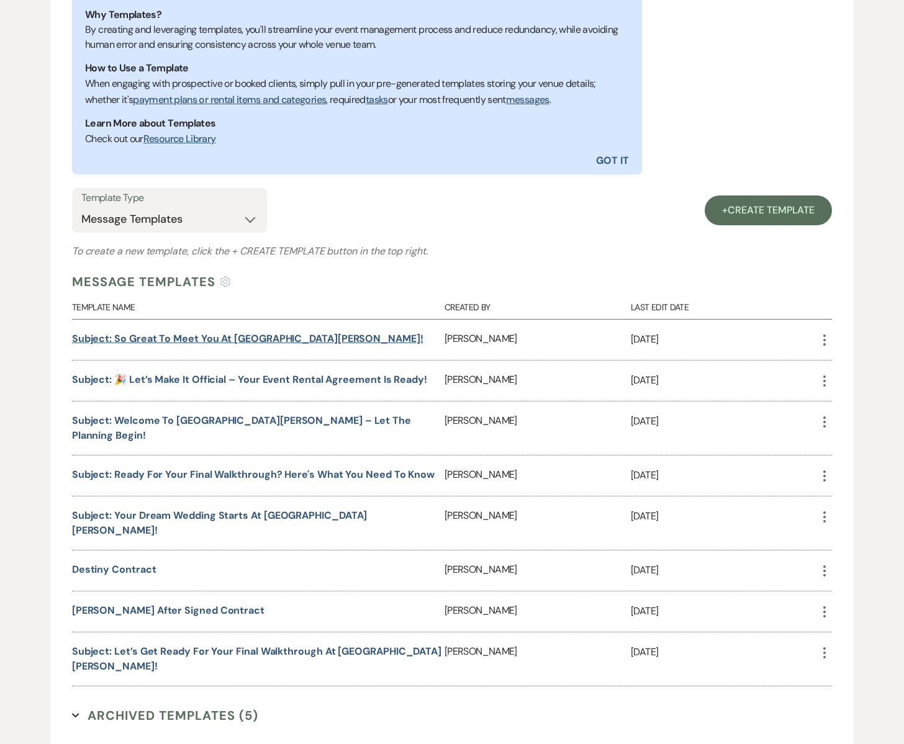
click at [262, 338] on link "Subject: So Great to Meet You at [GEOGRAPHIC_DATA][PERSON_NAME]!" at bounding box center [247, 338] width 351 height 13
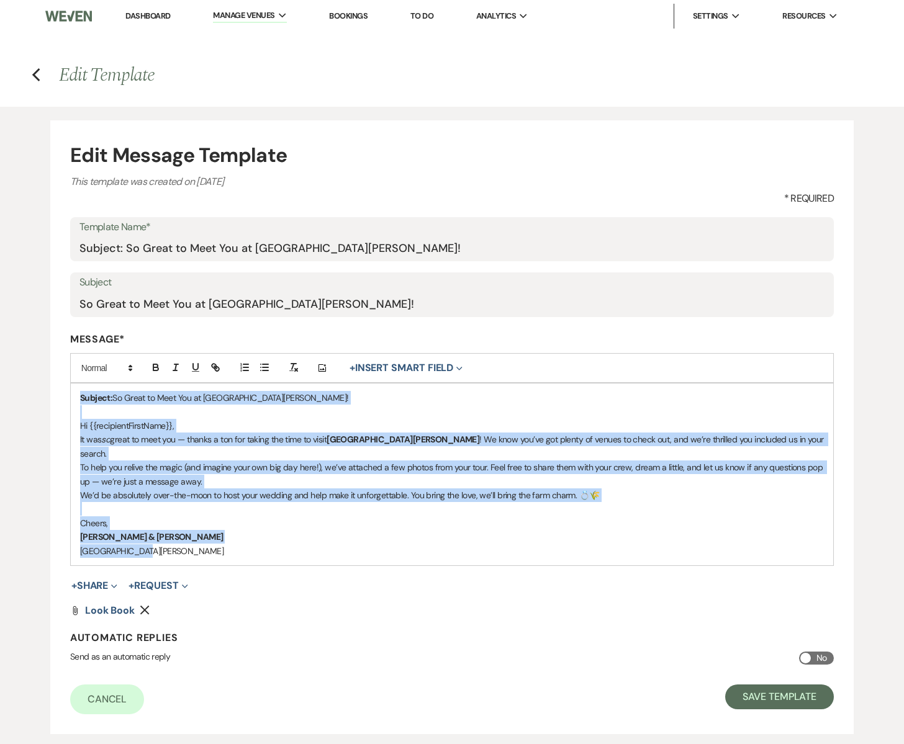
drag, startPoint x: 77, startPoint y: 396, endPoint x: 589, endPoint y: 545, distance: 533.4
click at [589, 545] on div "Subject: So Great to Meet You at [GEOGRAPHIC_DATA][PERSON_NAME]! Hi {{recipient…" at bounding box center [452, 475] width 762 height 182
click at [590, 545] on div "Subject: So Great to Meet You at [GEOGRAPHIC_DATA][PERSON_NAME]! Hi {{recipient…" at bounding box center [452, 475] width 762 height 182
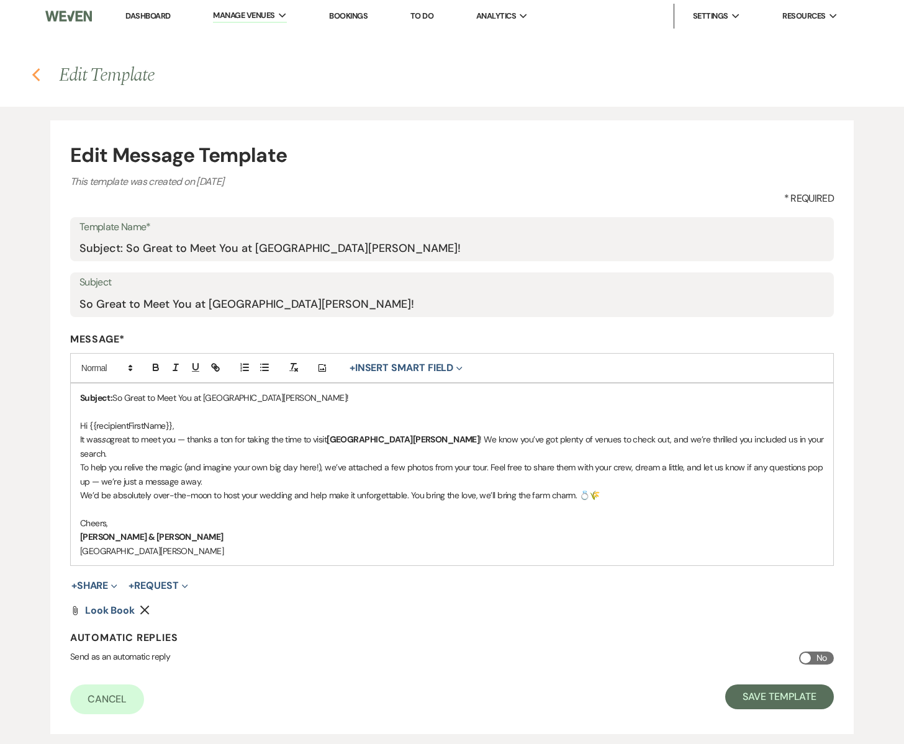
click at [37, 71] on use "button" at bounding box center [36, 75] width 8 height 14
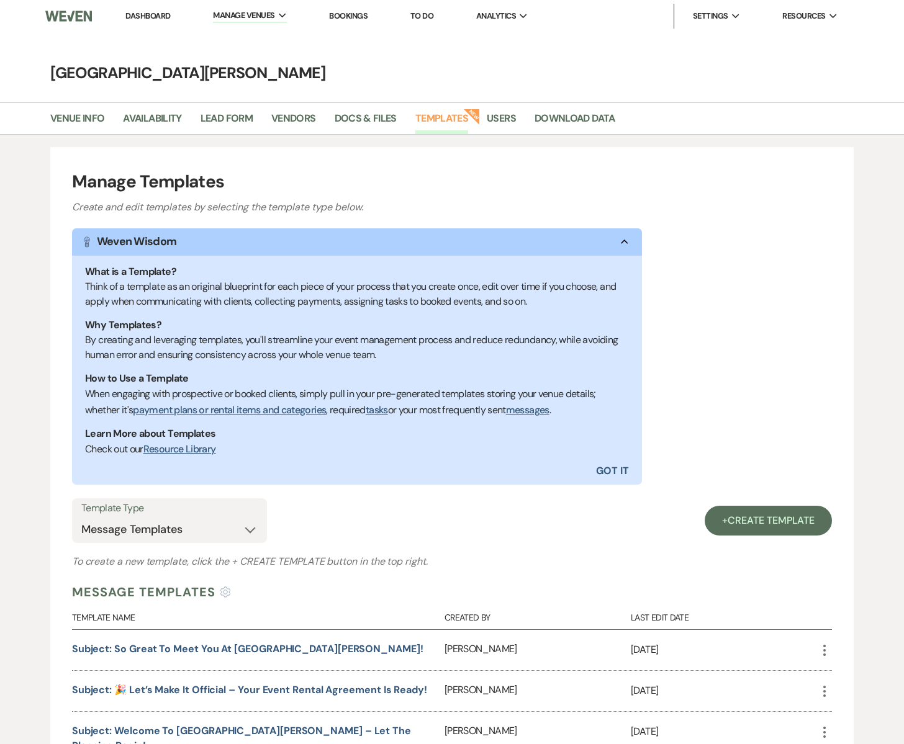
click at [137, 15] on link "Dashboard" at bounding box center [147, 16] width 45 height 11
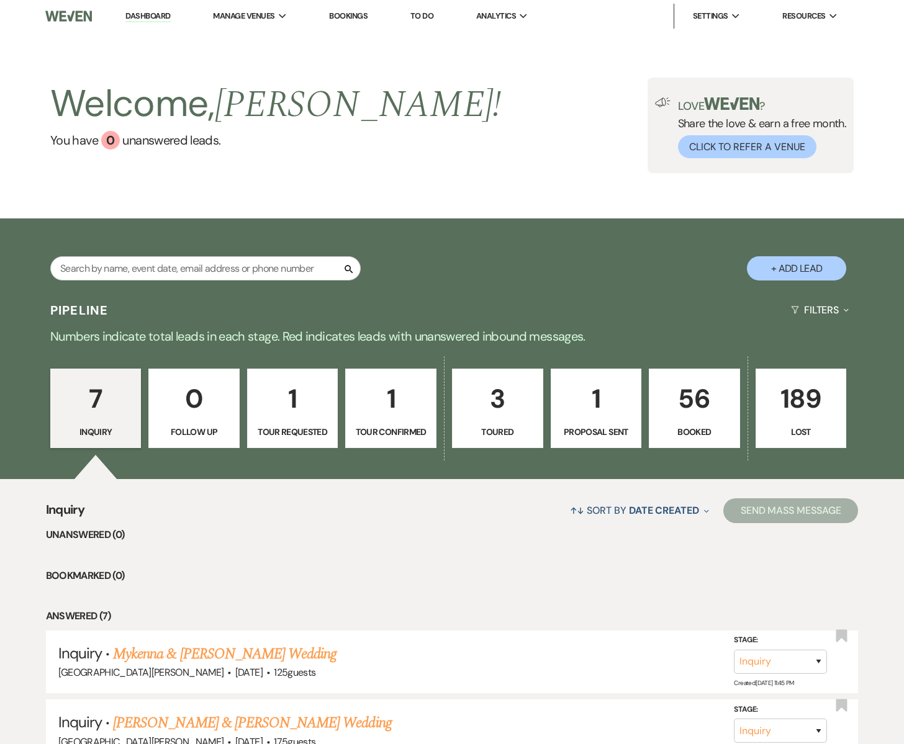
click at [481, 429] on p "Toured" at bounding box center [497, 432] width 75 height 14
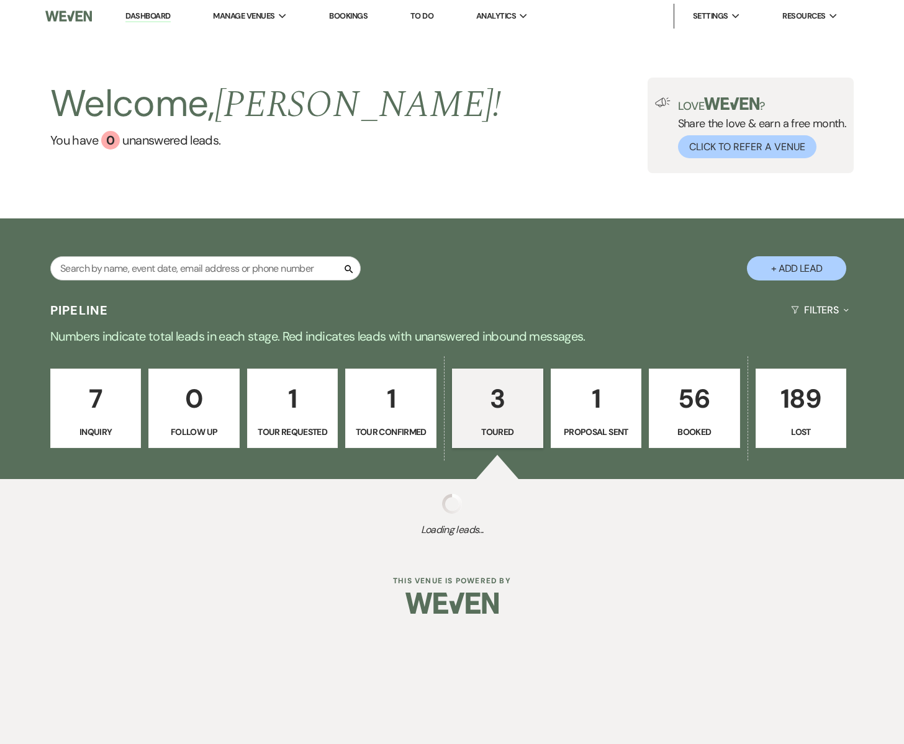
select select "5"
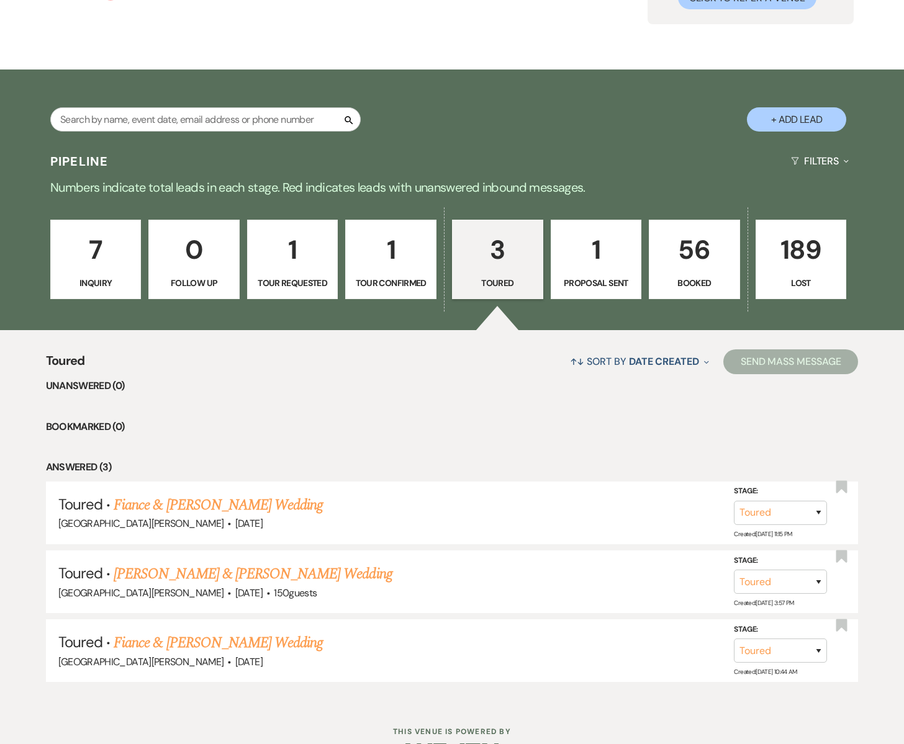
scroll to position [186, 0]
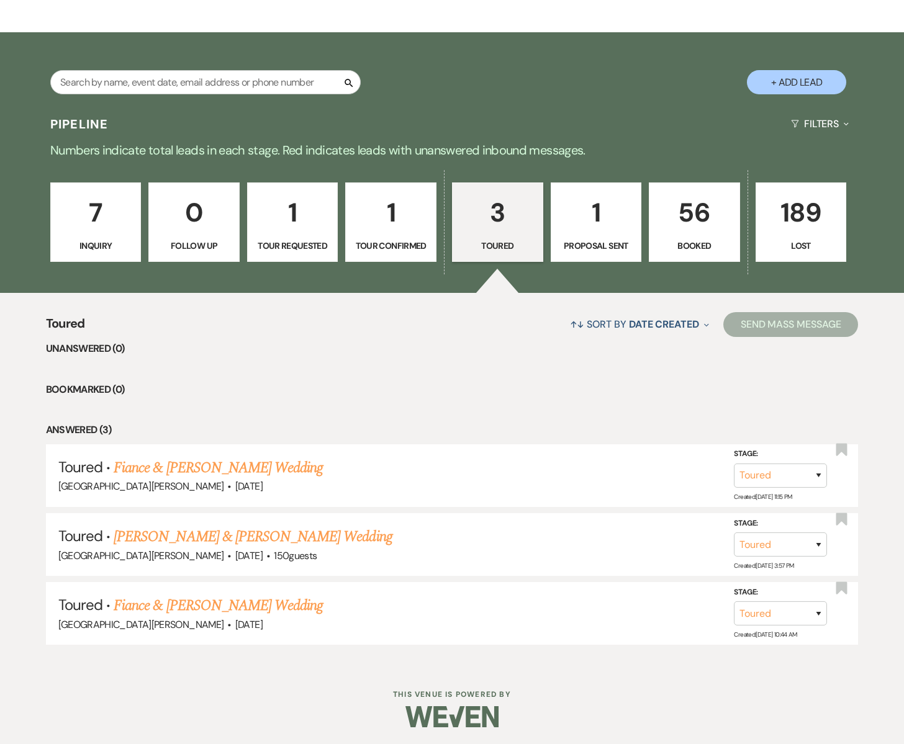
click at [596, 220] on p "1" at bounding box center [596, 213] width 75 height 42
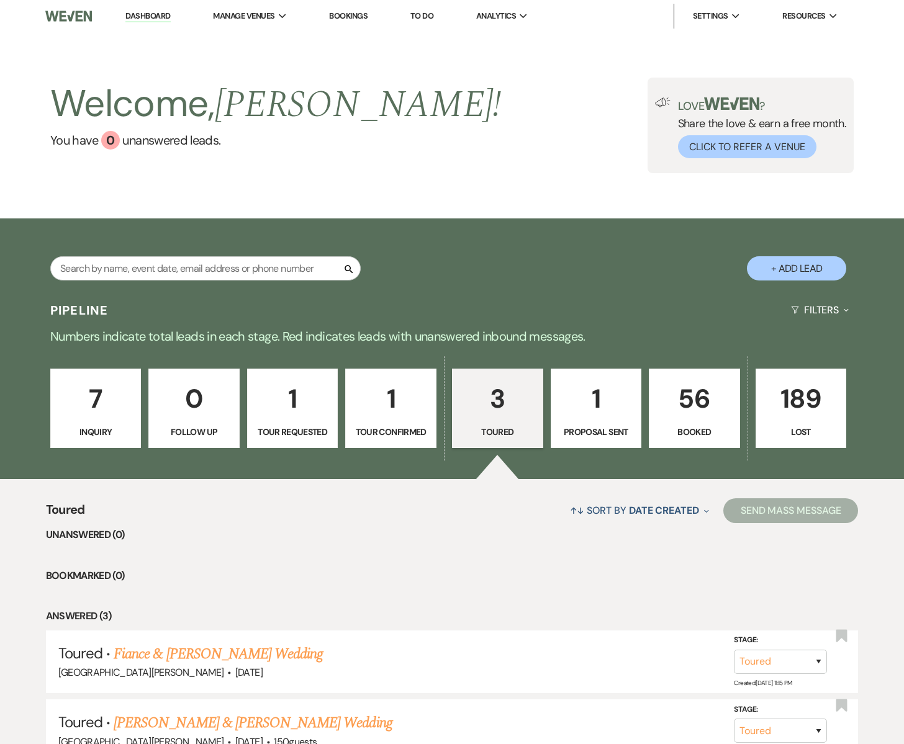
select select "6"
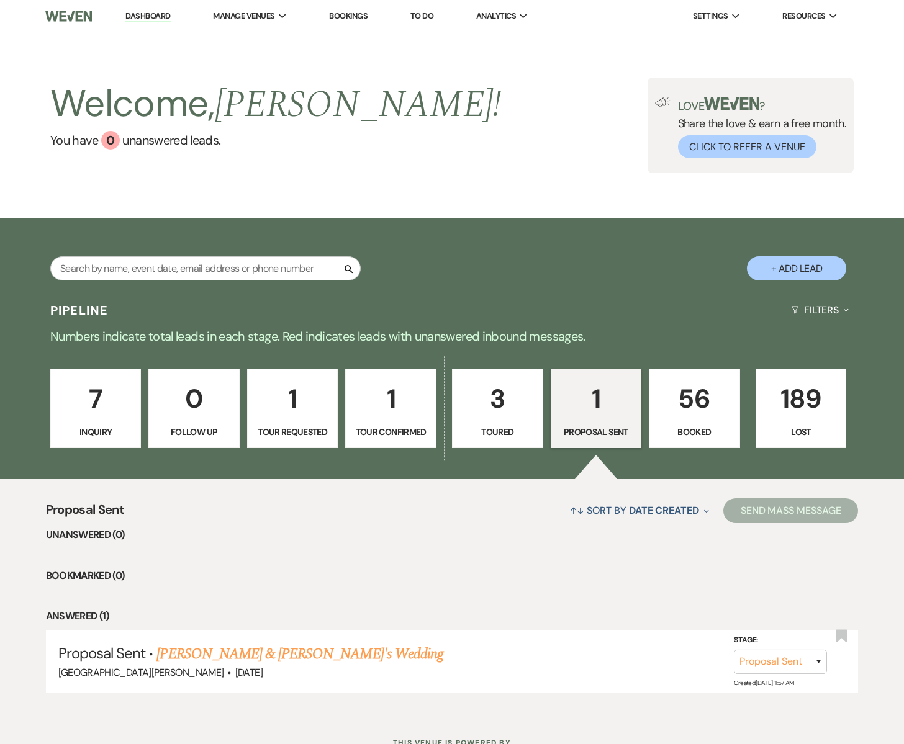
click at [249, 655] on link "[PERSON_NAME] & [PERSON_NAME]'s Wedding" at bounding box center [299, 654] width 287 height 22
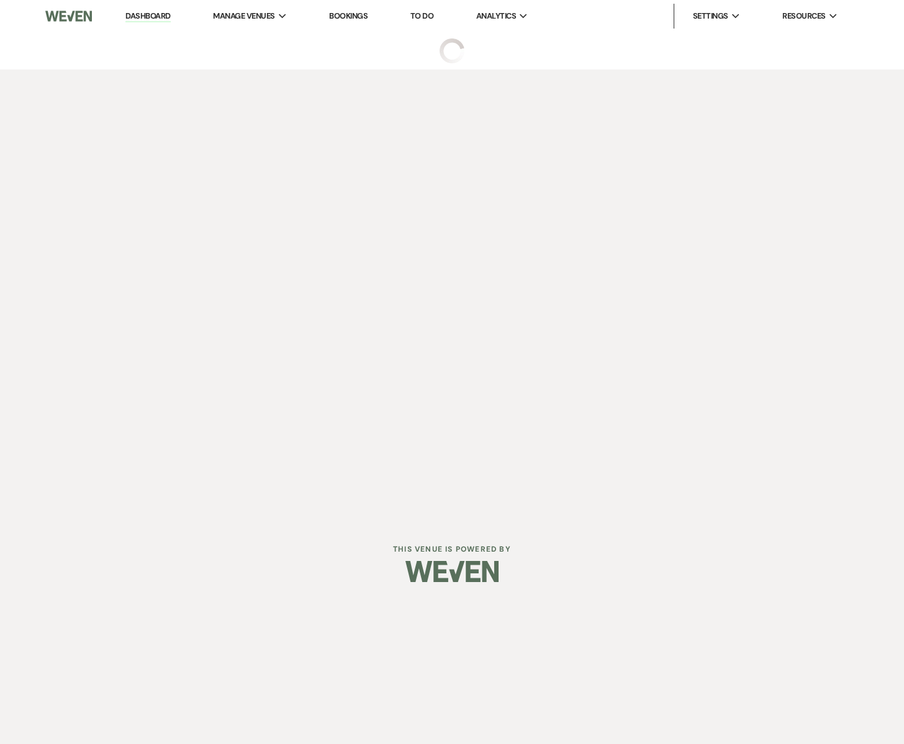
select select "6"
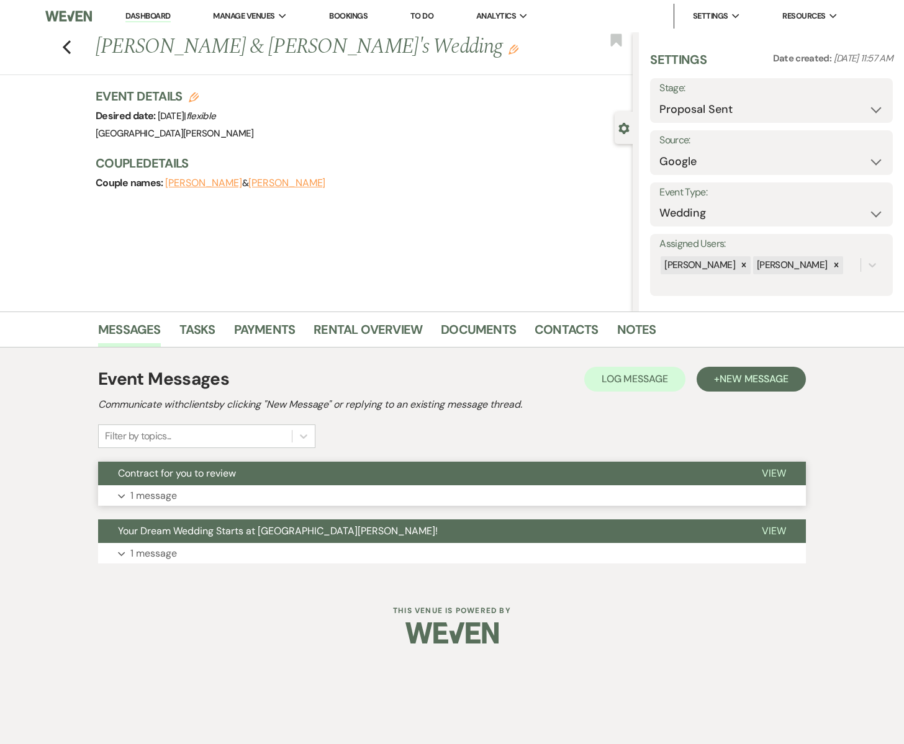
click at [223, 481] on button "Contract for you to review" at bounding box center [420, 474] width 644 height 24
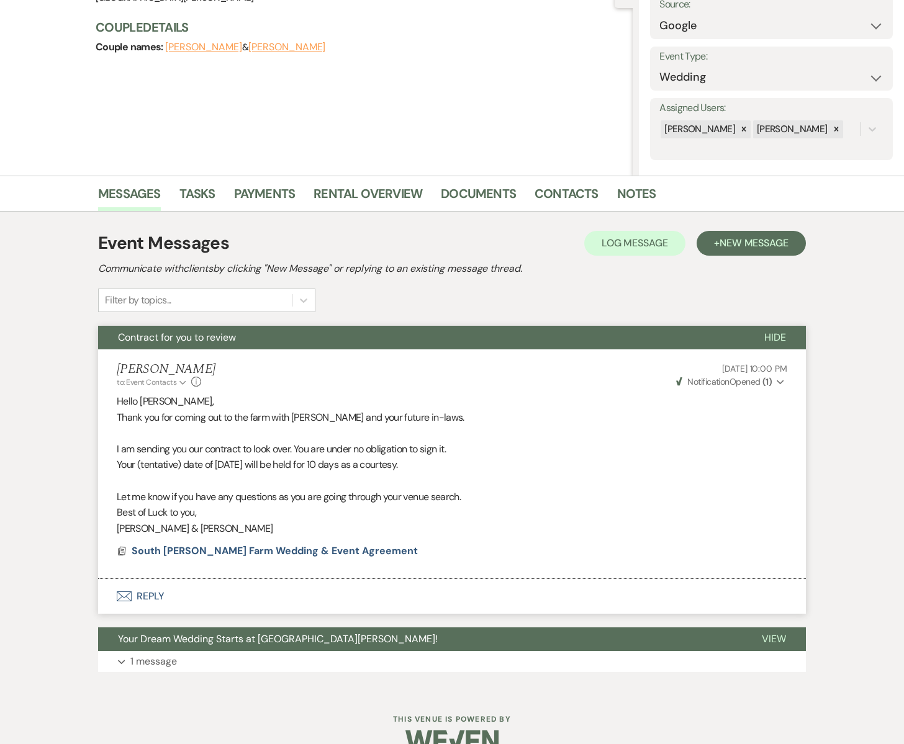
scroll to position [162, 0]
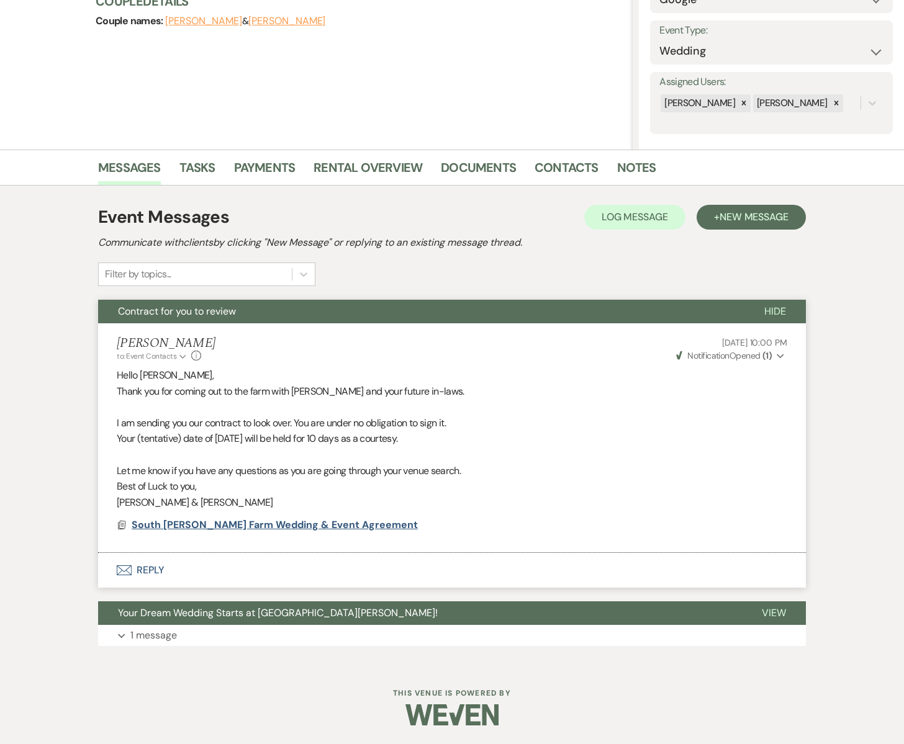
click at [250, 530] on span "South [PERSON_NAME] Farm Wedding & Event Agreement" at bounding box center [275, 524] width 286 height 13
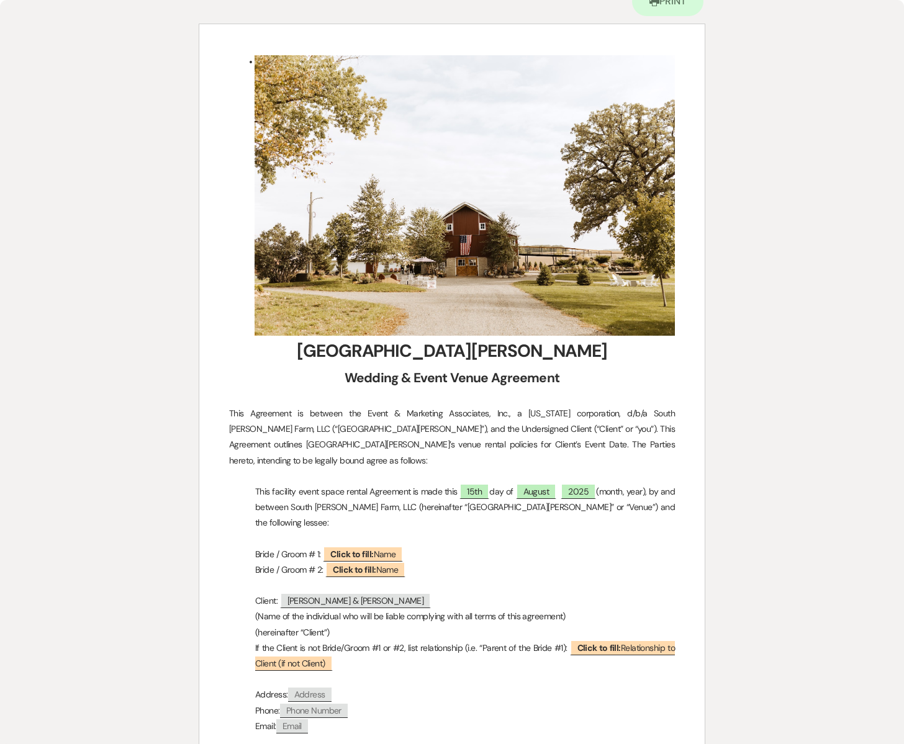
scroll to position [0, 0]
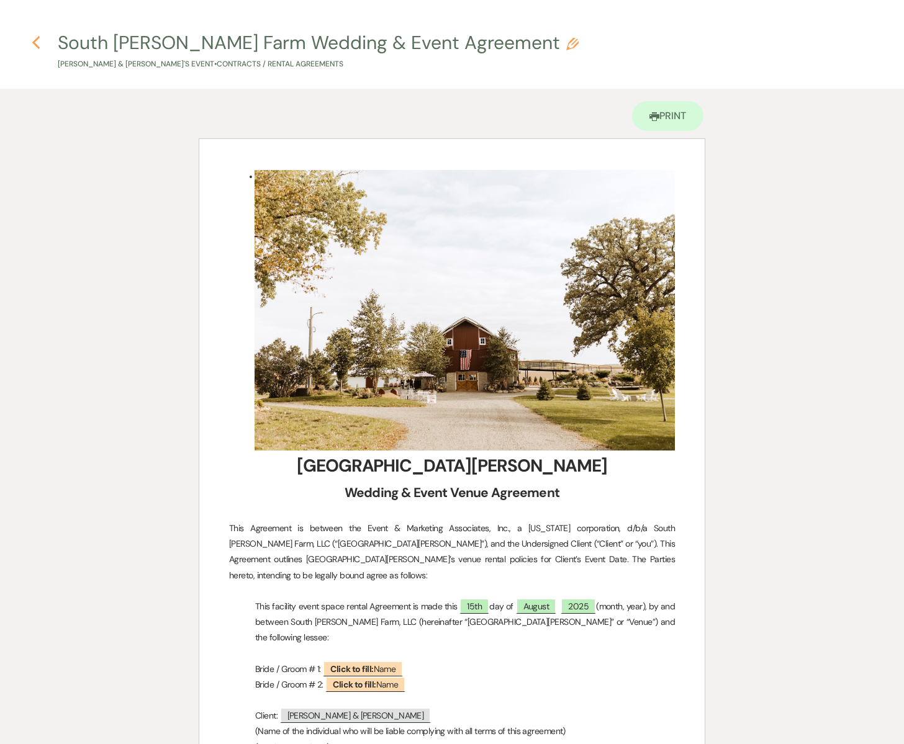
click at [36, 43] on icon "Previous" at bounding box center [36, 42] width 9 height 15
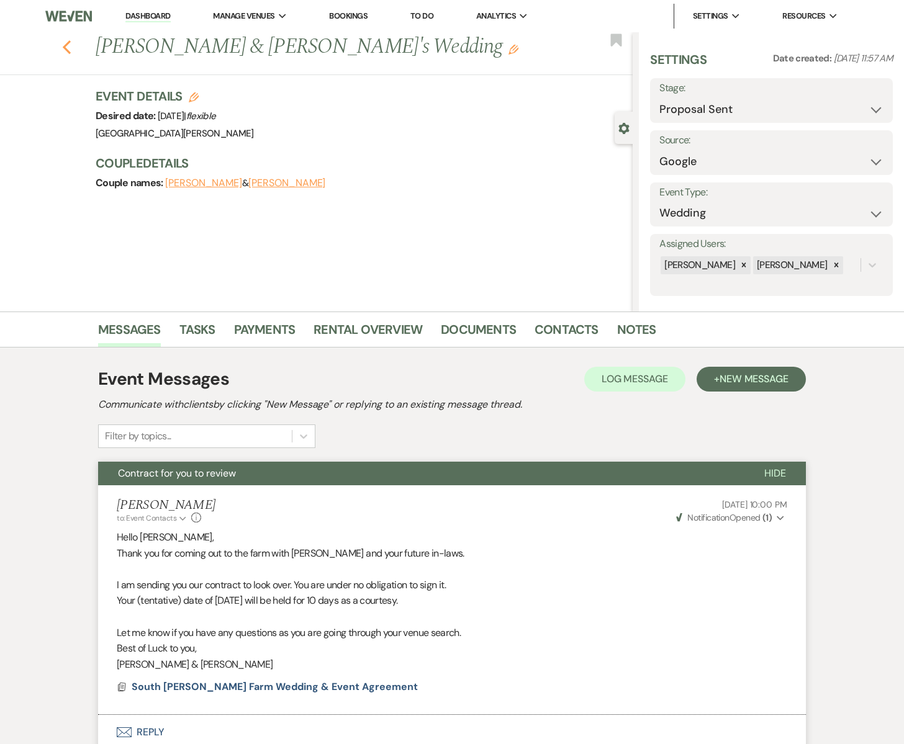
click at [70, 48] on icon "Previous" at bounding box center [66, 47] width 9 height 15
select select "6"
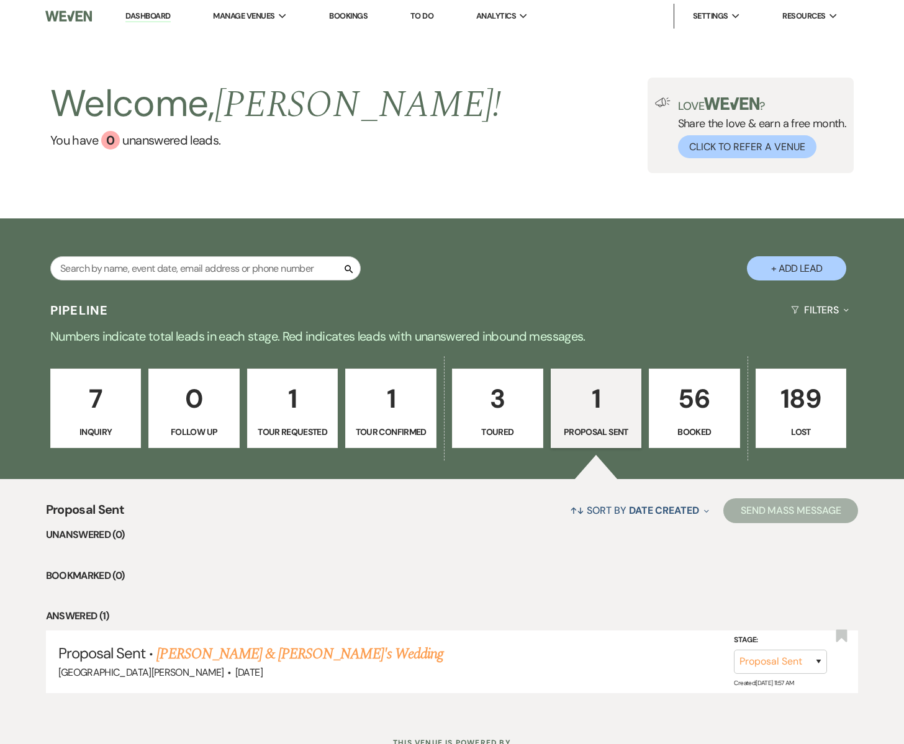
click at [404, 407] on p "1" at bounding box center [390, 399] width 75 height 42
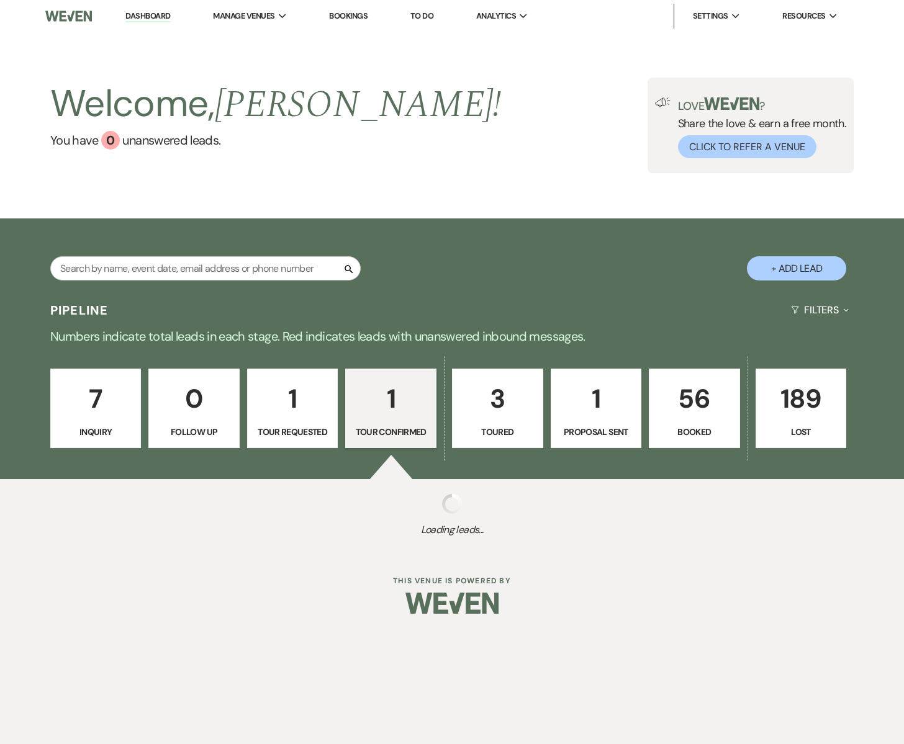
select select "4"
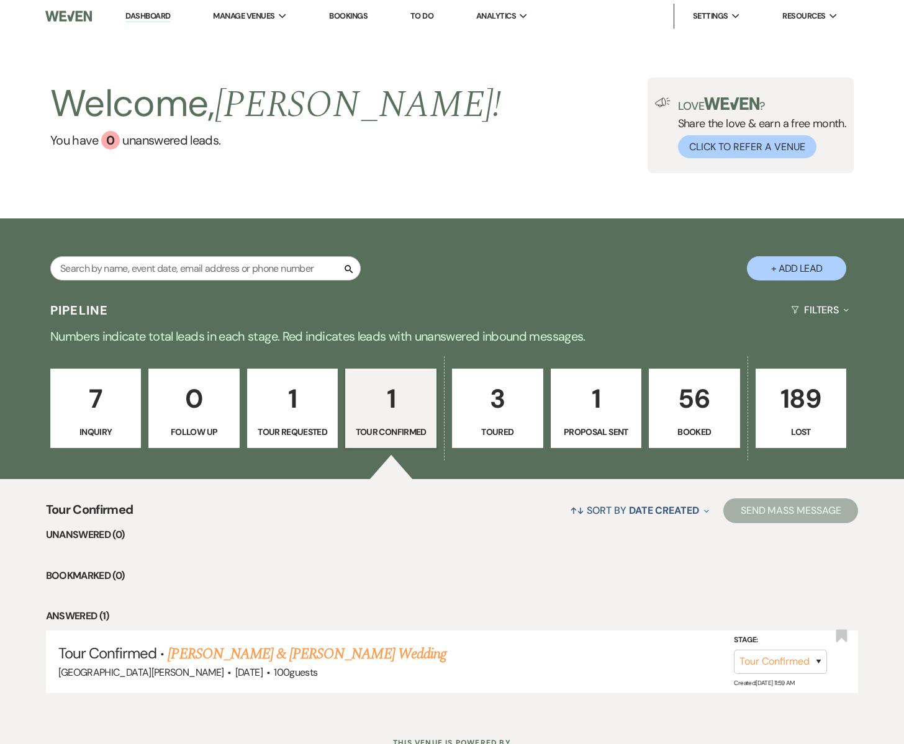
click at [307, 412] on p "1" at bounding box center [292, 399] width 75 height 42
select select "2"
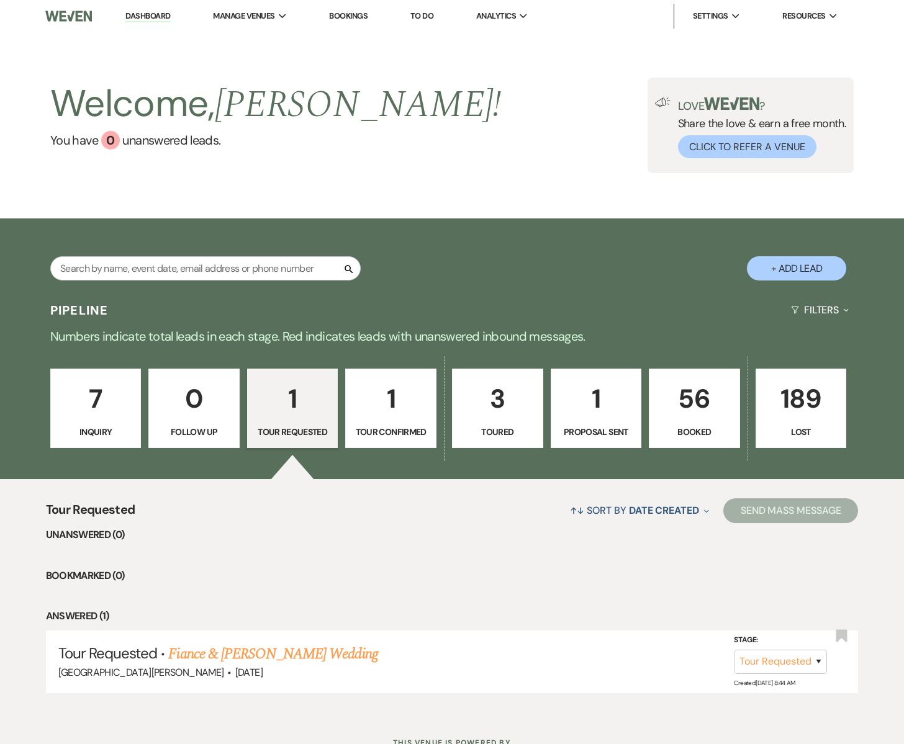
click at [392, 413] on p "1" at bounding box center [390, 399] width 75 height 42
select select "4"
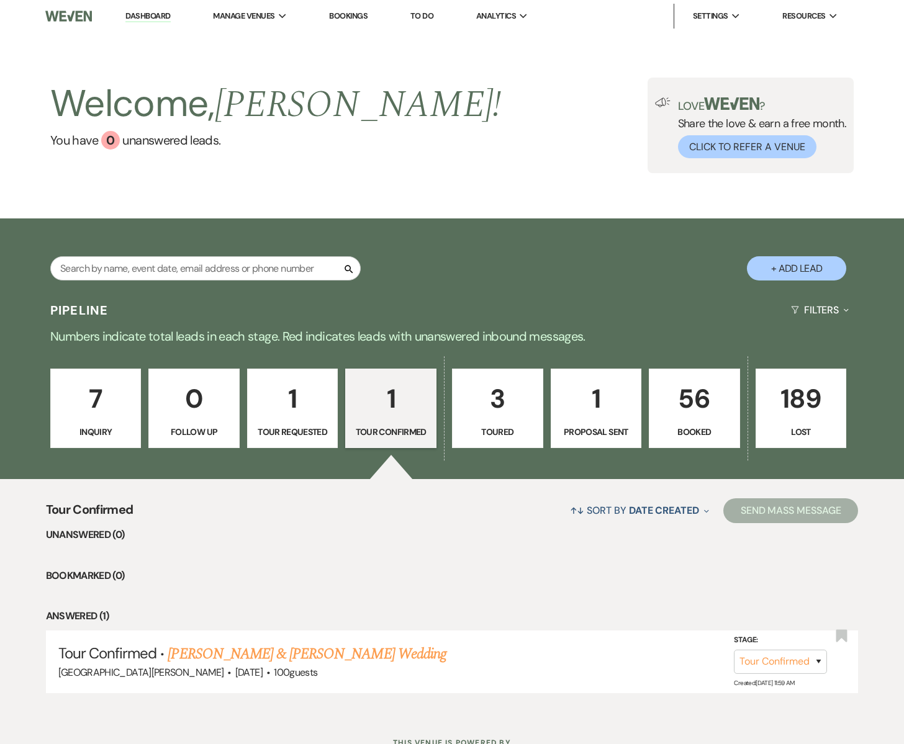
click at [497, 425] on p "Toured" at bounding box center [497, 432] width 75 height 14
select select "5"
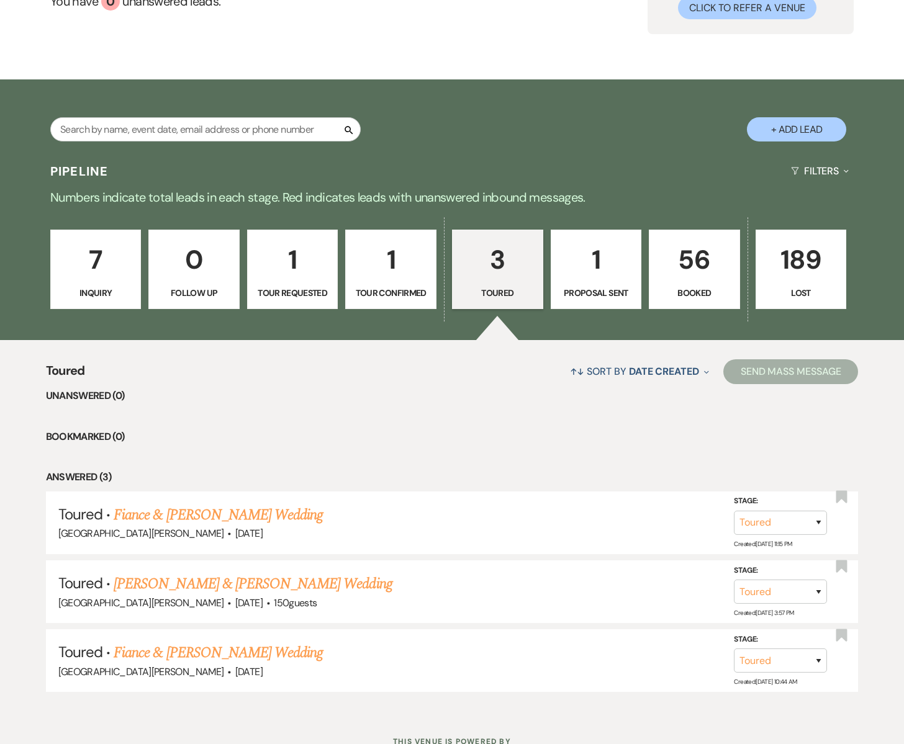
scroll to position [140, 0]
click at [97, 271] on p "7" at bounding box center [95, 259] width 75 height 42
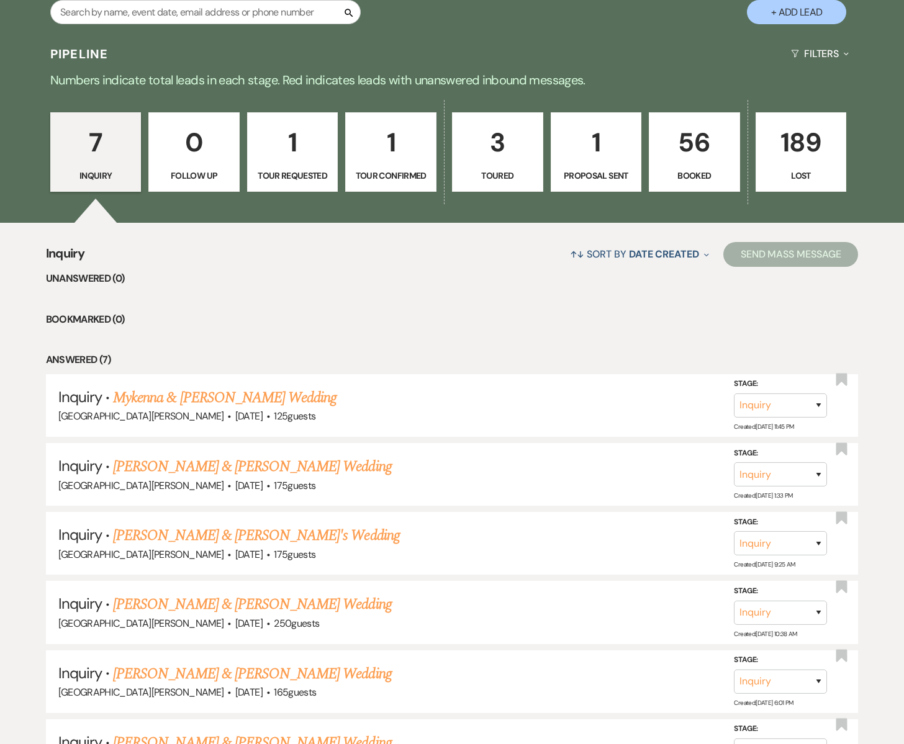
scroll to position [52, 0]
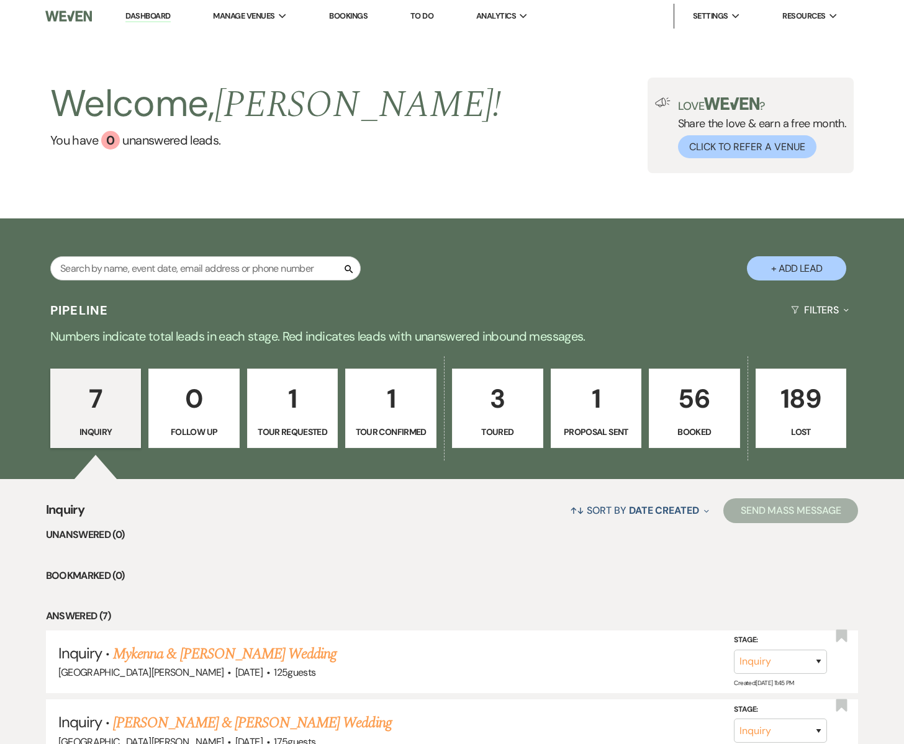
select select "Message Templates"
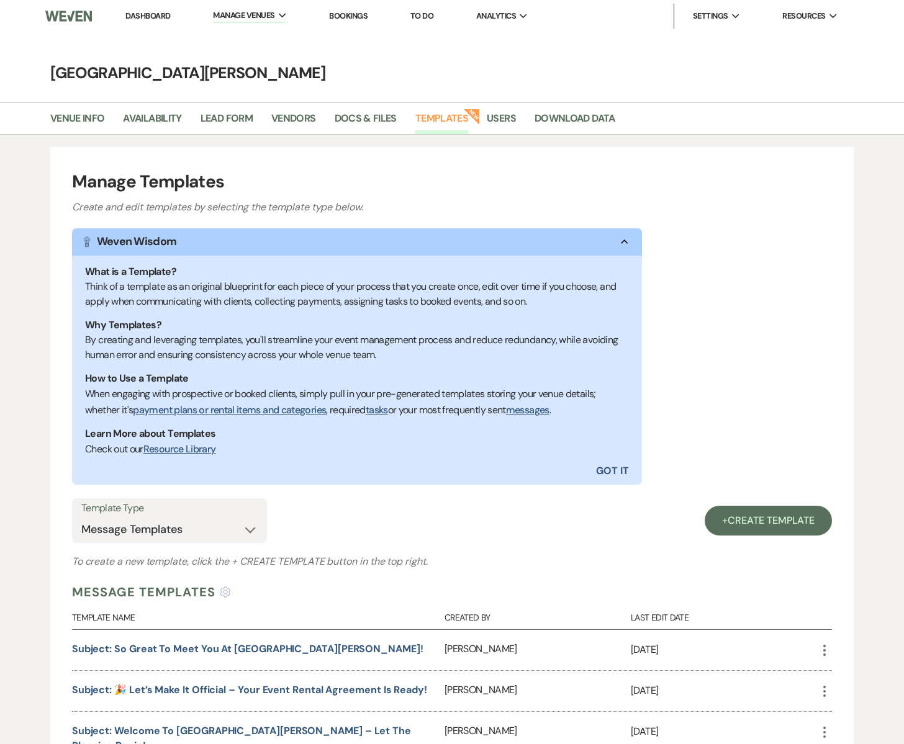
click at [147, 15] on link "Dashboard" at bounding box center [147, 16] width 45 height 11
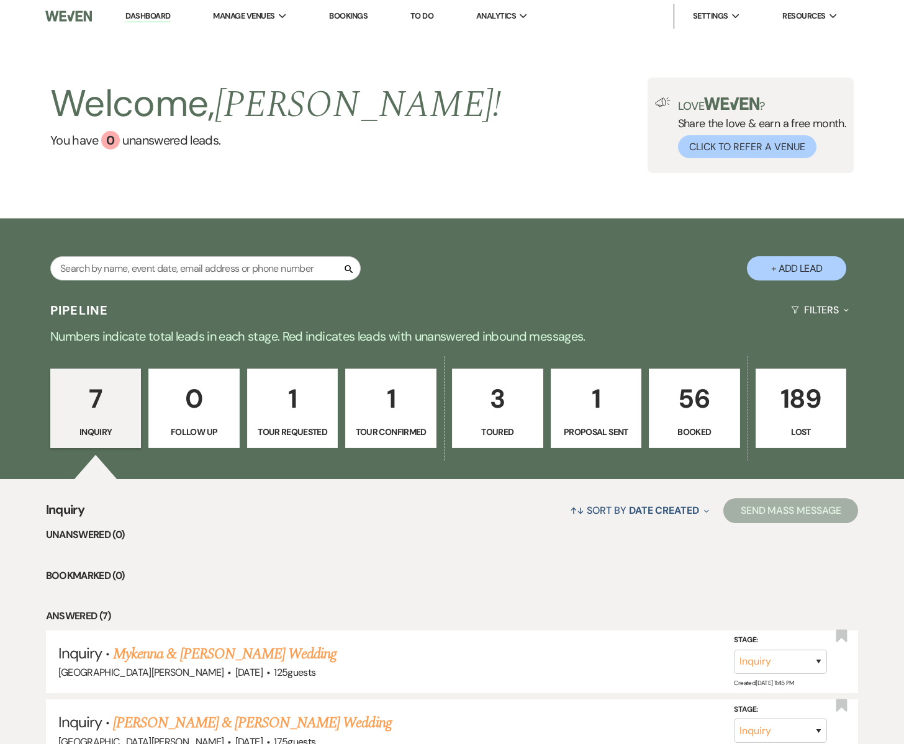
click at [797, 265] on button "+ Add Lead" at bounding box center [796, 268] width 99 height 24
select select "755"
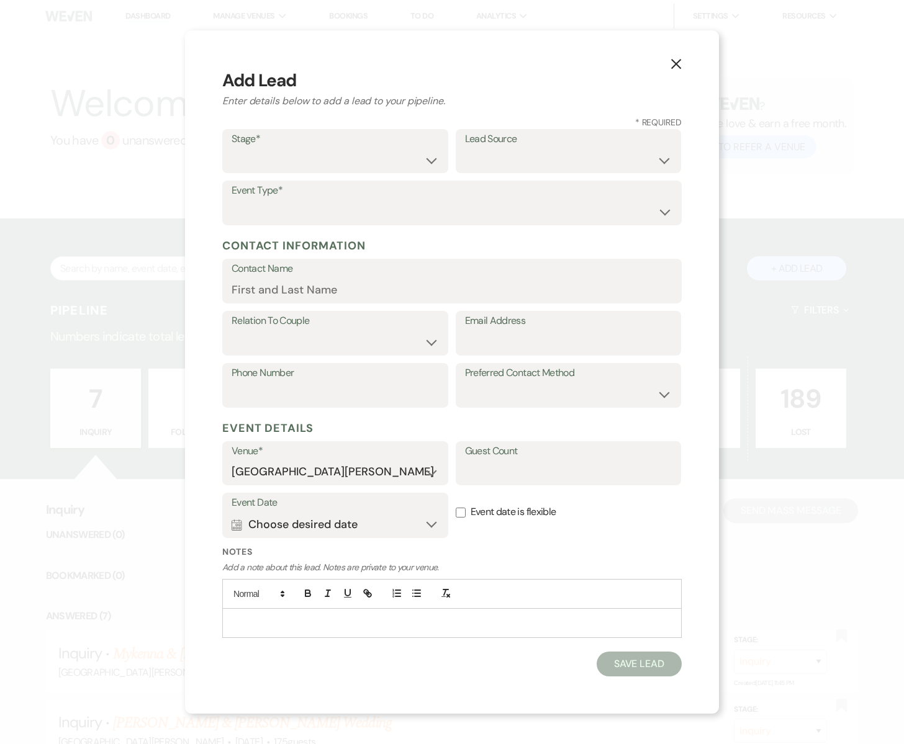
click at [677, 63] on use "button" at bounding box center [676, 64] width 10 height 10
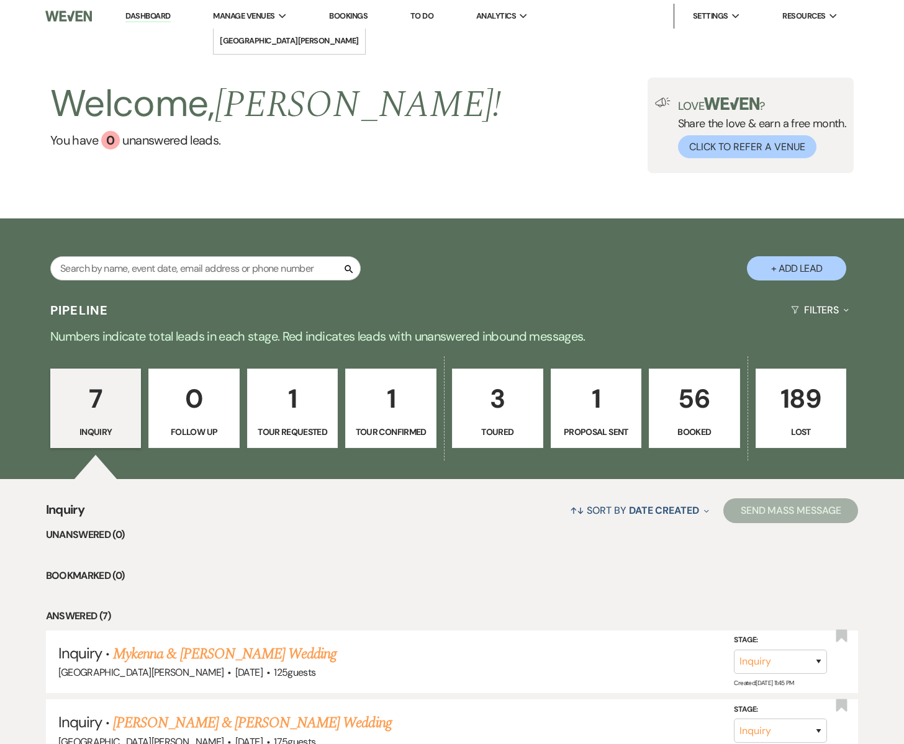
click at [250, 16] on span "Manage Venues" at bounding box center [243, 16] width 61 height 12
click at [249, 32] on link "[GEOGRAPHIC_DATA][PERSON_NAME]" at bounding box center [289, 41] width 151 height 25
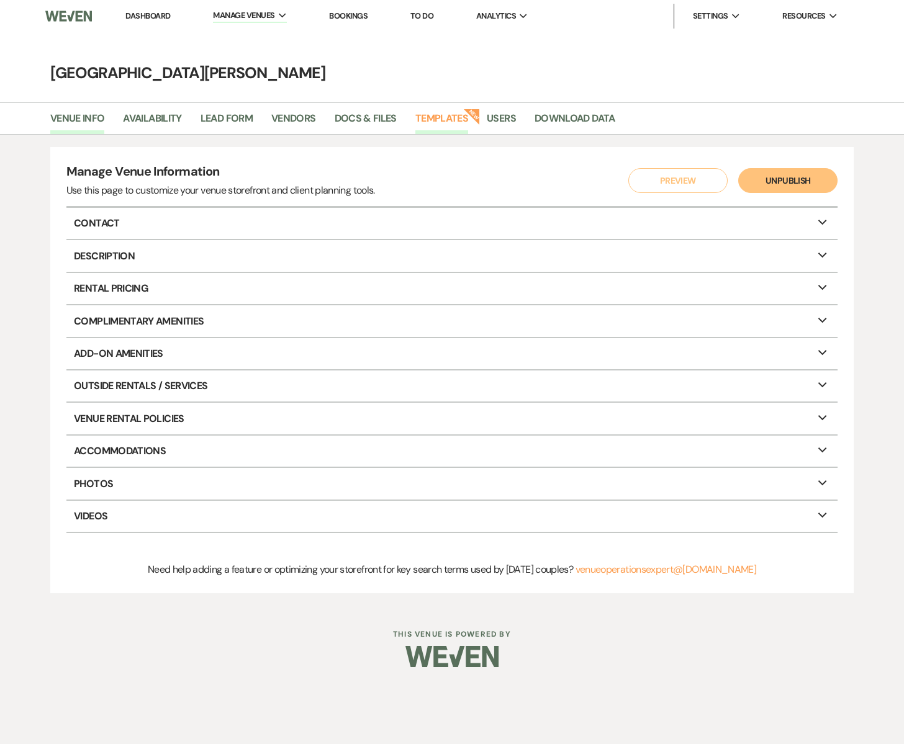
click at [444, 119] on link "Templates" at bounding box center [441, 123] width 53 height 24
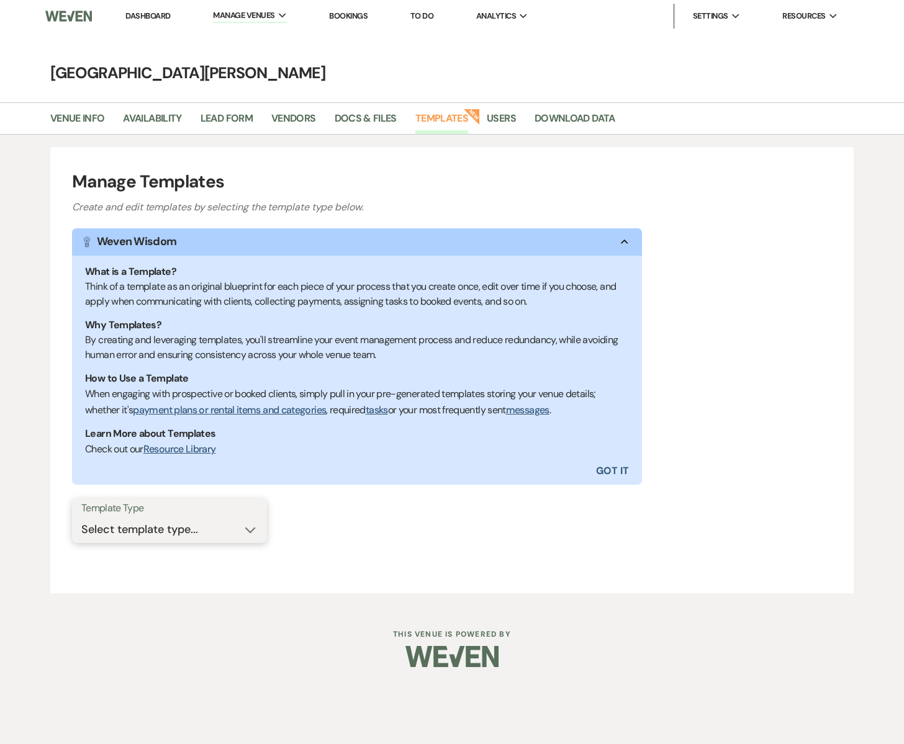
click at [251, 535] on select "Select template type... Task List Message Templates Payment Plan Inventory Item…" at bounding box center [169, 530] width 176 height 24
select select "Message Templates"
click at [81, 518] on select "Select template type... Task List Message Templates Payment Plan Inventory Item…" at bounding box center [169, 530] width 176 height 24
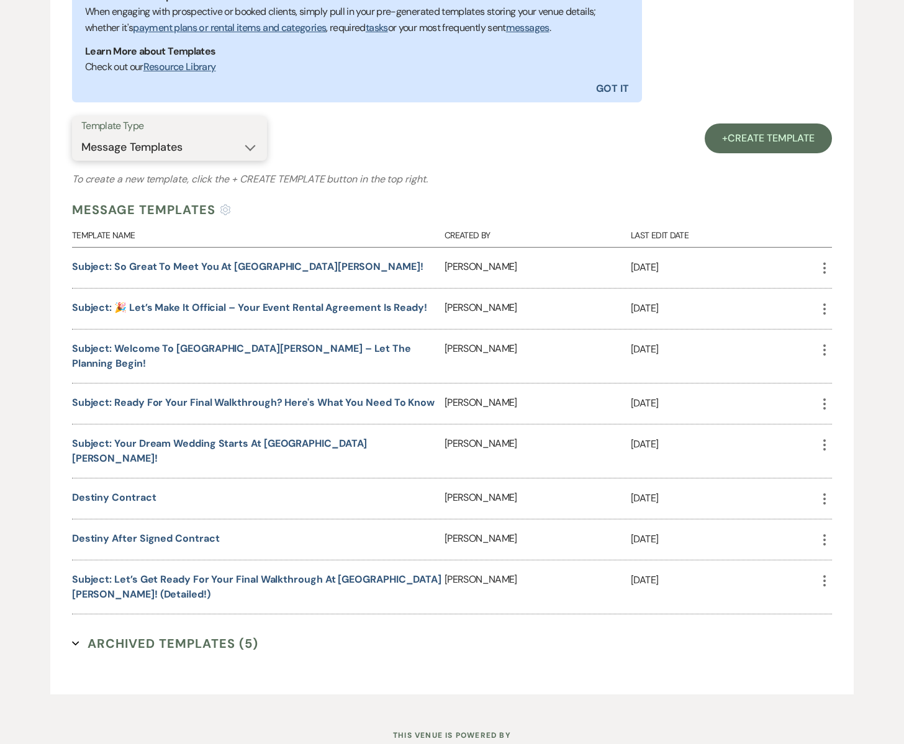
scroll to position [397, 0]
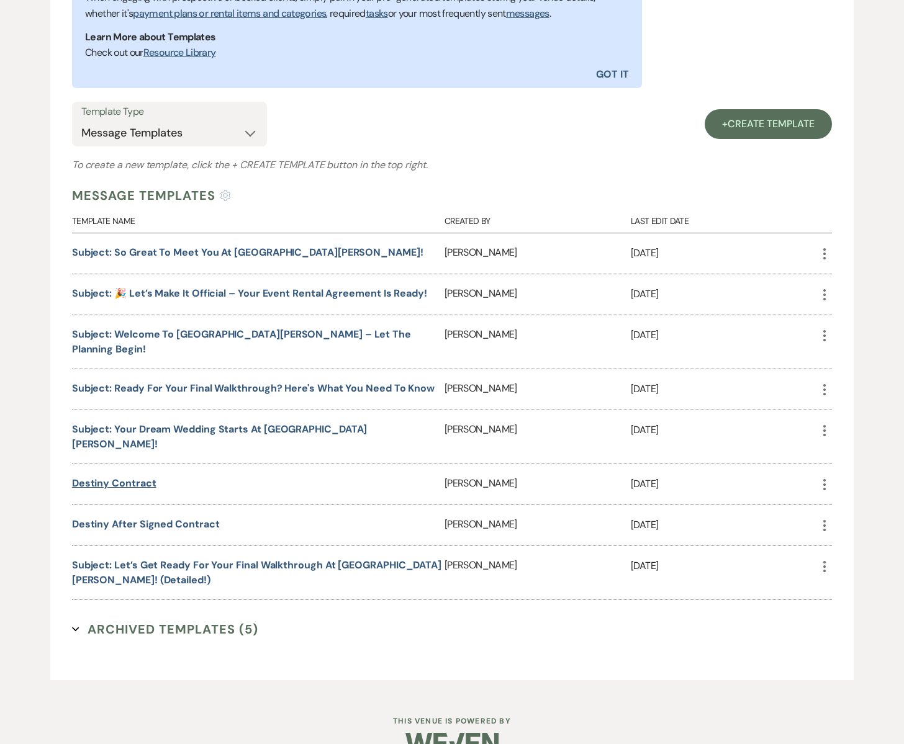
click at [131, 477] on link "Destiny Contract" at bounding box center [114, 483] width 84 height 13
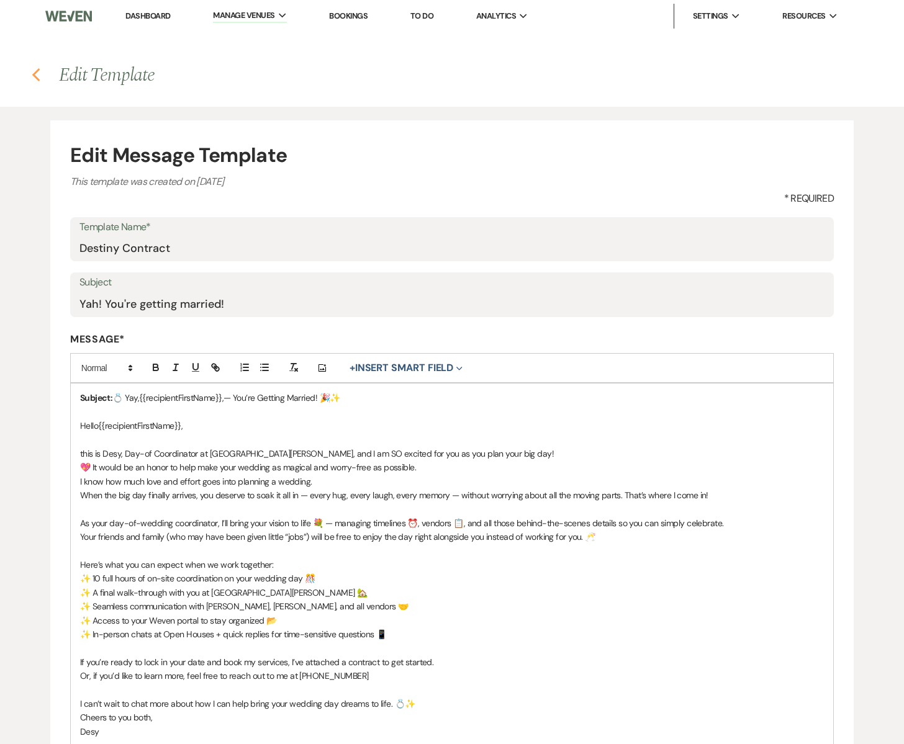
click at [39, 76] on icon "Previous" at bounding box center [36, 75] width 9 height 15
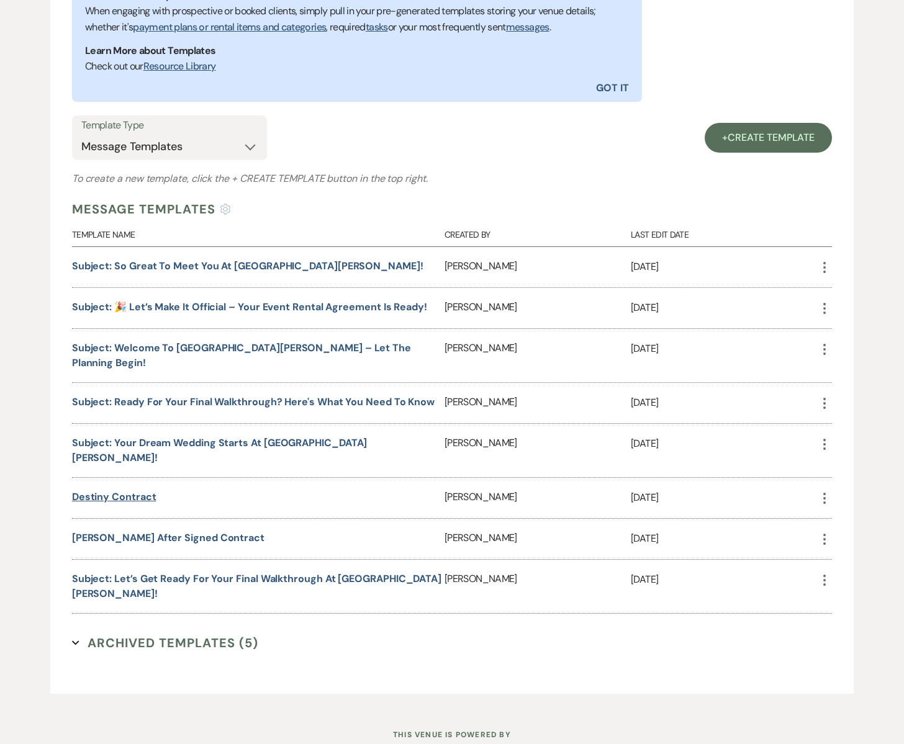
click at [138, 490] on link "Destiny Contract" at bounding box center [114, 496] width 84 height 13
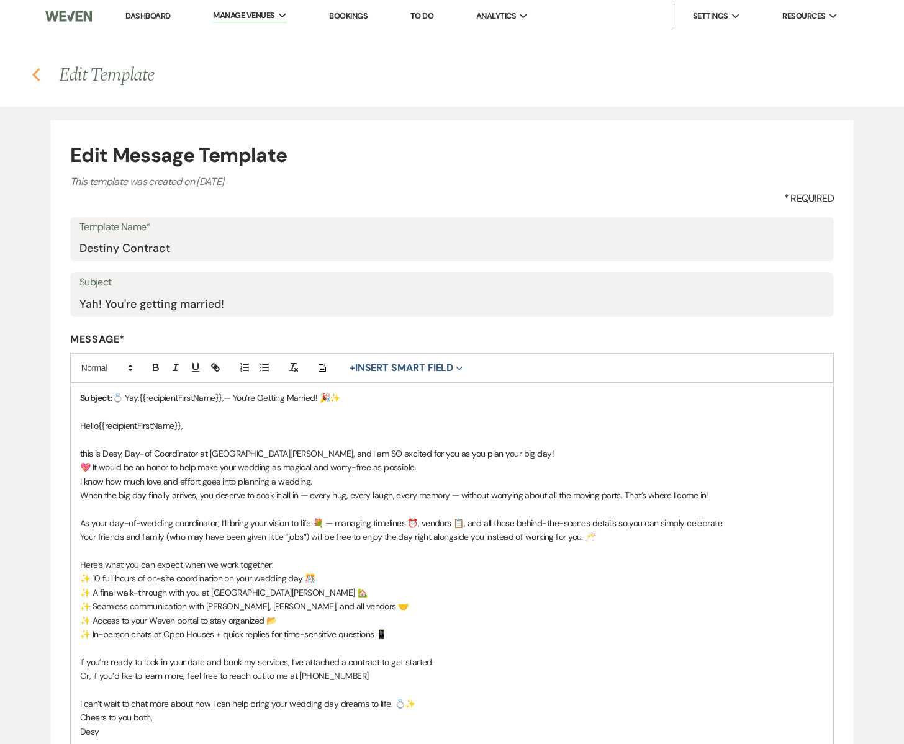
click at [35, 72] on use "button" at bounding box center [36, 75] width 8 height 14
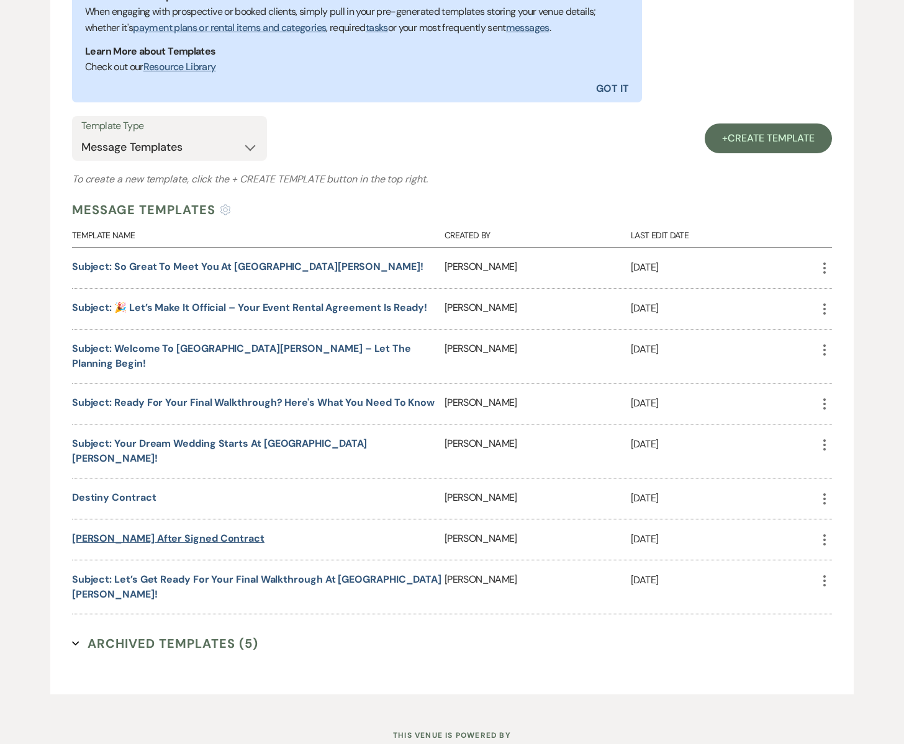
click at [164, 532] on link "[PERSON_NAME] after signed contract" at bounding box center [168, 538] width 192 height 13
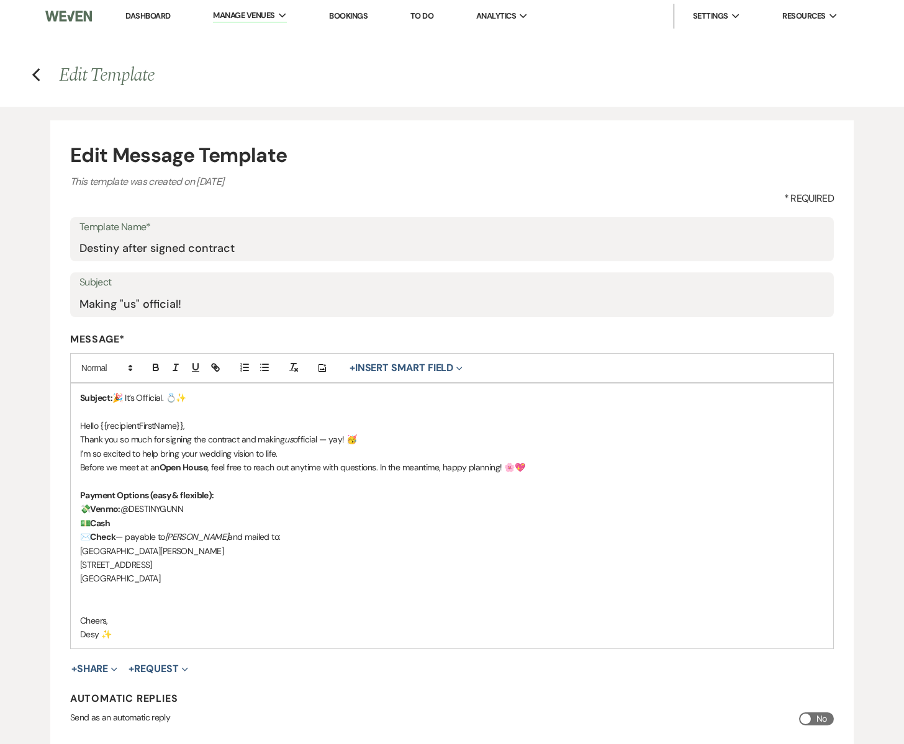
drag, startPoint x: 161, startPoint y: 508, endPoint x: 194, endPoint y: 515, distance: 32.9
click at [194, 515] on p "💸 Venmo: @DESTINYGUNN" at bounding box center [452, 509] width 744 height 14
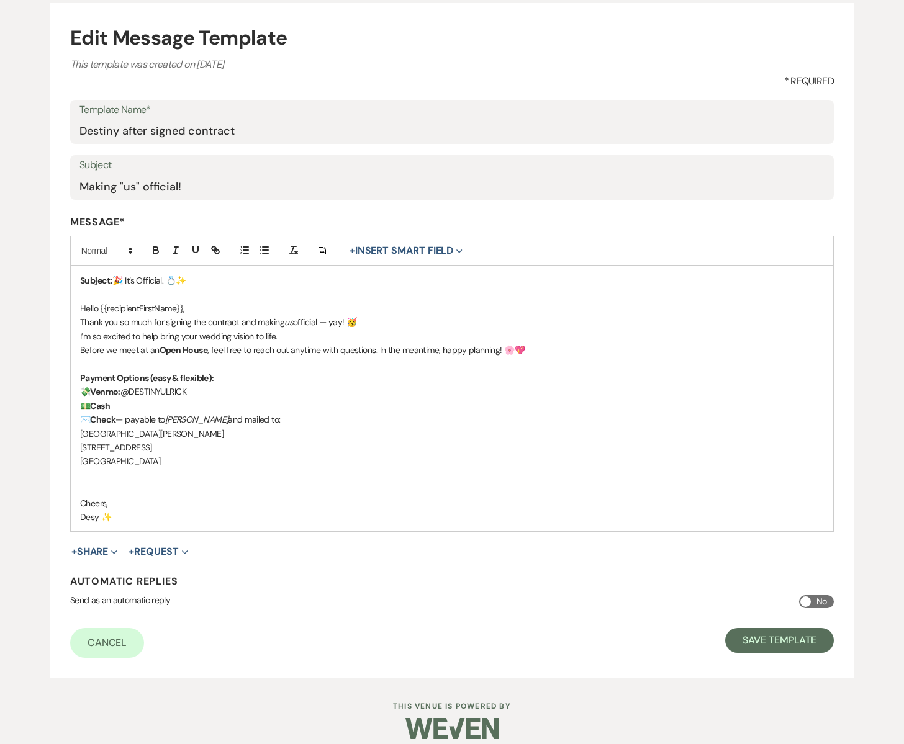
scroll to position [130, 0]
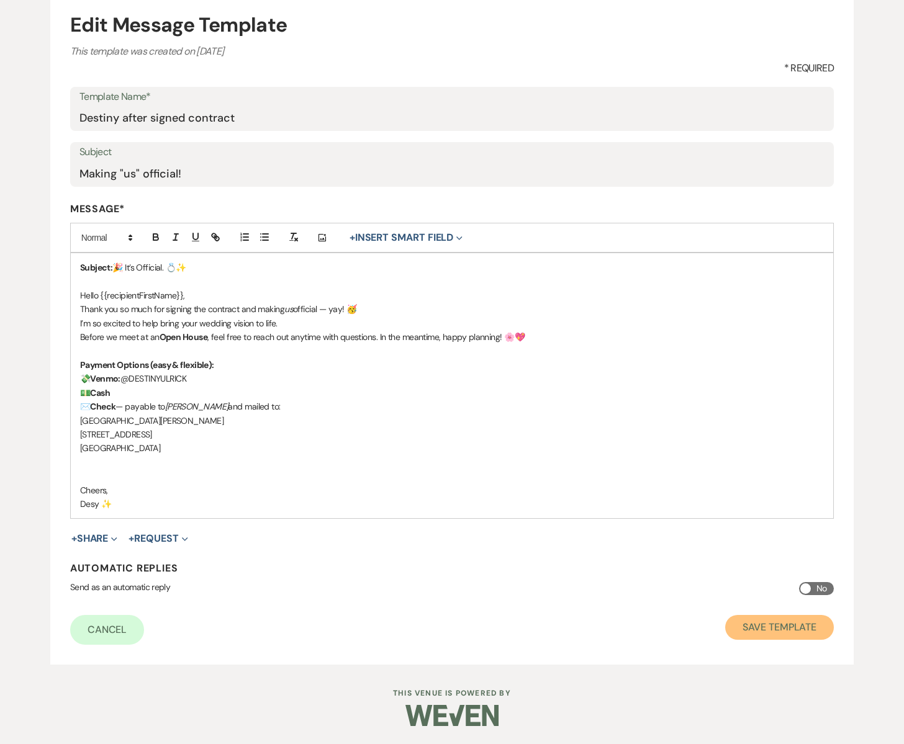
click at [755, 625] on button "Save Template" at bounding box center [779, 627] width 109 height 25
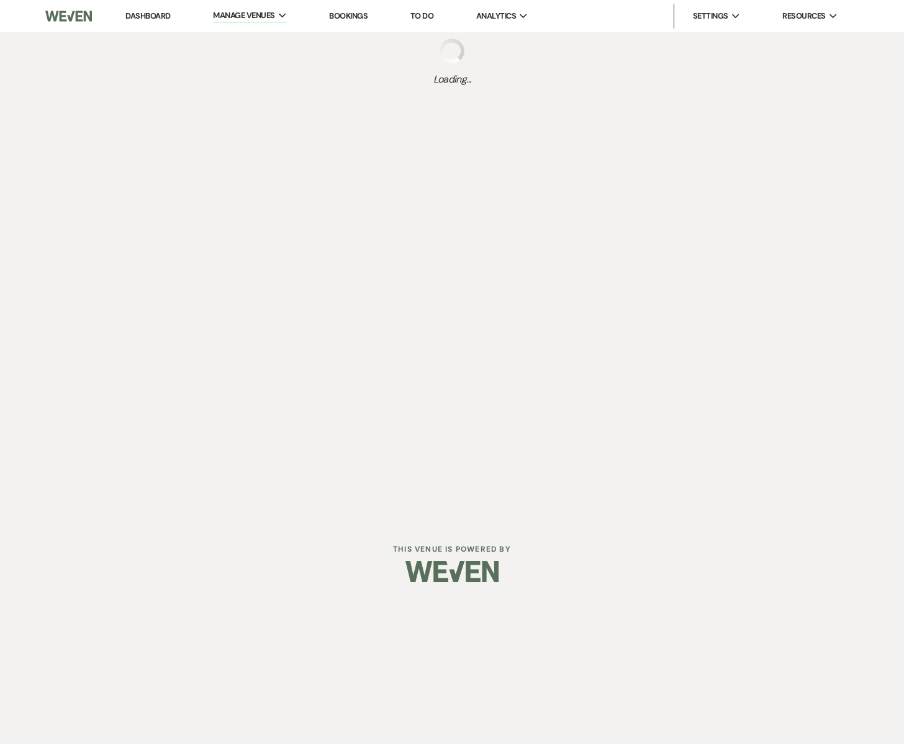
select select "Message Templates"
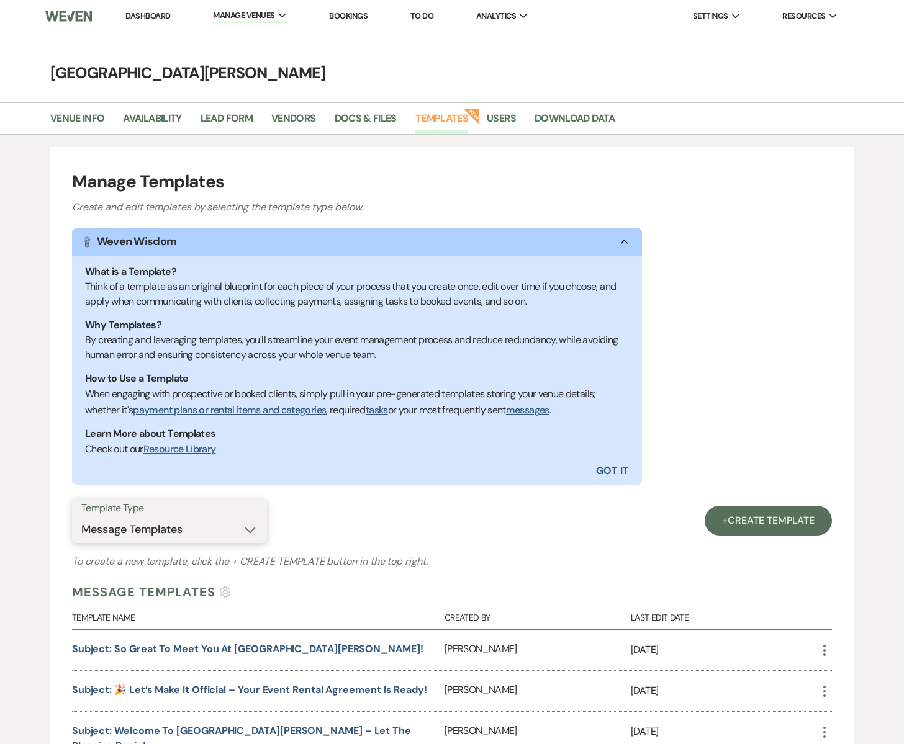
click at [246, 525] on select "Select template type... Task List Message Templates Payment Plan Inventory Item…" at bounding box center [169, 530] width 176 height 24
click at [376, 119] on link "Docs & Files" at bounding box center [366, 123] width 62 height 24
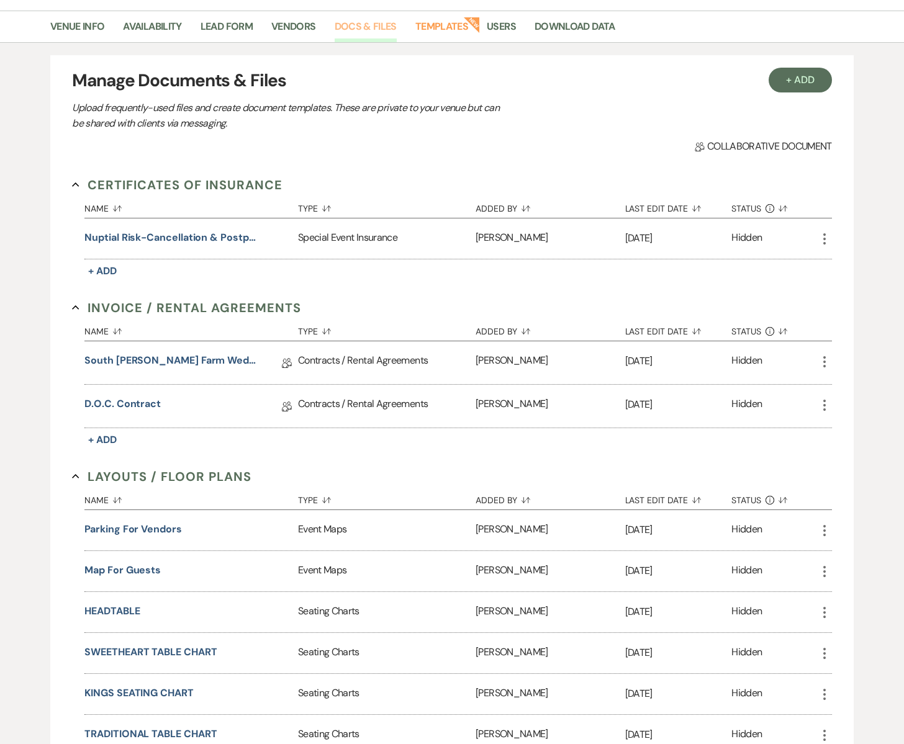
scroll to position [94, 0]
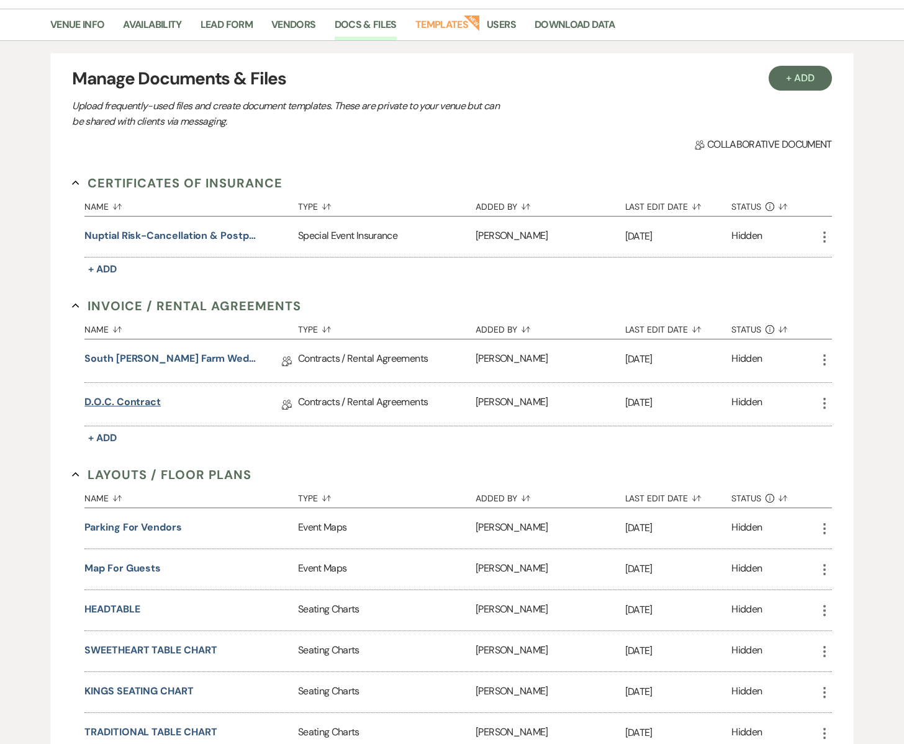
click at [132, 402] on link "D.O.C. Contract" at bounding box center [122, 404] width 76 height 19
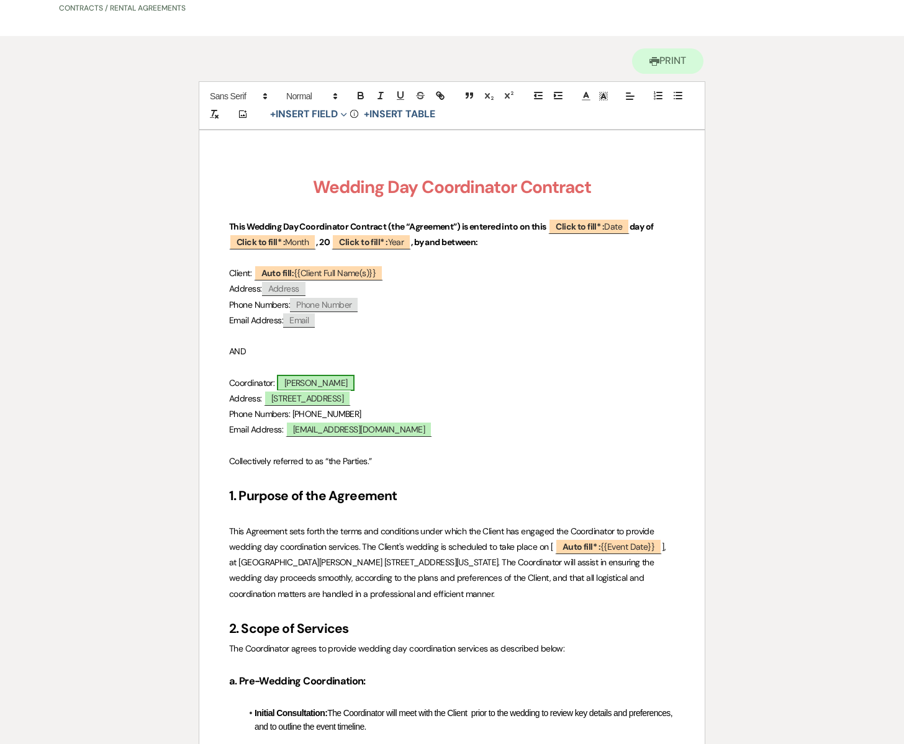
scroll to position [81, 0]
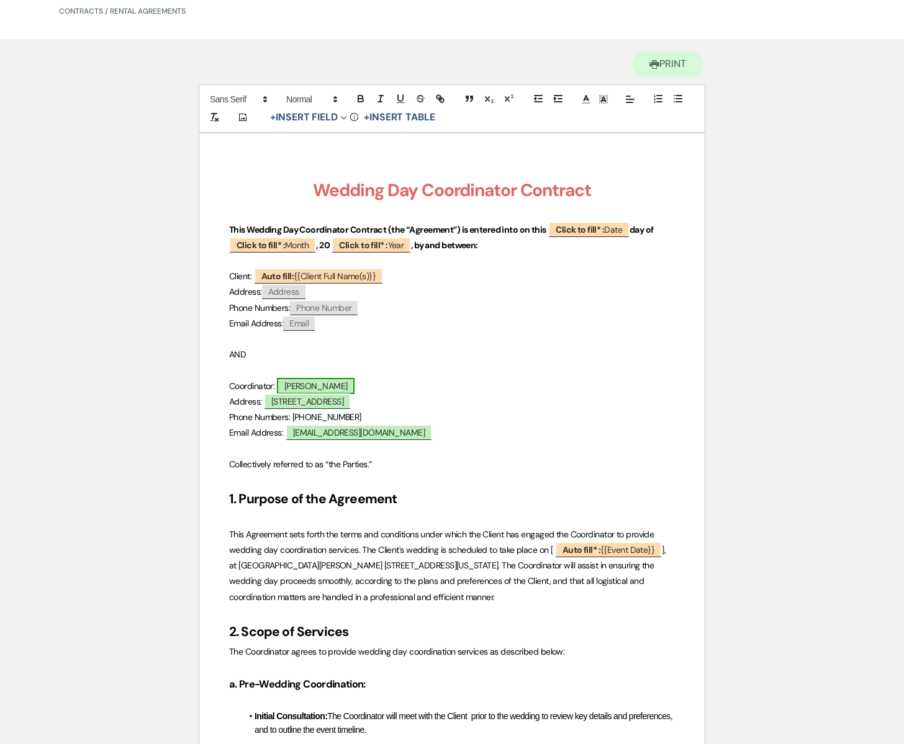
click at [332, 382] on span "[PERSON_NAME]" at bounding box center [316, 386] width 78 height 16
select select "owner"
select select "Name"
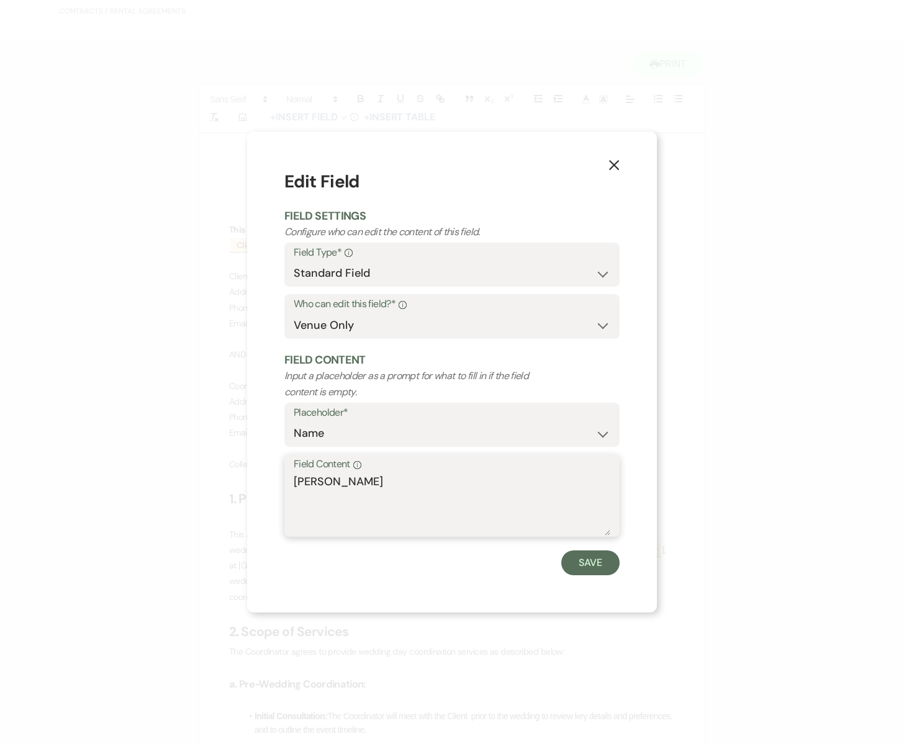
drag, startPoint x: 361, startPoint y: 481, endPoint x: 260, endPoint y: 477, distance: 100.6
click at [260, 477] on div "X Edit Field Field Settings Configure who can edit the content of this field. F…" at bounding box center [452, 372] width 410 height 481
type textarea "[PERSON_NAME]"
click at [569, 562] on button "Save" at bounding box center [590, 563] width 58 height 25
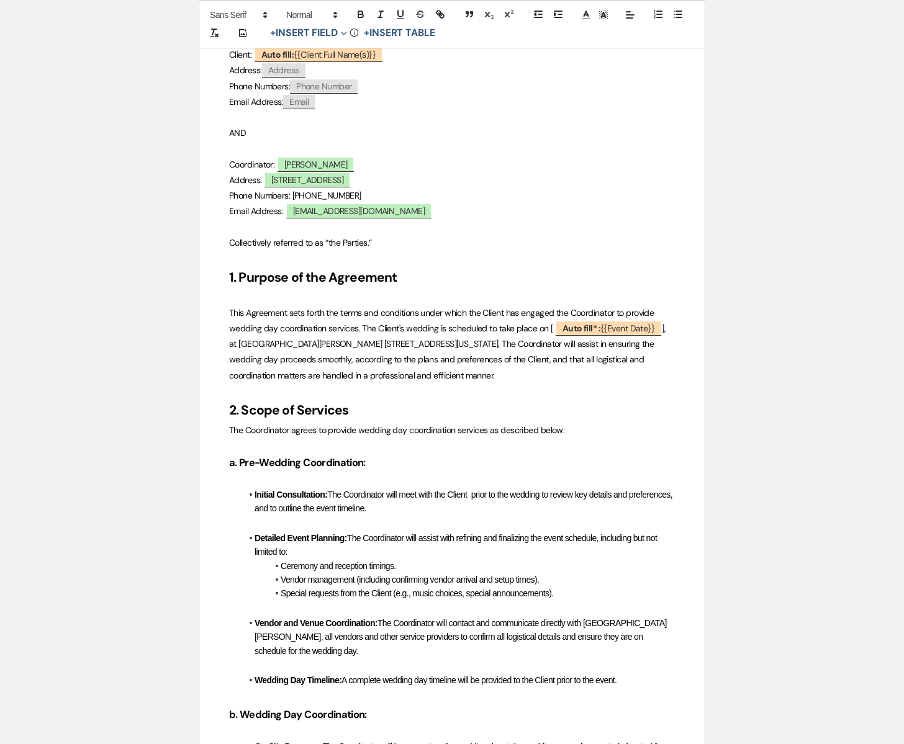
scroll to position [307, 0]
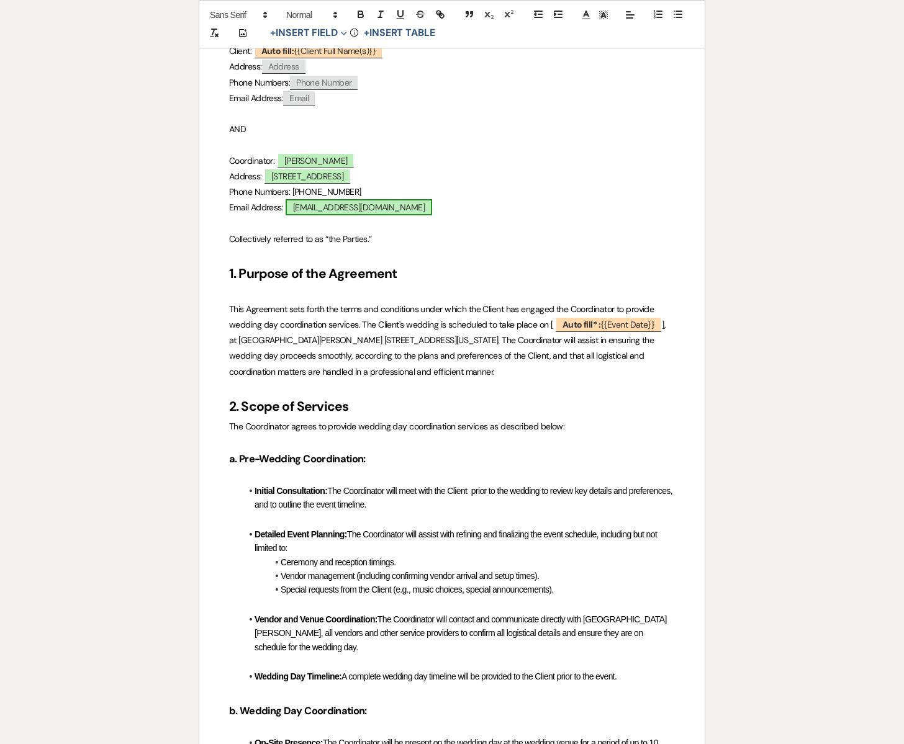
click at [348, 207] on span "[EMAIL_ADDRESS][DOMAIN_NAME]" at bounding box center [359, 207] width 147 height 16
select select "owner"
select select "Email"
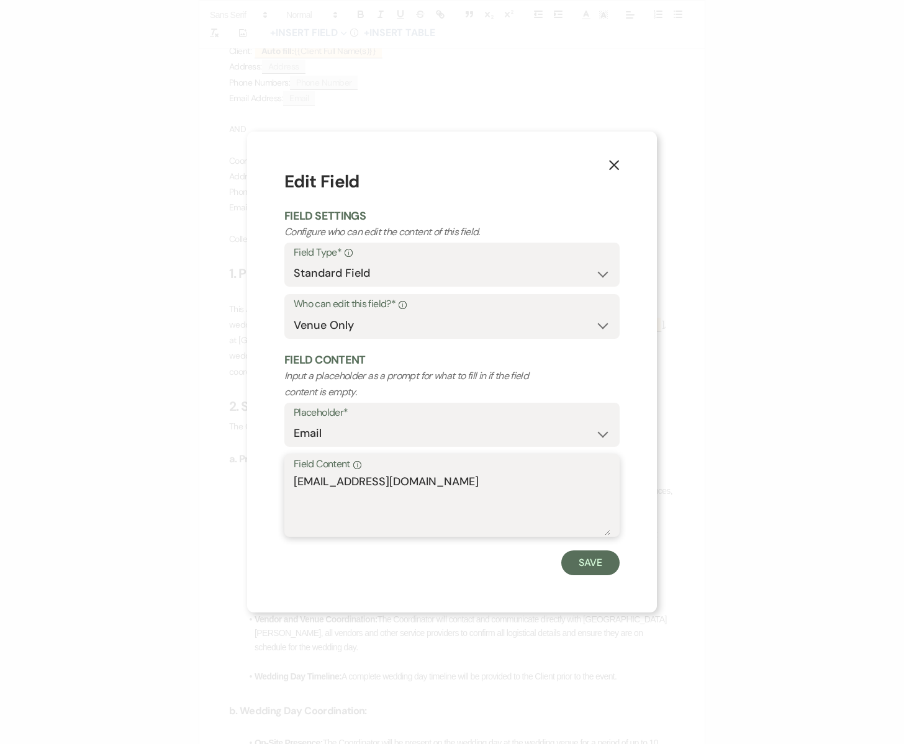
drag, startPoint x: 365, startPoint y: 481, endPoint x: 270, endPoint y: 477, distance: 95.1
click at [270, 477] on div "X Edit Field Field Settings Configure who can edit the content of this field. F…" at bounding box center [452, 372] width 410 height 481
click at [354, 482] on textarea "[GEOGRAPHIC_DATA][PERSON_NAME][EMAIL_ADDRESS][DOMAIN_NAME]" at bounding box center [452, 505] width 317 height 62
click at [327, 485] on textarea "South [EMAIL_ADDRESS][DOMAIN_NAME]" at bounding box center [452, 505] width 317 height 62
type textarea "[EMAIL_ADDRESS][DOMAIN_NAME]"
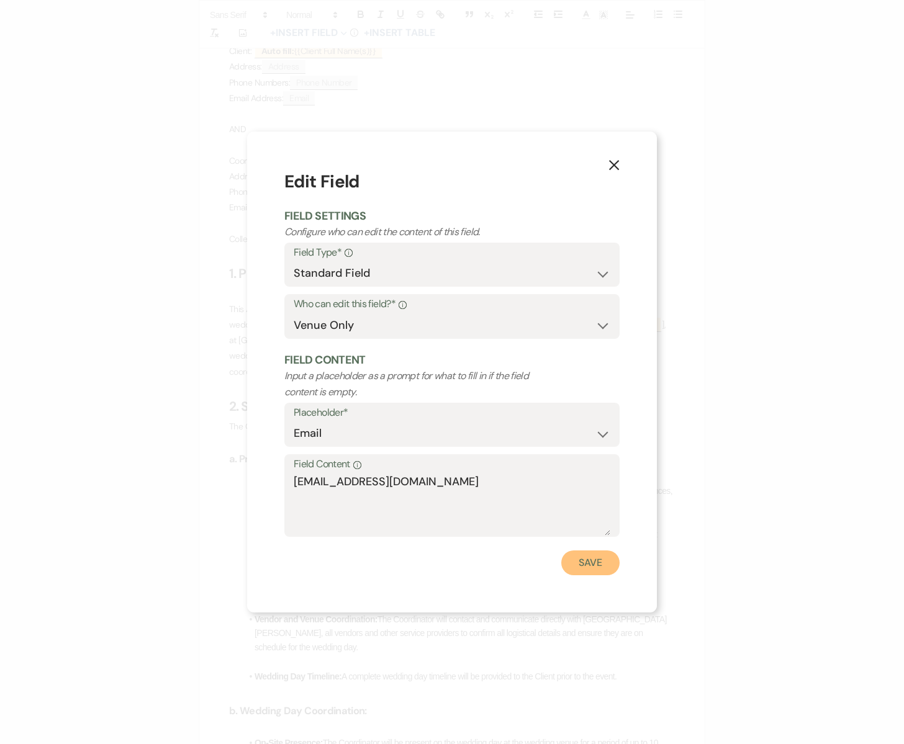
click at [574, 564] on button "Save" at bounding box center [590, 563] width 58 height 25
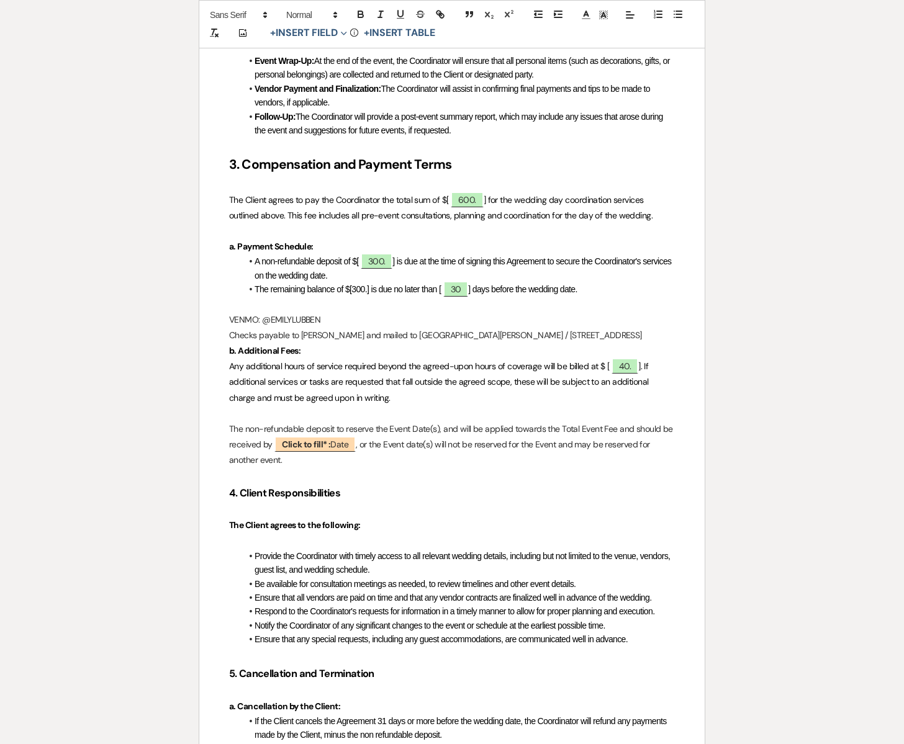
scroll to position [1355, 0]
drag, startPoint x: 368, startPoint y: 335, endPoint x: 318, endPoint y: 337, distance: 49.7
click at [318, 337] on p "Checks payable to [PERSON_NAME] and mailed to [GEOGRAPHIC_DATA][PERSON_NAME] / …" at bounding box center [452, 335] width 446 height 16
click at [291, 320] on p "VENMO: @EMILYLUBBEN" at bounding box center [452, 320] width 446 height 16
drag, startPoint x: 289, startPoint y: 320, endPoint x: 370, endPoint y: 324, distance: 81.4
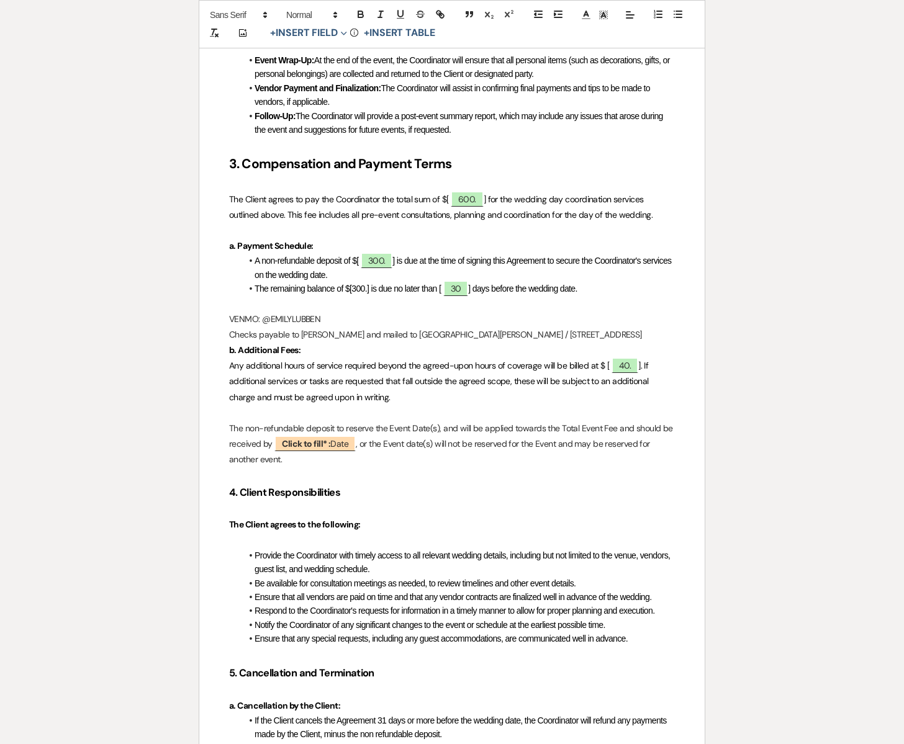
click at [370, 324] on p "VENMO: @EMILYLUBBEN" at bounding box center [452, 320] width 446 height 16
drag, startPoint x: 248, startPoint y: 318, endPoint x: 637, endPoint y: 339, distance: 389.8
click at [637, 339] on div "Wedding Day Coordinator Contract This Wedding Day Coordinator Contract (the “Ag…" at bounding box center [451, 247] width 505 height 2777
click at [362, 17] on icon "button" at bounding box center [360, 15] width 5 height 3
click at [560, 338] on strong "Checks payable to [PERSON_NAME] and mailed to [GEOGRAPHIC_DATA][PERSON_NAME] / …" at bounding box center [444, 334] width 431 height 11
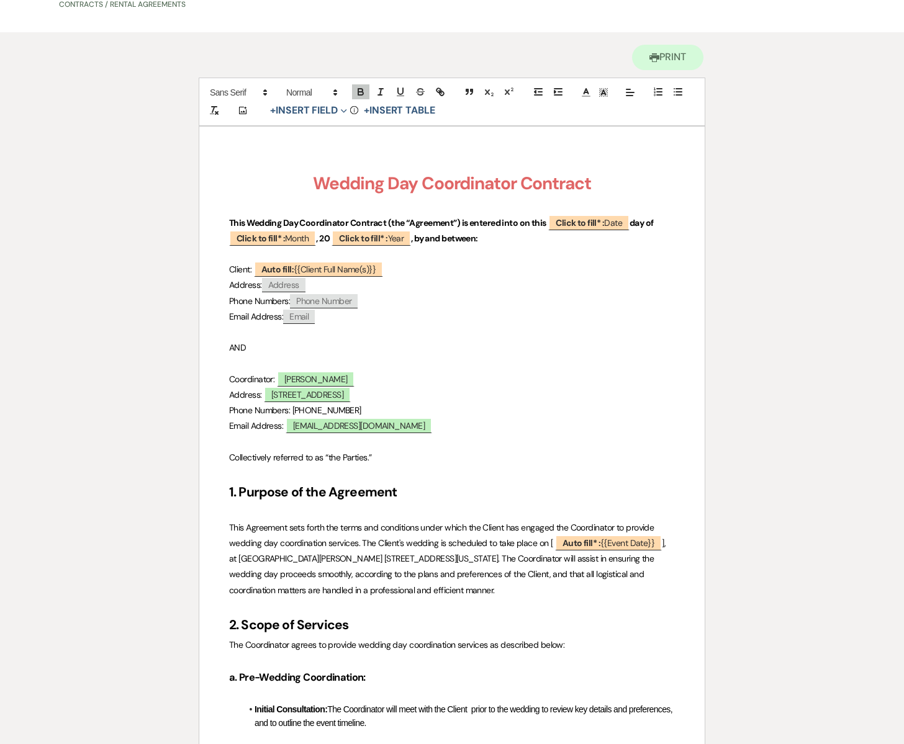
scroll to position [0, 0]
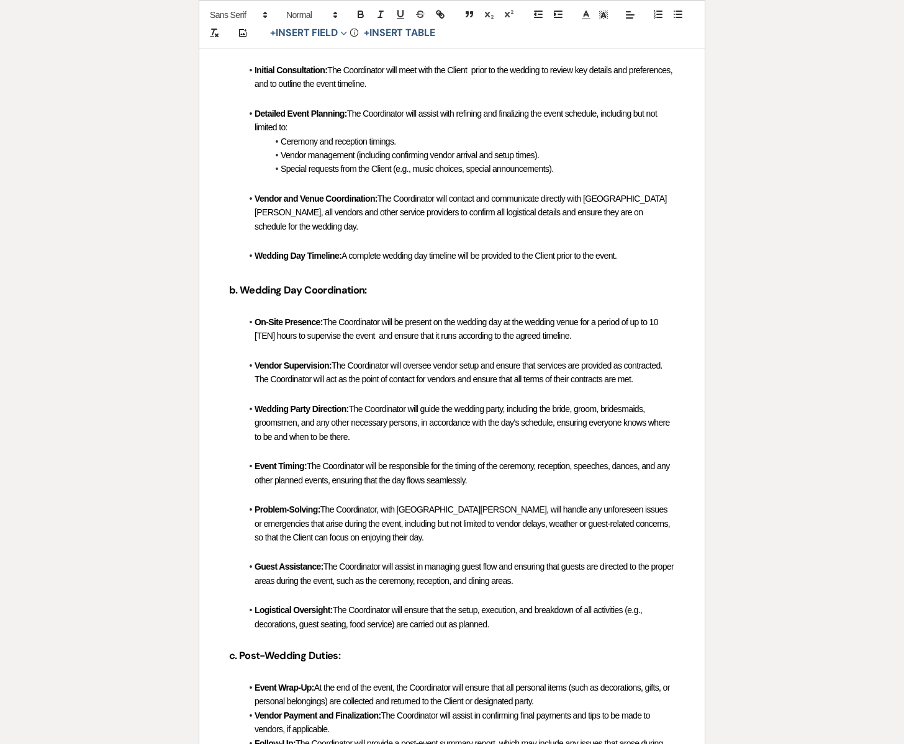
scroll to position [730, 0]
